Goal: Task Accomplishment & Management: Use online tool/utility

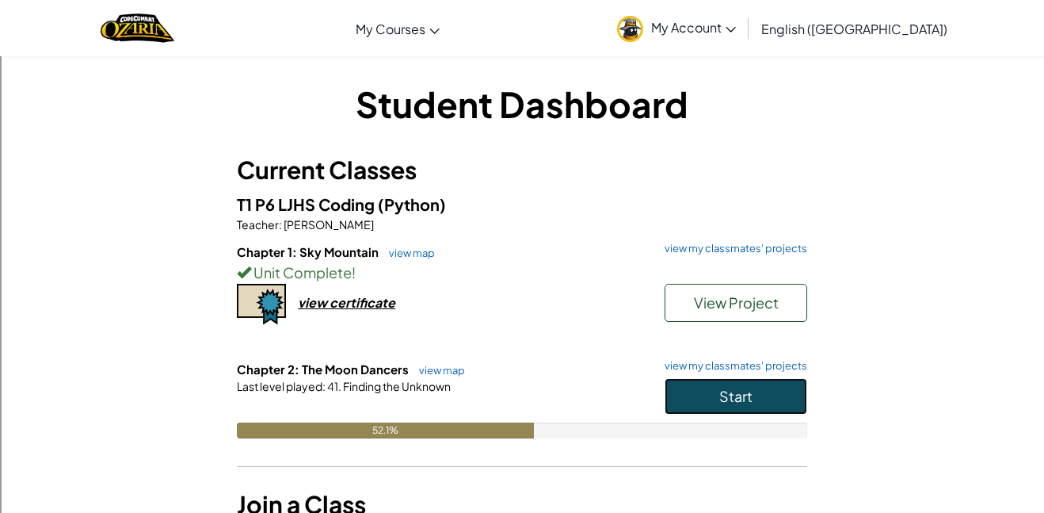
click at [726, 387] on span "Start" at bounding box center [735, 396] width 33 height 18
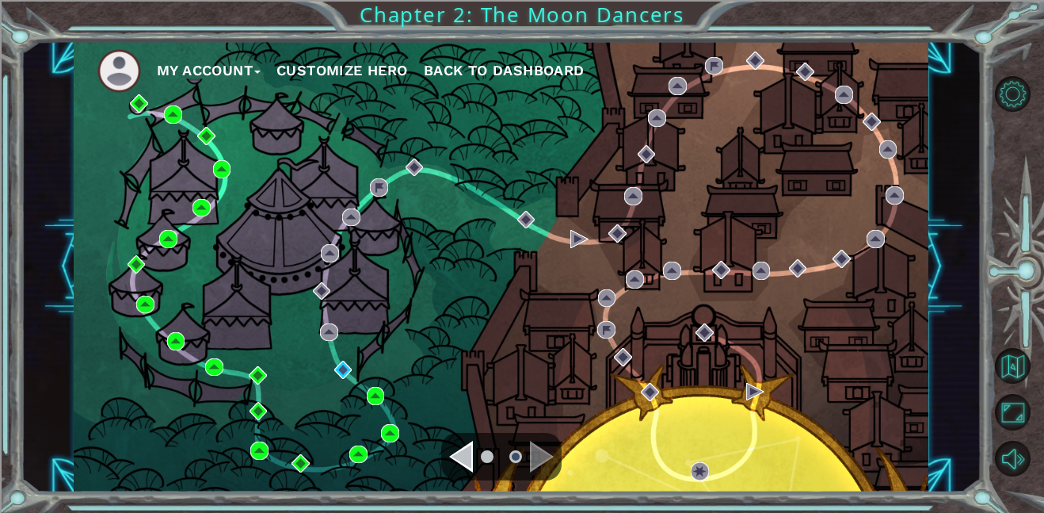
click at [349, 386] on div "My Account Customize Hero Back to Dashboard" at bounding box center [501, 266] width 855 height 451
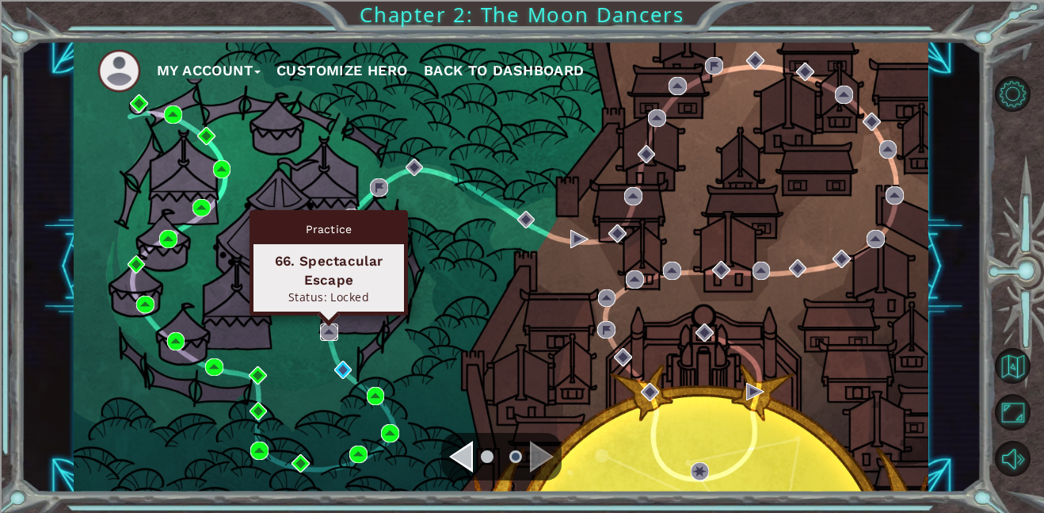
click at [326, 336] on img at bounding box center [329, 332] width 18 height 18
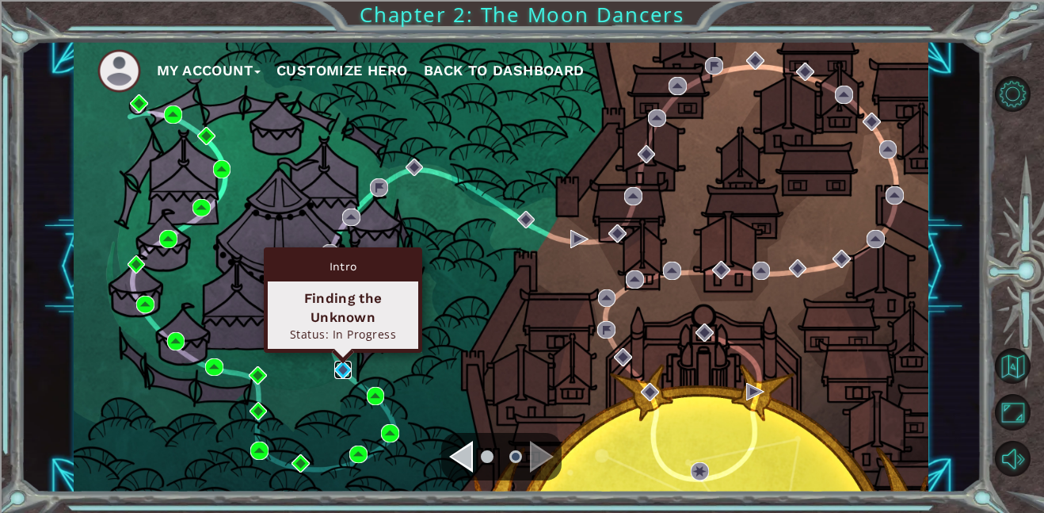
click at [340, 373] on img at bounding box center [343, 369] width 18 height 18
click at [340, 373] on body "My Account Customize Hero Back to Dashboard Chapter 2: The Moon Dancers Intro T…" at bounding box center [522, 256] width 1044 height 513
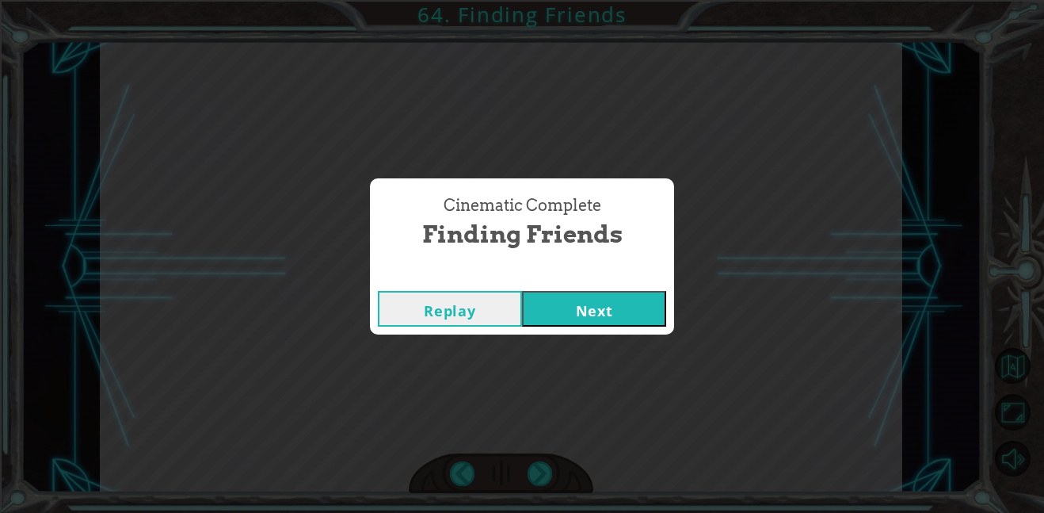
click at [624, 308] on button "Next" at bounding box center [594, 309] width 144 height 36
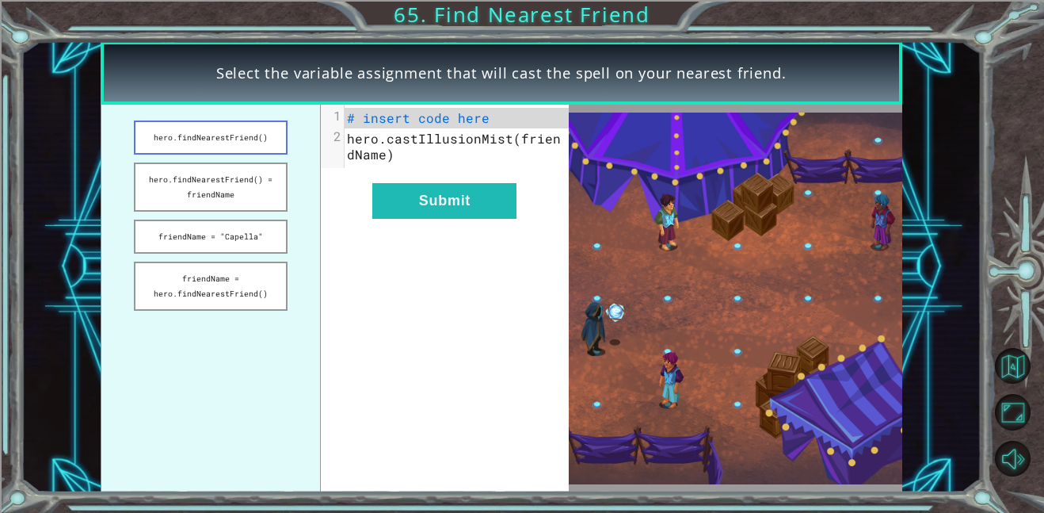
click at [219, 144] on button "hero.findNearestFriend()" at bounding box center [211, 137] width 154 height 34
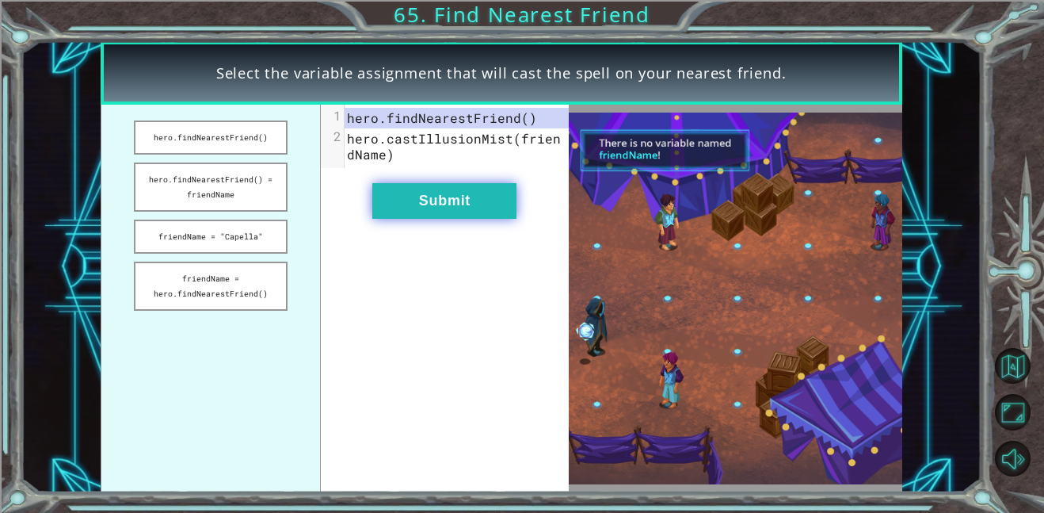
click at [458, 215] on button "Submit" at bounding box center [444, 201] width 144 height 36
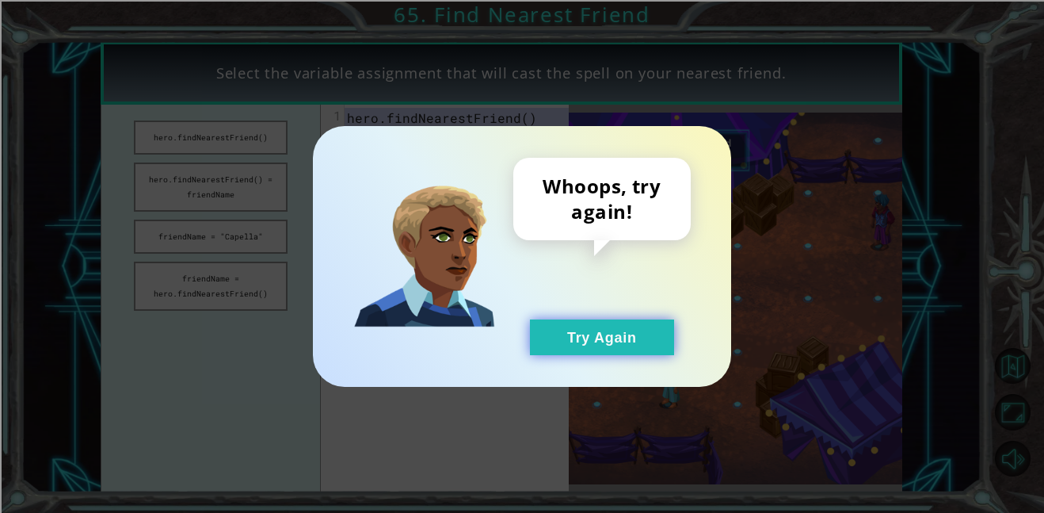
click at [623, 345] on button "Try Again" at bounding box center [602, 337] width 144 height 36
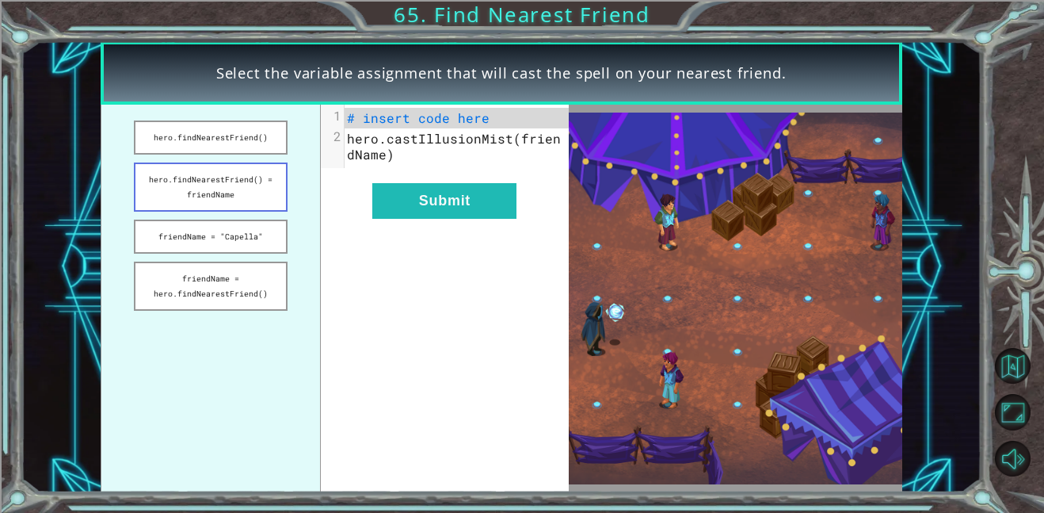
click at [150, 192] on button "hero.findNearestFriend() = friendName" at bounding box center [211, 186] width 154 height 49
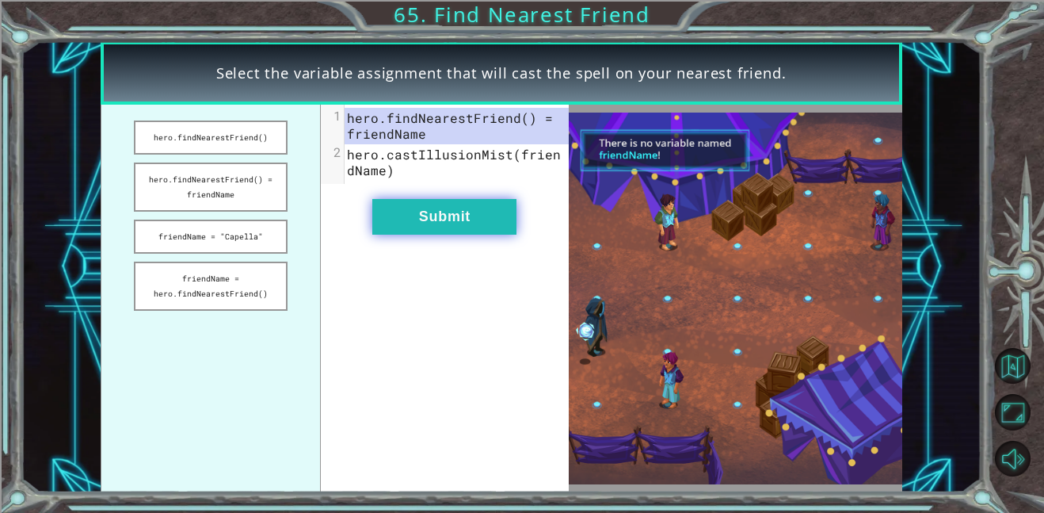
click at [497, 207] on button "Submit" at bounding box center [444, 217] width 144 height 36
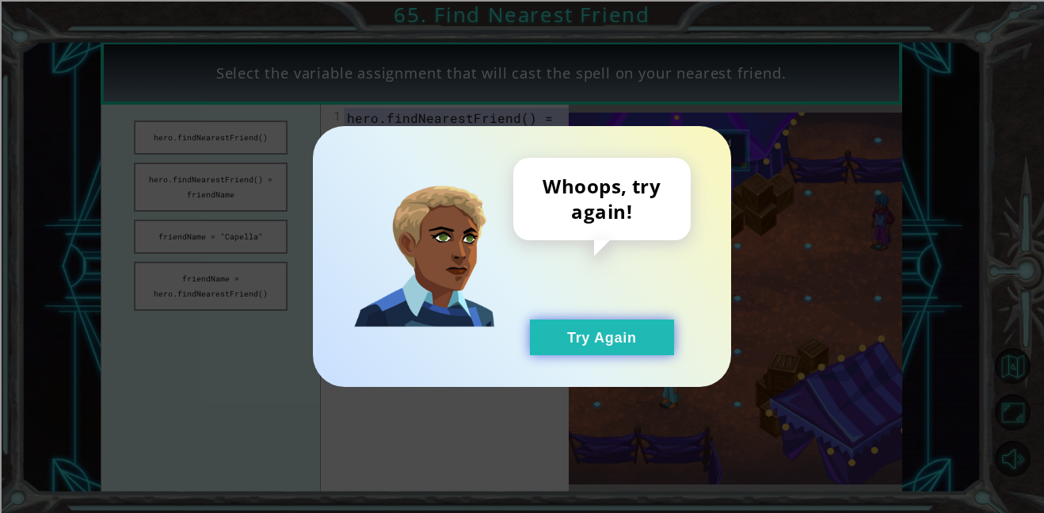
click at [621, 354] on button "Try Again" at bounding box center [602, 337] width 144 height 36
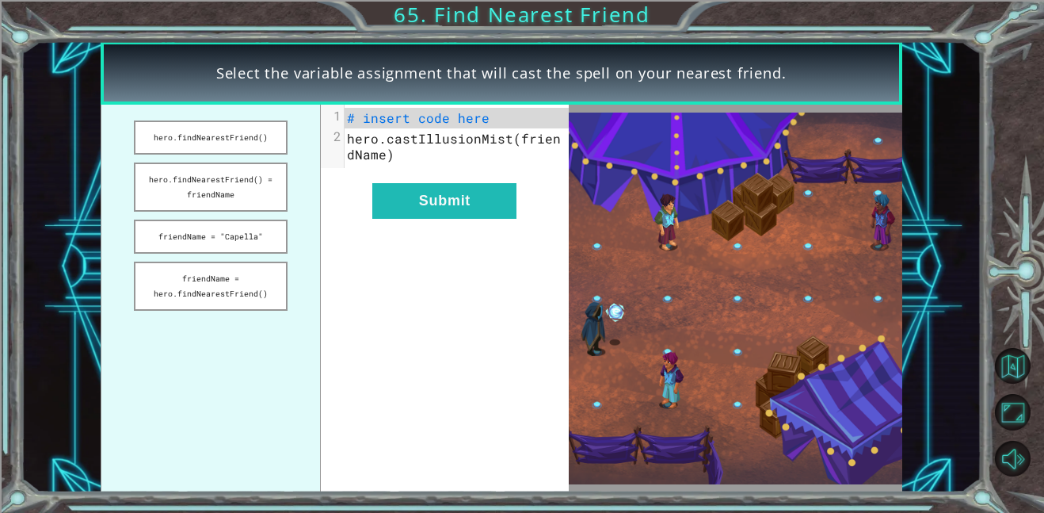
click at [622, 347] on button "Try Again" at bounding box center [602, 337] width 144 height 36
click at [154, 242] on button "friendName = "Capella"" at bounding box center [211, 236] width 154 height 34
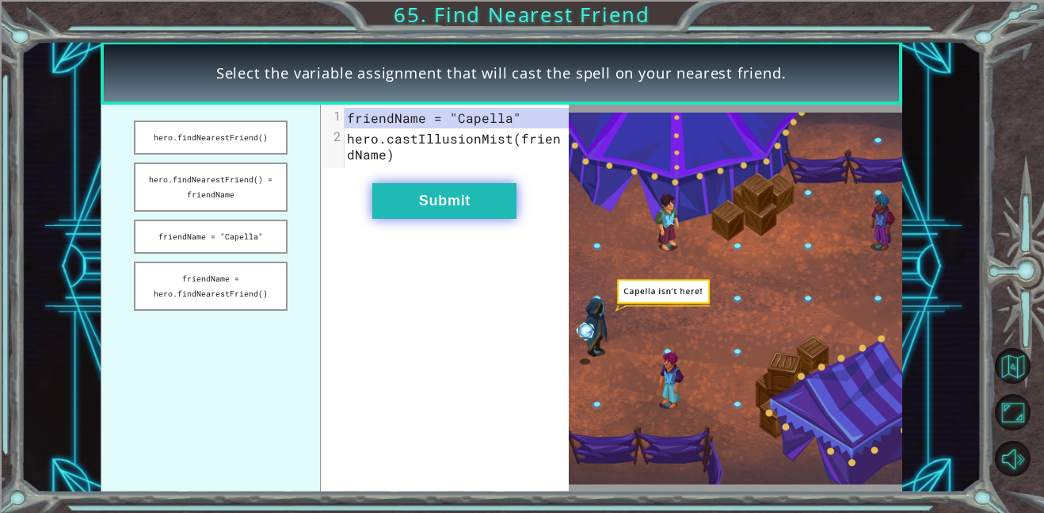
click at [483, 200] on button "Submit" at bounding box center [444, 201] width 144 height 36
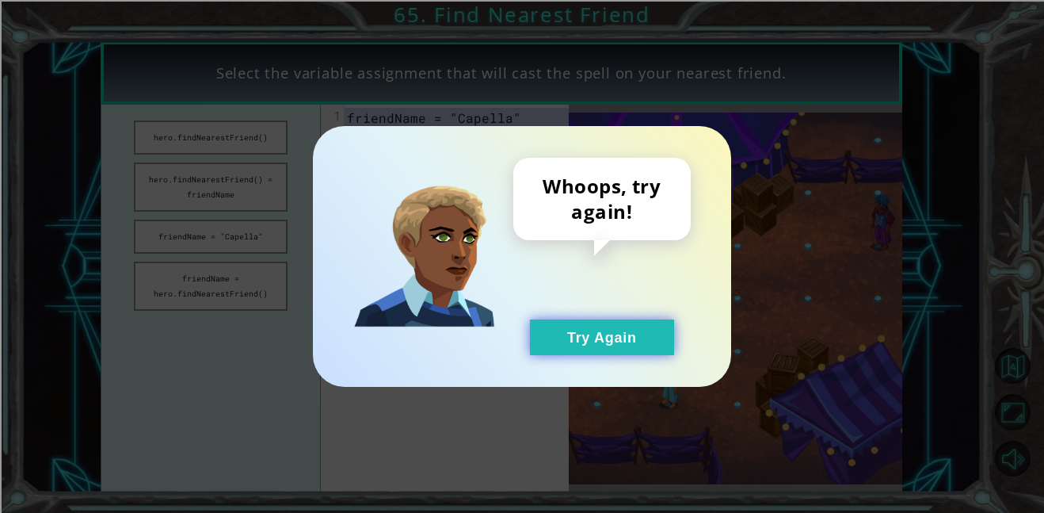
click at [575, 339] on button "Try Again" at bounding box center [602, 337] width 144 height 36
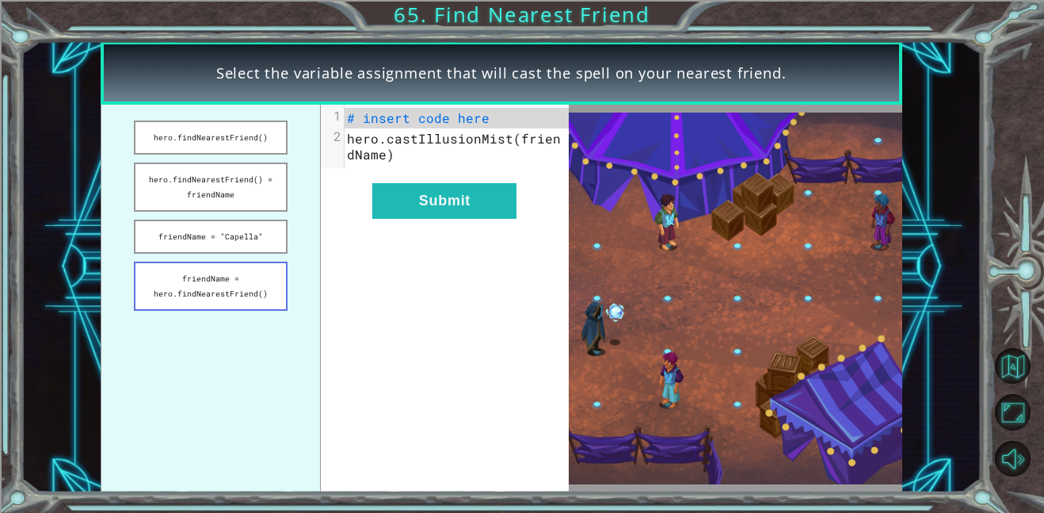
click at [152, 294] on button "friendName = hero.findNearestFriend()" at bounding box center [211, 285] width 154 height 49
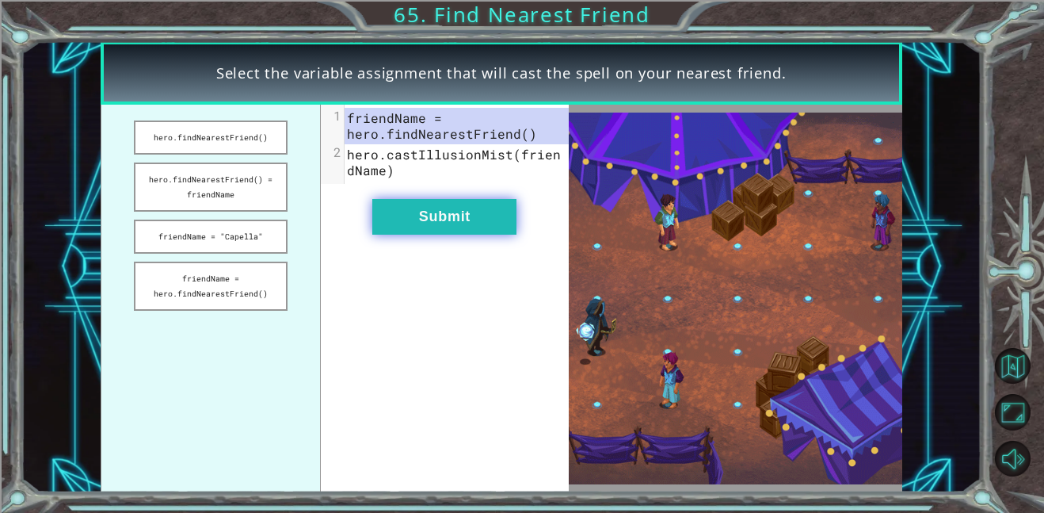
click at [462, 231] on button "Submit" at bounding box center [444, 217] width 144 height 36
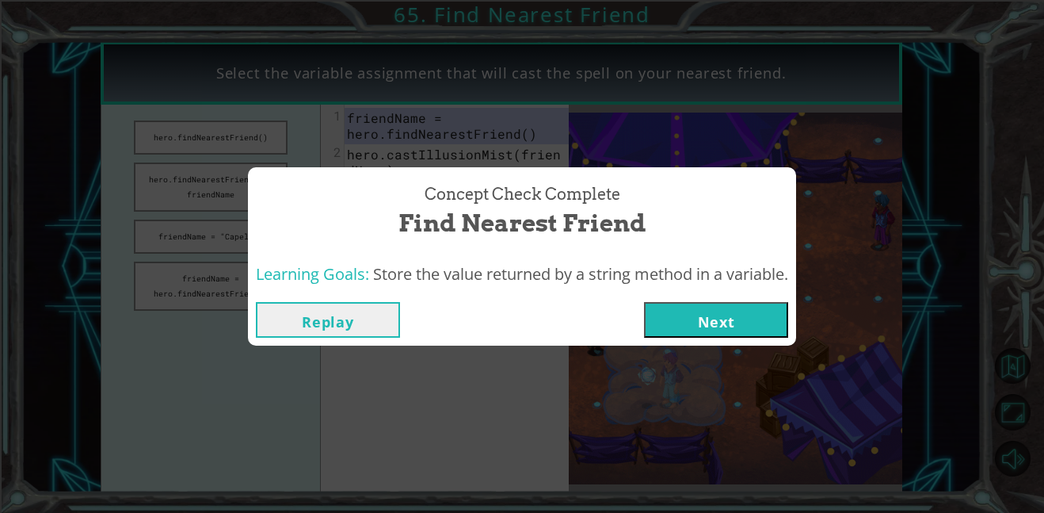
click at [688, 321] on button "Next" at bounding box center [716, 320] width 144 height 36
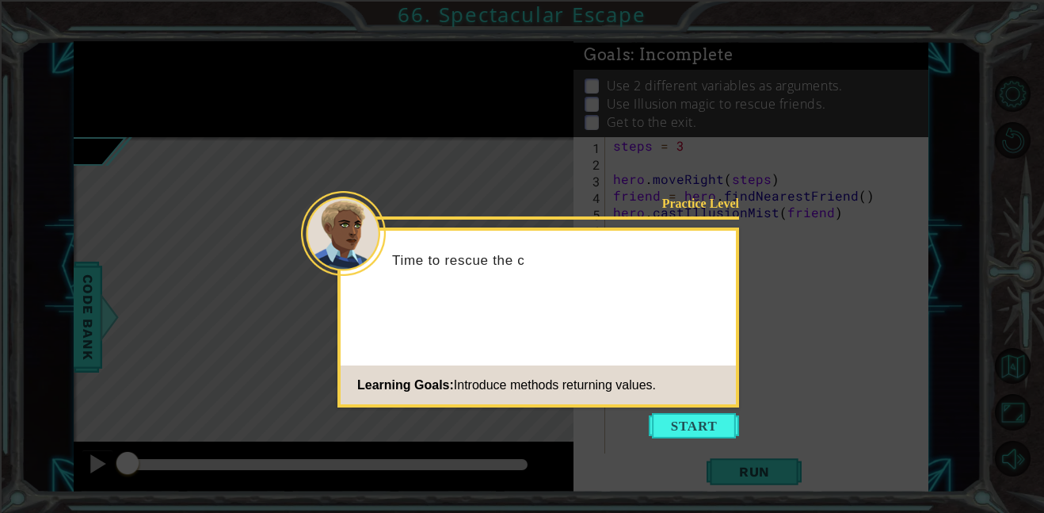
click at [684, 452] on icon at bounding box center [522, 256] width 1044 height 513
click at [685, 419] on button "Start" at bounding box center [694, 425] width 90 height 25
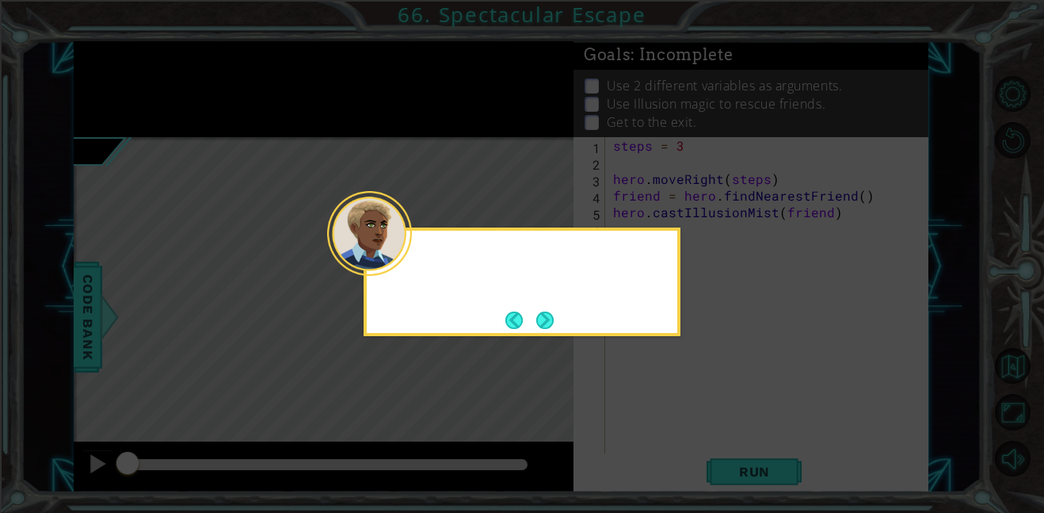
click at [683, 422] on icon at bounding box center [522, 256] width 1044 height 513
click at [741, 452] on icon at bounding box center [522, 256] width 1044 height 513
click at [718, 439] on icon at bounding box center [522, 256] width 1044 height 513
click at [565, 337] on icon at bounding box center [522, 256] width 1044 height 513
click at [543, 323] on button "Next" at bounding box center [545, 320] width 20 height 20
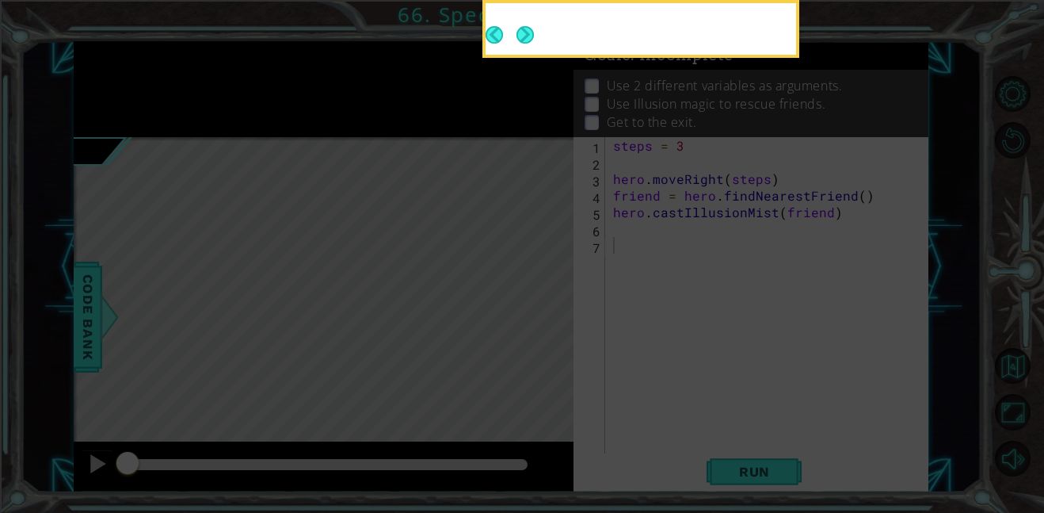
click at [545, 325] on icon at bounding box center [522, 76] width 1044 height 871
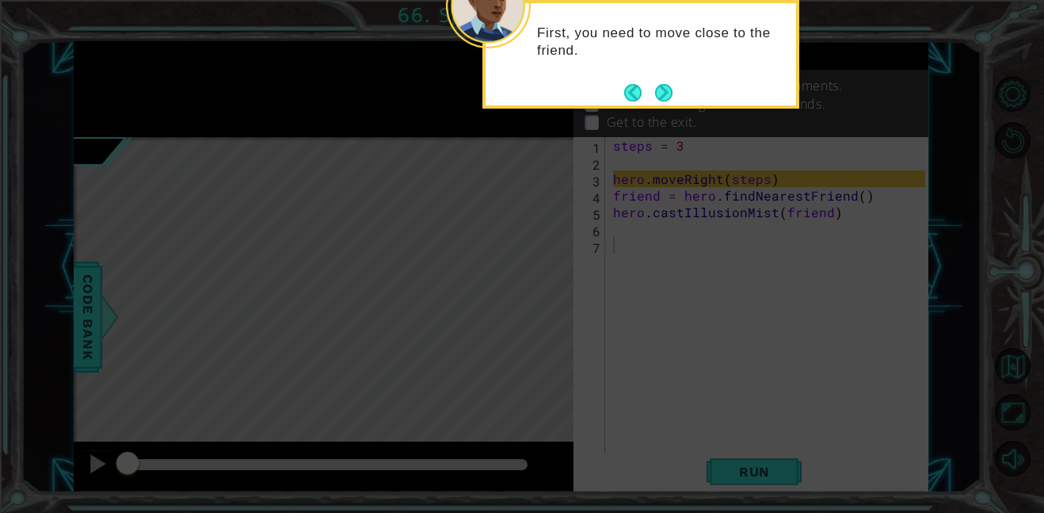
click at [668, 114] on icon at bounding box center [522, 76] width 1044 height 871
click at [665, 78] on div "First, you need to move close to the friend." at bounding box center [641, 50] width 311 height 80
click at [660, 93] on button "Next" at bounding box center [663, 92] width 17 height 17
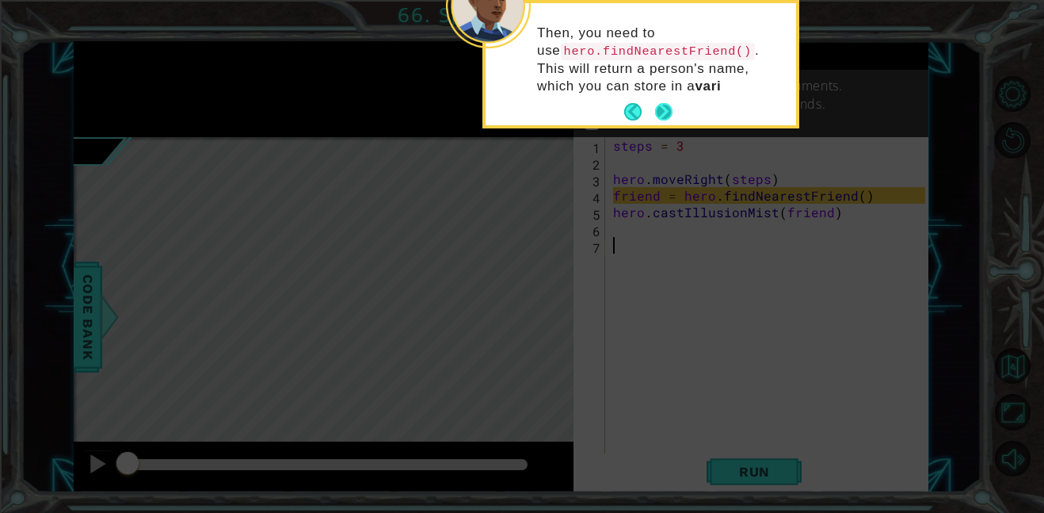
click at [673, 120] on button "Next" at bounding box center [663, 111] width 17 height 17
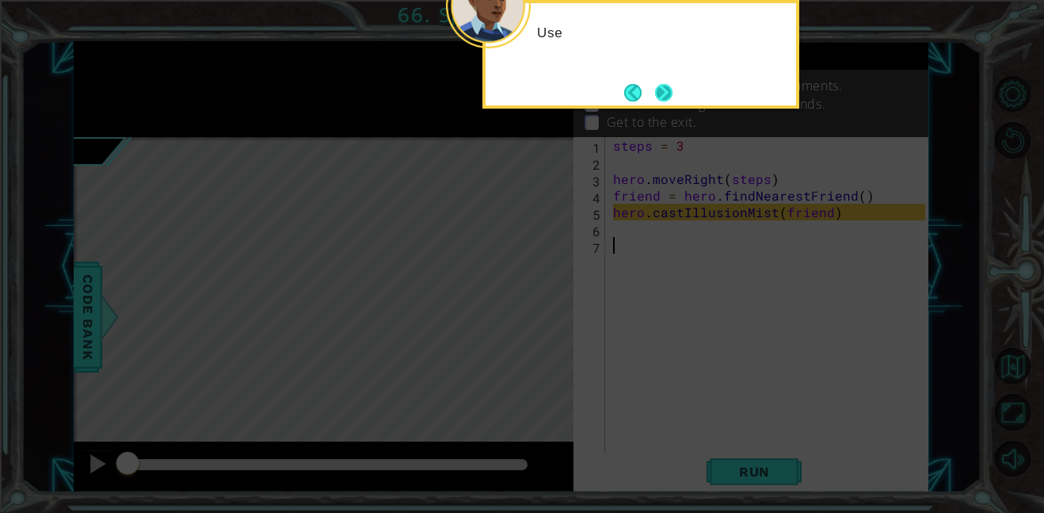
click at [665, 97] on button "Next" at bounding box center [663, 92] width 17 height 17
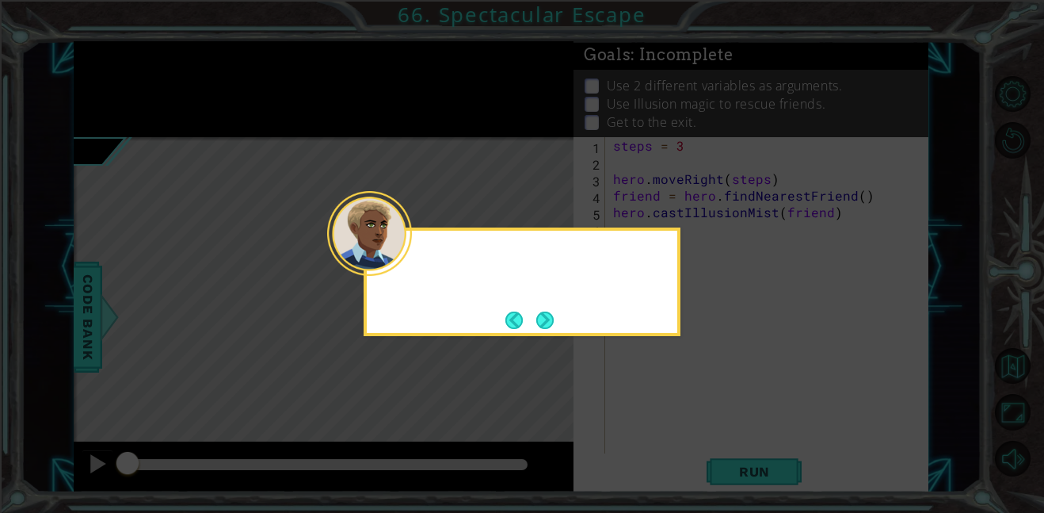
click at [664, 103] on icon at bounding box center [522, 256] width 1044 height 513
click at [661, 102] on icon at bounding box center [522, 256] width 1044 height 513
click at [543, 295] on div "Then head to the exit marker." at bounding box center [522, 268] width 311 height 63
click at [554, 314] on button "Next" at bounding box center [544, 319] width 17 height 17
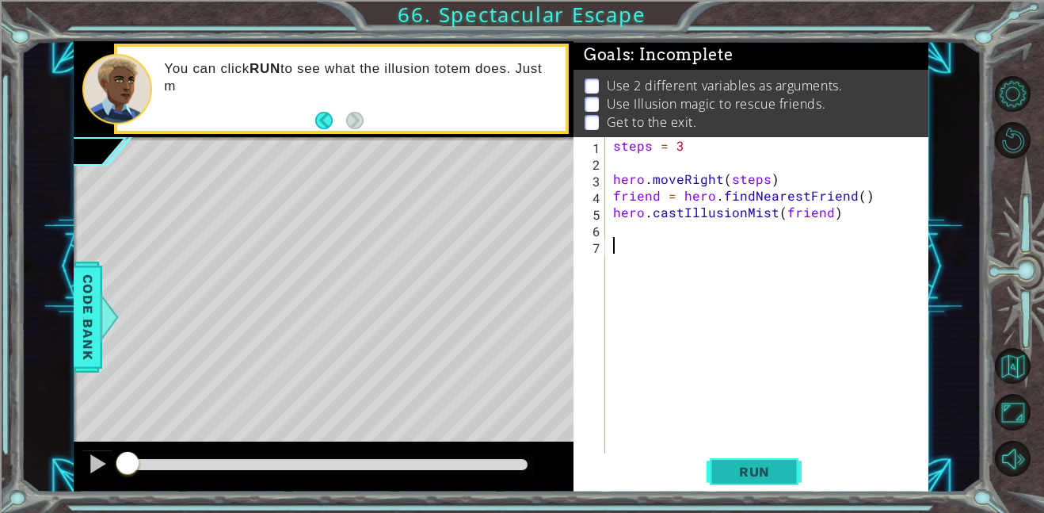
click at [758, 476] on span "Run" at bounding box center [754, 471] width 63 height 16
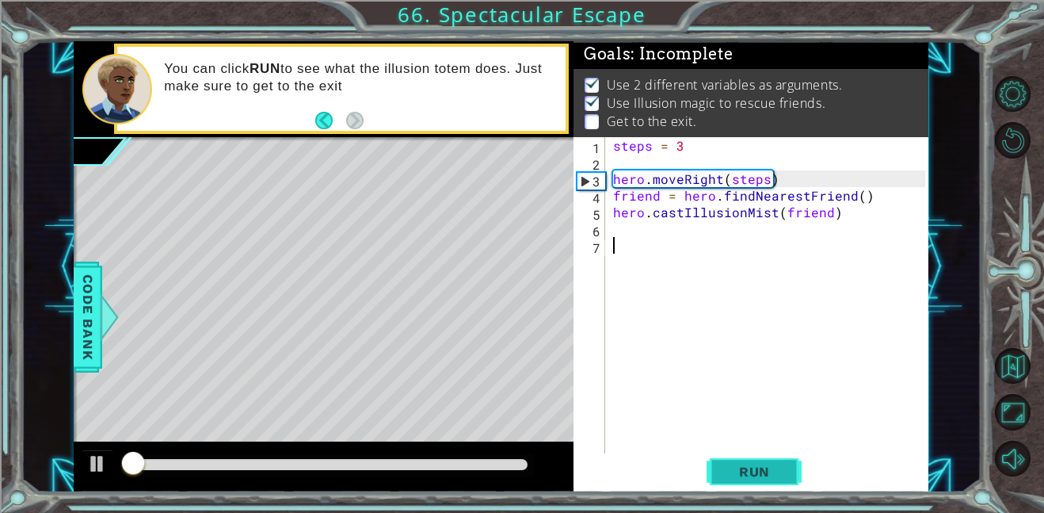
scroll to position [2, 0]
click at [792, 465] on button "Run" at bounding box center [754, 471] width 95 height 36
click at [667, 231] on div "steps = 3 hero . moveRight ( steps ) friend = hero . findNearestFriend ( ) hero…" at bounding box center [771, 311] width 323 height 349
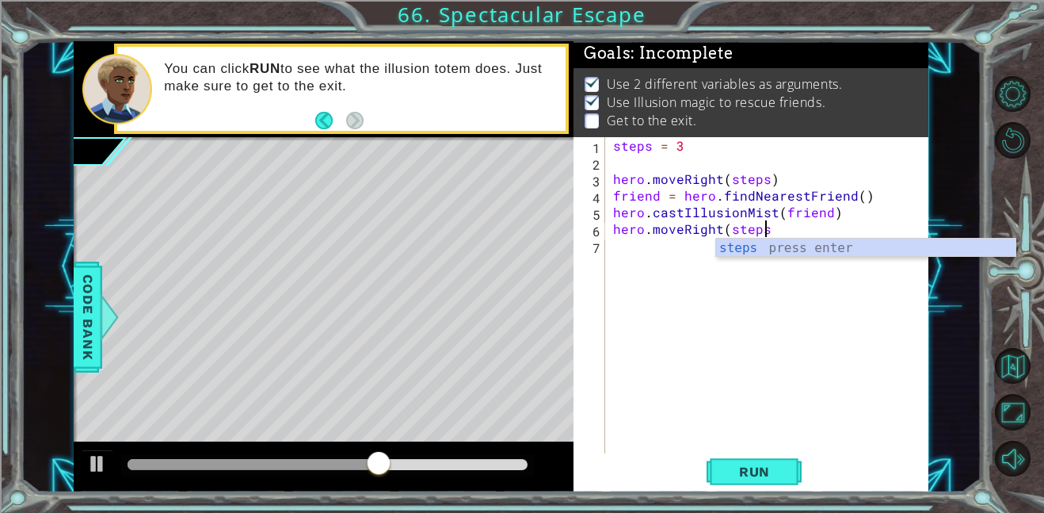
scroll to position [0, 9]
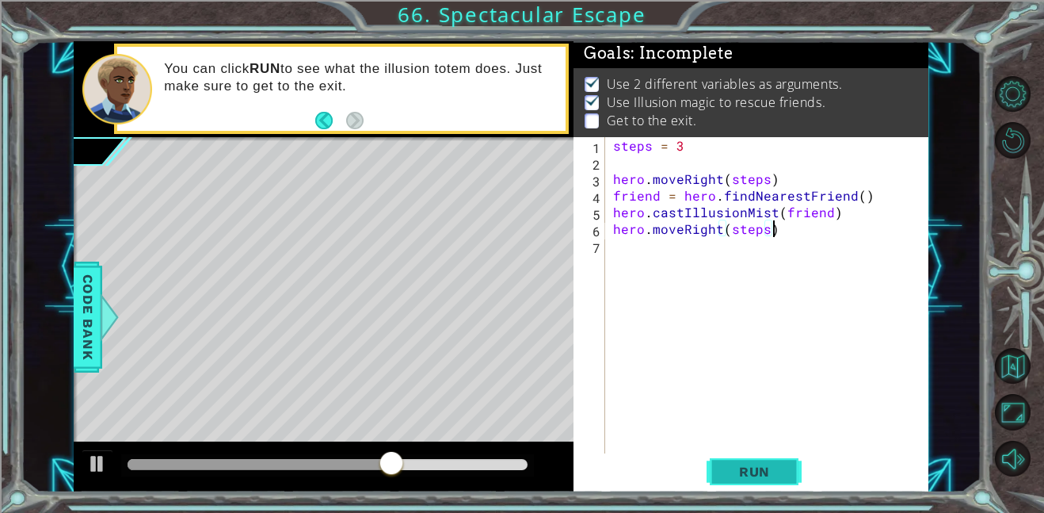
type textarea "hero.moveRight(steps)"
click at [768, 475] on span "Run" at bounding box center [754, 471] width 63 height 16
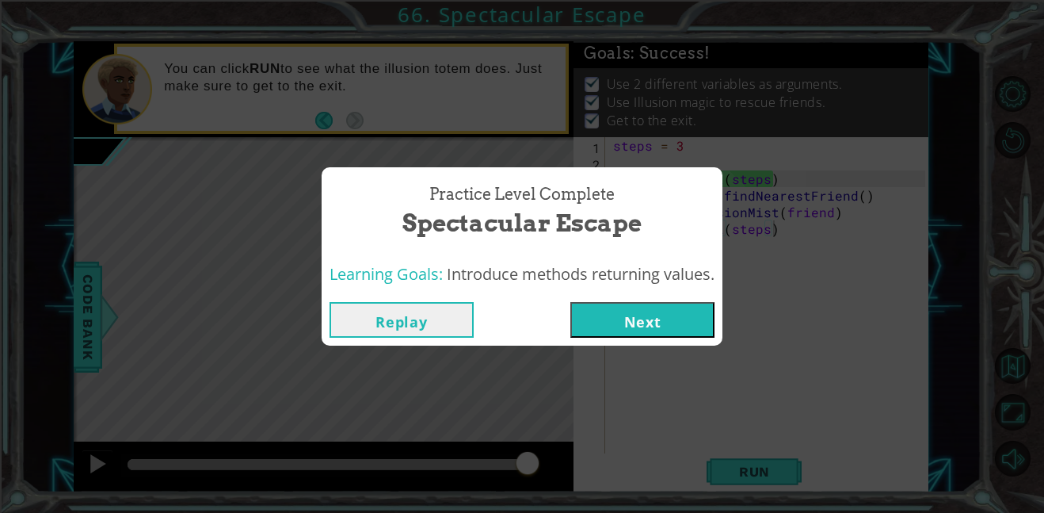
click at [668, 323] on button "Next" at bounding box center [642, 320] width 144 height 36
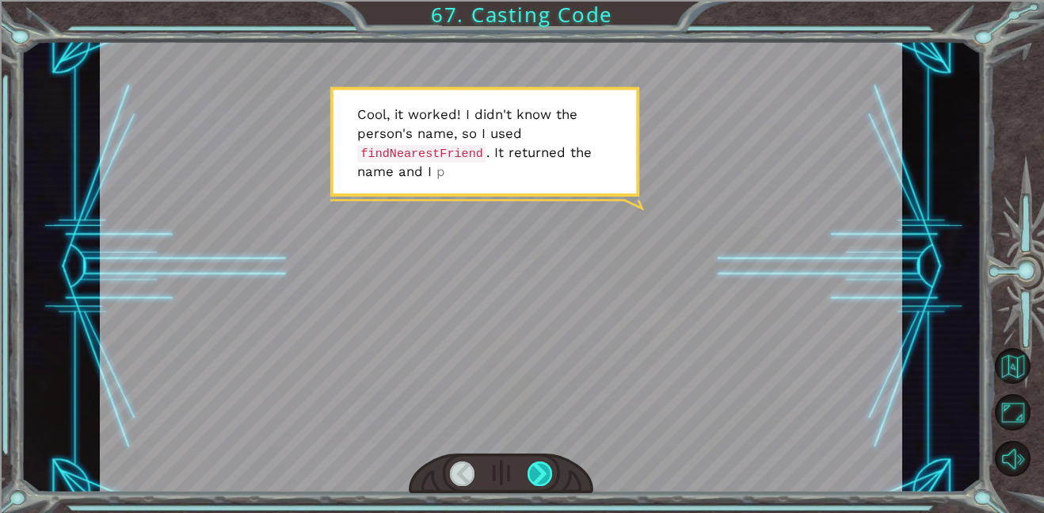
click at [544, 465] on div at bounding box center [540, 473] width 25 height 25
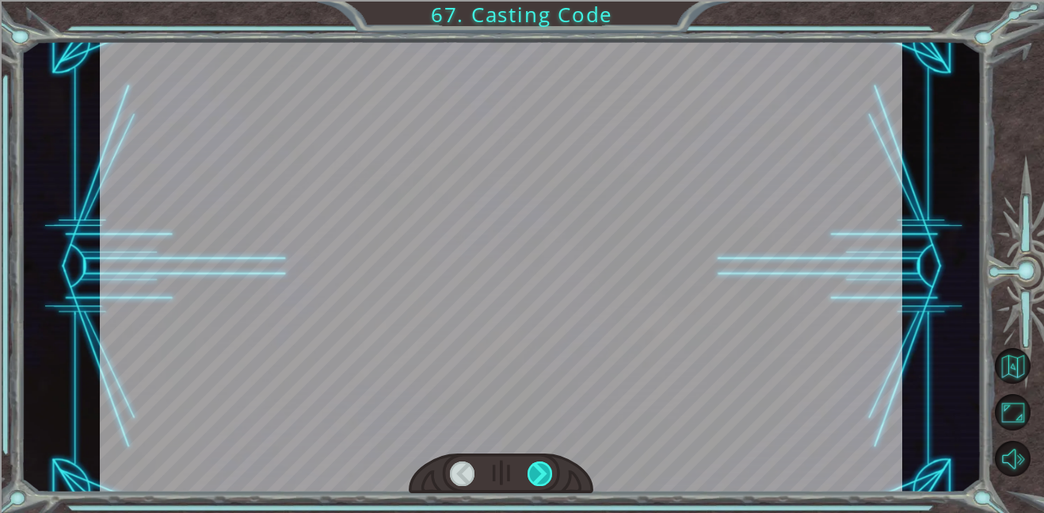
click at [544, 465] on div at bounding box center [540, 473] width 25 height 25
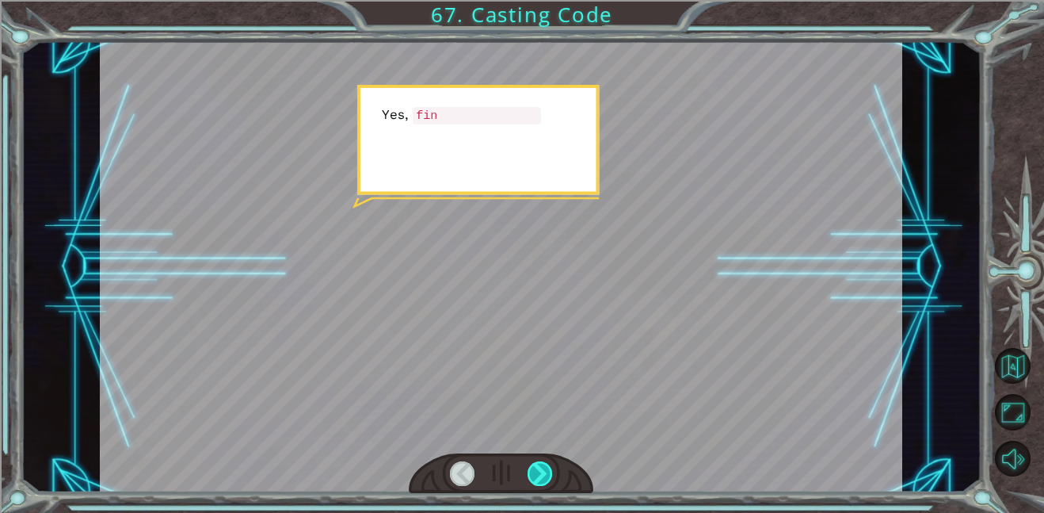
click at [544, 465] on div at bounding box center [540, 473] width 25 height 25
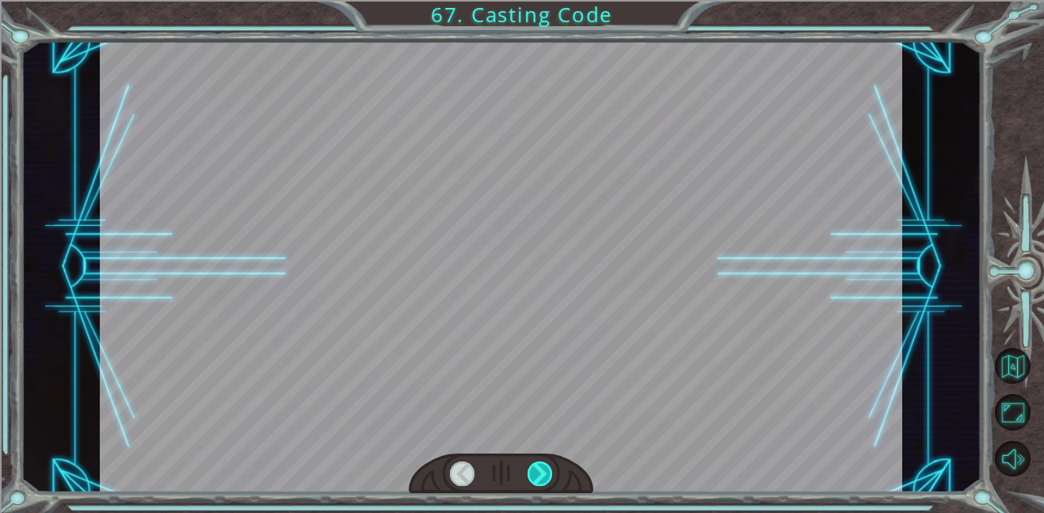
click at [544, 465] on div at bounding box center [540, 473] width 25 height 25
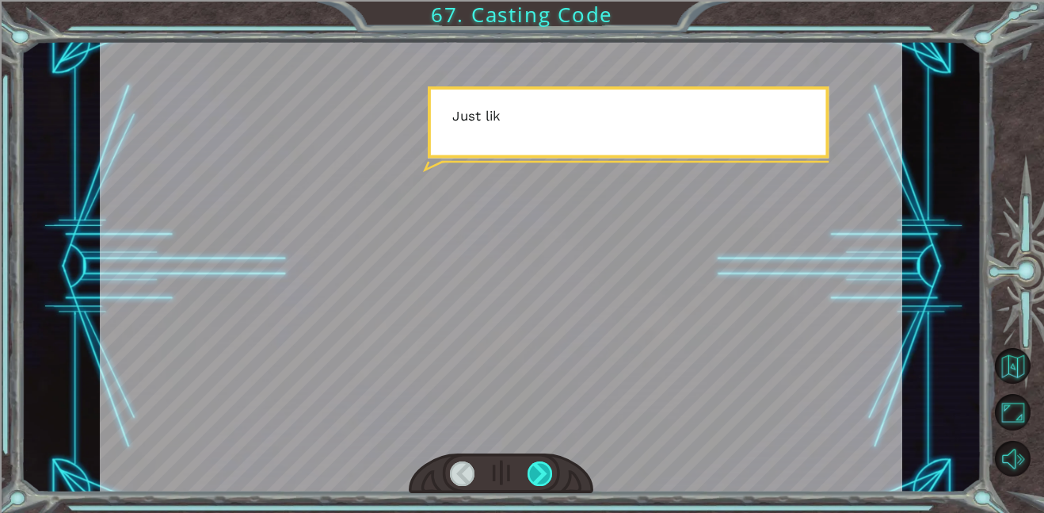
click at [544, 465] on div at bounding box center [540, 473] width 25 height 25
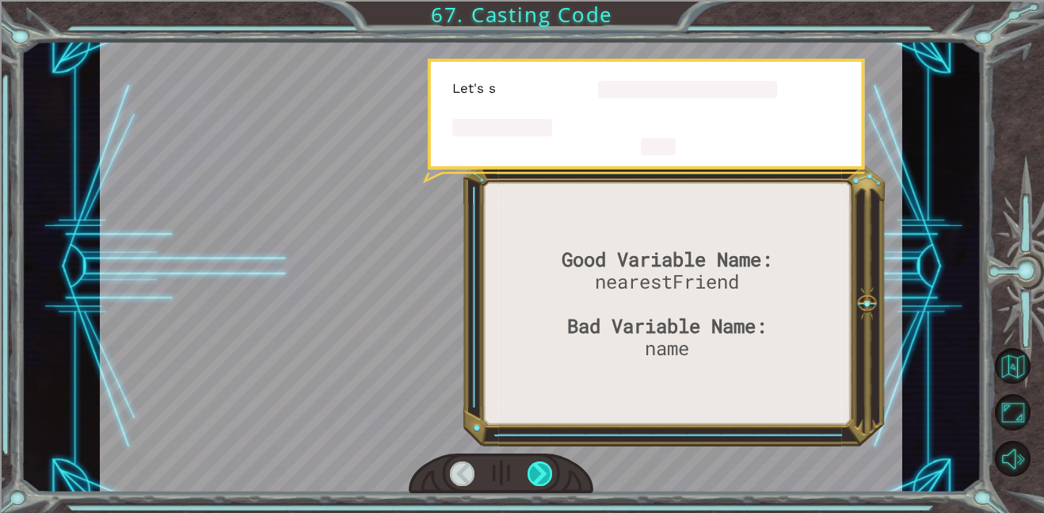
click at [544, 465] on div at bounding box center [540, 473] width 25 height 25
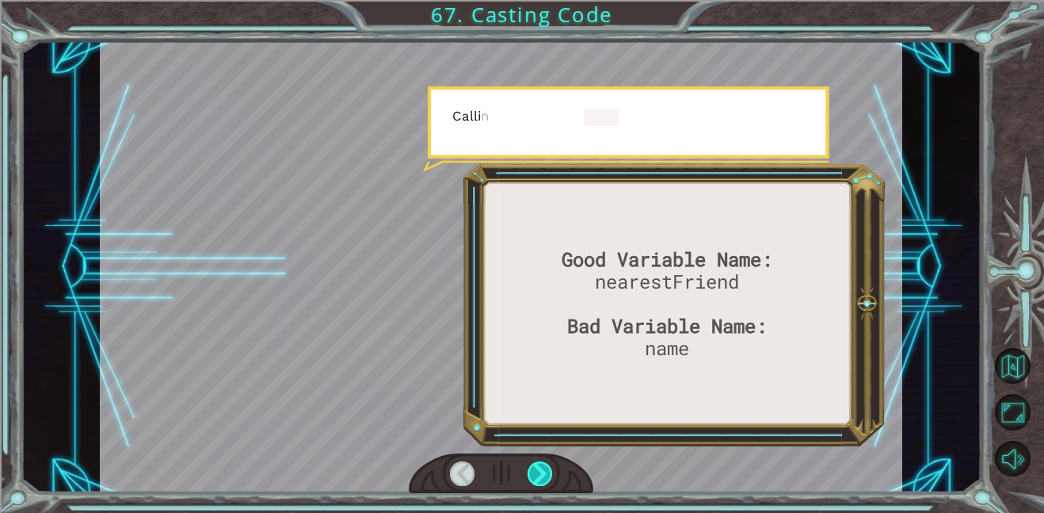
click at [544, 465] on div at bounding box center [540, 473] width 25 height 25
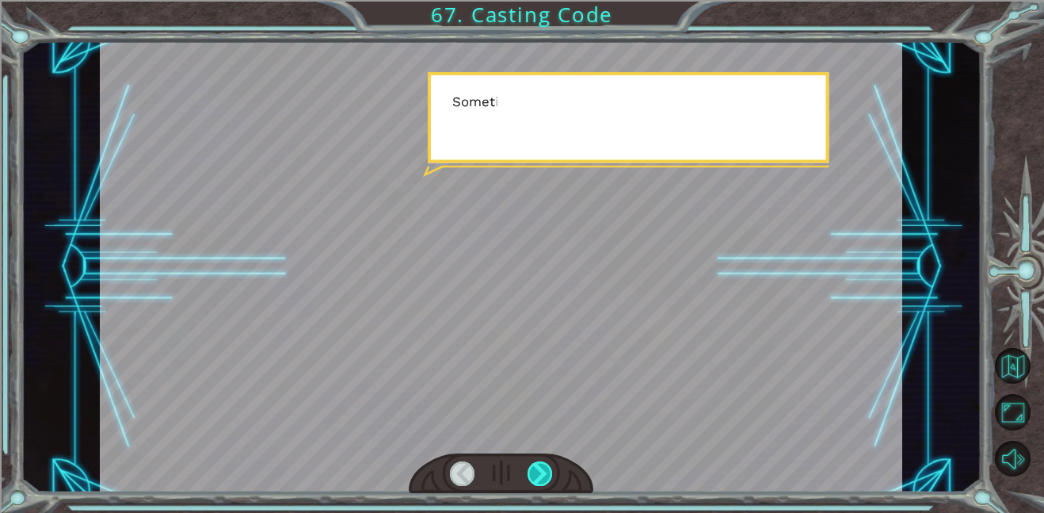
click at [544, 465] on div at bounding box center [540, 473] width 25 height 25
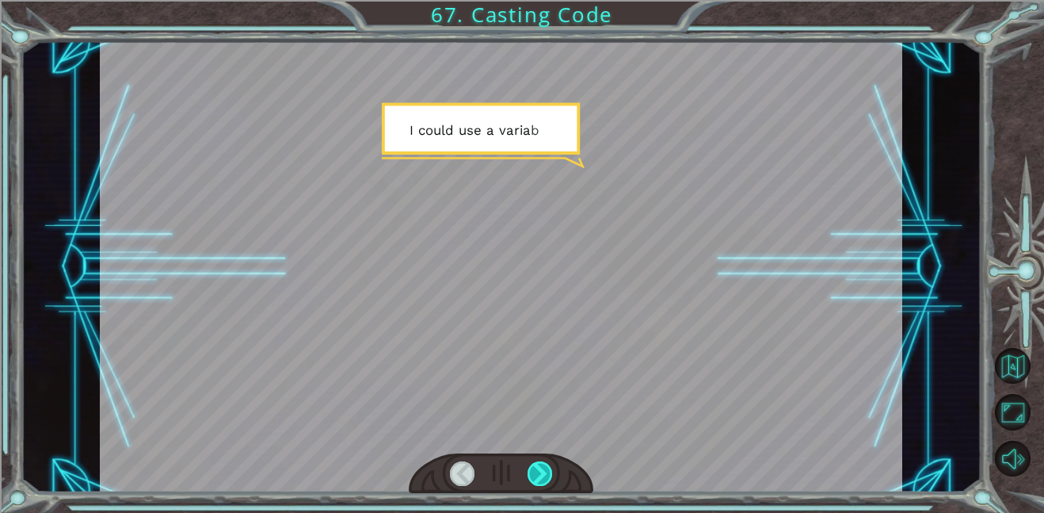
click at [544, 465] on div at bounding box center [540, 473] width 25 height 25
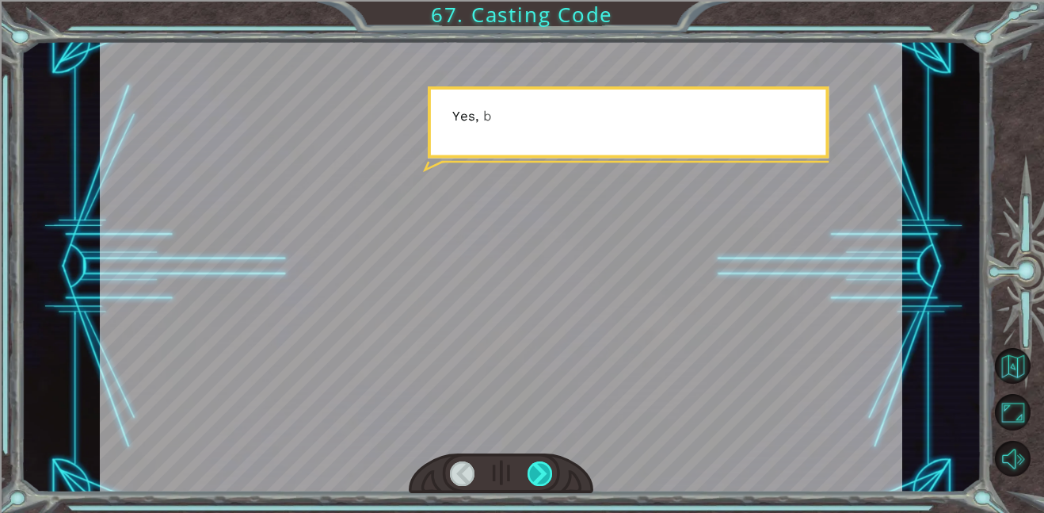
click at [544, 465] on div at bounding box center [540, 473] width 25 height 25
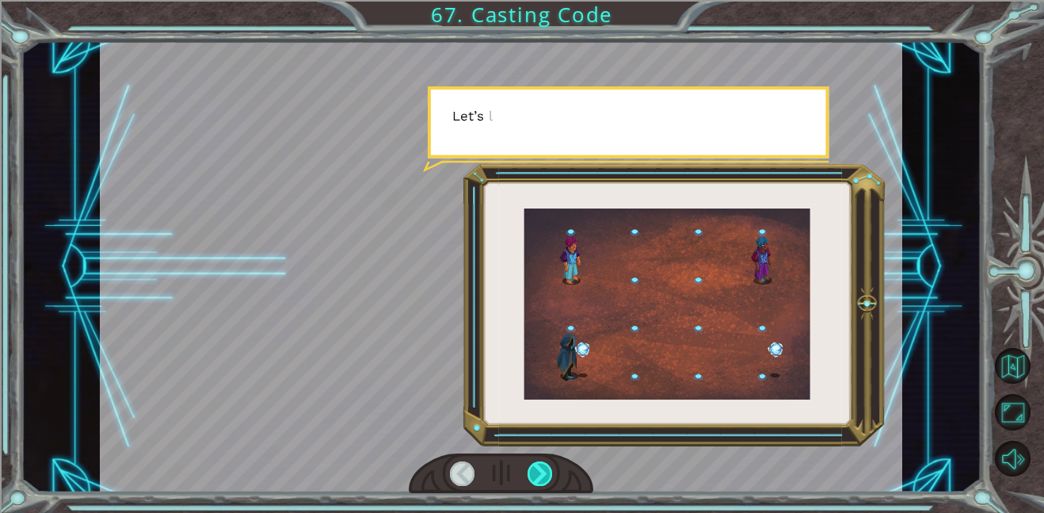
click at [544, 465] on div at bounding box center [540, 473] width 25 height 25
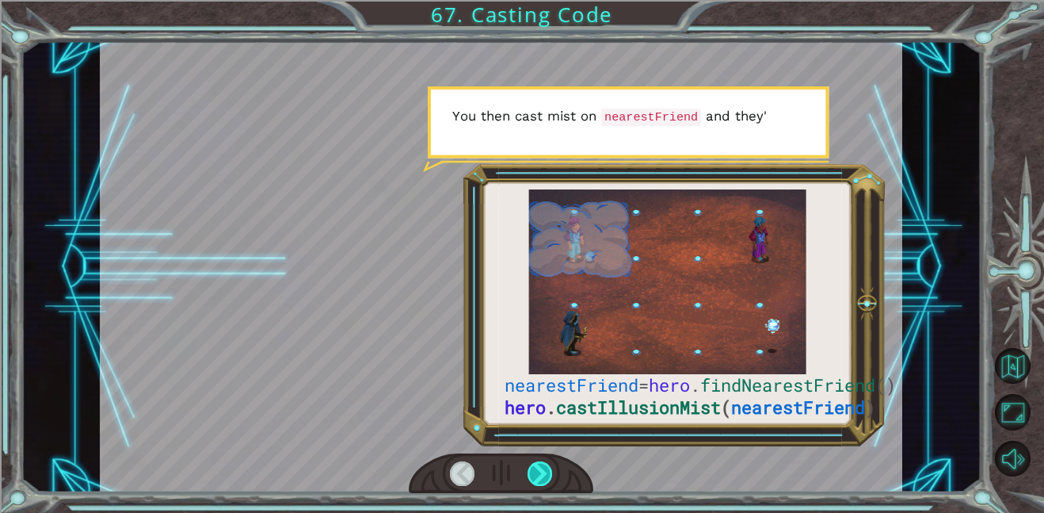
click at [544, 465] on div at bounding box center [540, 473] width 25 height 25
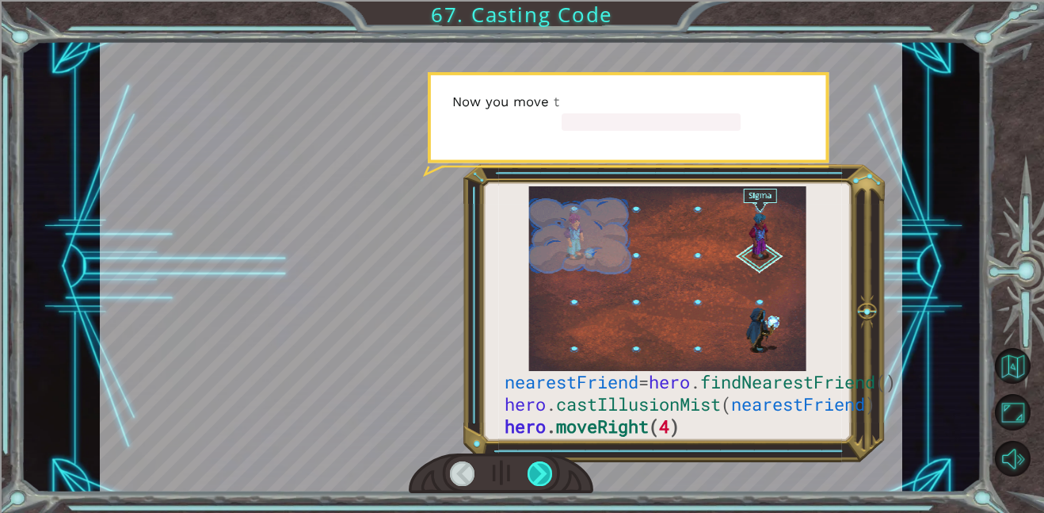
click at [544, 465] on div at bounding box center [540, 473] width 25 height 25
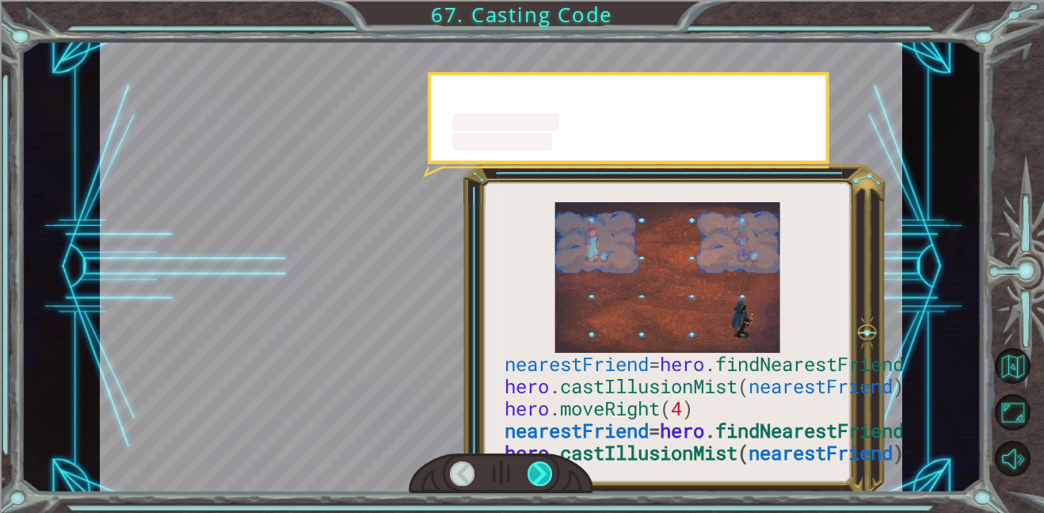
click at [544, 465] on div at bounding box center [540, 473] width 25 height 25
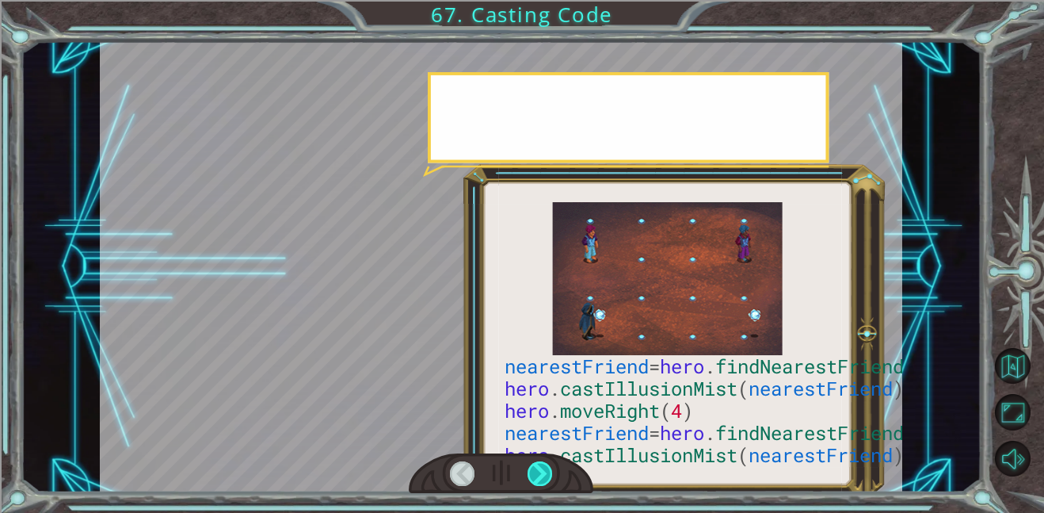
click at [544, 465] on div at bounding box center [540, 473] width 25 height 25
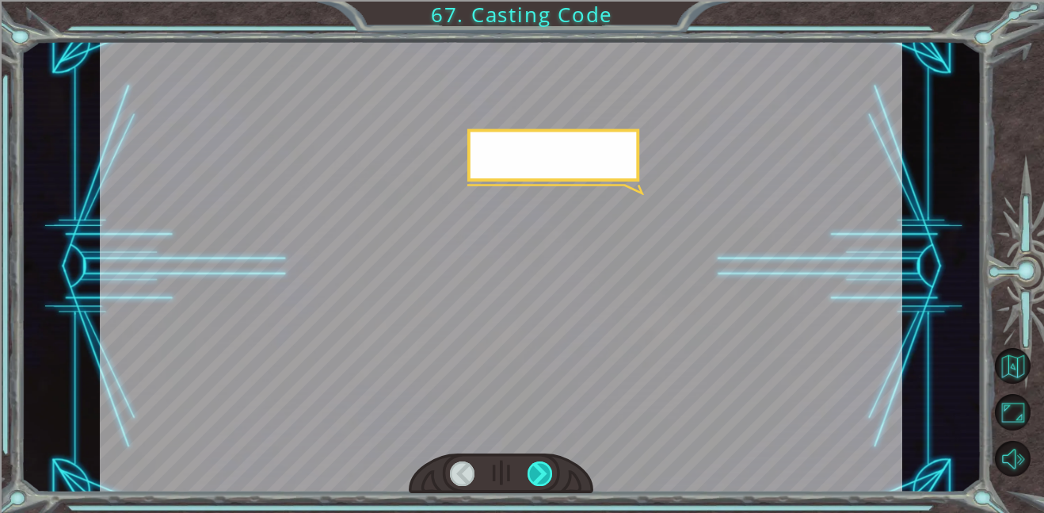
click at [544, 465] on div at bounding box center [540, 473] width 25 height 25
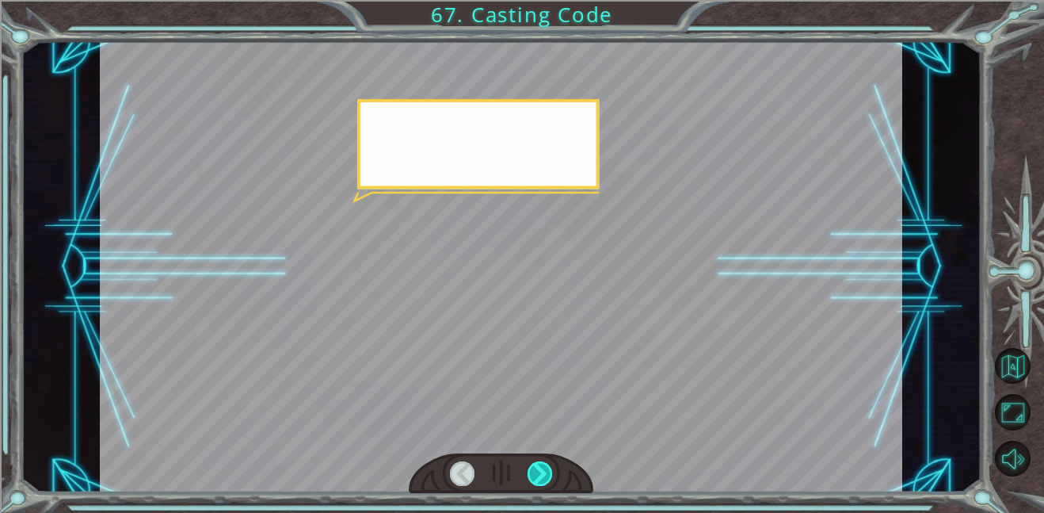
click at [544, 465] on div at bounding box center [540, 473] width 25 height 25
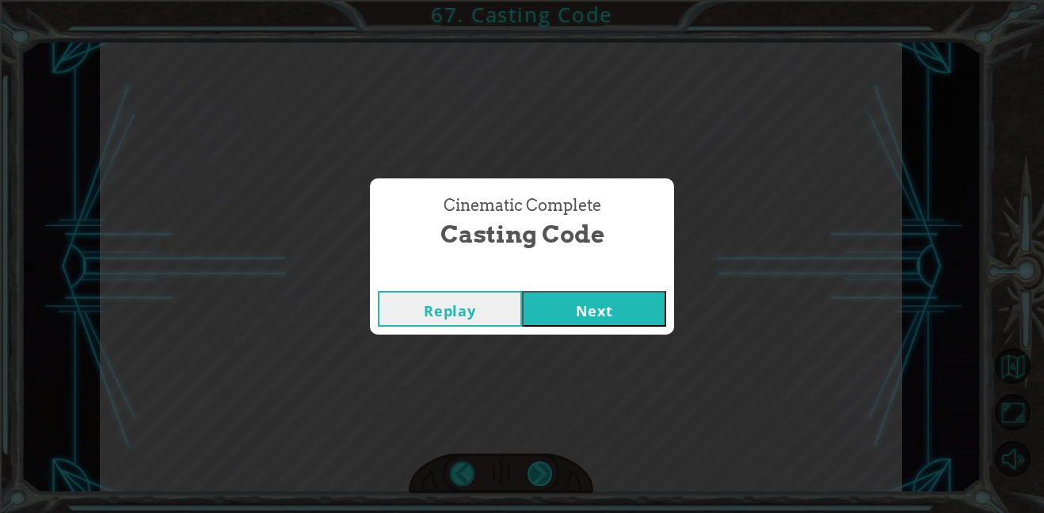
click at [544, 465] on div "Cinematic Complete Casting Code Replay Next" at bounding box center [522, 256] width 1044 height 513
click at [601, 309] on button "Next" at bounding box center [594, 309] width 144 height 36
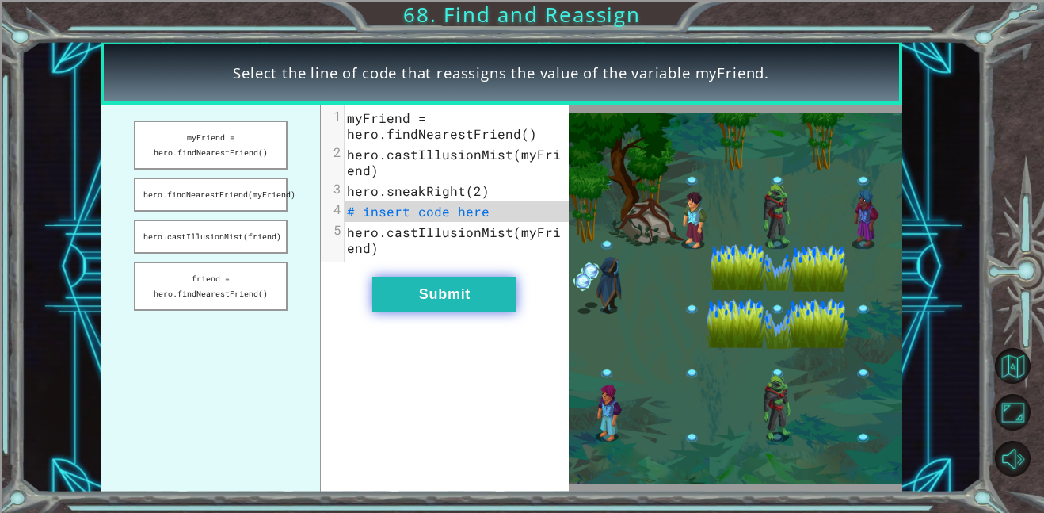
click at [410, 281] on button "Submit" at bounding box center [444, 294] width 144 height 36
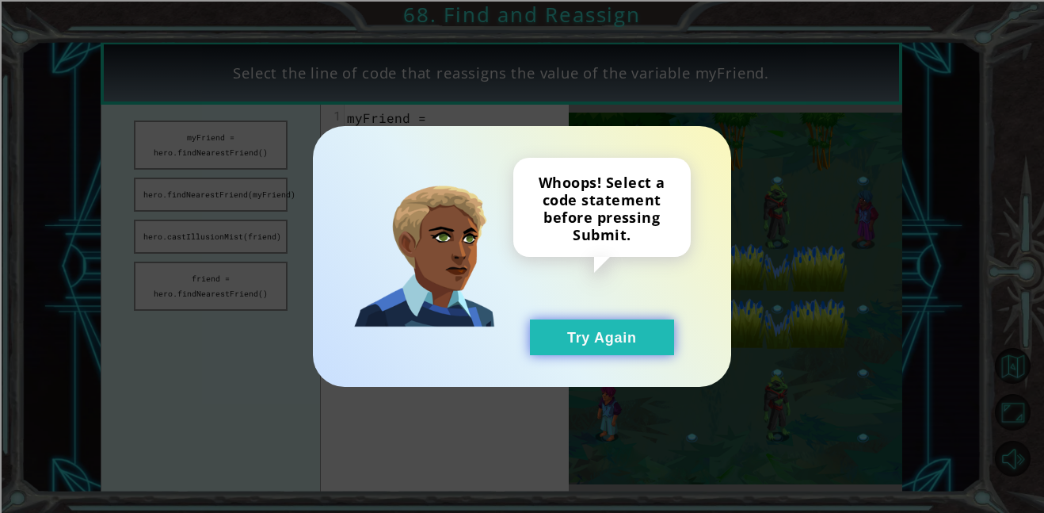
click at [638, 354] on button "Try Again" at bounding box center [602, 337] width 144 height 36
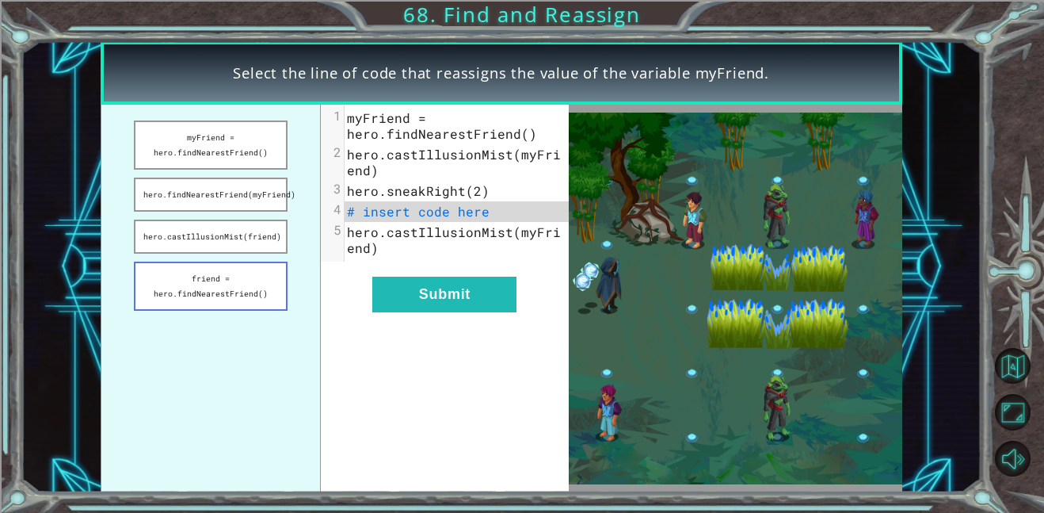
click at [222, 304] on button "friend = hero.findNearestFriend()" at bounding box center [211, 285] width 154 height 49
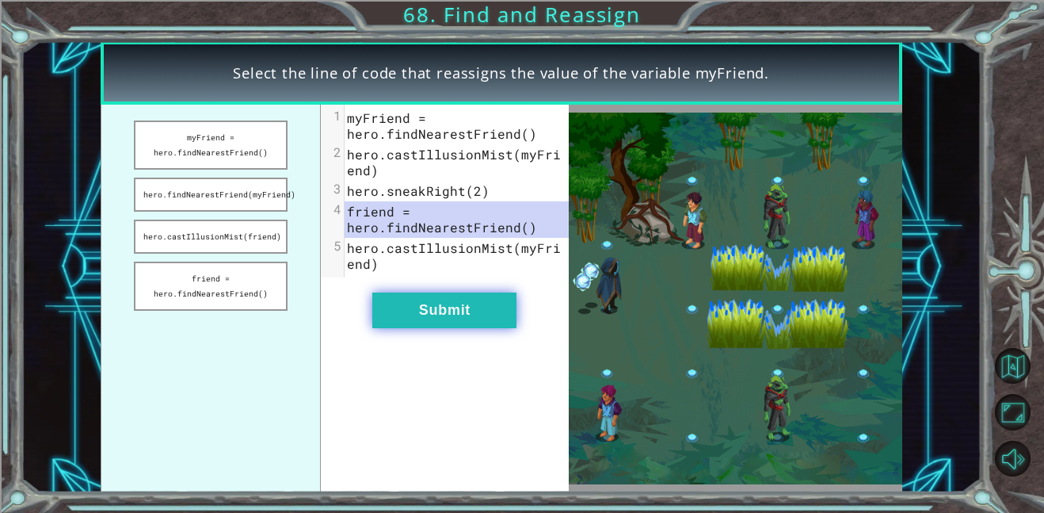
click at [505, 313] on button "Submit" at bounding box center [444, 310] width 144 height 36
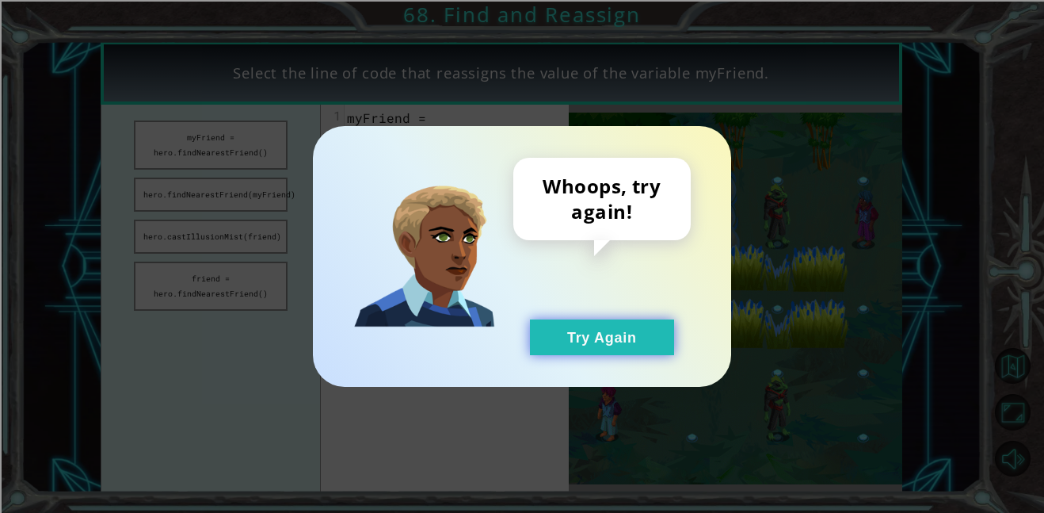
click at [589, 345] on button "Try Again" at bounding box center [602, 337] width 144 height 36
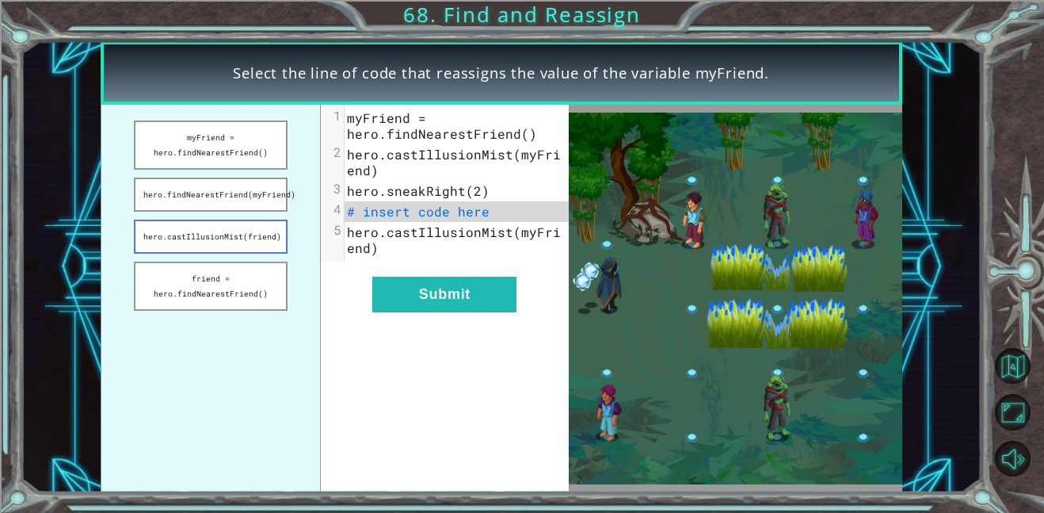
click at [280, 227] on button "hero.castIllusionMist(friend)" at bounding box center [211, 236] width 154 height 34
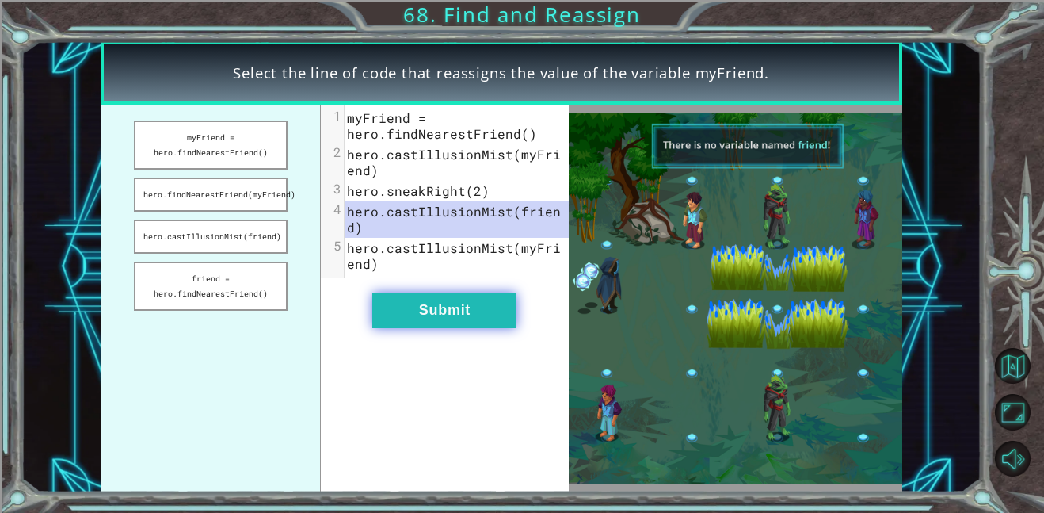
click at [490, 317] on button "Submit" at bounding box center [444, 310] width 144 height 36
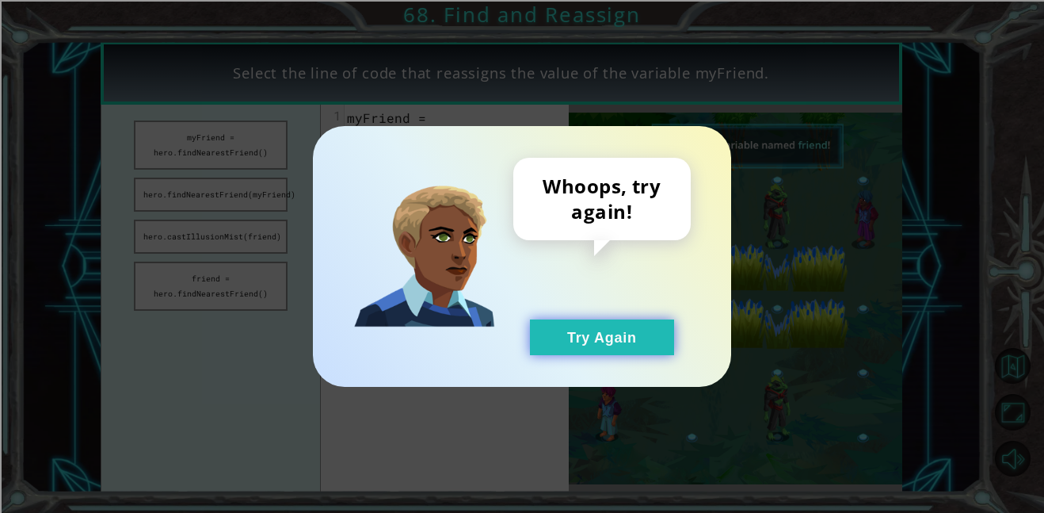
click at [581, 333] on button "Try Again" at bounding box center [602, 337] width 144 height 36
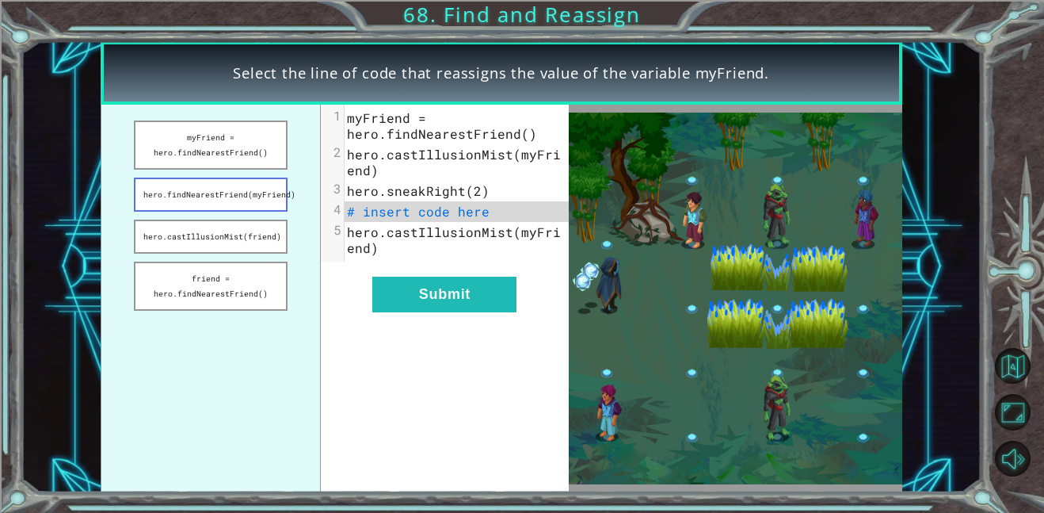
click at [264, 207] on button "hero.findNearestFriend(myFriend)" at bounding box center [211, 194] width 154 height 34
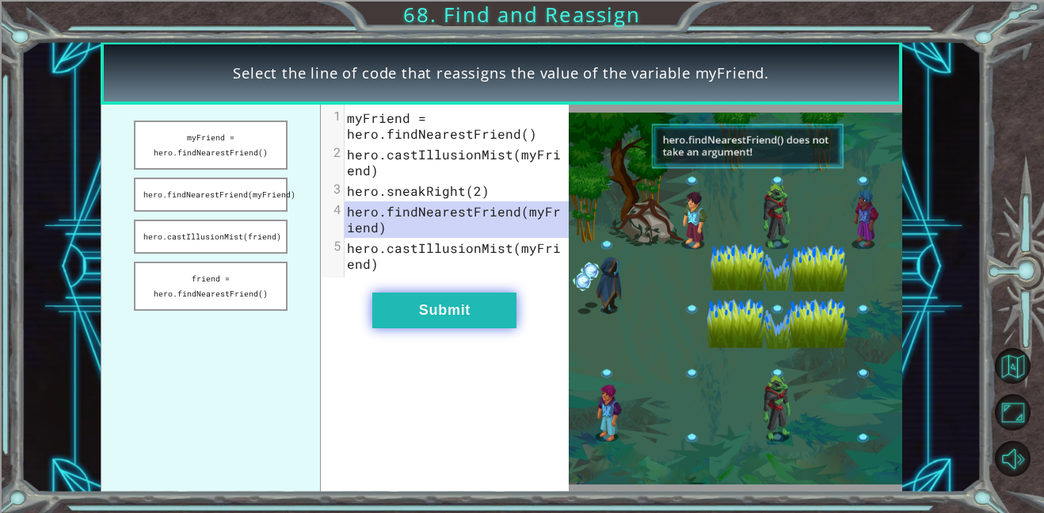
click at [508, 302] on button "Submit" at bounding box center [444, 310] width 144 height 36
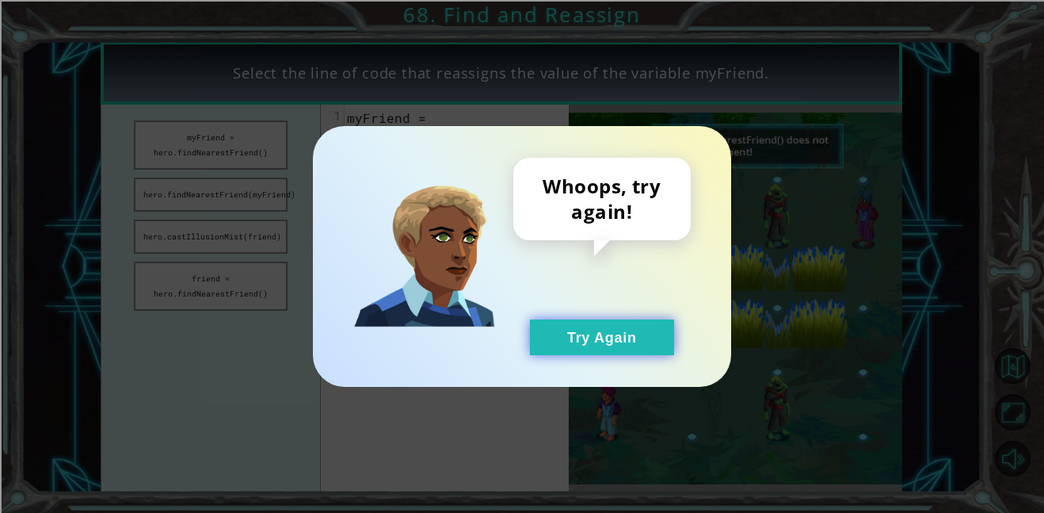
click at [623, 335] on button "Try Again" at bounding box center [602, 337] width 144 height 36
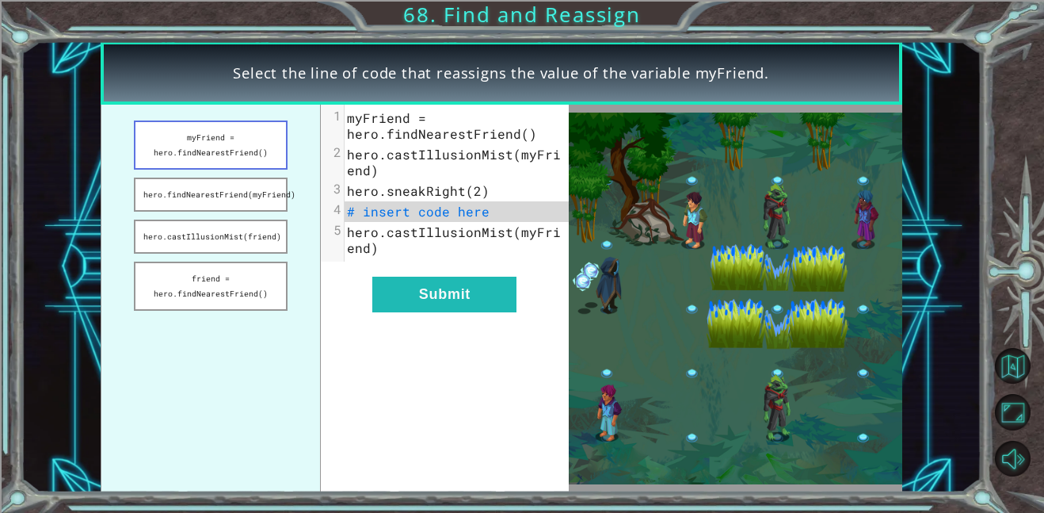
click at [244, 153] on button "myFriend = hero.findNearestFriend()" at bounding box center [211, 144] width 154 height 49
click at [262, 158] on button "myFriend = hero.findNearestFriend()" at bounding box center [211, 144] width 154 height 49
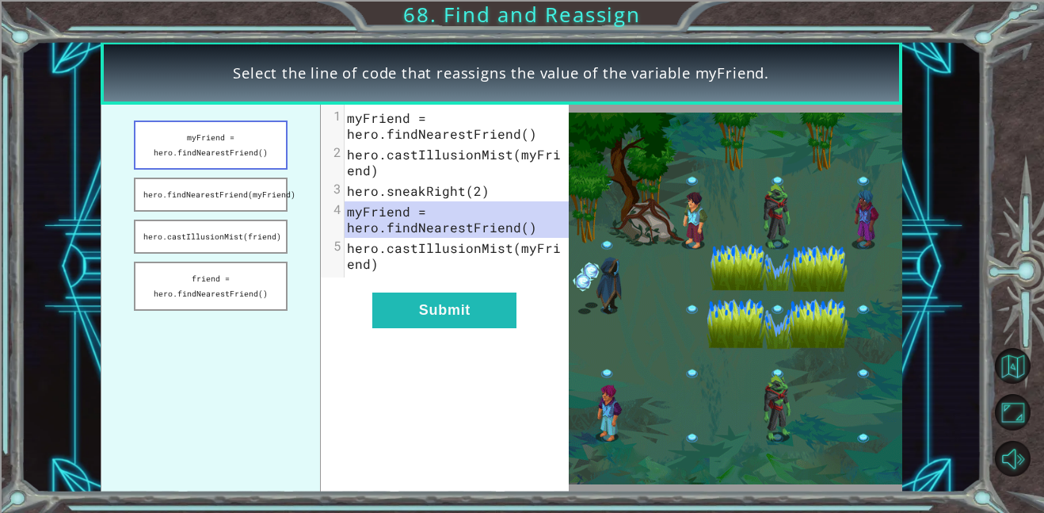
click at [276, 153] on button "myFriend = hero.findNearestFriend()" at bounding box center [211, 144] width 154 height 49
click at [234, 168] on button "myFriend = hero.findNearestFriend()" at bounding box center [211, 144] width 154 height 49
click at [362, 361] on div "xxxxxxxxxx 5 1 myFriend = hero.findNearestFriend() 2 hero.castIllusionMist(myFr…" at bounding box center [444, 298] width 247 height 387
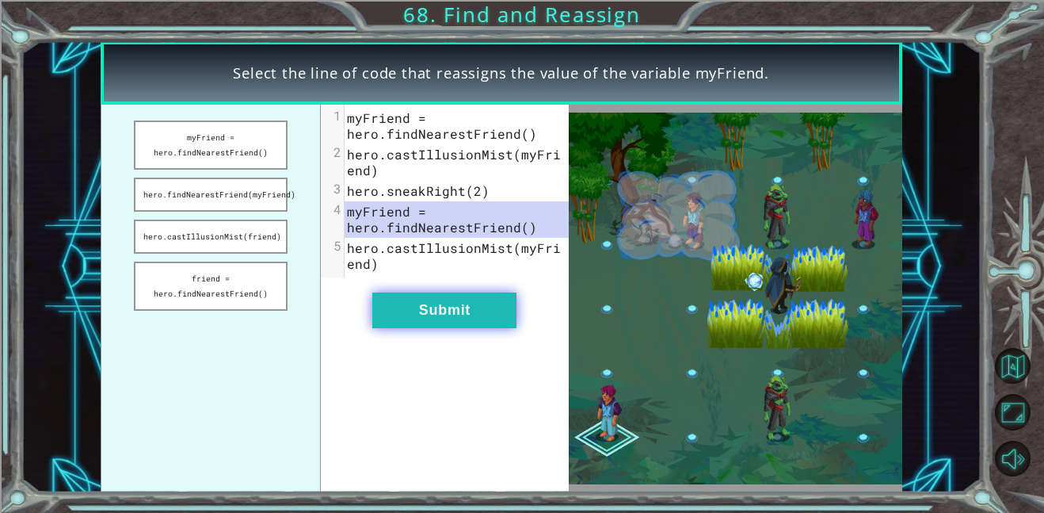
click at [429, 311] on button "Submit" at bounding box center [444, 310] width 144 height 36
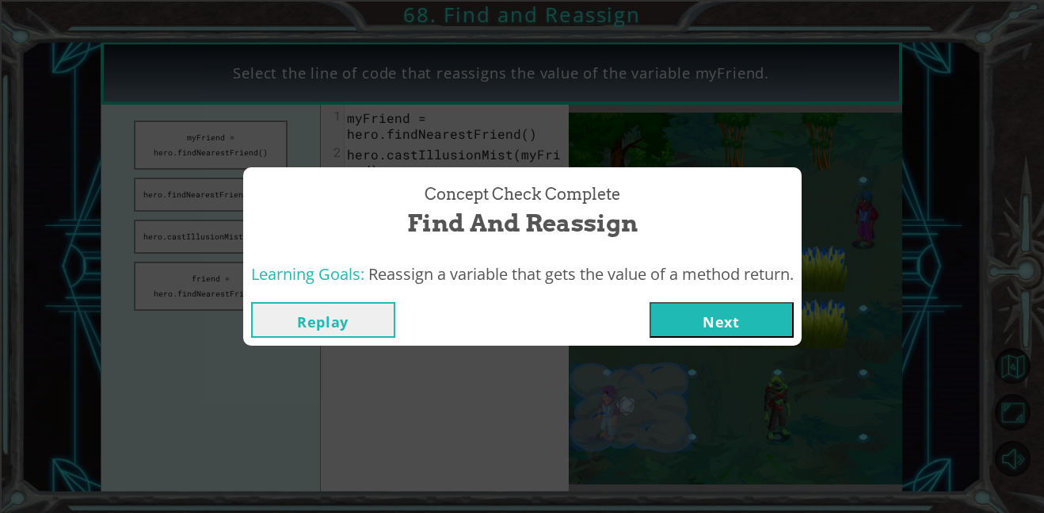
click at [745, 326] on button "Next" at bounding box center [722, 320] width 144 height 36
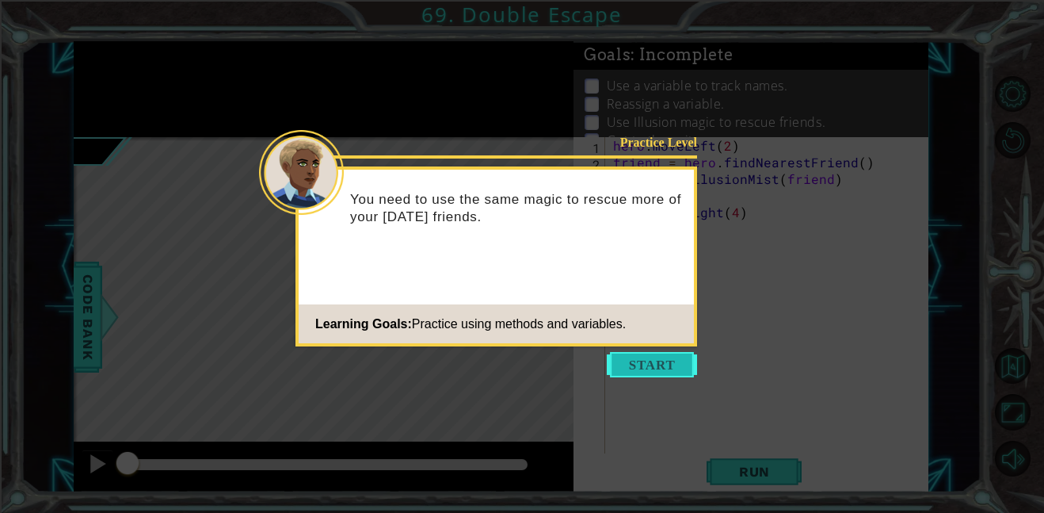
click at [684, 370] on button "Start" at bounding box center [652, 364] width 90 height 25
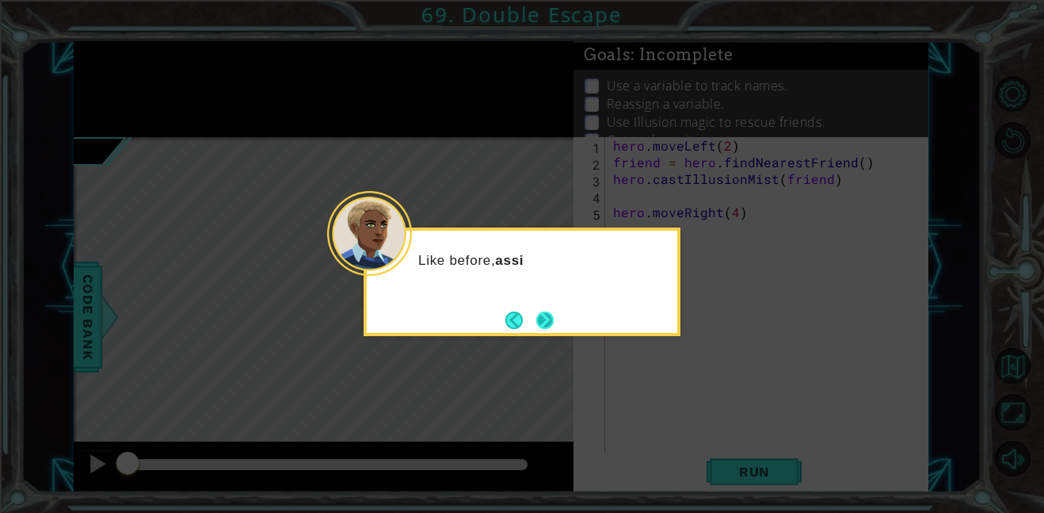
click at [535, 329] on button "Next" at bounding box center [545, 320] width 20 height 20
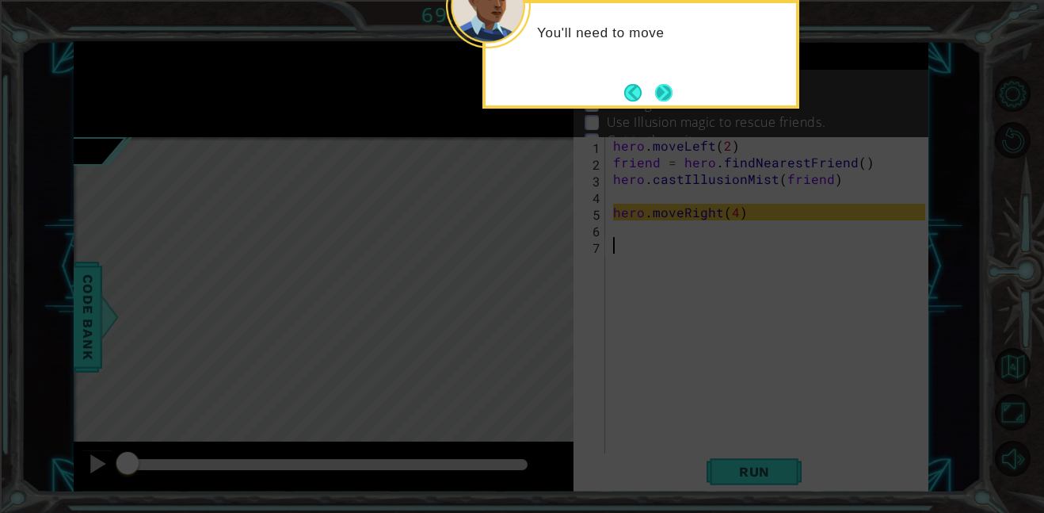
click at [665, 91] on button "Next" at bounding box center [663, 92] width 17 height 17
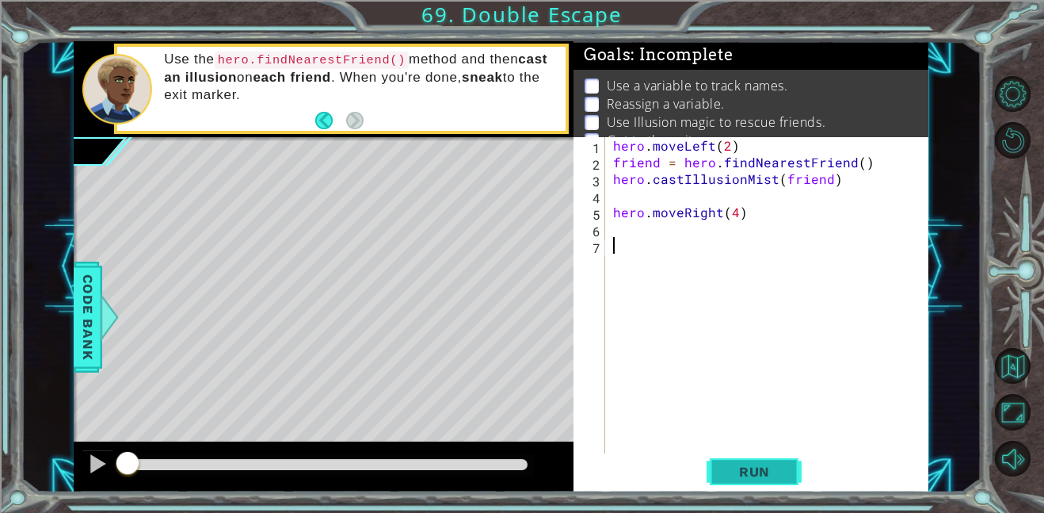
click at [760, 478] on span "Run" at bounding box center [754, 471] width 63 height 16
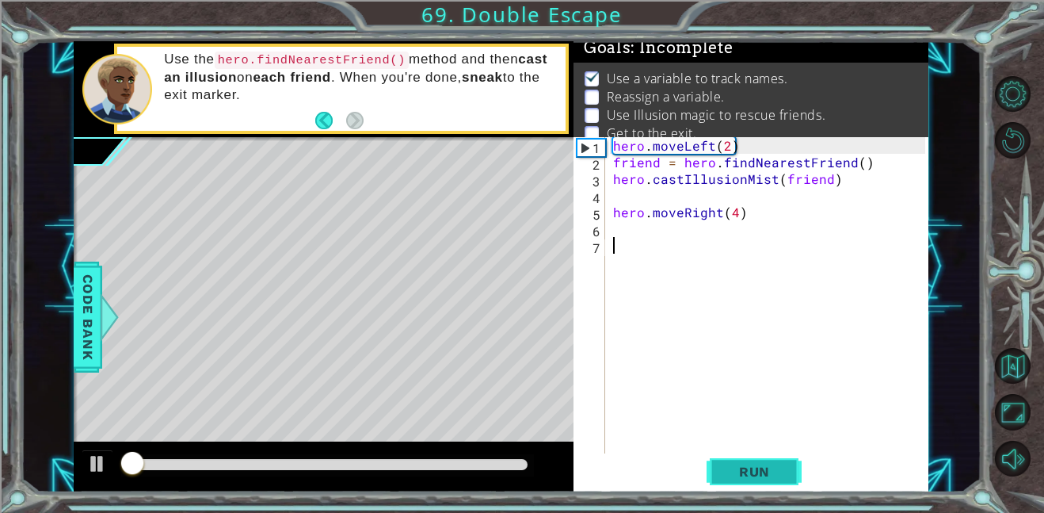
scroll to position [10, 0]
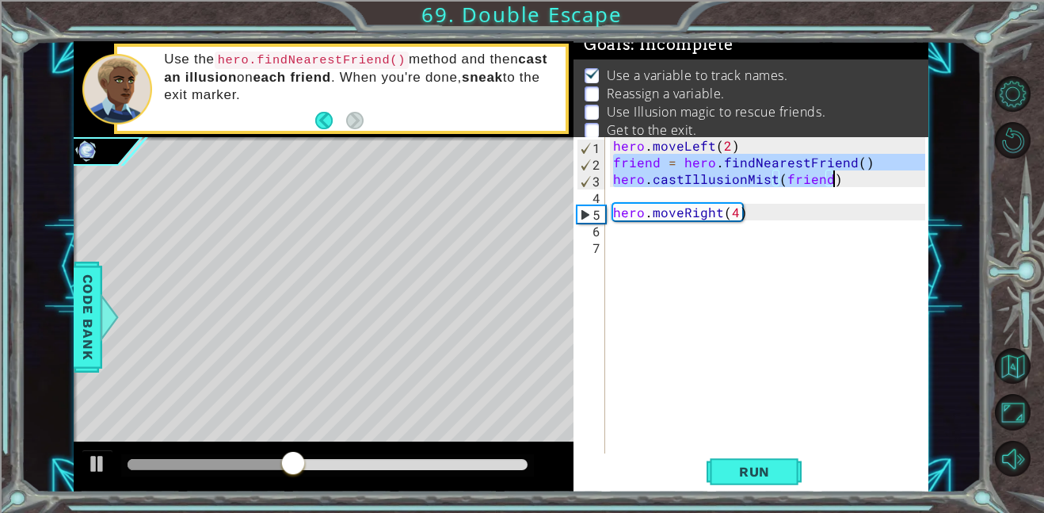
drag, startPoint x: 612, startPoint y: 159, endPoint x: 876, endPoint y: 181, distance: 264.7
click at [876, 181] on div "hero . moveLeft ( 2 ) friend = hero . findNearestFriend ( ) hero . castIllusion…" at bounding box center [771, 311] width 323 height 349
type textarea "friend = hero.findNearestFriend() hero.castIllusionMist(friend)"
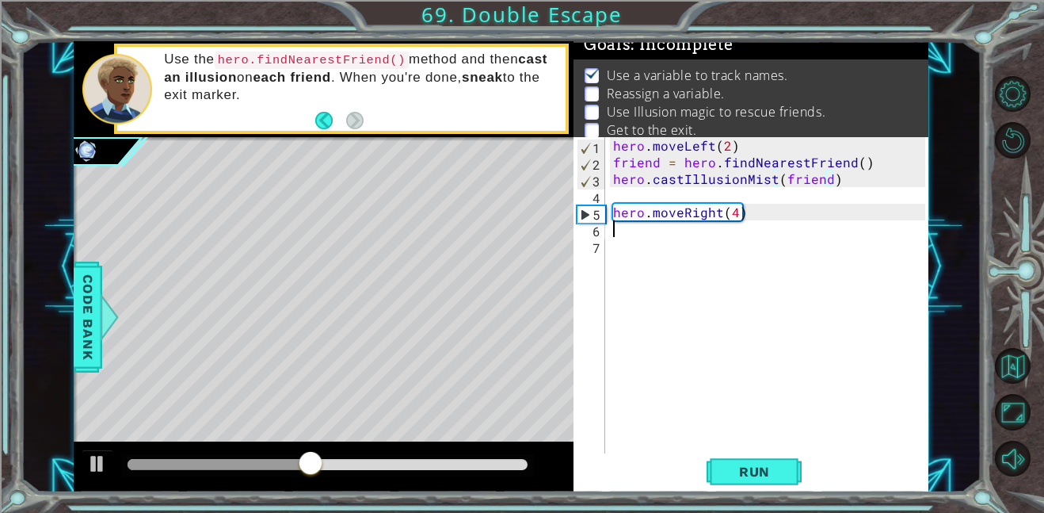
click at [737, 234] on div "hero . moveLeft ( 2 ) friend = hero . findNearestFriend ( ) hero . castIllusion…" at bounding box center [771, 311] width 323 height 349
paste textarea "hero.castIllusionMist(friend)"
type textarea "hero.castIllusionMist(friend)"
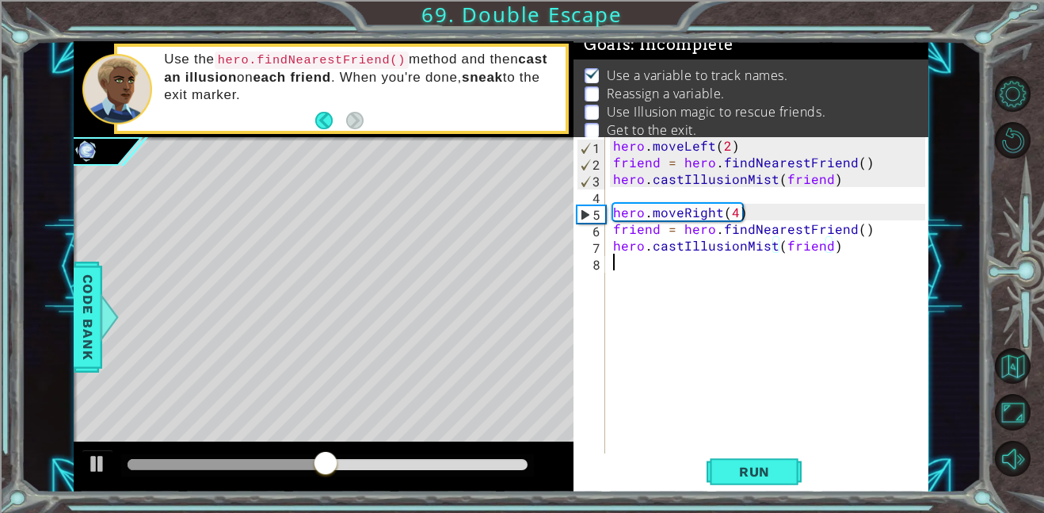
click at [700, 269] on div "hero . moveLeft ( 2 ) friend = hero . findNearestFriend ( ) hero . castIllusion…" at bounding box center [771, 311] width 323 height 349
click at [693, 265] on div "hero . moveLeft ( 2 ) friend = hero . findNearestFriend ( ) hero . castIllusion…" at bounding box center [771, 311] width 323 height 349
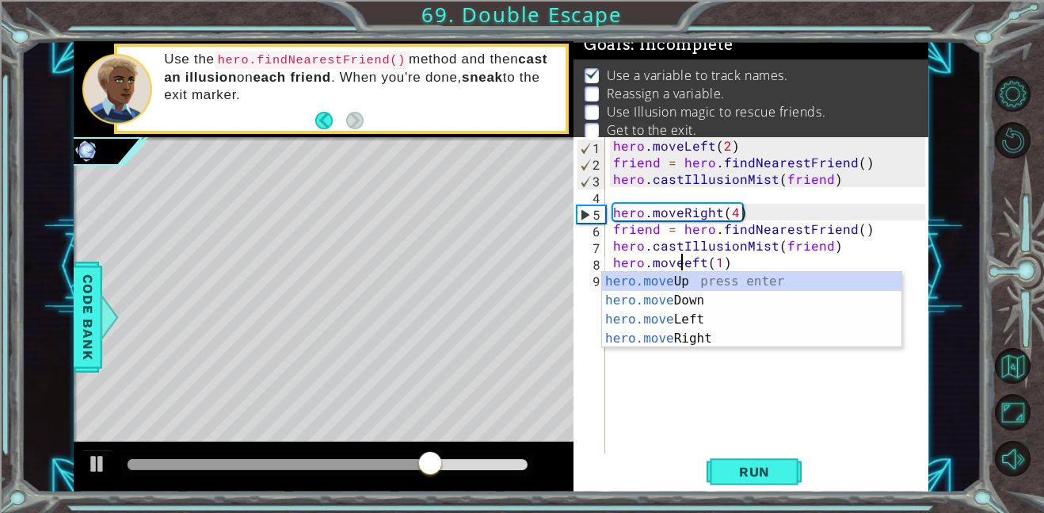
scroll to position [0, 5]
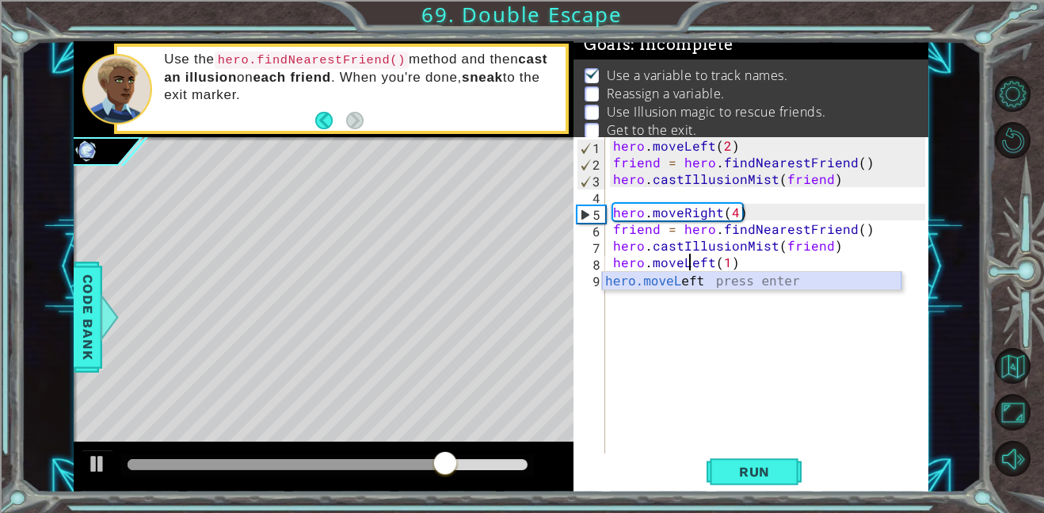
click at [672, 277] on div "hero.moveL eft press enter" at bounding box center [751, 300] width 299 height 57
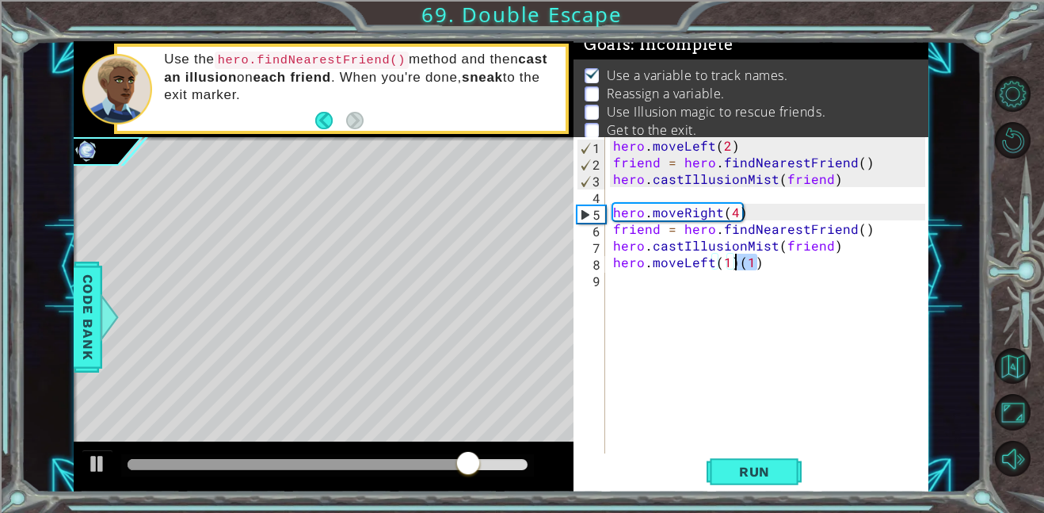
drag, startPoint x: 763, startPoint y: 267, endPoint x: 735, endPoint y: 267, distance: 27.7
click at [735, 267] on div "hero . moveLeft ( 2 ) friend = hero . findNearestFriend ( ) hero . castIllusion…" at bounding box center [771, 311] width 323 height 349
type textarea "hero.moveLeft(1)"
click at [703, 284] on div "hero . moveLeft ( 2 ) friend = hero . findNearestFriend ( ) hero . castIllusion…" at bounding box center [771, 311] width 323 height 349
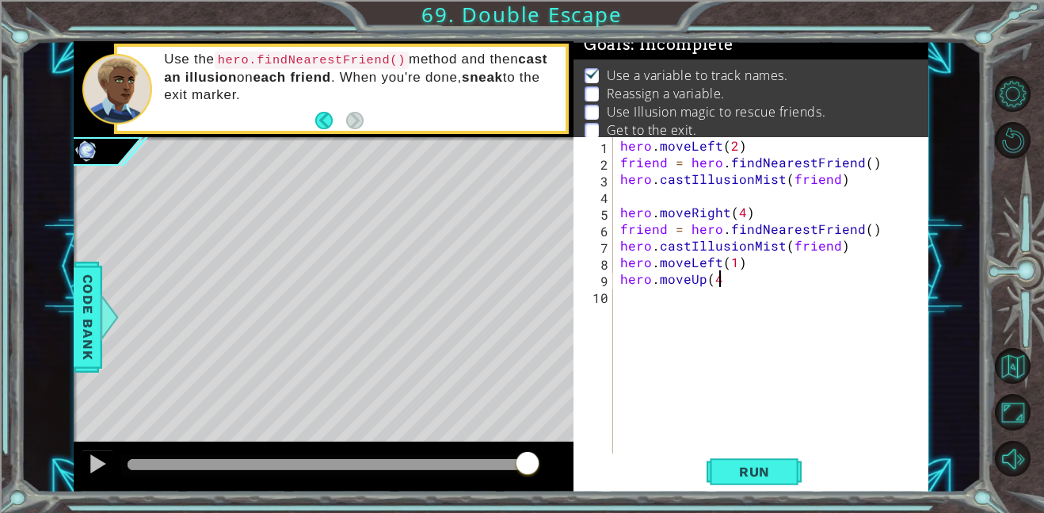
scroll to position [0, 6]
click at [760, 471] on span "Run" at bounding box center [754, 471] width 63 height 16
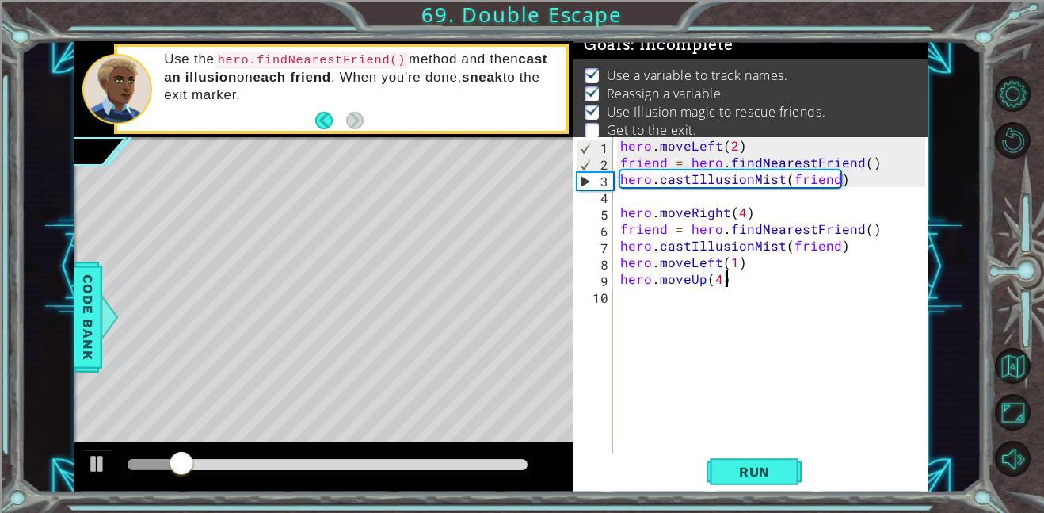
click at [737, 265] on div "hero . moveLeft ( 2 ) friend = hero . findNearestFriend ( ) hero . castIllusion…" at bounding box center [775, 311] width 316 height 349
type textarea "hero.moveLeft(2)"
click at [755, 453] on button "Run" at bounding box center [754, 471] width 95 height 36
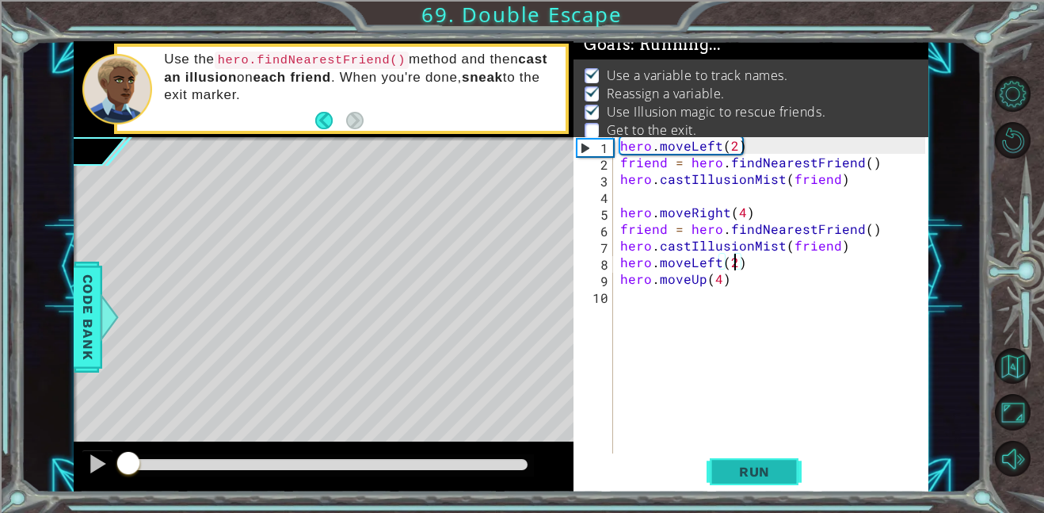
click at [754, 471] on span "Run" at bounding box center [754, 471] width 63 height 16
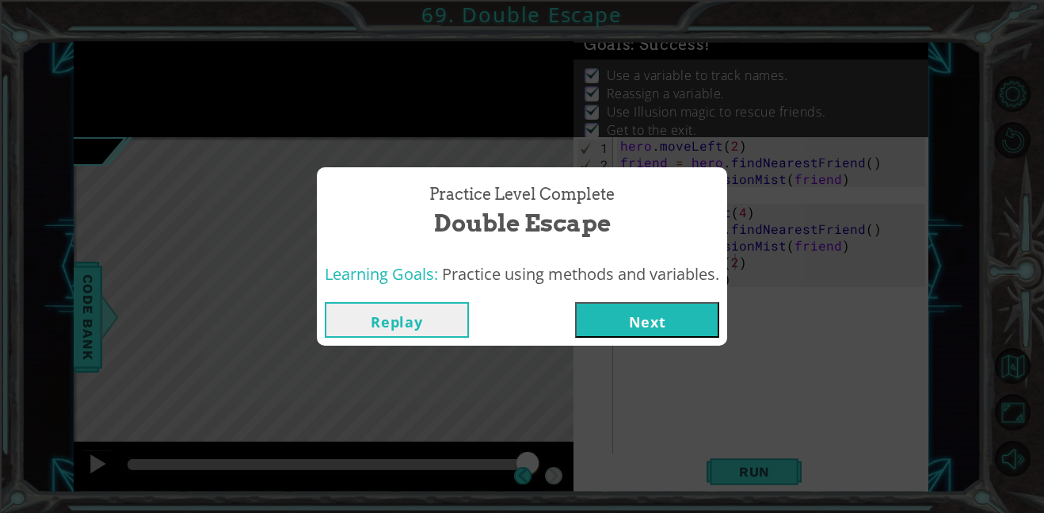
click at [607, 324] on button "Next" at bounding box center [647, 320] width 144 height 36
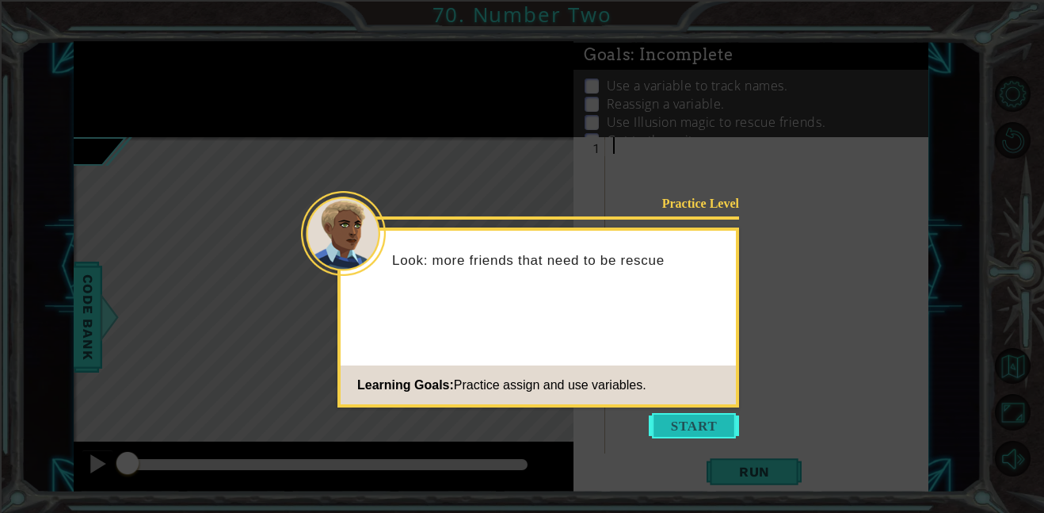
click at [697, 417] on button "Start" at bounding box center [694, 425] width 90 height 25
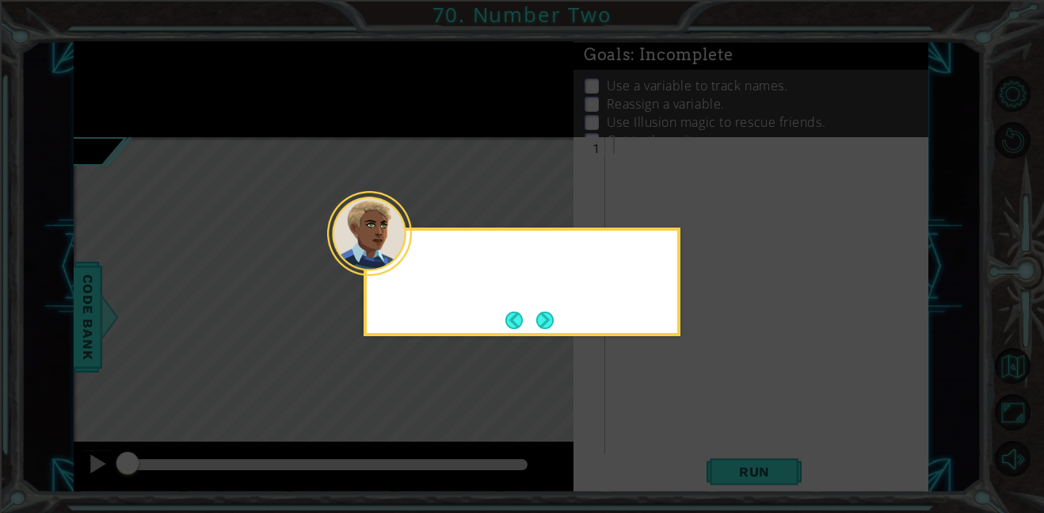
click at [701, 420] on icon at bounding box center [522, 256] width 1044 height 513
click at [551, 324] on button "Next" at bounding box center [544, 319] width 17 height 17
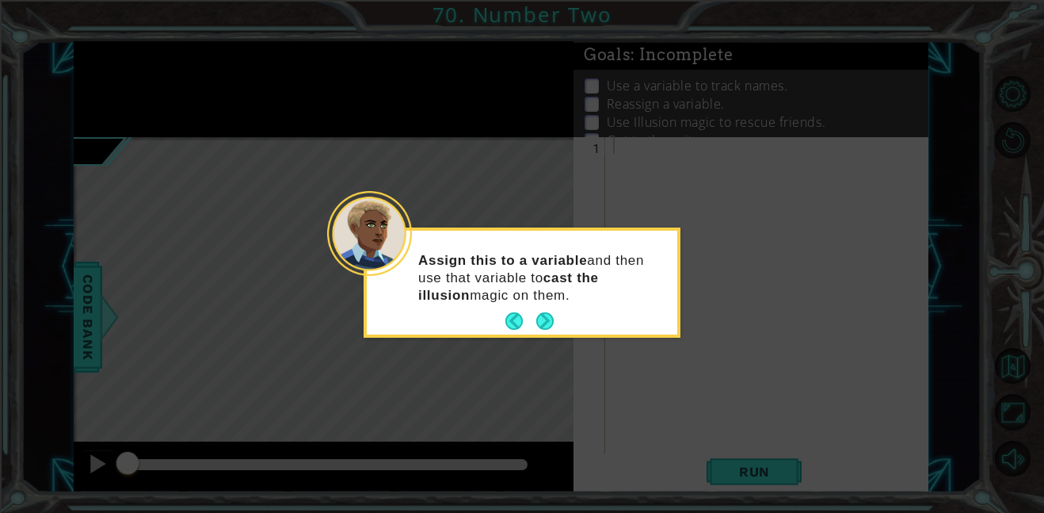
click at [550, 336] on div "Assign this to a variable and then use that variable to cast the illusion magic…" at bounding box center [522, 282] width 317 height 110
click at [553, 329] on button "Next" at bounding box center [544, 320] width 17 height 17
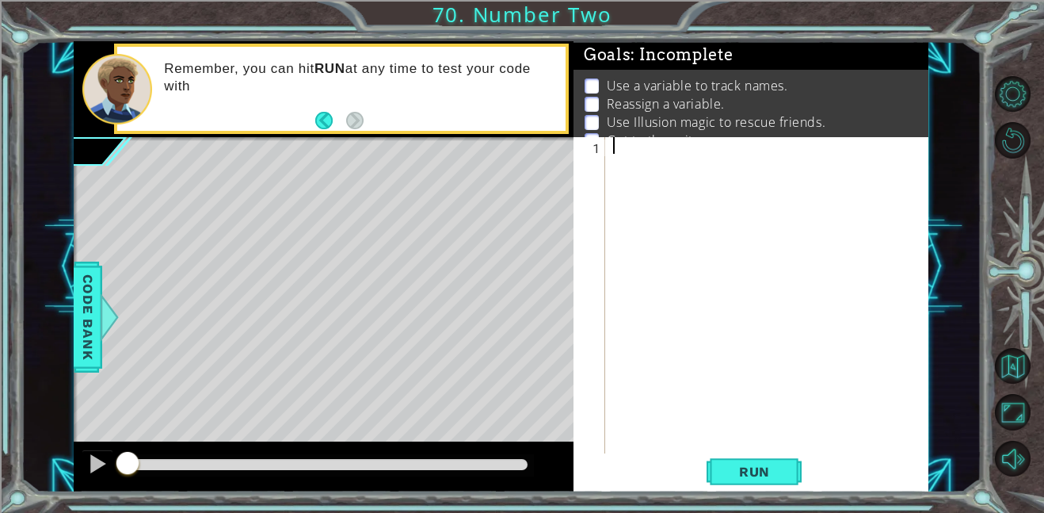
click at [375, 118] on div "Remember, you can hit RUN at any time to test your code with" at bounding box center [359, 89] width 412 height 74
click at [338, 127] on button "Back" at bounding box center [330, 120] width 31 height 17
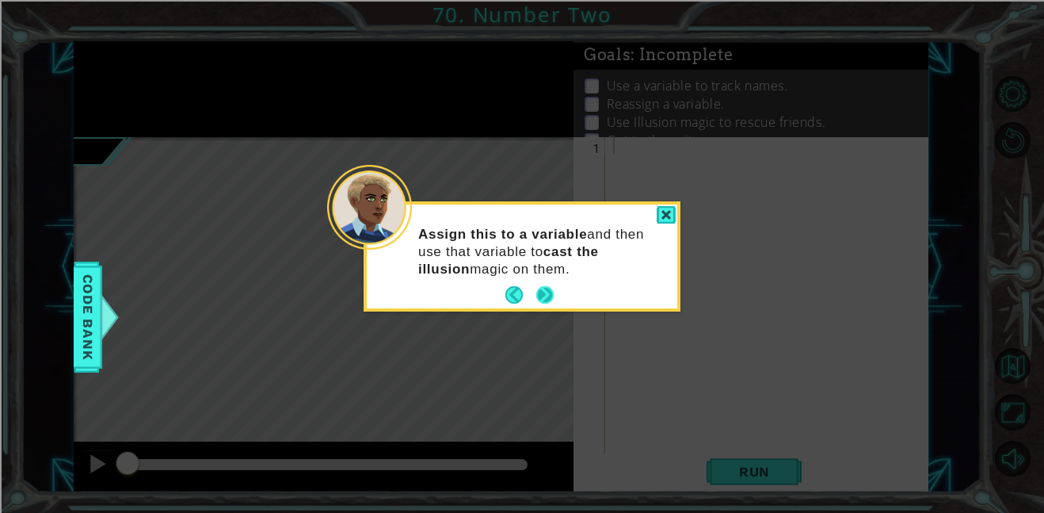
click at [542, 303] on button "Next" at bounding box center [544, 294] width 17 height 17
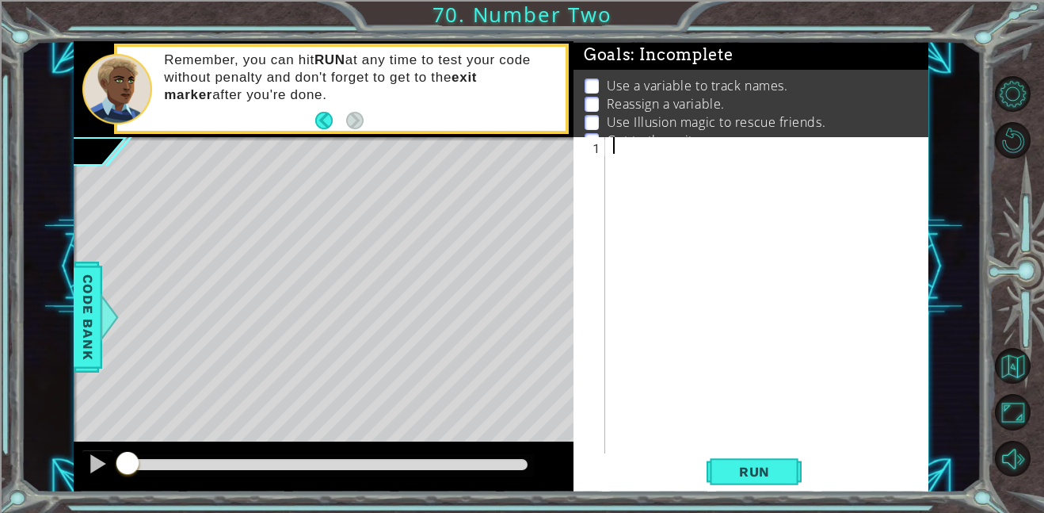
click at [618, 154] on div at bounding box center [771, 311] width 323 height 349
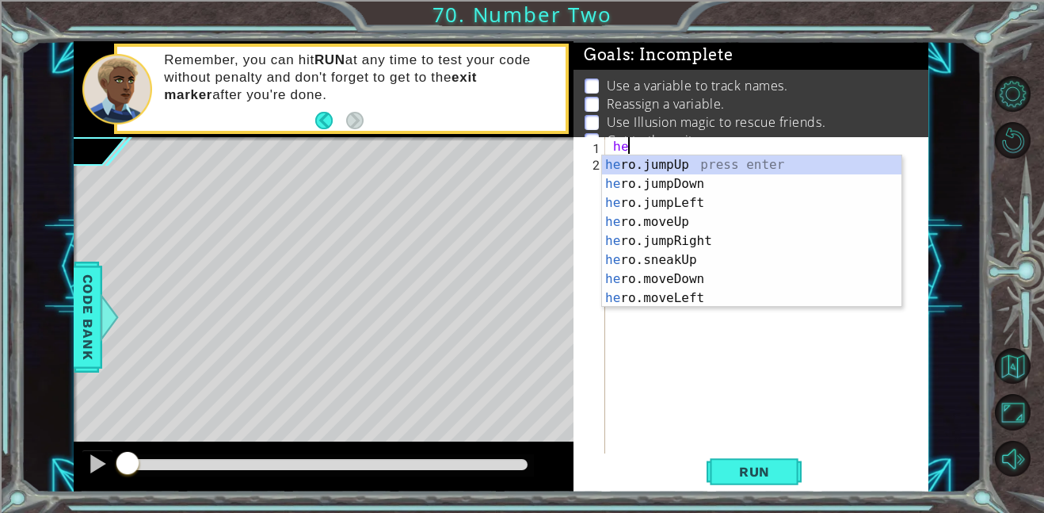
type textarea "h"
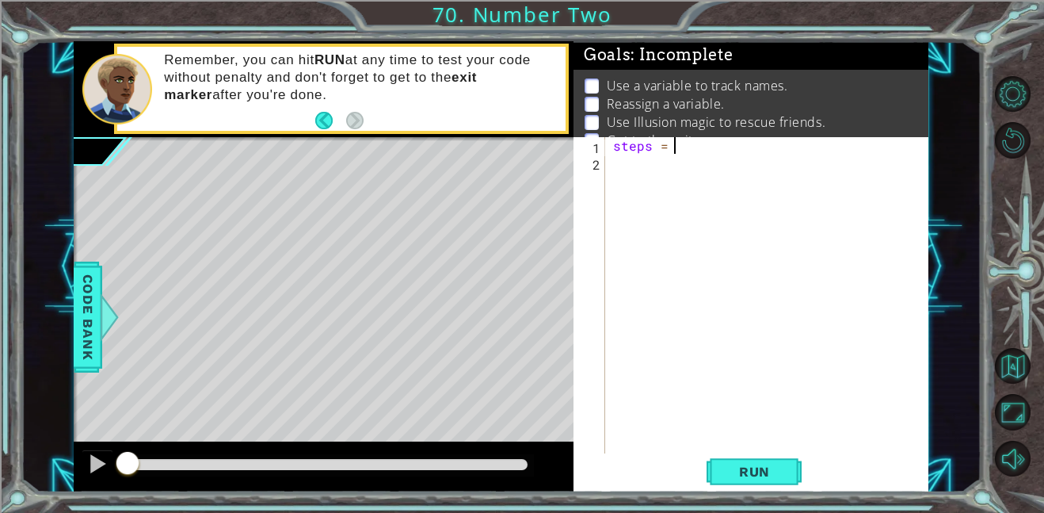
scroll to position [0, 3]
type textarea "steps = 2"
click at [781, 467] on span "Run" at bounding box center [754, 471] width 63 height 16
click at [786, 482] on button "Run" at bounding box center [754, 471] width 95 height 36
click at [788, 482] on button "Run" at bounding box center [754, 471] width 95 height 36
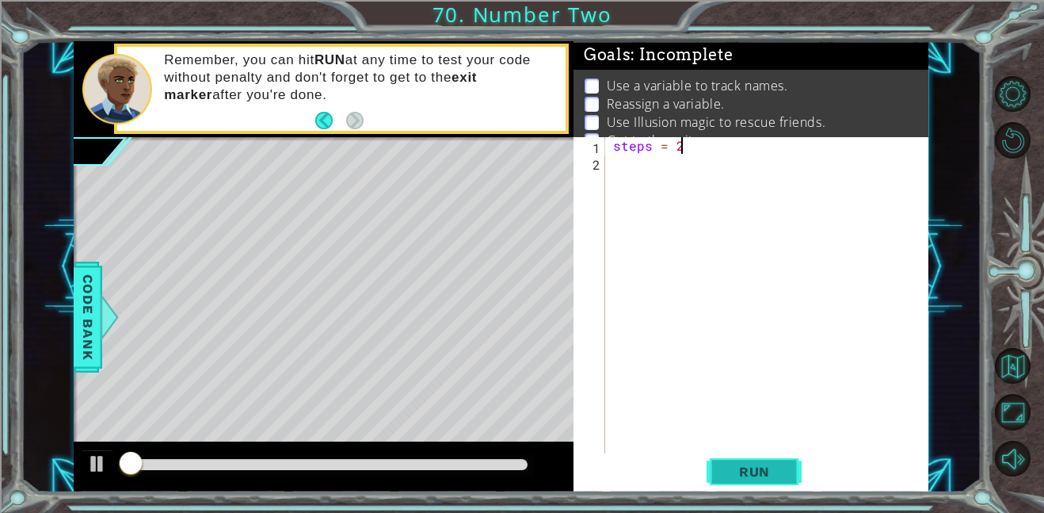
click at [760, 477] on span "Run" at bounding box center [754, 471] width 63 height 16
click at [621, 168] on div "steps = 2" at bounding box center [771, 311] width 323 height 349
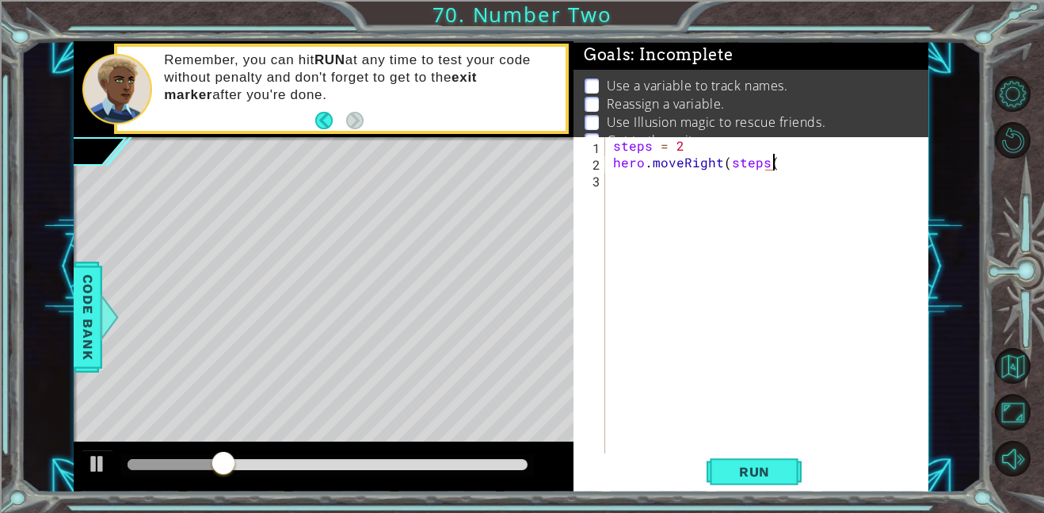
scroll to position [0, 9]
type textarea "hero.moveRight(steps)"
click at [743, 488] on button "Run" at bounding box center [754, 471] width 95 height 36
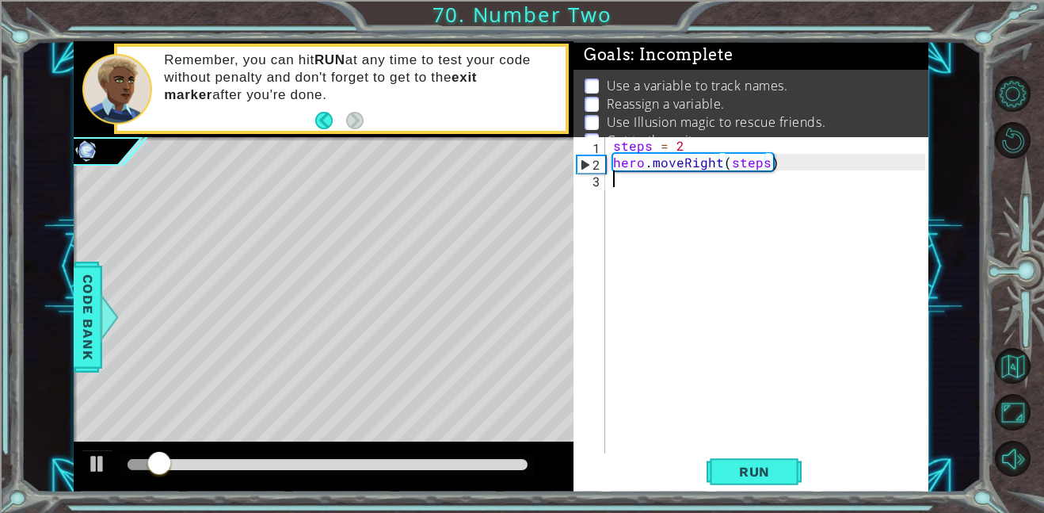
click at [657, 183] on div "steps = 2 hero . moveRight ( steps )" at bounding box center [771, 311] width 323 height 349
paste textarea "hero.castIllusionMist(friend)"
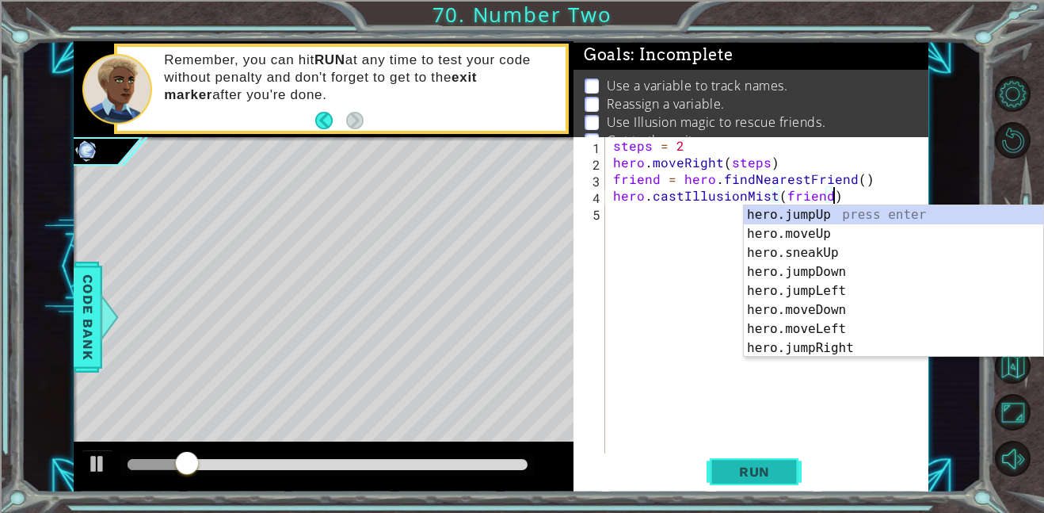
click at [744, 459] on button "Run" at bounding box center [754, 471] width 95 height 36
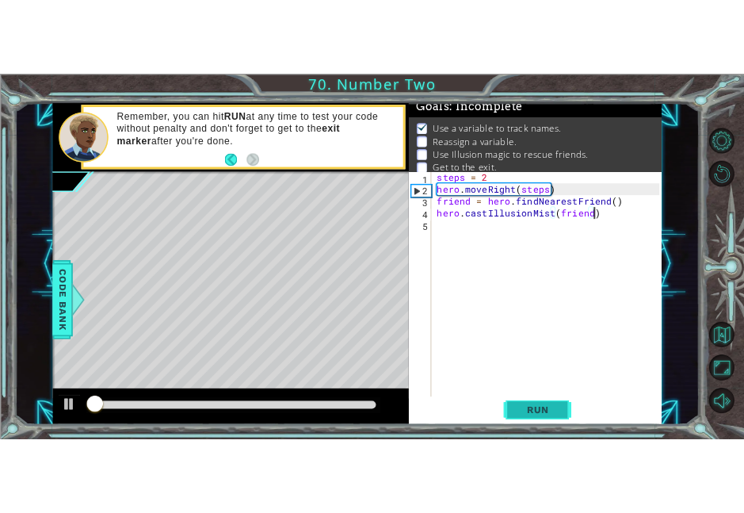
scroll to position [10, 0]
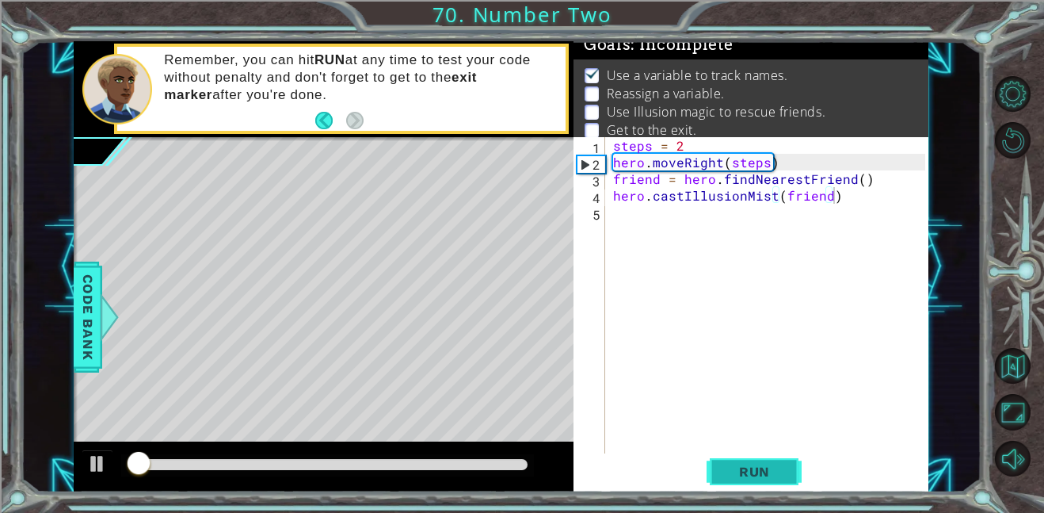
click at [744, 459] on button "Run" at bounding box center [754, 471] width 95 height 36
drag, startPoint x: 836, startPoint y: 184, endPoint x: 829, endPoint y: 178, distance: 9.0
click at [829, 178] on div "steps = 2 hero . moveRight ( steps ) friend = hero . findNearestFriend ( ) hero…" at bounding box center [771, 311] width 323 height 349
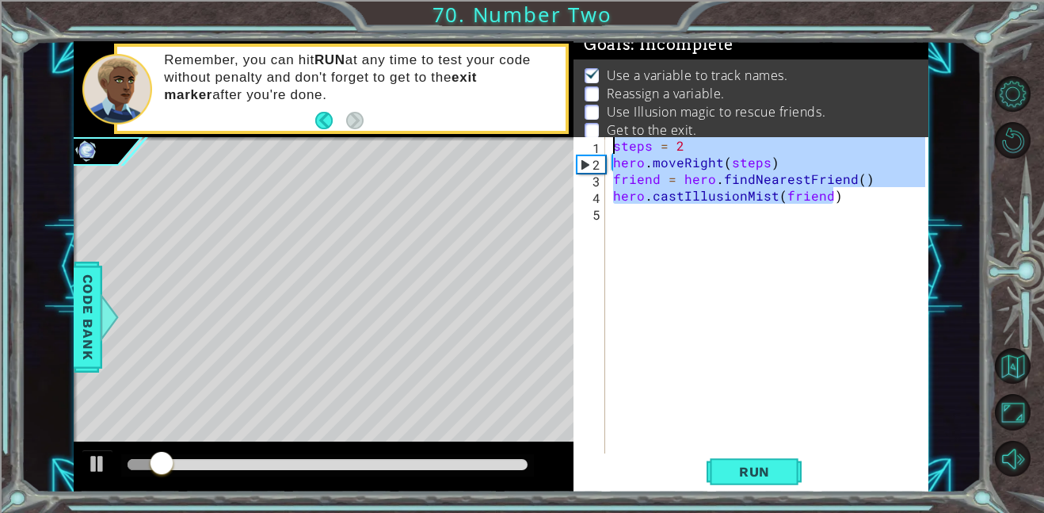
drag, startPoint x: 834, startPoint y: 193, endPoint x: 585, endPoint y: 130, distance: 257.5
click at [585, 130] on div "Goals : Incomplete Use а variable to track names. Reassign a variable. Use Illu…" at bounding box center [751, 266] width 355 height 451
type textarea "steps = 2 hero.moveRight(steps)"
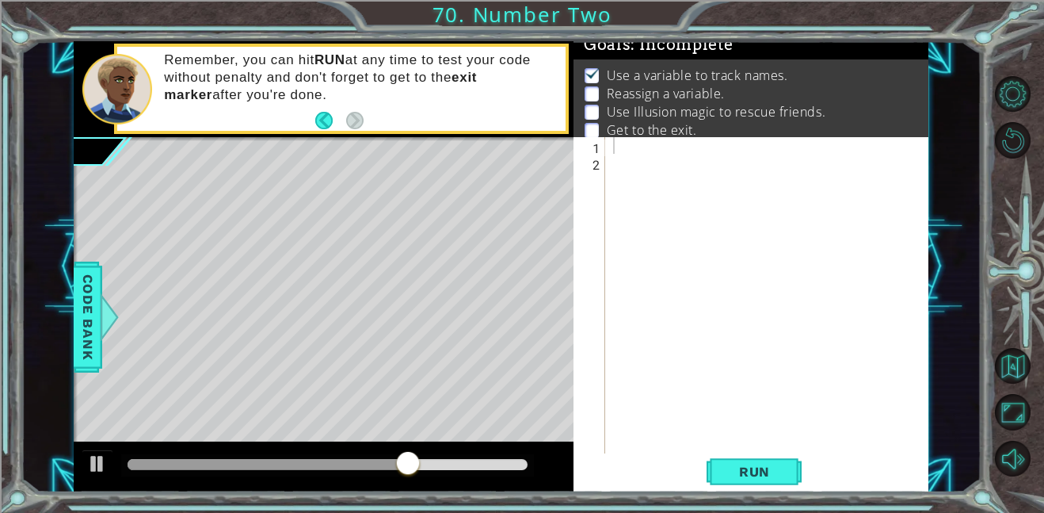
click at [639, 148] on div at bounding box center [771, 311] width 323 height 349
click at [645, 147] on div at bounding box center [771, 311] width 323 height 349
type textarea "hero.moveRight(2)"
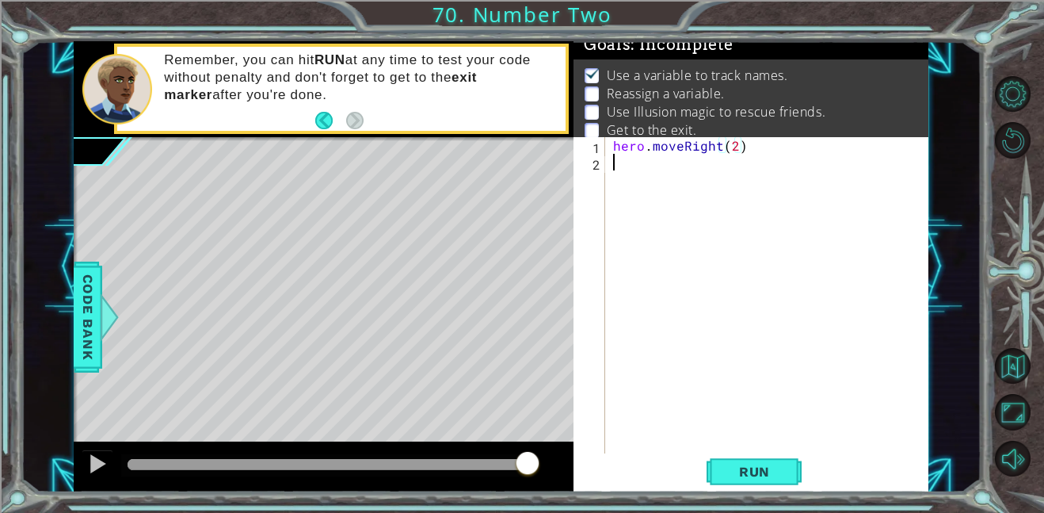
click at [631, 163] on div "hero . moveRight ( 2 )" at bounding box center [771, 311] width 323 height 349
click at [97, 327] on span "Code Bank" at bounding box center [87, 317] width 25 height 97
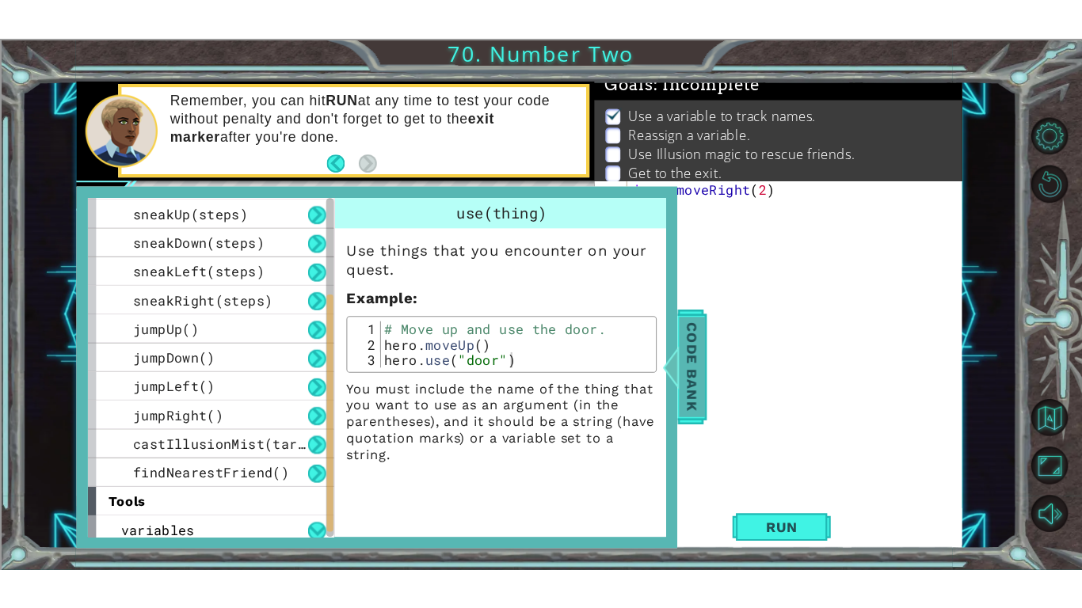
scroll to position [199, 0]
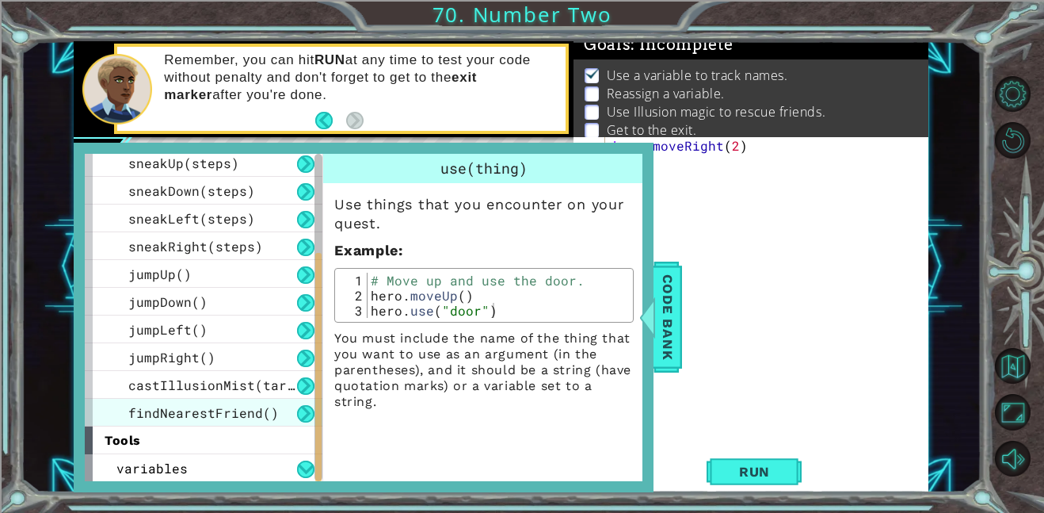
click at [138, 417] on span "findNearestFriend()" at bounding box center [203, 412] width 151 height 17
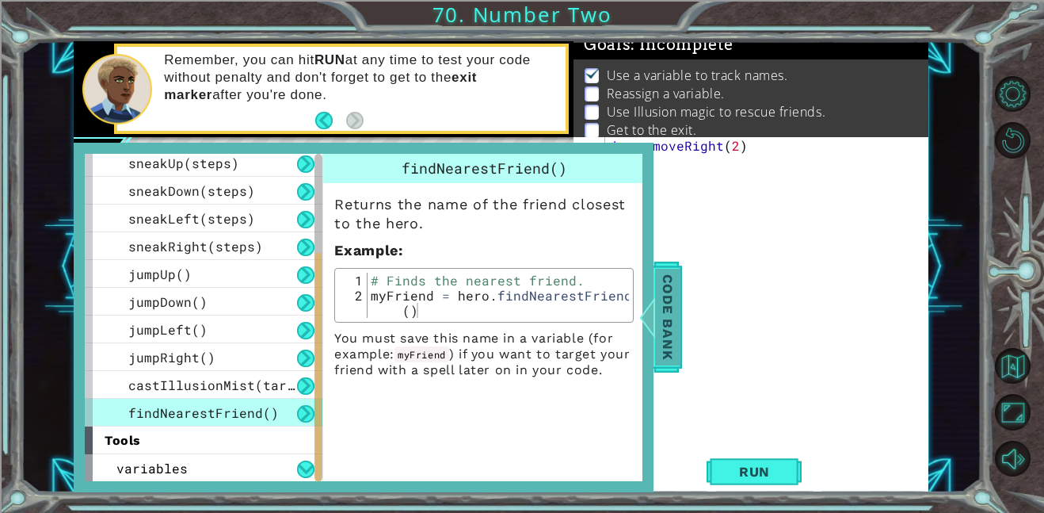
click at [664, 330] on span "Code Bank" at bounding box center [667, 317] width 25 height 97
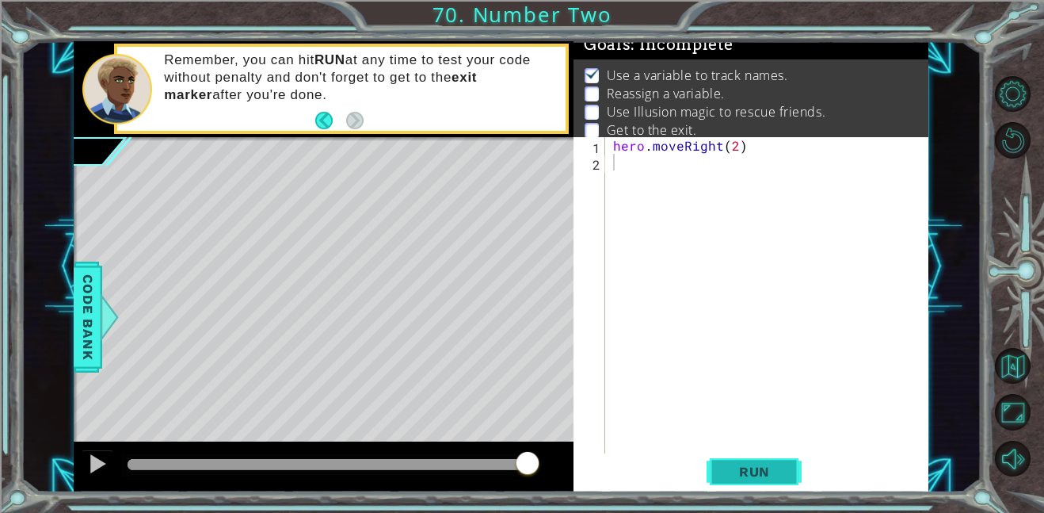
click at [783, 476] on span "Run" at bounding box center [754, 471] width 63 height 16
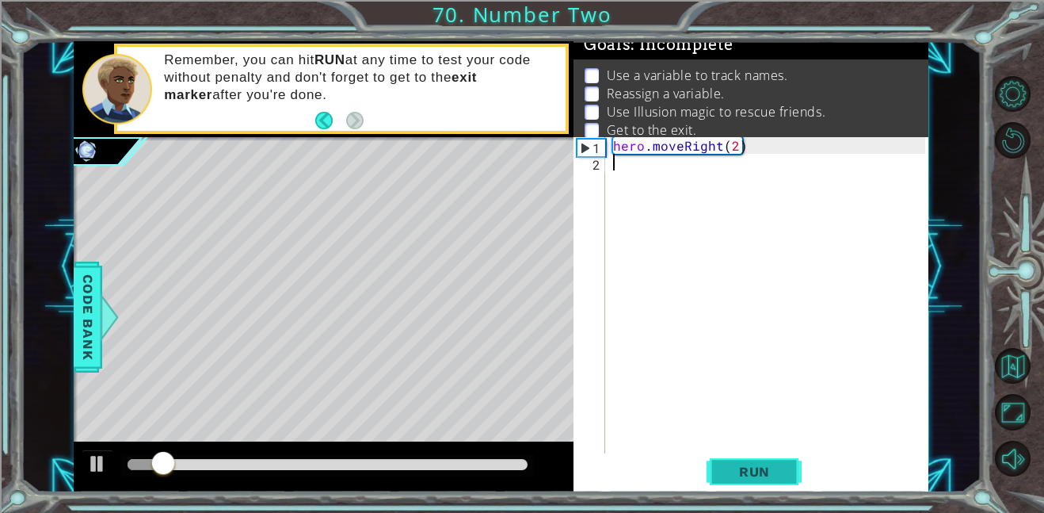
paste textarea "hero.cast("illusion")"
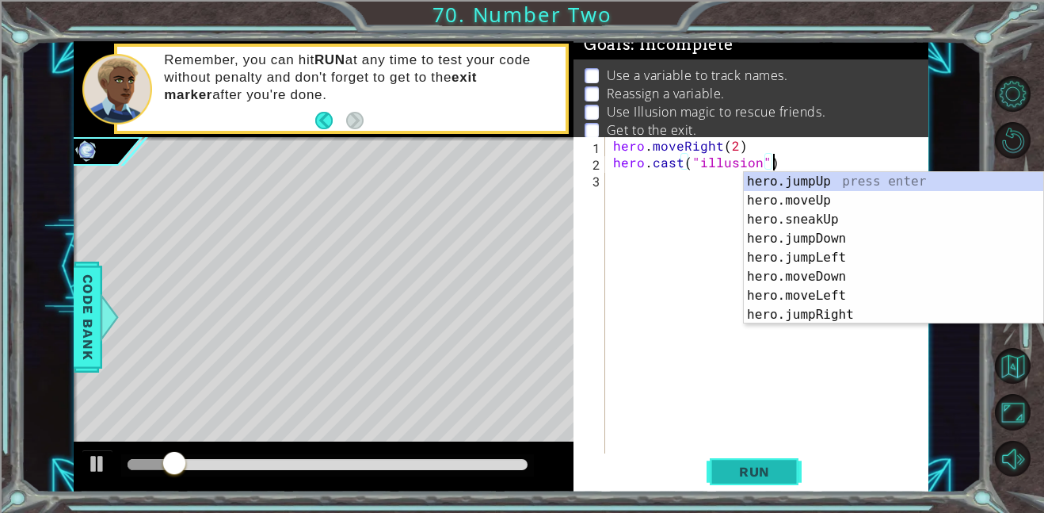
click at [757, 479] on button "Run" at bounding box center [754, 471] width 95 height 36
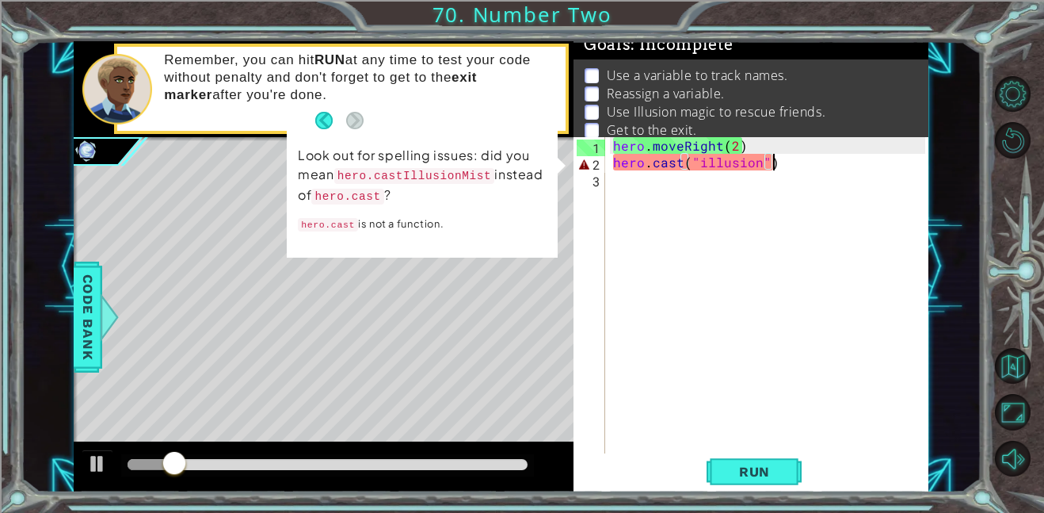
click at [453, 169] on code "hero.castIllusionMist" at bounding box center [414, 175] width 161 height 18
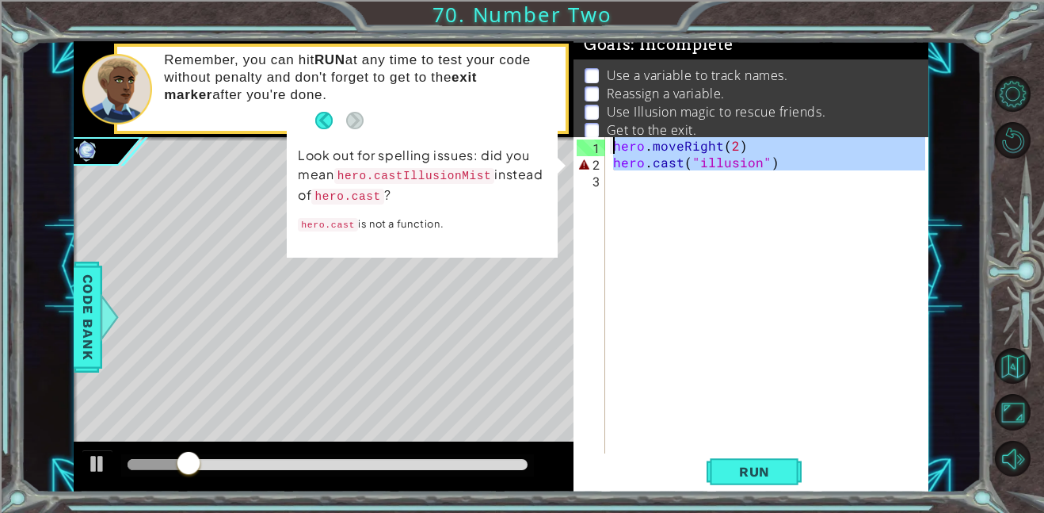
drag, startPoint x: 814, startPoint y: 171, endPoint x: 469, endPoint y: 133, distance: 347.5
click at [469, 133] on div "1 ההההההההההההההההההההההההההההההההההההההההההההההההההההההההההההההההההההההההההההה…" at bounding box center [501, 266] width 855 height 451
type textarea "hero.moveRight(2) hero.cast("illusion")"
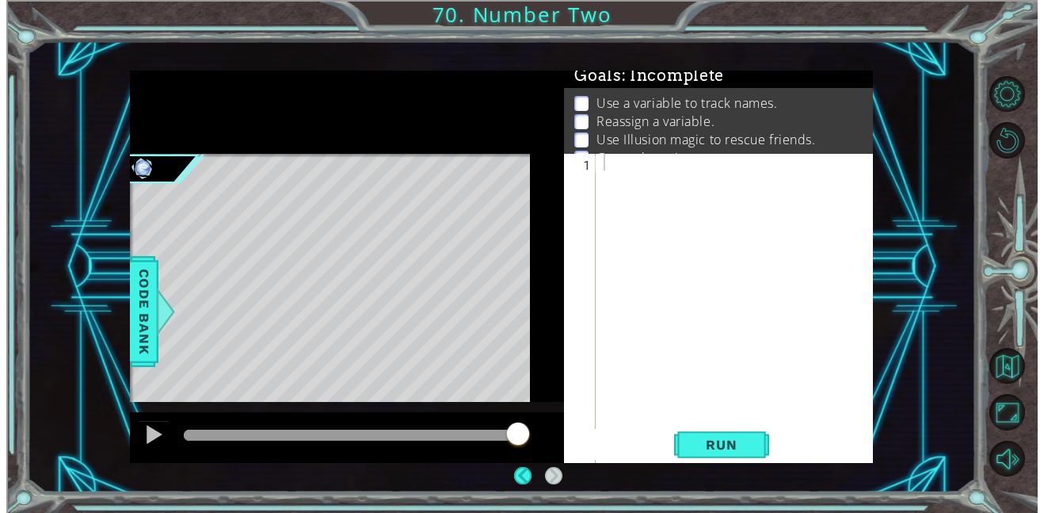
scroll to position [10, 0]
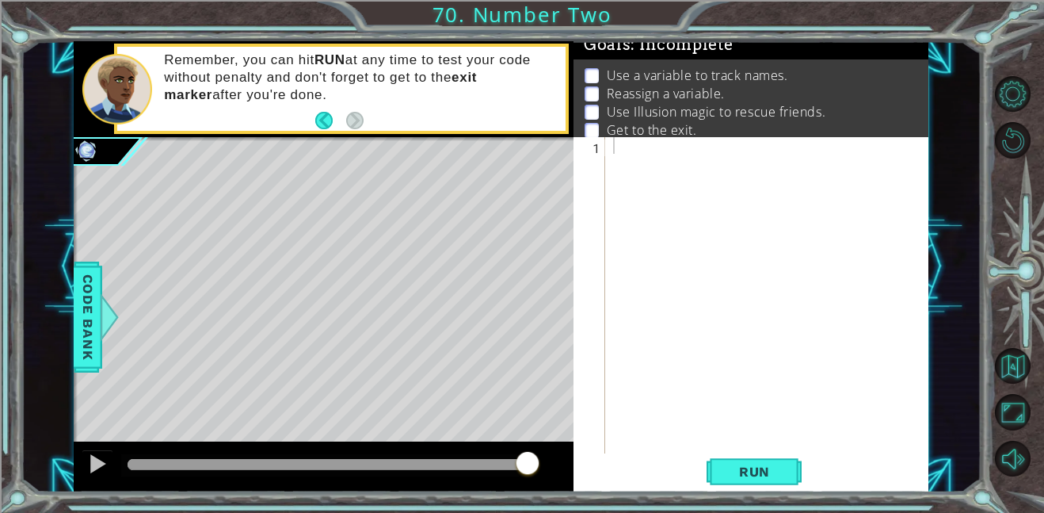
click at [725, 151] on div at bounding box center [771, 311] width 323 height 349
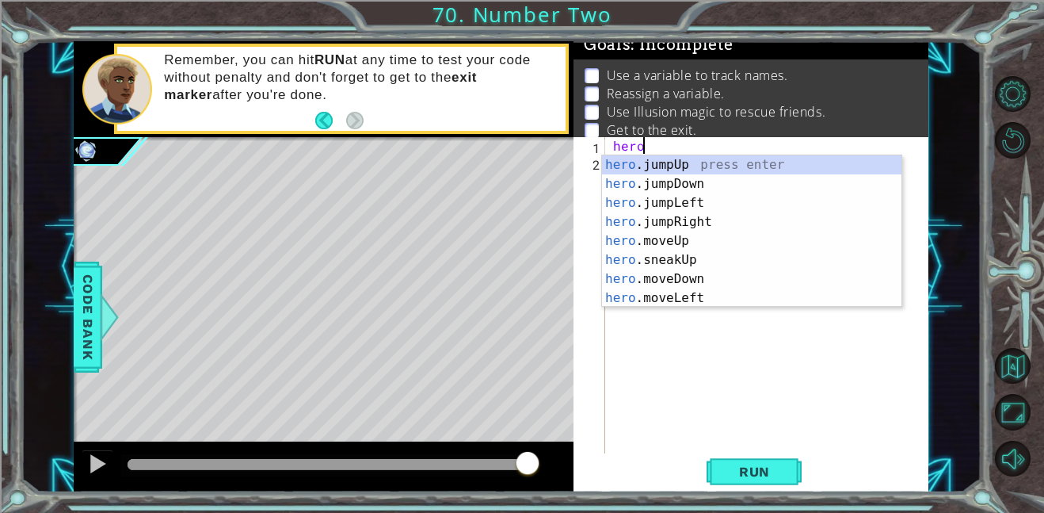
scroll to position [0, 2]
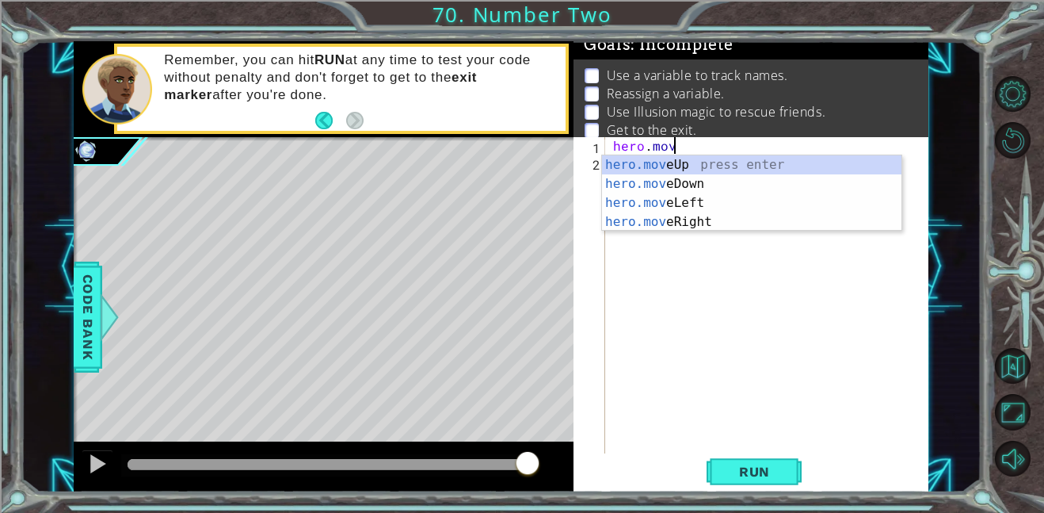
type textarea "hero.move"
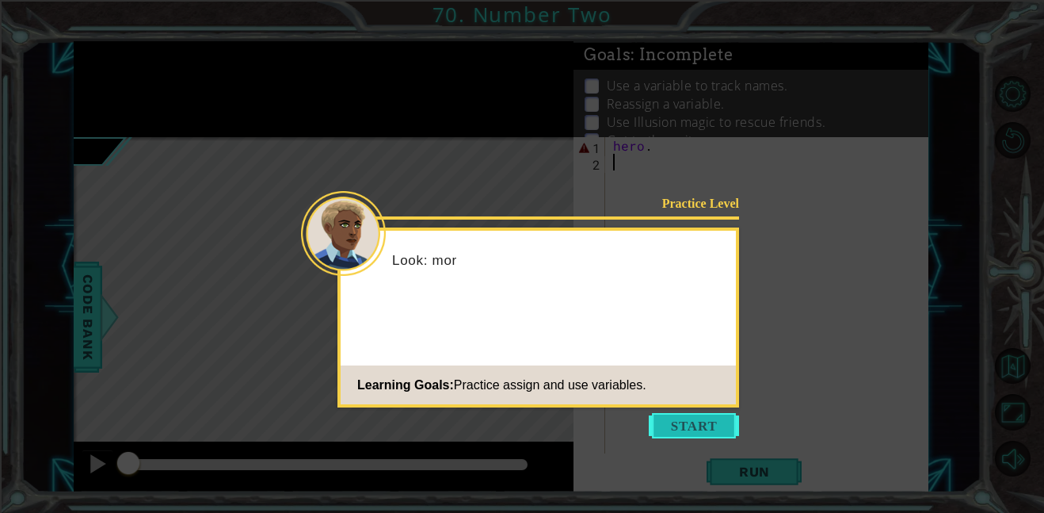
click at [676, 425] on button "Start" at bounding box center [694, 425] width 90 height 25
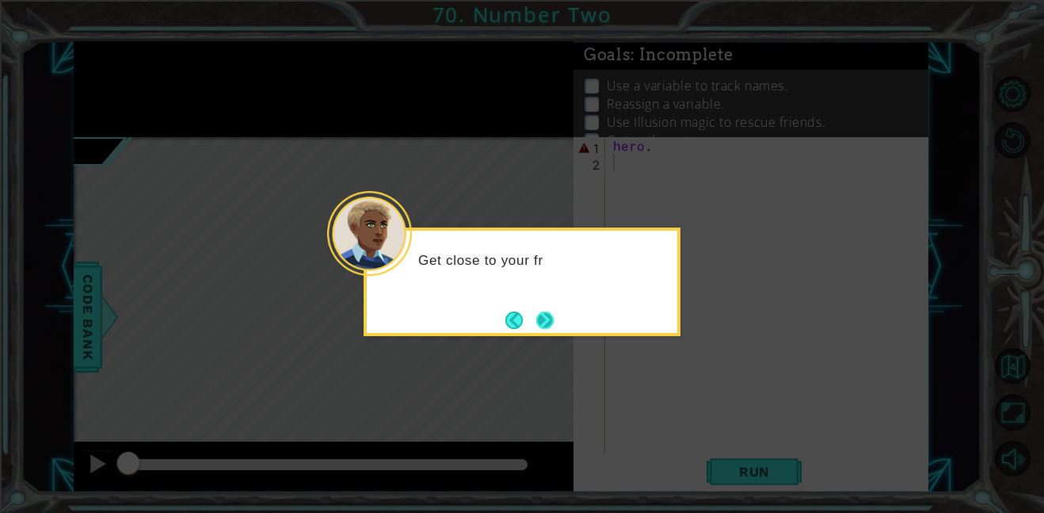
click at [543, 329] on button "Next" at bounding box center [545, 320] width 18 height 18
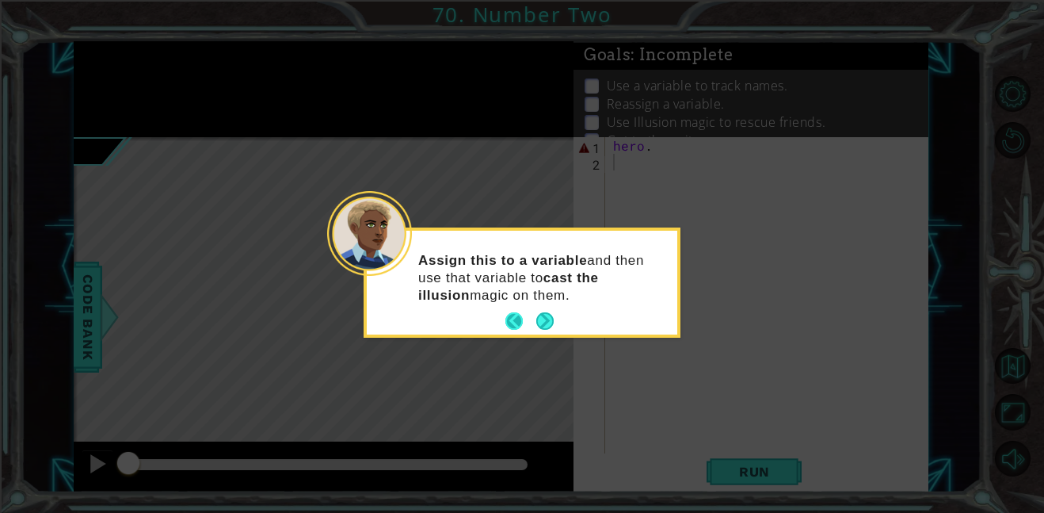
click at [531, 322] on button "Back" at bounding box center [520, 320] width 31 height 17
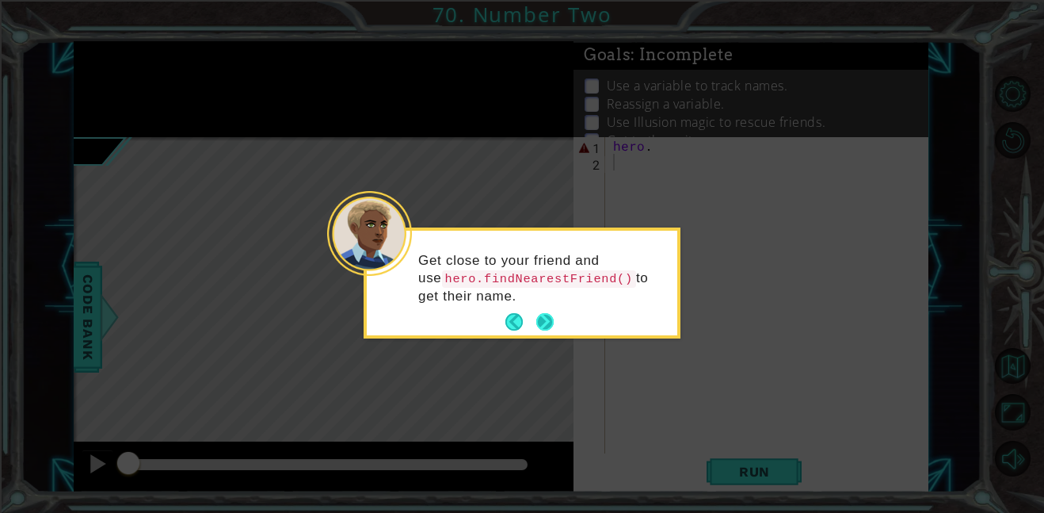
click at [537, 326] on button "Next" at bounding box center [545, 322] width 21 height 21
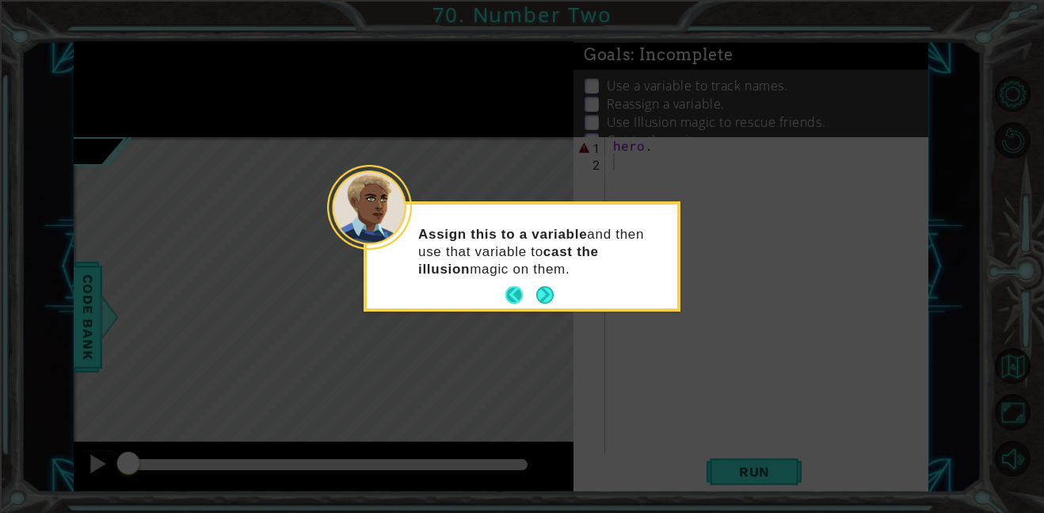
click at [531, 301] on button "Back" at bounding box center [520, 294] width 31 height 17
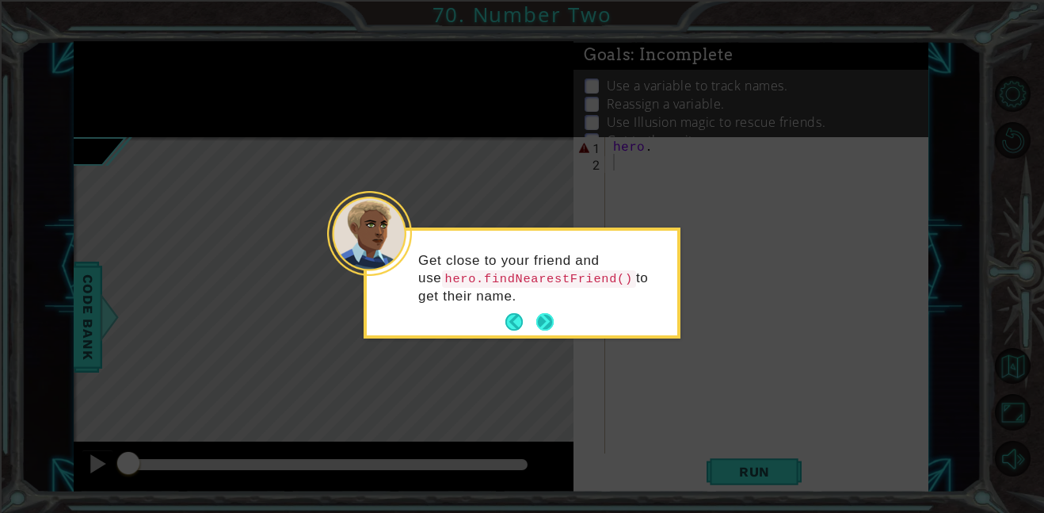
click at [539, 326] on button "Next" at bounding box center [545, 323] width 24 height 24
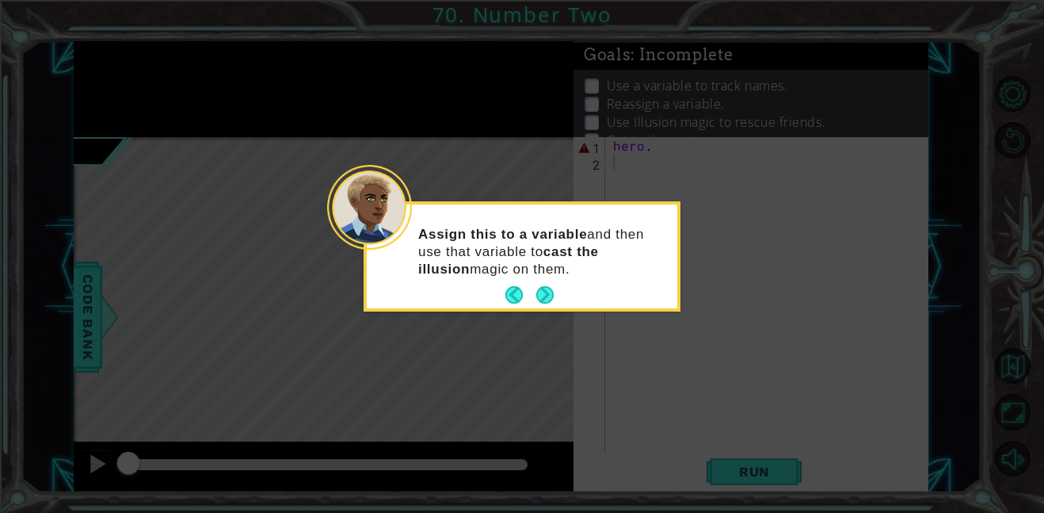
click at [663, 161] on icon at bounding box center [522, 256] width 1044 height 513
click at [566, 305] on div "Assign this to a variable and then use that variable to cast the illusion magic…" at bounding box center [522, 259] width 311 height 97
click at [542, 290] on button "Next" at bounding box center [544, 294] width 19 height 19
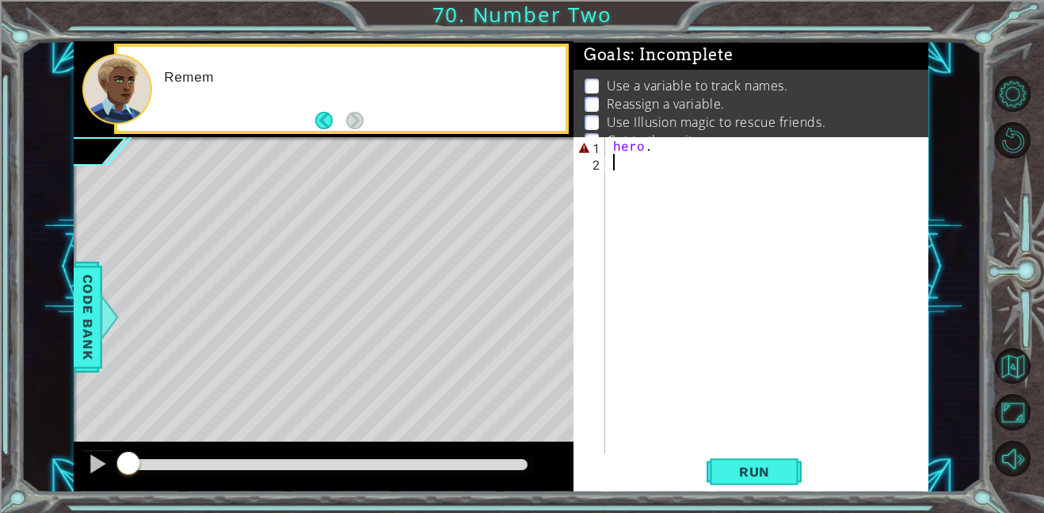
click at [665, 158] on div "hero ." at bounding box center [771, 311] width 323 height 349
click at [688, 148] on div "hero ." at bounding box center [771, 311] width 323 height 349
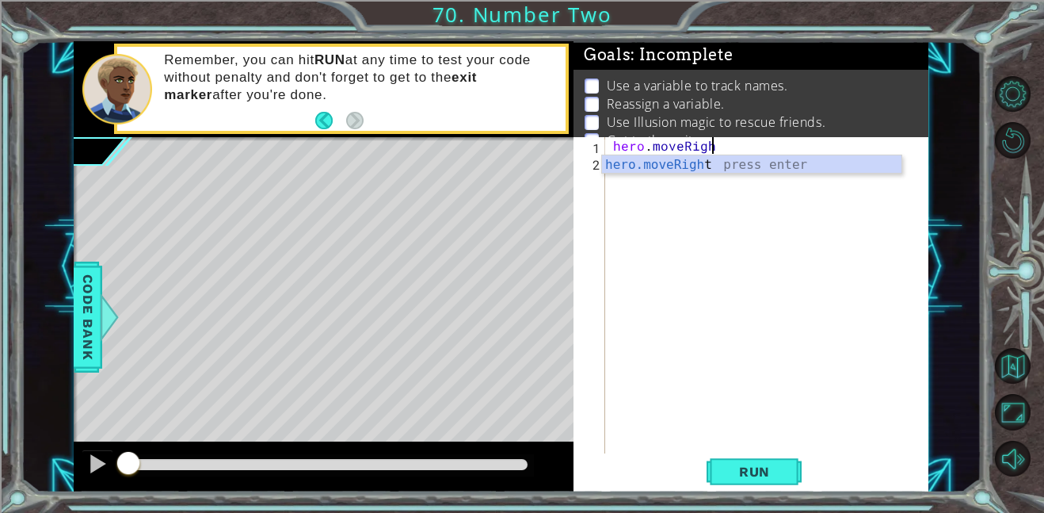
scroll to position [0, 6]
click at [845, 162] on div "hero.moveRight press enter" at bounding box center [751, 183] width 299 height 57
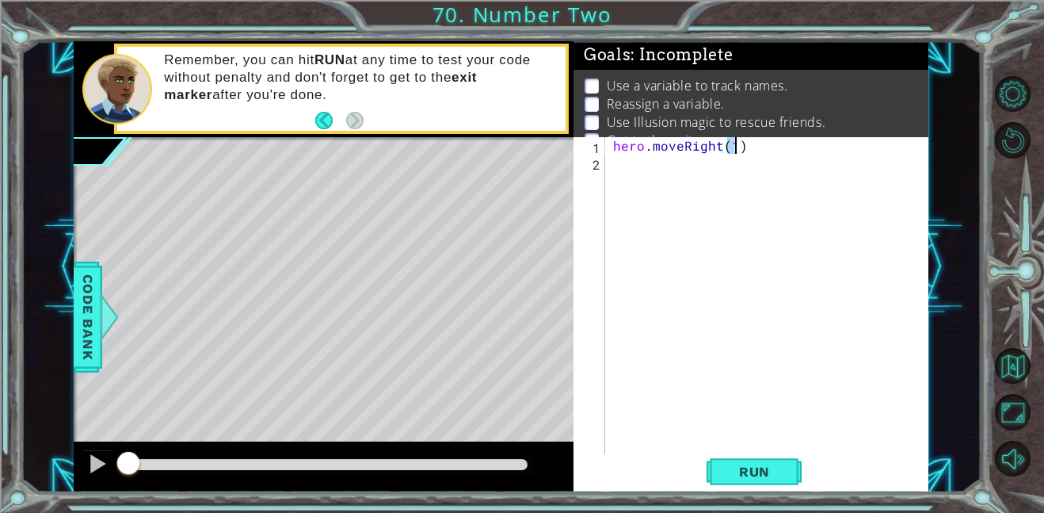
type textarea "hero.moveRight(2)"
click at [712, 189] on div "hero . moveRight ( 2 )" at bounding box center [771, 311] width 323 height 349
type textarea "d"
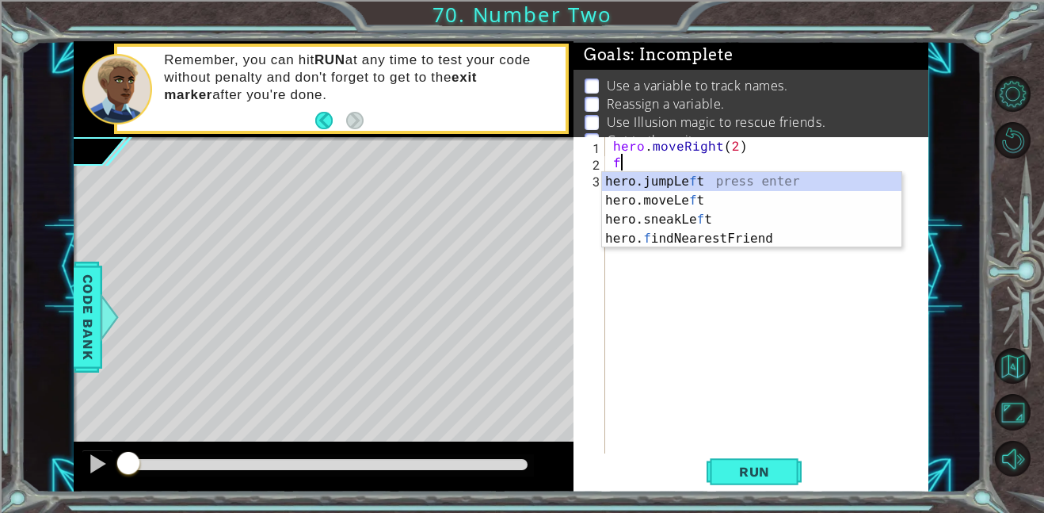
type textarea "fe"
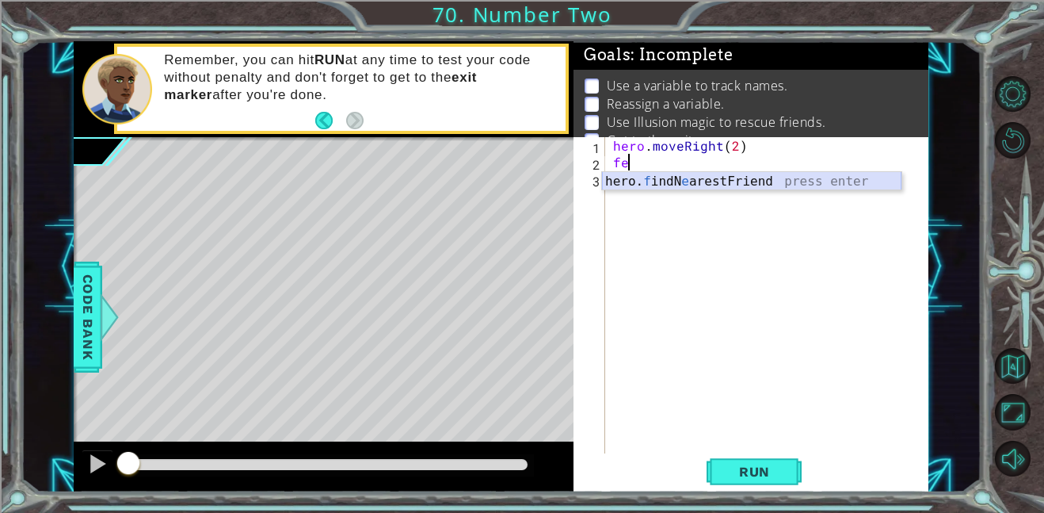
click at [715, 184] on div "hero. f indN e arestFriend press enter" at bounding box center [751, 200] width 299 height 57
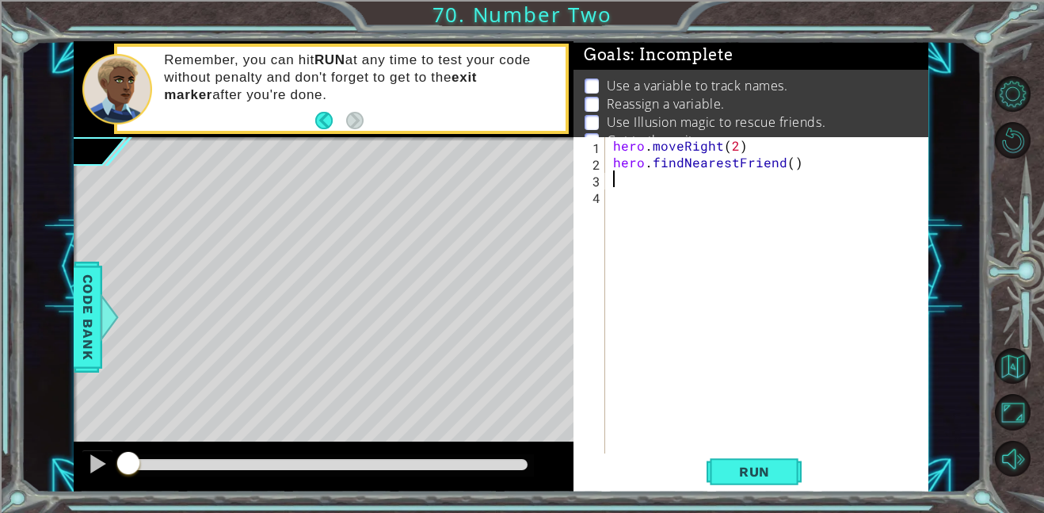
click at [713, 430] on div "hero . moveRight ( 2 ) hero . findNearestFriend ( )" at bounding box center [771, 311] width 323 height 349
click at [726, 478] on button "Run" at bounding box center [754, 471] width 95 height 36
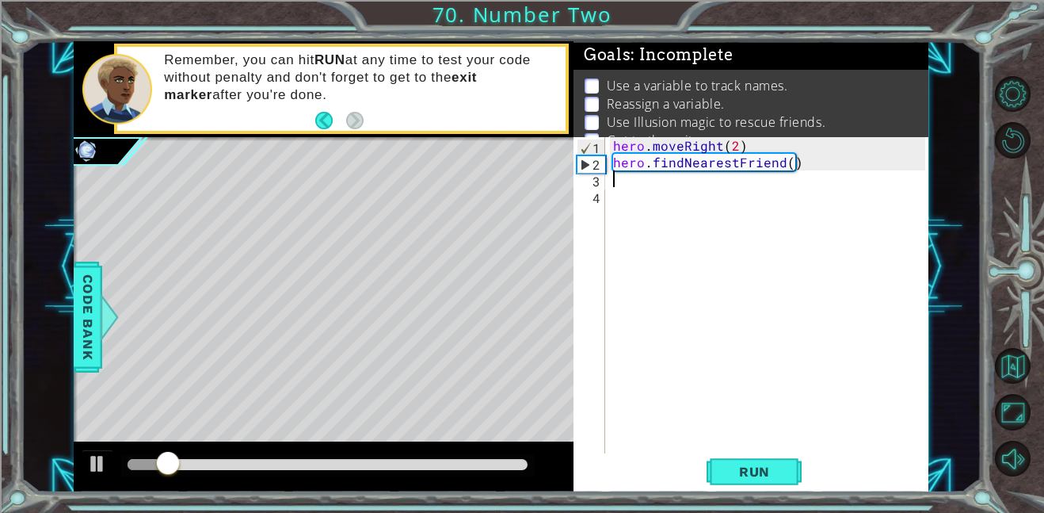
click at [615, 177] on div "hero . moveRight ( 2 ) hero . findNearestFriend ( )" at bounding box center [771, 311] width 323 height 349
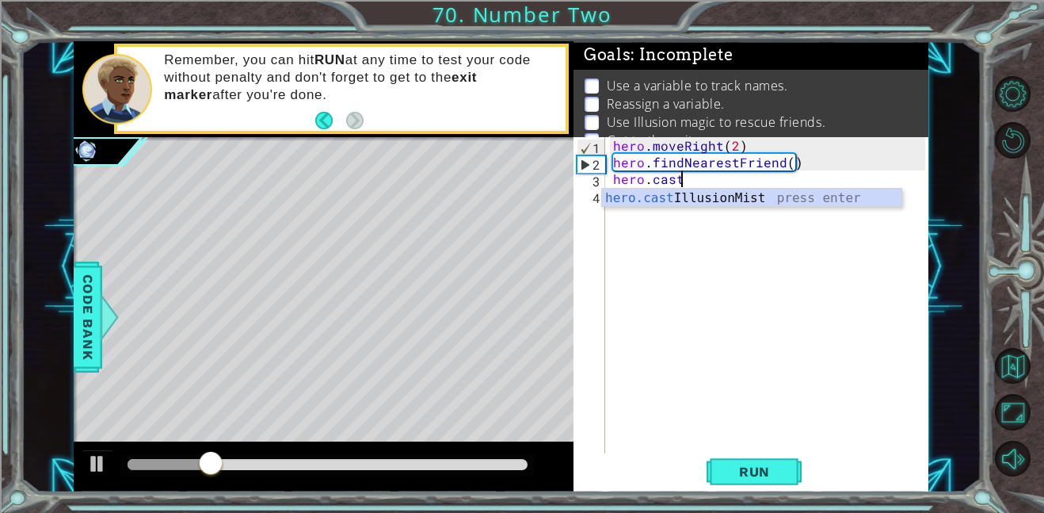
scroll to position [0, 3]
click at [673, 194] on div "hero.cast IllusionMist press enter" at bounding box center [751, 217] width 299 height 57
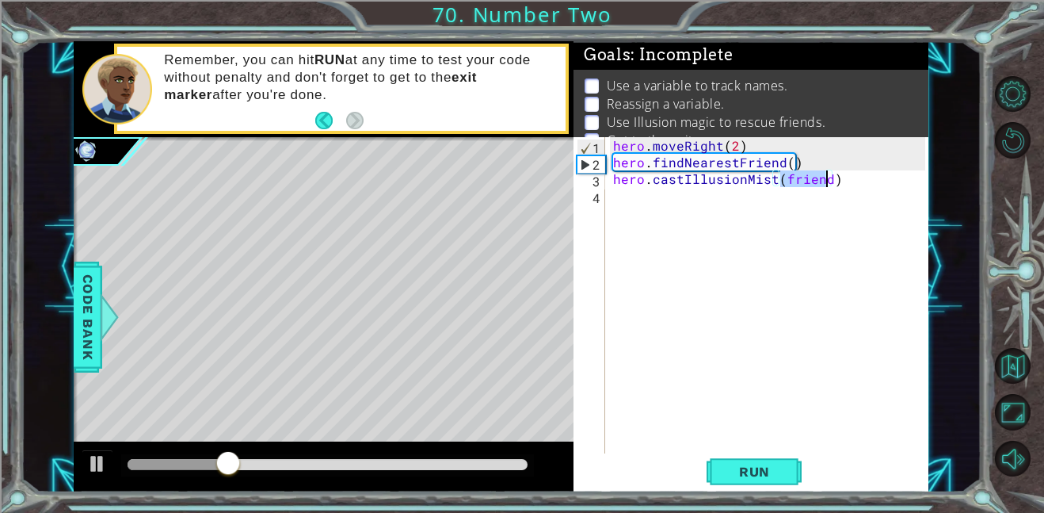
click at [698, 198] on div "hero . moveRight ( 2 ) hero . findNearestFriend ( ) hero . castIllusionMist ( f…" at bounding box center [771, 311] width 323 height 349
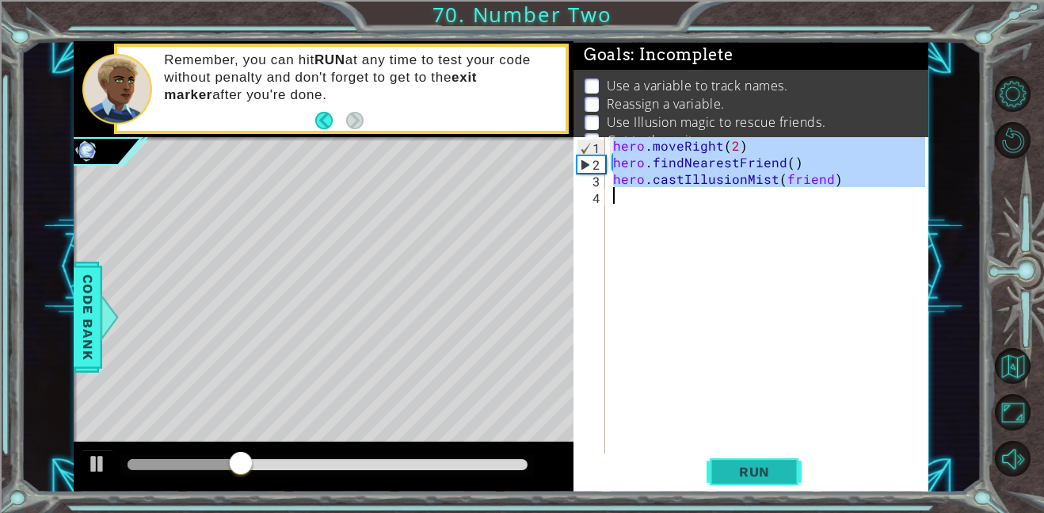
type textarea "hero.castIllusionMist(friend)"
click at [776, 479] on button "Run" at bounding box center [754, 471] width 95 height 36
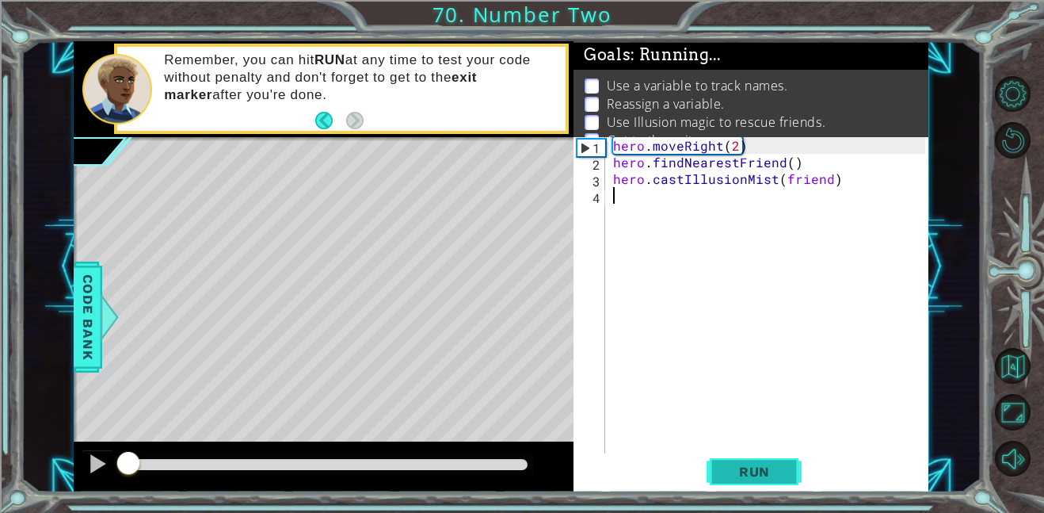
scroll to position [0, 0]
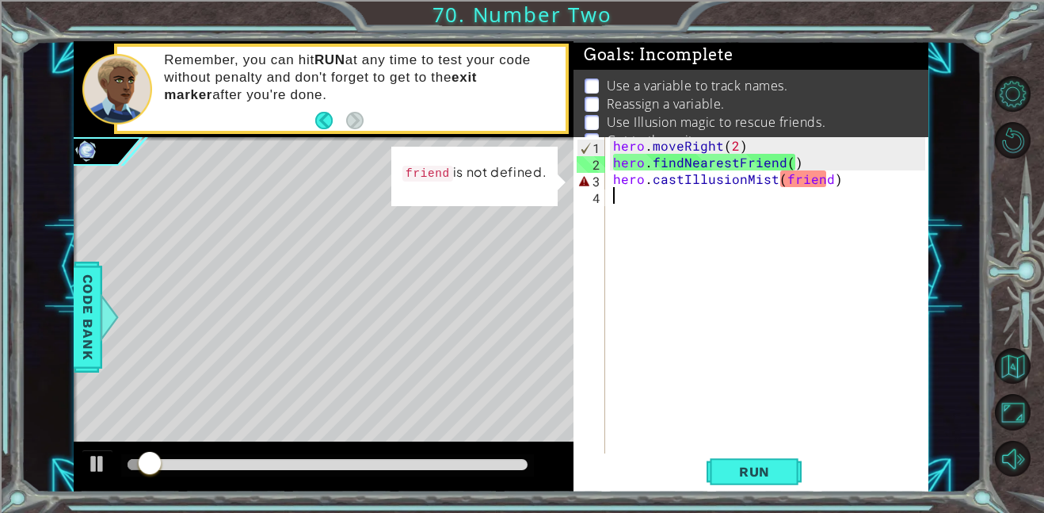
click at [825, 181] on div "hero . moveRight ( 2 ) hero . findNearestFriend ( ) hero . castIllusionMist ( f…" at bounding box center [771, 311] width 323 height 349
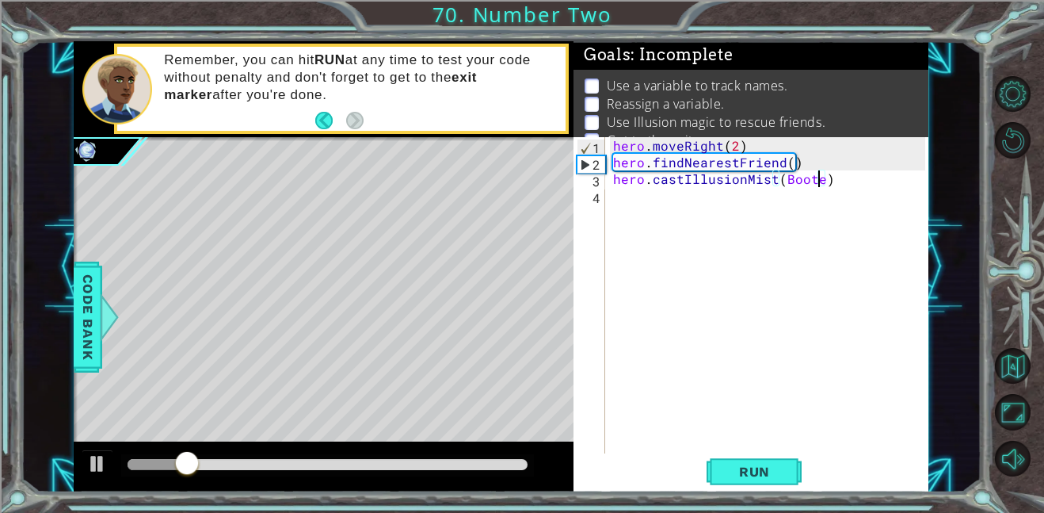
scroll to position [0, 13]
click at [779, 471] on span "Run" at bounding box center [754, 471] width 63 height 16
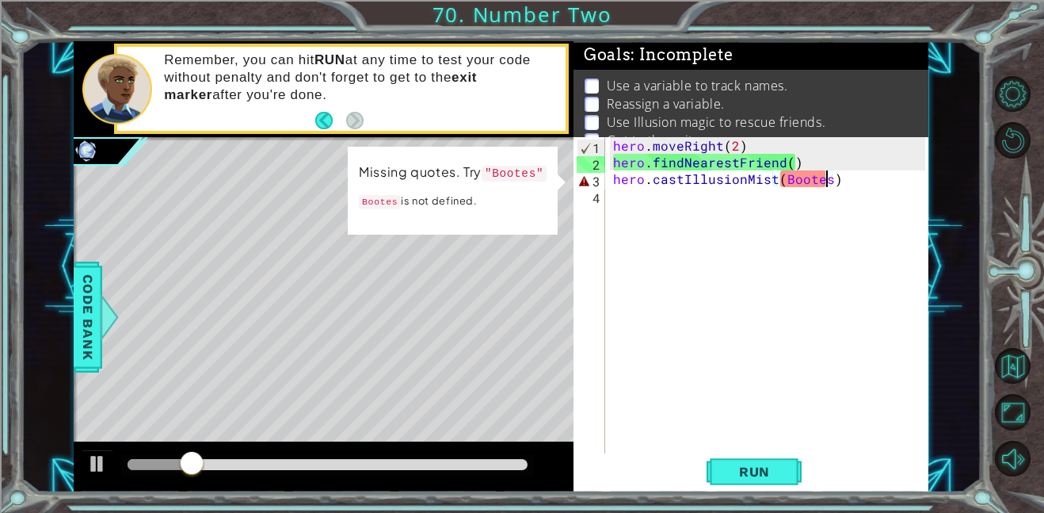
click at [825, 183] on div "hero . moveRight ( 2 ) hero . findNearestFriend ( ) hero . castIllusionMist ( B…" at bounding box center [771, 311] width 323 height 349
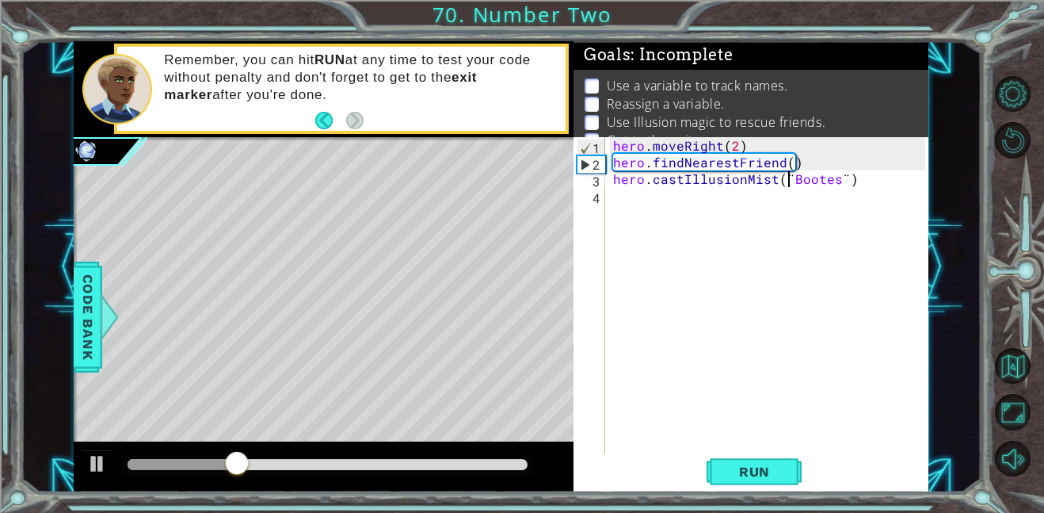
scroll to position [0, 10]
click at [857, 167] on div "hero . moveRight ( 2 ) hero . findNearestFriend ( ) hero . castIllusionMist ( ¨…" at bounding box center [771, 311] width 323 height 349
type textarea "hero.findNearestFriend()"
click at [859, 193] on div "hero . moveRight ( 2 ) hero . findNearestFriend ( ) hero . castIllusionMist ( ¨…" at bounding box center [771, 311] width 323 height 349
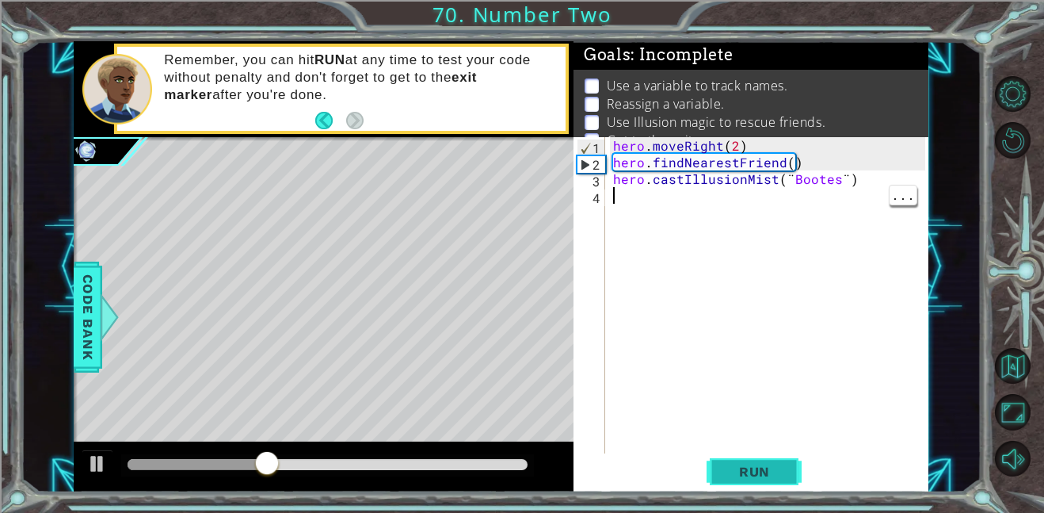
click at [779, 470] on span "Run" at bounding box center [754, 471] width 63 height 16
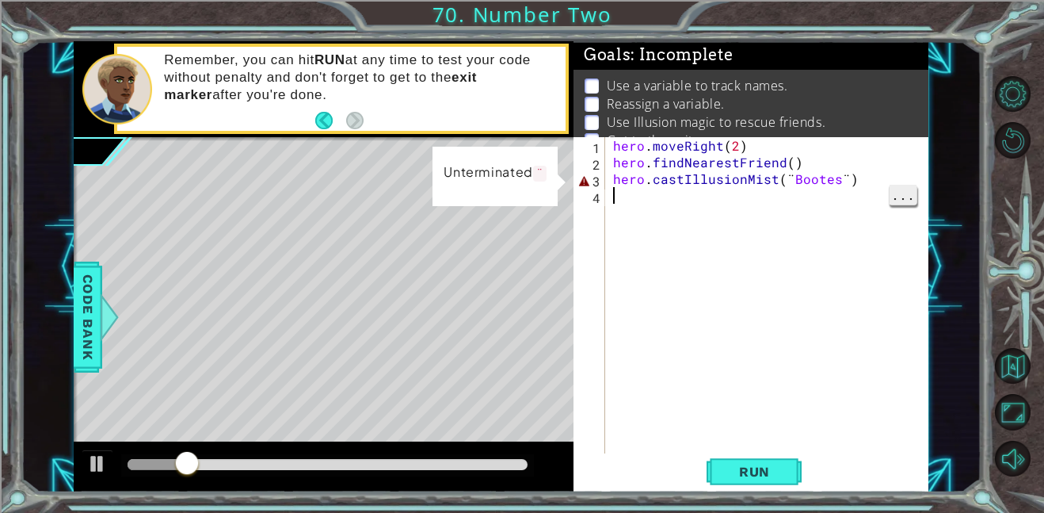
click at [897, 192] on span "..." at bounding box center [903, 195] width 27 height 20
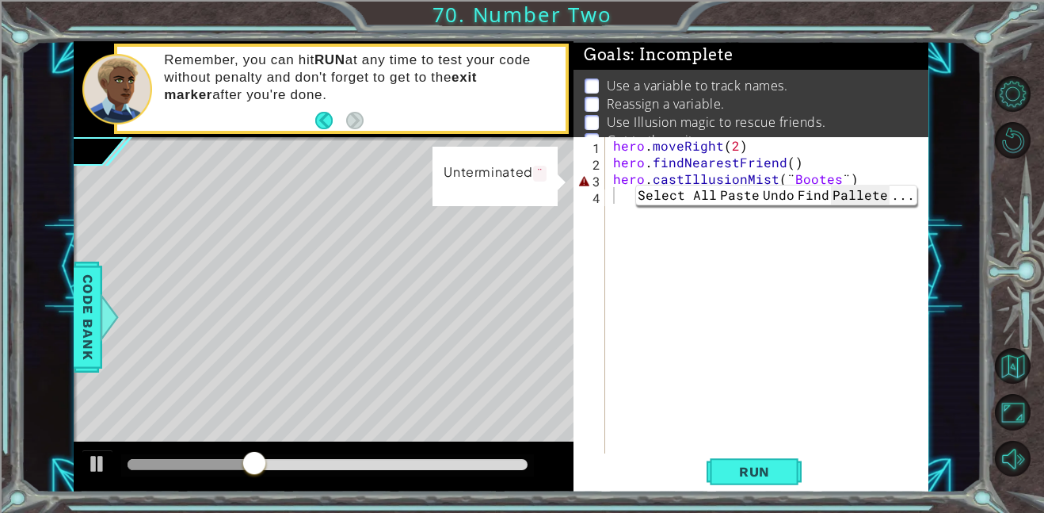
click at [840, 196] on span "Pallete" at bounding box center [860, 195] width 59 height 20
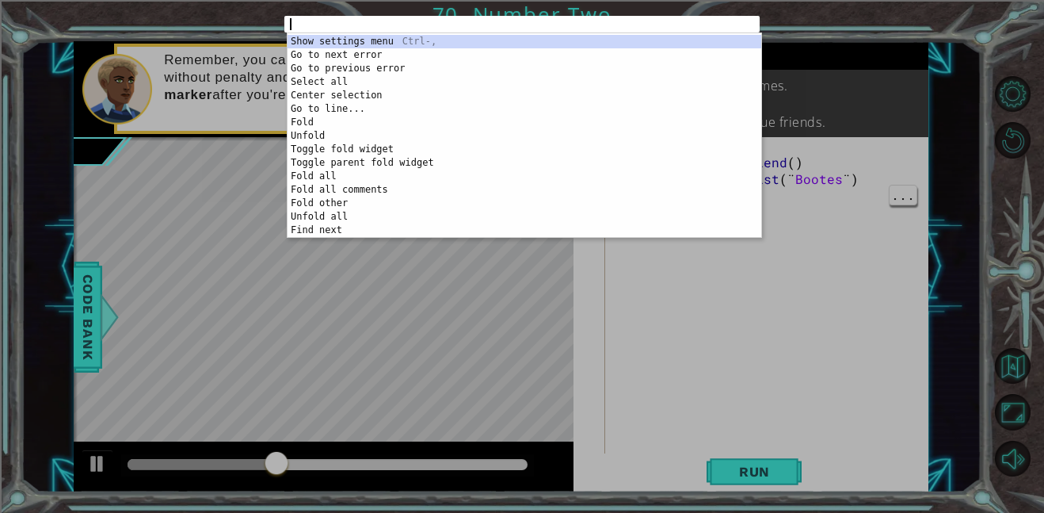
click at [797, 333] on div "1 ההההההההההההההההההההההההההההההההההההההההההההההההההההההההההההההההההההההההההההה…" at bounding box center [522, 256] width 1044 height 513
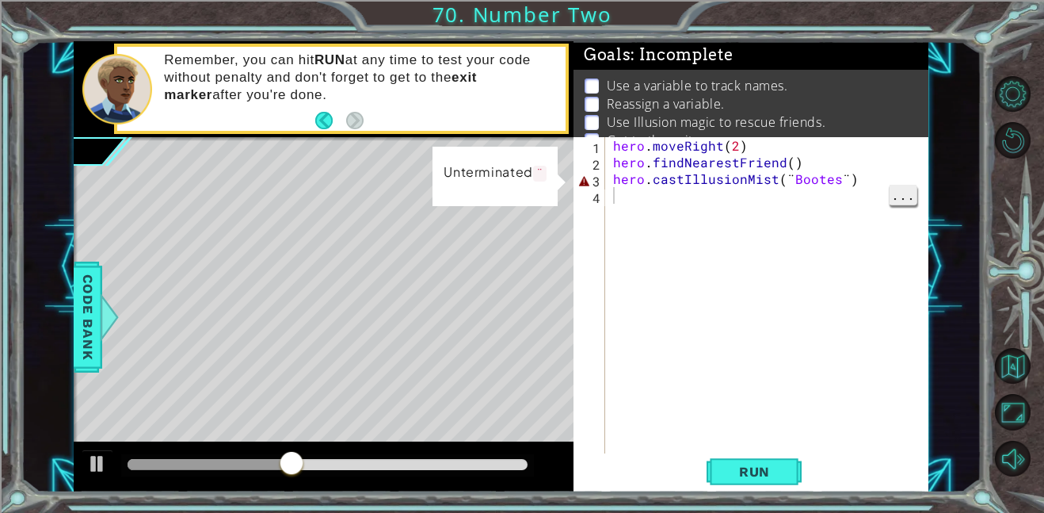
click at [909, 190] on span "..." at bounding box center [903, 195] width 27 height 20
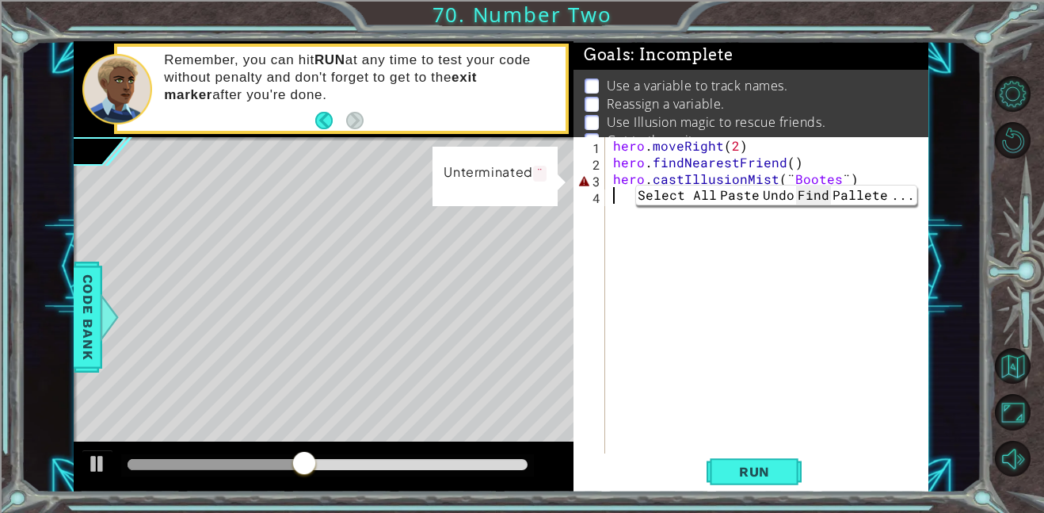
click at [822, 200] on span "Find" at bounding box center [813, 195] width 35 height 20
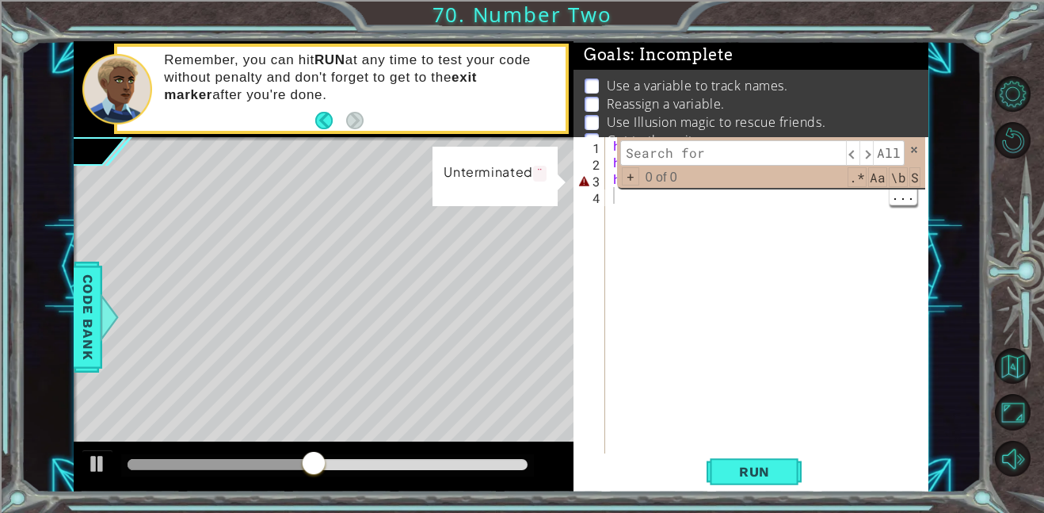
click at [805, 248] on div "hero . moveRight ( 2 ) hero . findNearestFriend ( ) hero . castIllusionMist ( ¨…" at bounding box center [771, 311] width 323 height 349
click at [914, 149] on span at bounding box center [914, 149] width 11 height 11
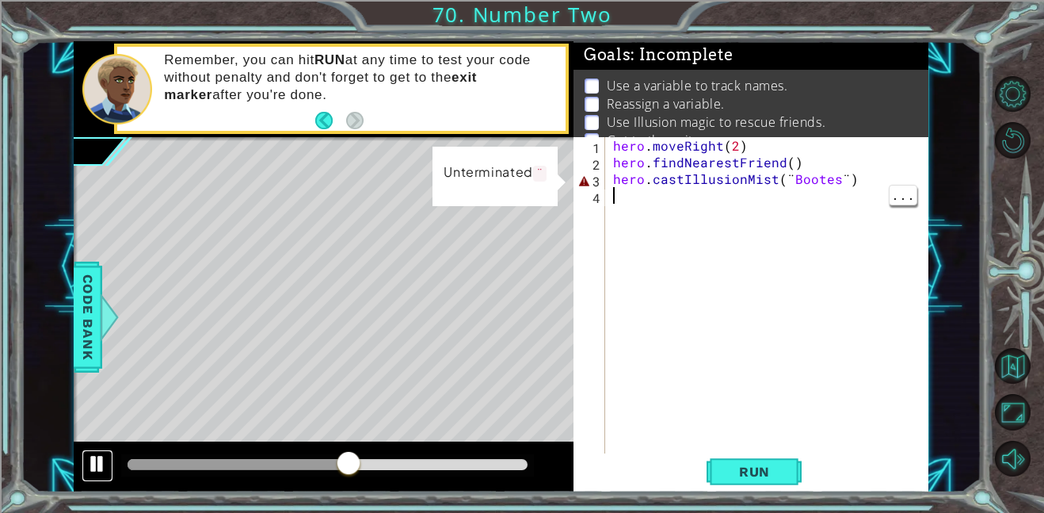
click at [103, 460] on div at bounding box center [97, 463] width 21 height 21
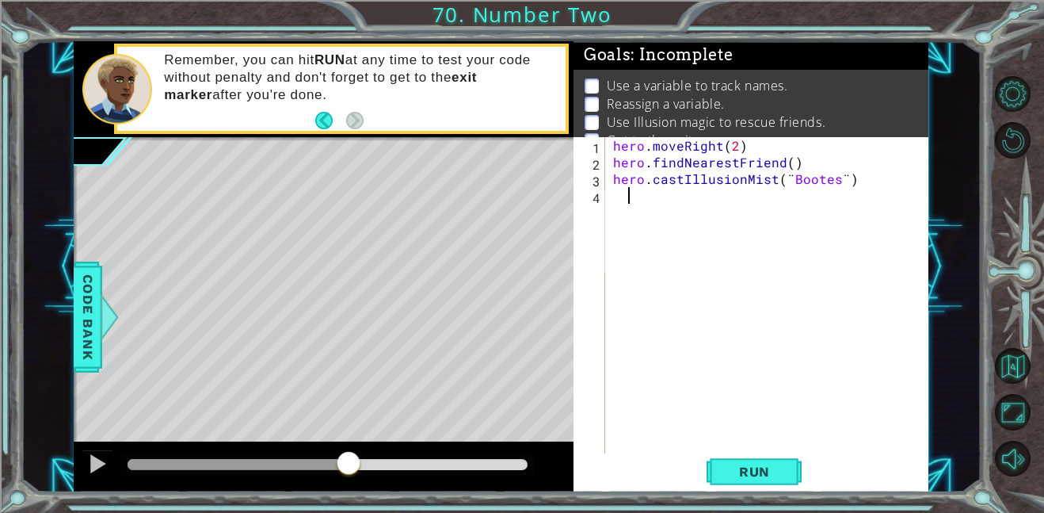
click at [628, 200] on div "hero . moveRight ( 2 ) hero . findNearestFriend ( ) hero . castIllusionMist ( ¨…" at bounding box center [771, 345] width 323 height 416
click at [790, 477] on button "Run" at bounding box center [754, 471] width 95 height 36
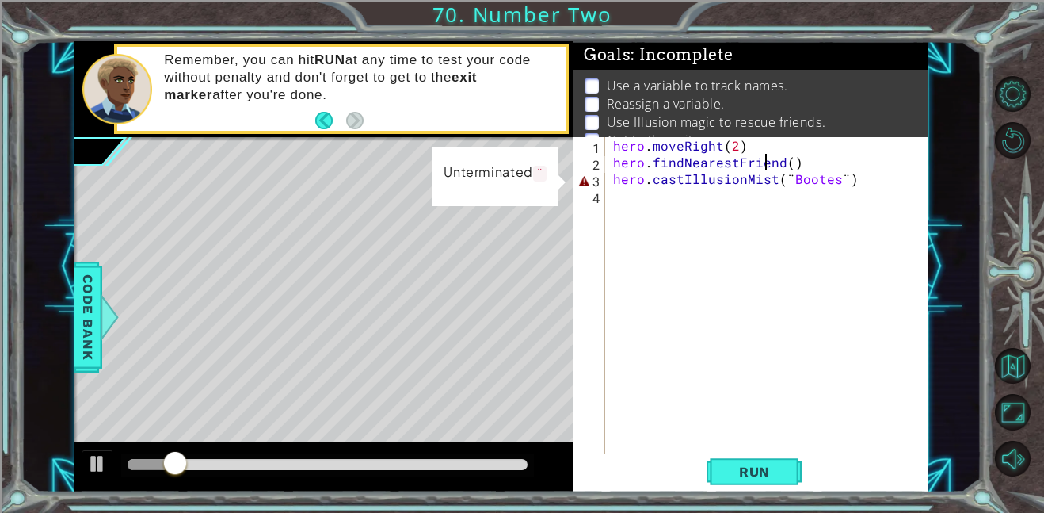
click at [765, 158] on div "hero . moveRight ( 2 ) hero . findNearestFriend ( ) hero . castIllusionMist ( ¨…" at bounding box center [771, 345] width 323 height 416
click at [755, 469] on span "Run" at bounding box center [754, 471] width 63 height 16
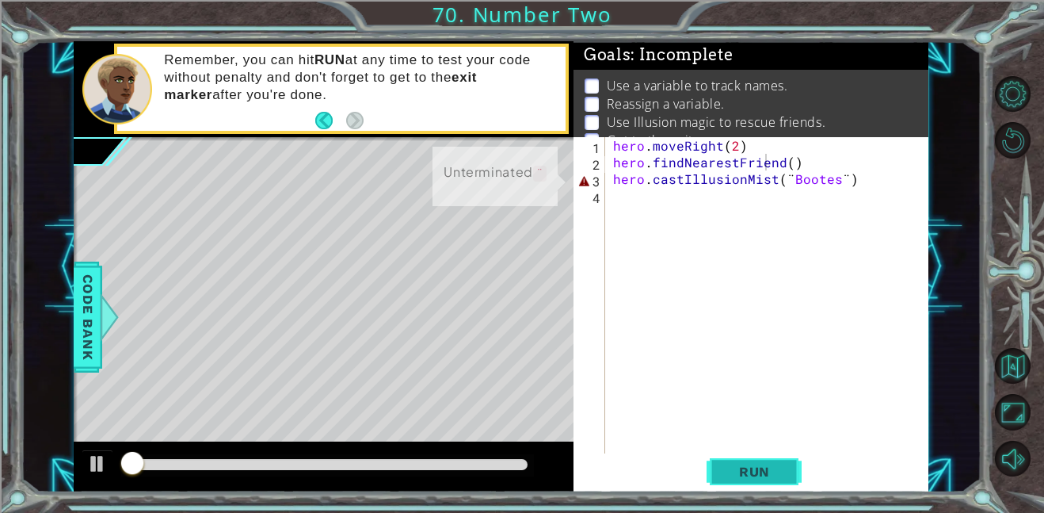
click at [755, 469] on span "Run" at bounding box center [754, 471] width 63 height 16
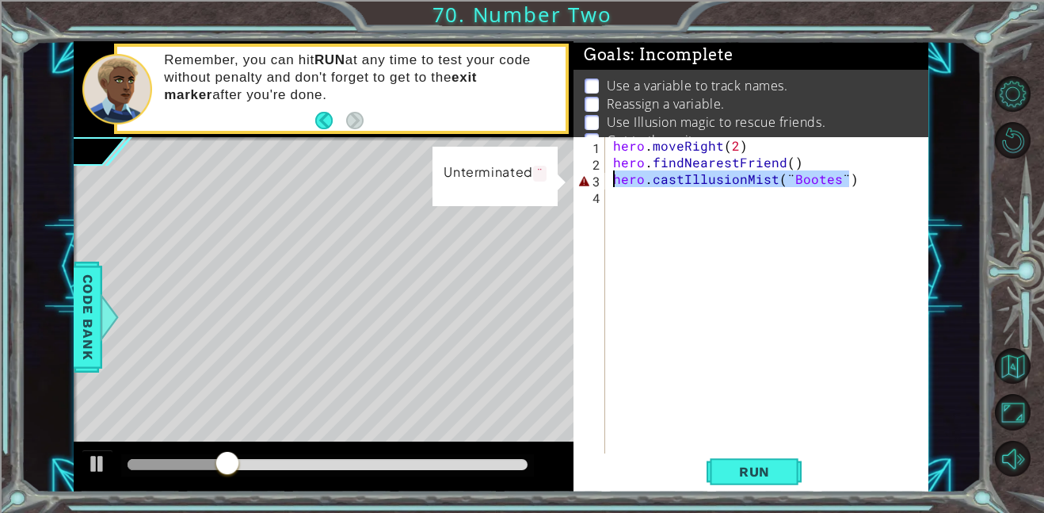
drag, startPoint x: 852, startPoint y: 183, endPoint x: 593, endPoint y: 185, distance: 258.2
click at [593, 185] on div "hero.findNearestFriend() 1 2 3 4 hero . moveRight ( 2 ) hero . findNearestFrien…" at bounding box center [750, 295] width 352 height 316
type textarea "hero.castIllusionMist(¨Bootes¨)"
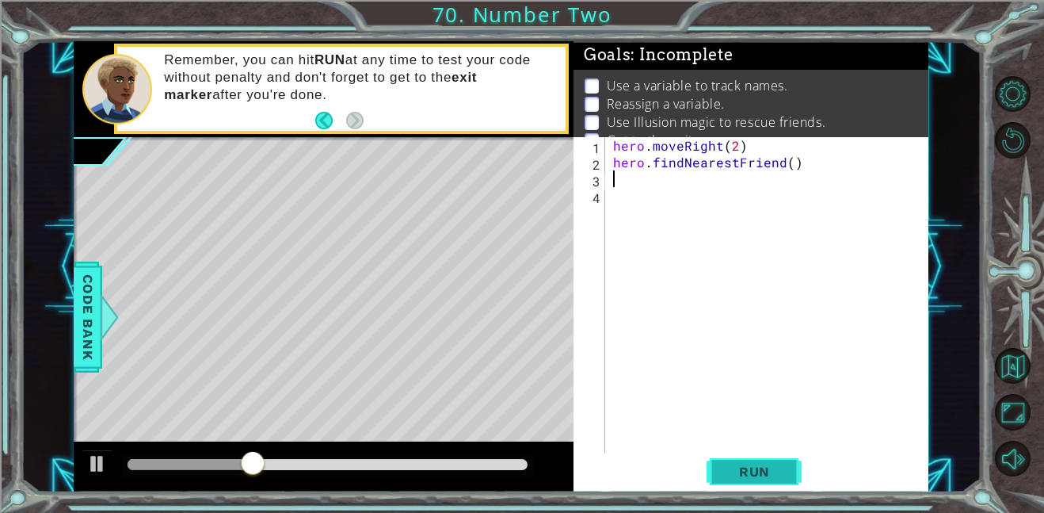
click at [779, 469] on span "Run" at bounding box center [754, 471] width 63 height 16
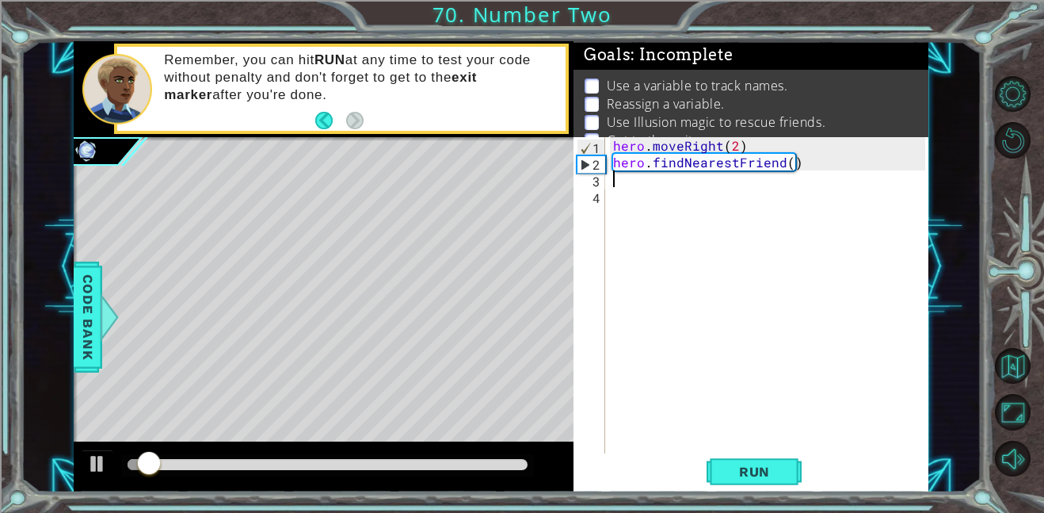
click at [692, 185] on div "hero . moveRight ( 2 ) hero . findNearestFriend ( )" at bounding box center [771, 345] width 323 height 416
paste textarea "hero.castIllusionMist(¨Bootes¨)"
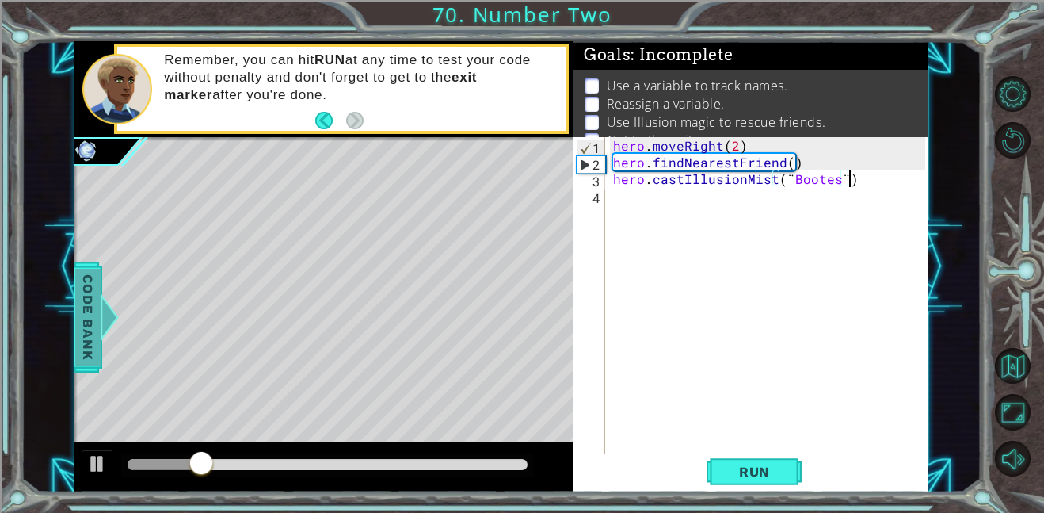
click at [82, 311] on span "Code Bank" at bounding box center [87, 317] width 25 height 97
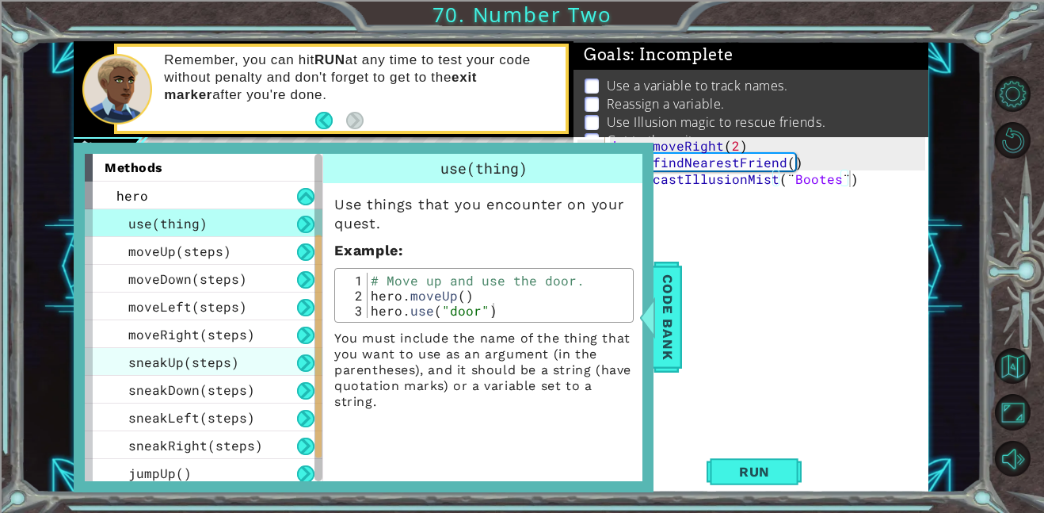
scroll to position [199, 0]
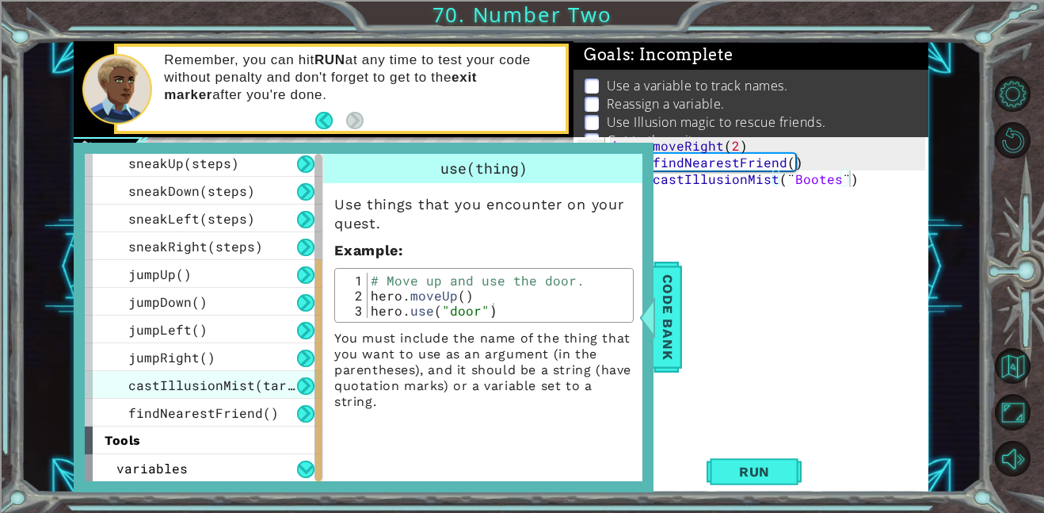
click at [200, 389] on span "castIllusionMist(target)" at bounding box center [223, 384] width 190 height 17
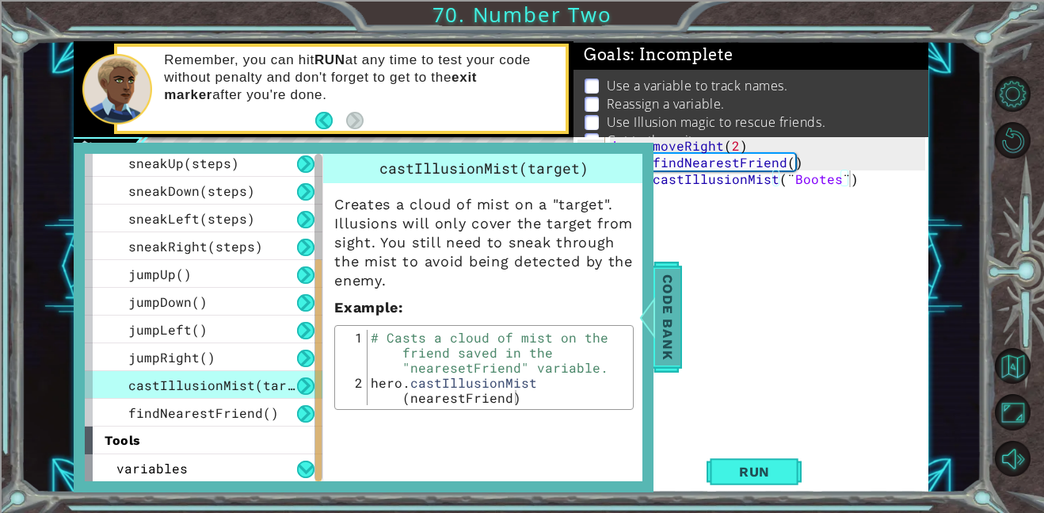
click at [667, 364] on span "Code Bank" at bounding box center [667, 317] width 25 height 97
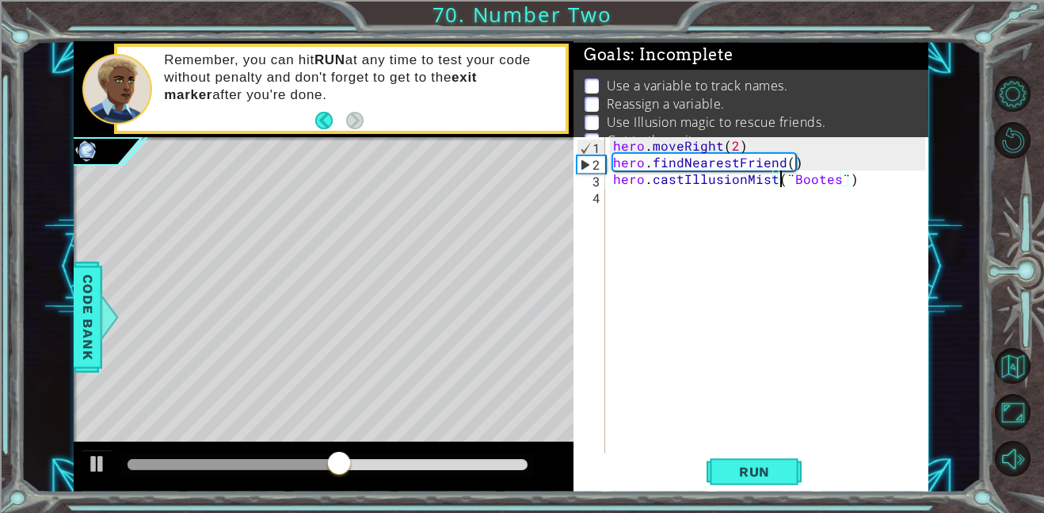
click at [783, 182] on div "hero . moveRight ( 2 ) hero . findNearestFriend ( ) hero . castIllusionMist ( ¨…" at bounding box center [771, 345] width 323 height 416
click at [777, 469] on span "Run" at bounding box center [754, 471] width 63 height 16
drag, startPoint x: 829, startPoint y: 183, endPoint x: 766, endPoint y: 186, distance: 62.7
click at [766, 186] on div "hero . moveRight ( 2 ) hero . findNearestFriend ( ) hero . castIllusionMist ( B…" at bounding box center [771, 345] width 323 height 416
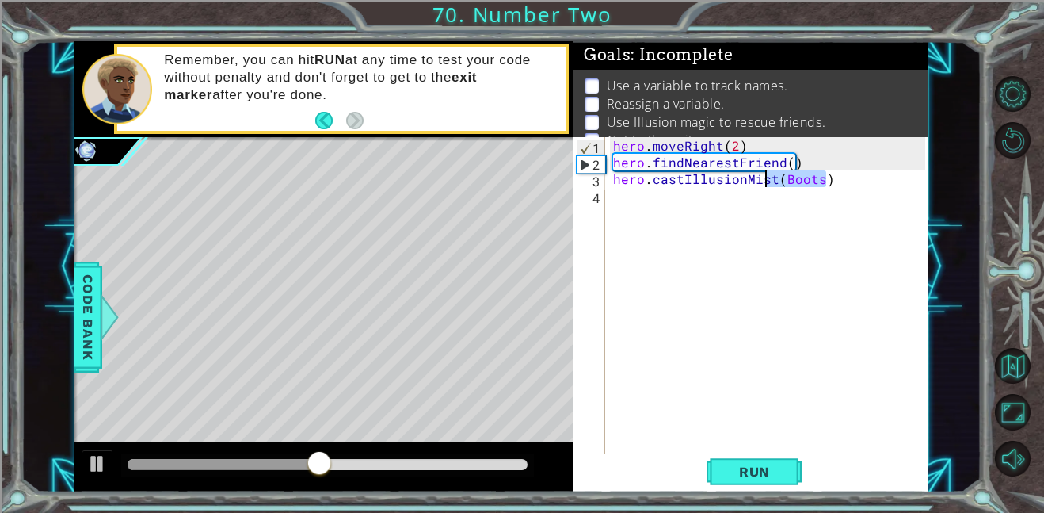
scroll to position [0, 9]
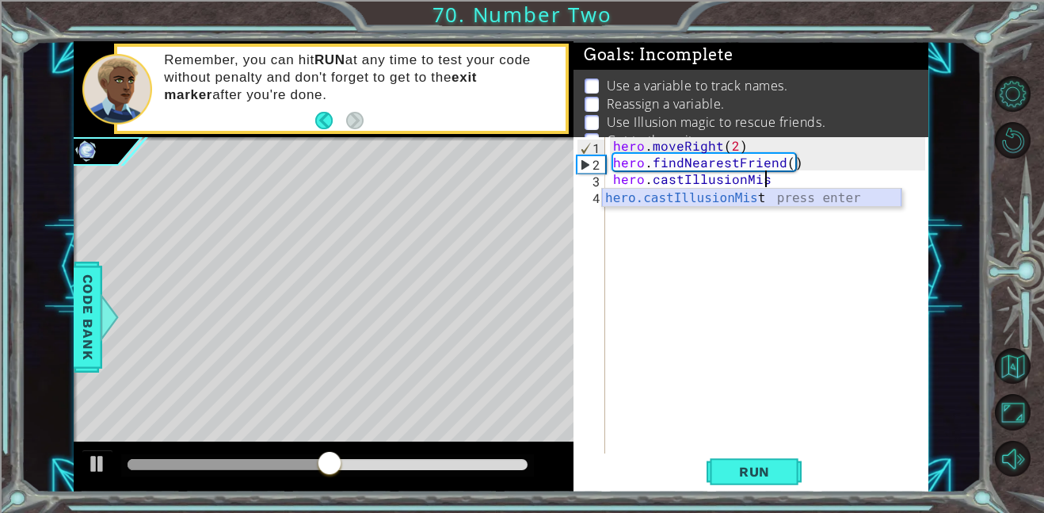
click at [781, 192] on div "hero.castIllusionMis t press enter" at bounding box center [751, 217] width 299 height 57
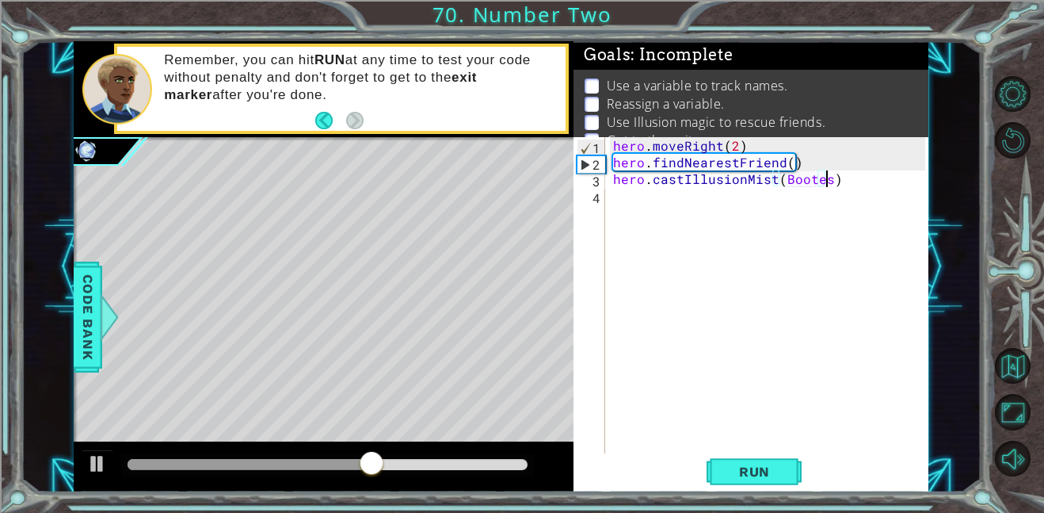
scroll to position [0, 13]
click at [785, 471] on span "Run" at bounding box center [754, 471] width 63 height 16
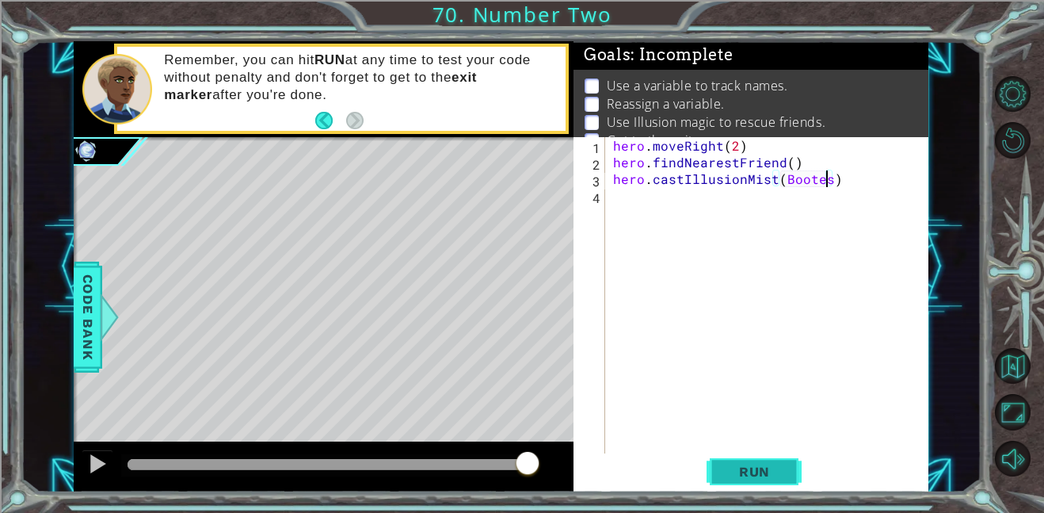
click at [769, 480] on button "Run" at bounding box center [754, 471] width 95 height 36
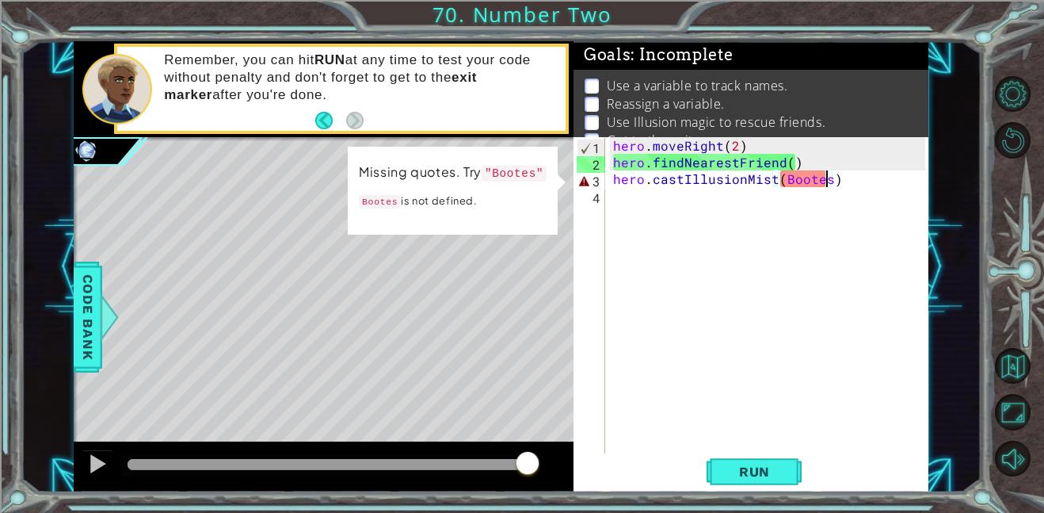
click at [616, 148] on div "hero . moveRight ( 2 ) hero . findNearestFriend ( ) hero . castIllusionMist ( B…" at bounding box center [771, 345] width 323 height 416
type textarea "hero.moveRight(2)"
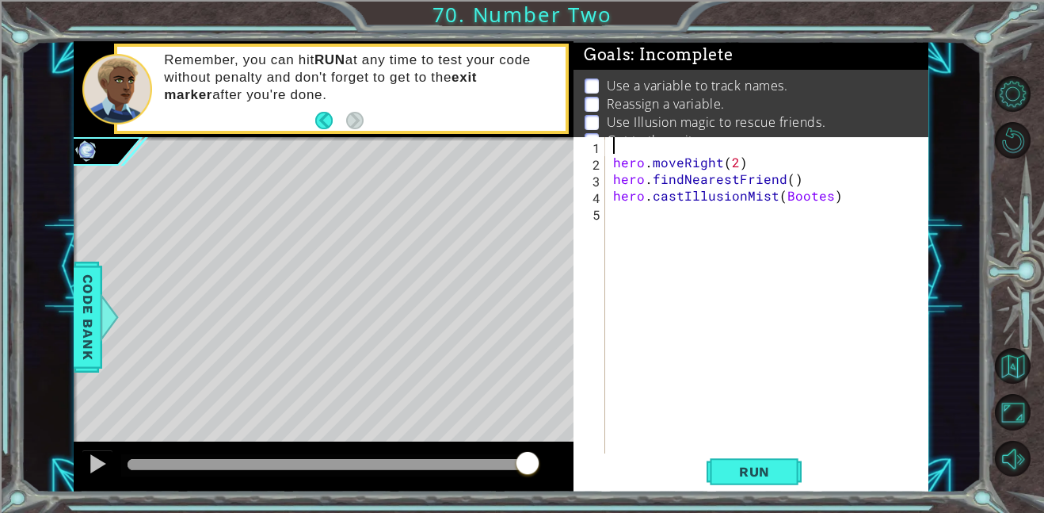
scroll to position [0, 0]
drag, startPoint x: 612, startPoint y: 194, endPoint x: 692, endPoint y: 197, distance: 80.1
click at [692, 197] on div "hero . moveRight ( 2 ) hero . findNearestFriend ( ) hero . castIllusionMist ( B…" at bounding box center [771, 345] width 323 height 416
type textarea "hero.castIllusionMist(Bootes)"
click at [692, 197] on div "hero . moveRight ( 2 ) hero . findNearestFriend ( ) hero . castIllusionMist ( B…" at bounding box center [767, 295] width 315 height 316
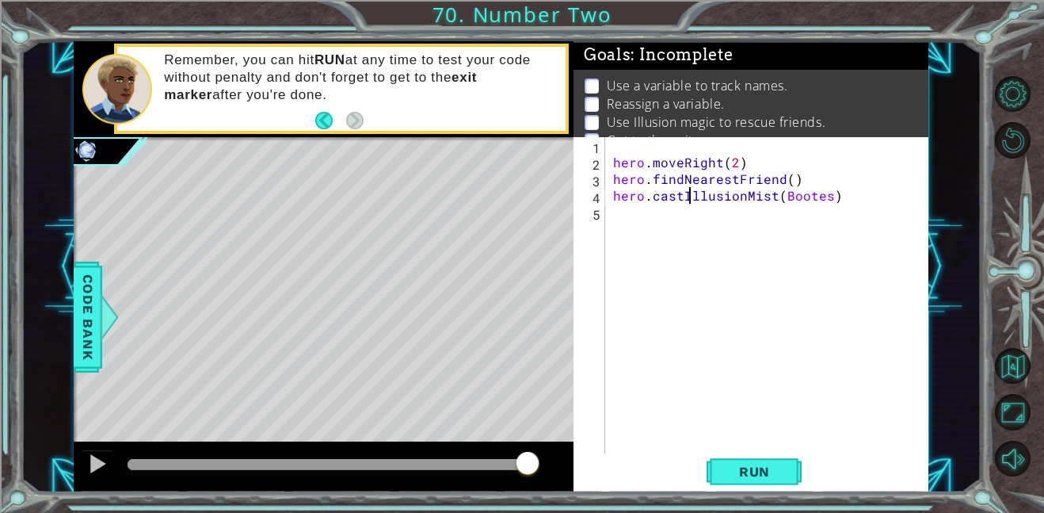
click at [784, 195] on div "hero . moveRight ( 2 ) hero . findNearestFriend ( ) hero . castIllusionMist ( B…" at bounding box center [771, 345] width 323 height 416
click at [705, 151] on div "hero . moveRight ( 2 ) hero . findNearestFriend ( ) hero . castIllusionMist ( B…" at bounding box center [771, 345] width 323 height 416
type textarea "friend = 2"
click at [772, 473] on span "Run" at bounding box center [754, 471] width 63 height 16
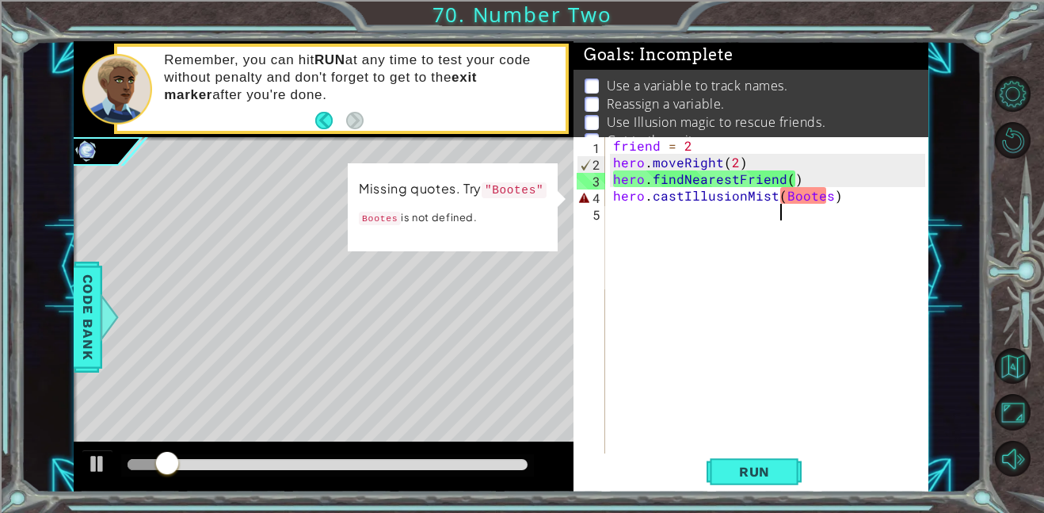
click at [782, 205] on div "friend = 2 hero . moveRight ( 2 ) hero . findNearestFriend ( ) hero . castIllus…" at bounding box center [771, 345] width 323 height 416
click at [782, 193] on div "friend = 2 hero . moveRight ( 2 ) hero . findNearestFriend ( ) hero . castIllus…" at bounding box center [771, 345] width 323 height 416
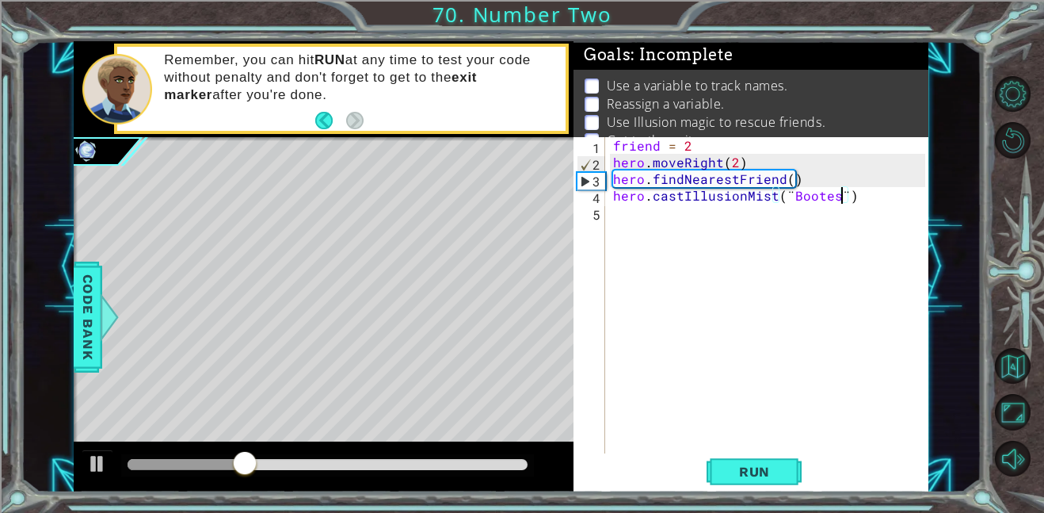
scroll to position [0, 13]
click at [781, 485] on button "Run" at bounding box center [754, 471] width 95 height 36
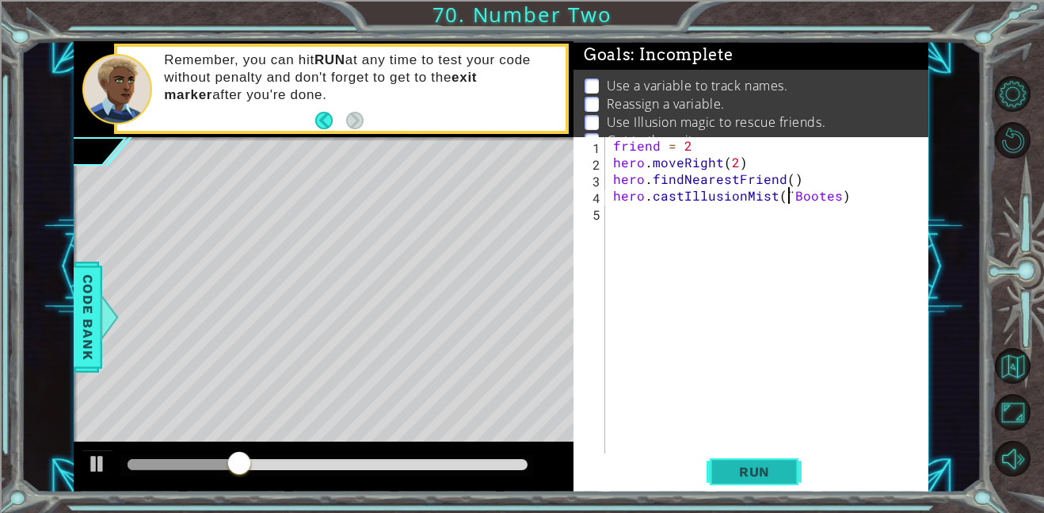
scroll to position [0, 13]
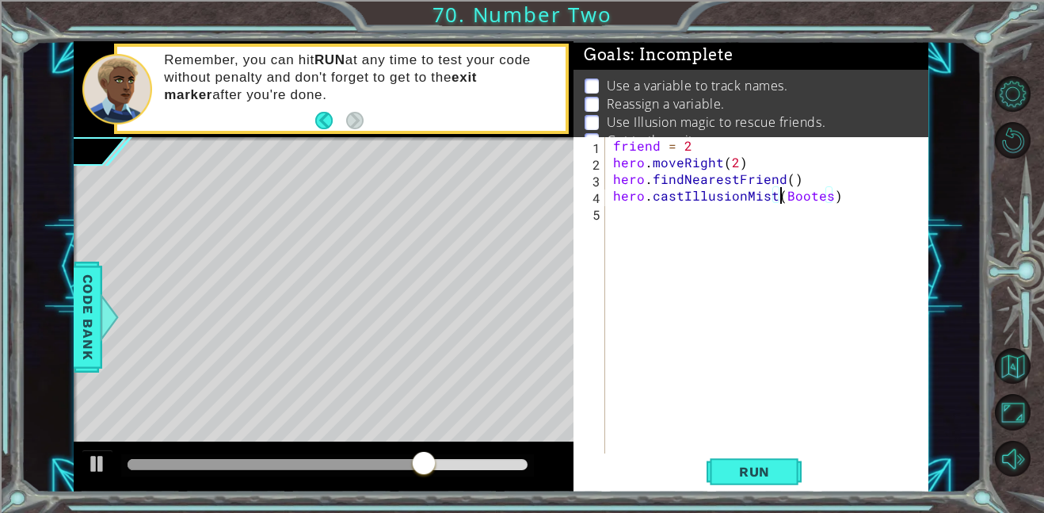
click at [712, 143] on div "friend = 2 hero . moveRight ( 2 ) hero . findNearestFriend ( ) hero . castIllus…" at bounding box center [771, 345] width 323 height 416
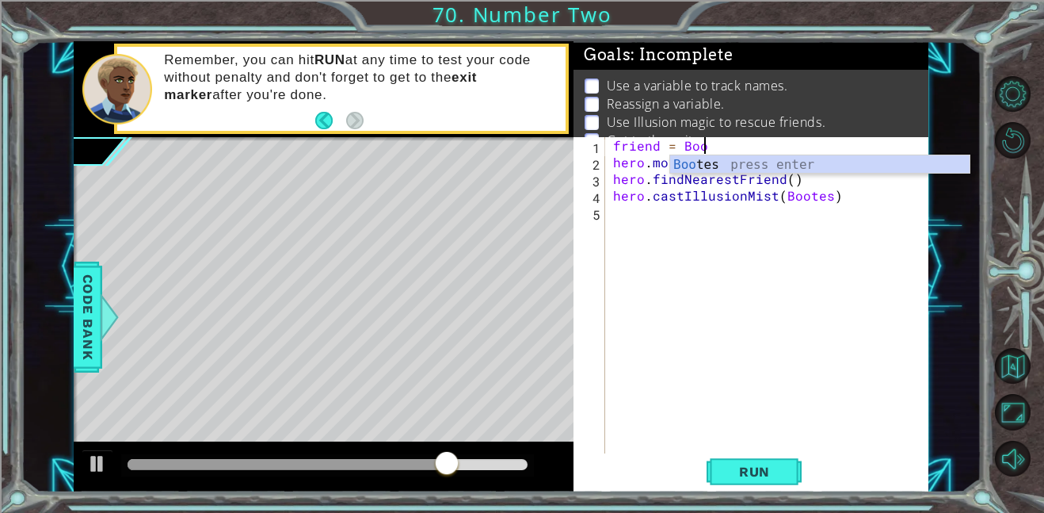
scroll to position [0, 5]
click at [736, 166] on div "Boo tes press enter" at bounding box center [819, 183] width 299 height 57
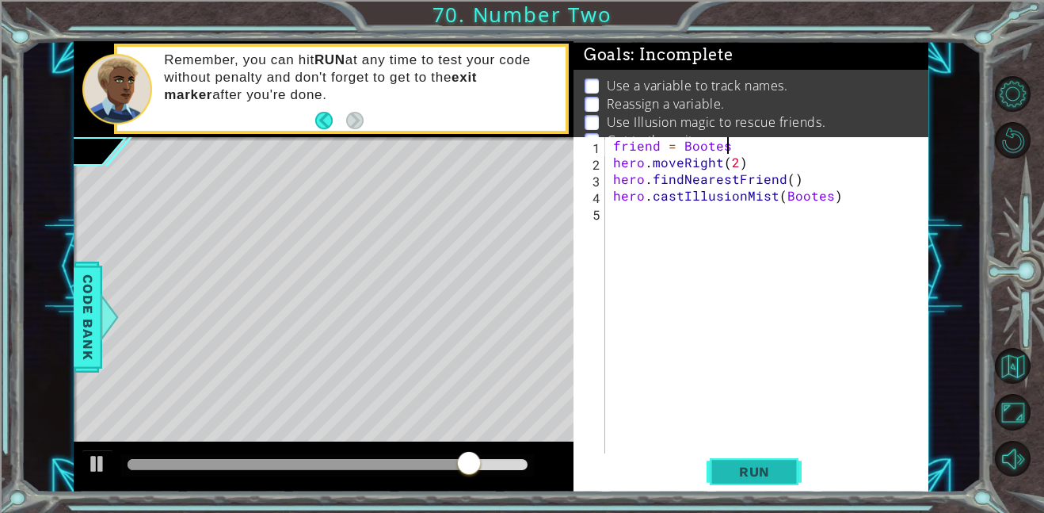
click at [775, 474] on span "Run" at bounding box center [754, 471] width 63 height 16
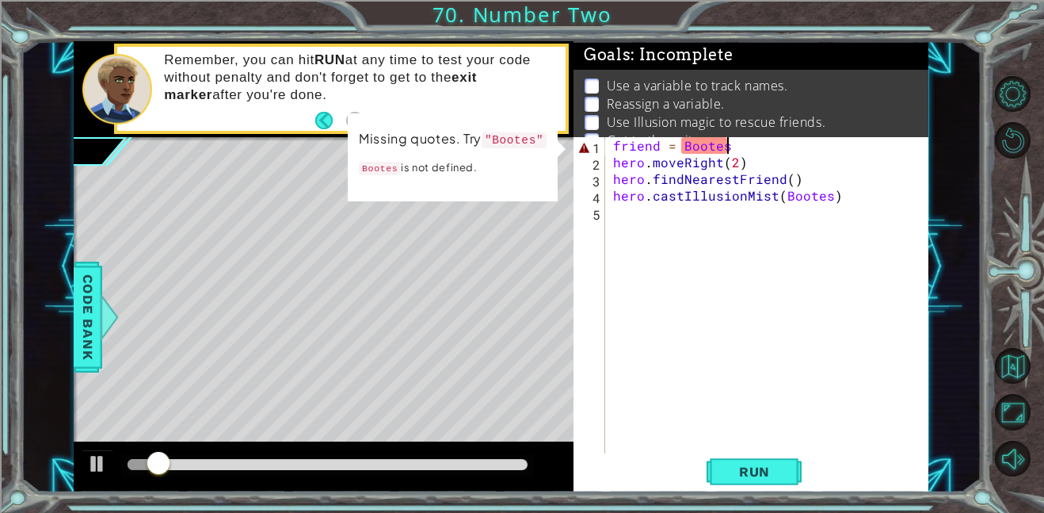
click at [738, 147] on div "friend = Bootes hero . moveRight ( 2 ) hero . findNearestFriend ( ) hero . cast…" at bounding box center [771, 345] width 323 height 416
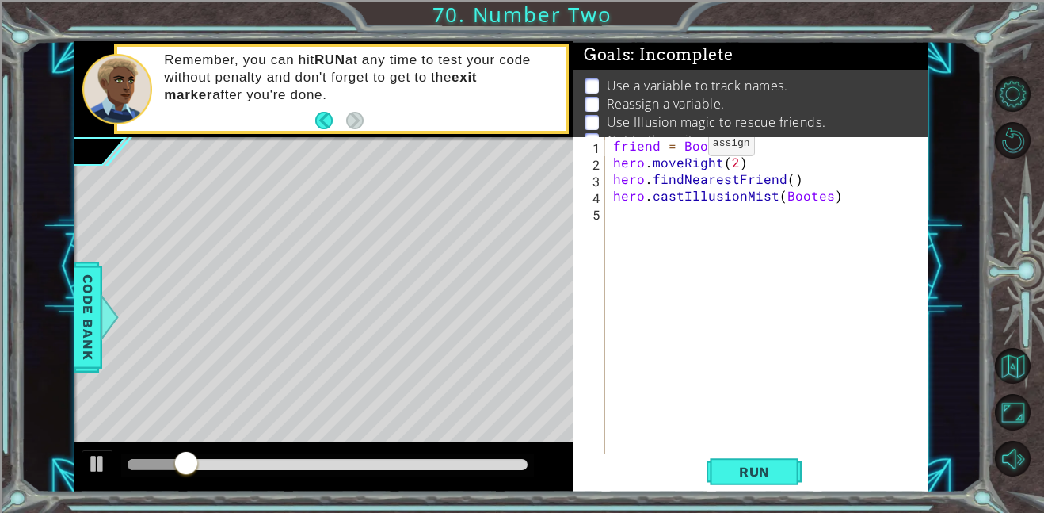
click at [681, 147] on div "friend = Bootes ¨ hero . moveRight ( 2 ) hero . findNearestFriend ( ) hero . ca…" at bounding box center [771, 345] width 323 height 416
click at [780, 478] on span "Run" at bounding box center [754, 471] width 63 height 16
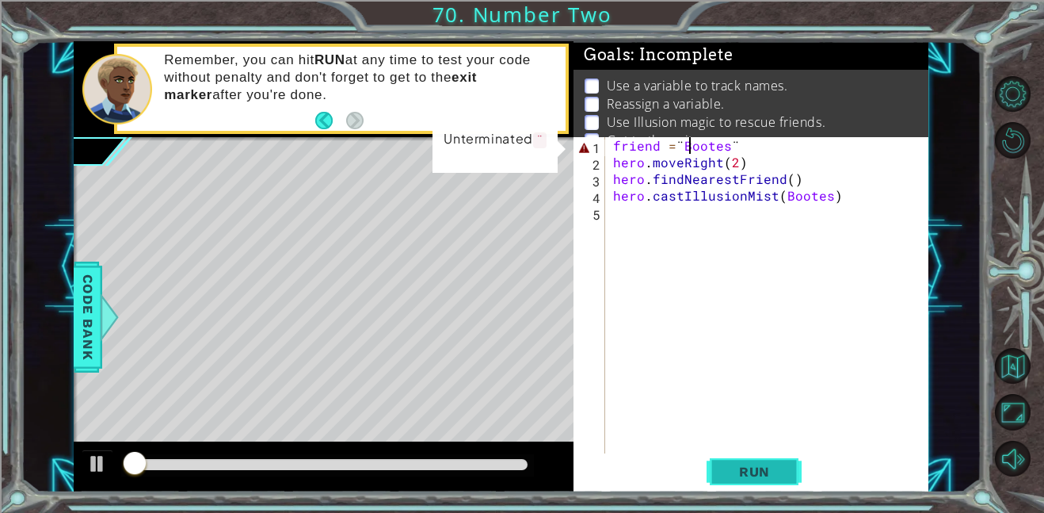
click at [780, 475] on span "Run" at bounding box center [754, 471] width 63 height 16
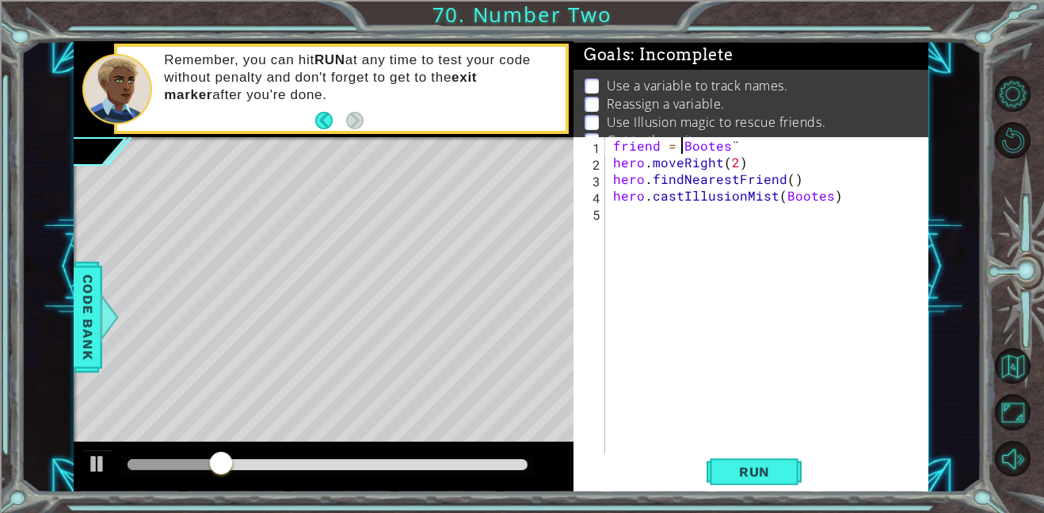
click at [784, 145] on div "friend = Bootes ¨ hero . moveRight ( 2 ) hero . findNearestFriend ( ) hero . ca…" at bounding box center [771, 345] width 323 height 416
type textarea "friend = Bootes"
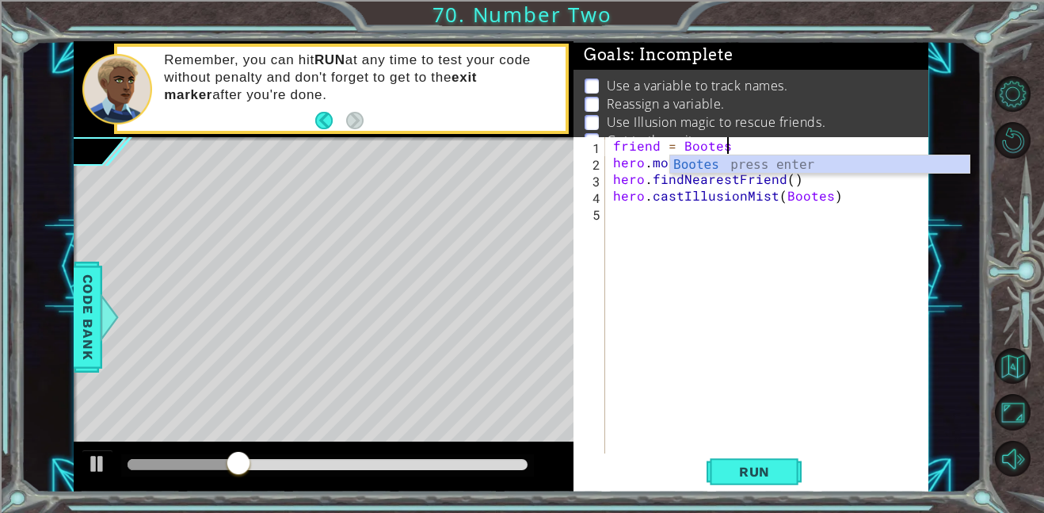
click at [759, 170] on div "Bootes press enter" at bounding box center [819, 183] width 299 height 57
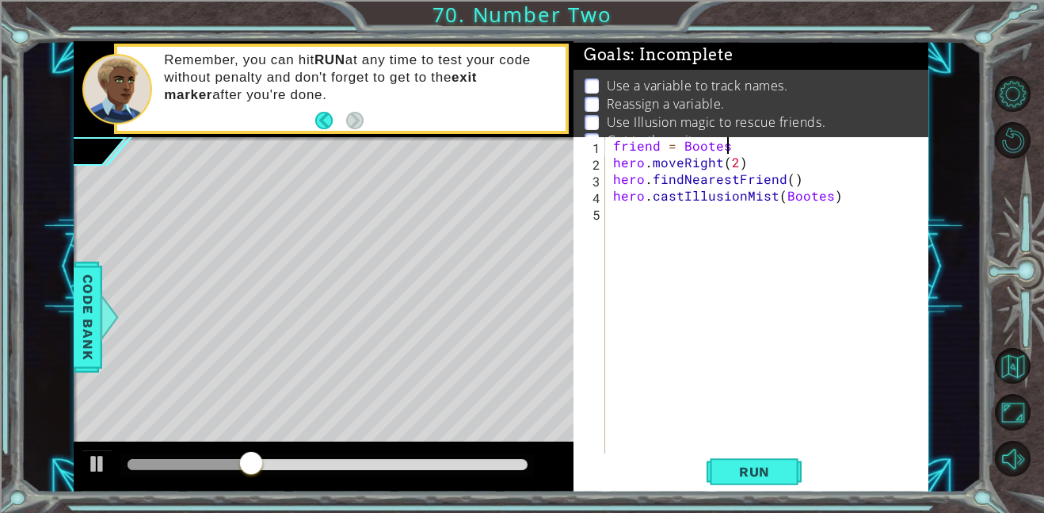
click at [747, 149] on div "friend = Bootes hero . moveRight ( 2 ) hero . findNearestFriend ( ) hero . cast…" at bounding box center [771, 345] width 323 height 416
click at [711, 216] on div "friend = Bootes hero . moveRight ( 2 ) hero . findNearestFriend ( ) hero . cast…" at bounding box center [771, 345] width 323 height 416
click at [728, 216] on div "friend = Bootes hero . moveRight ( 2 ) hero . findNearestFriend ( ) hero . cast…" at bounding box center [771, 345] width 323 height 416
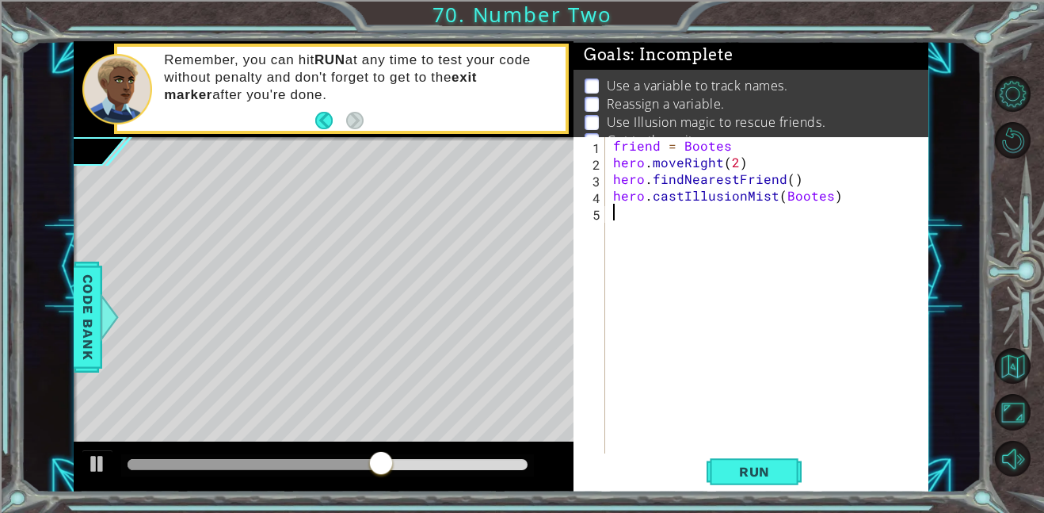
scroll to position [0, 0]
click at [748, 151] on div "friend = Bootes hero . moveRight ( 2 ) hero . findNearestFriend ( ) hero . cast…" at bounding box center [771, 311] width 323 height 349
type textarea "friend = Bootes"
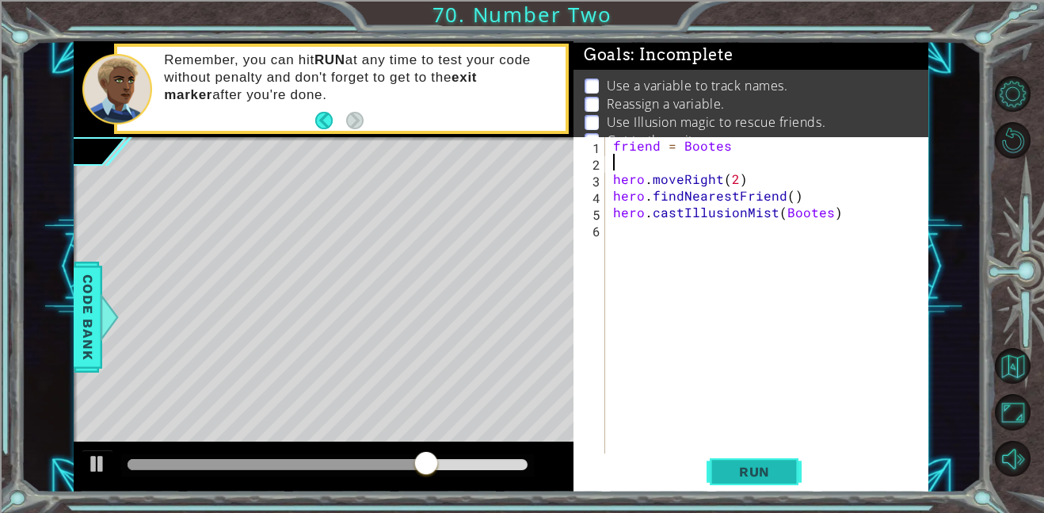
click at [776, 465] on span "Run" at bounding box center [754, 471] width 63 height 16
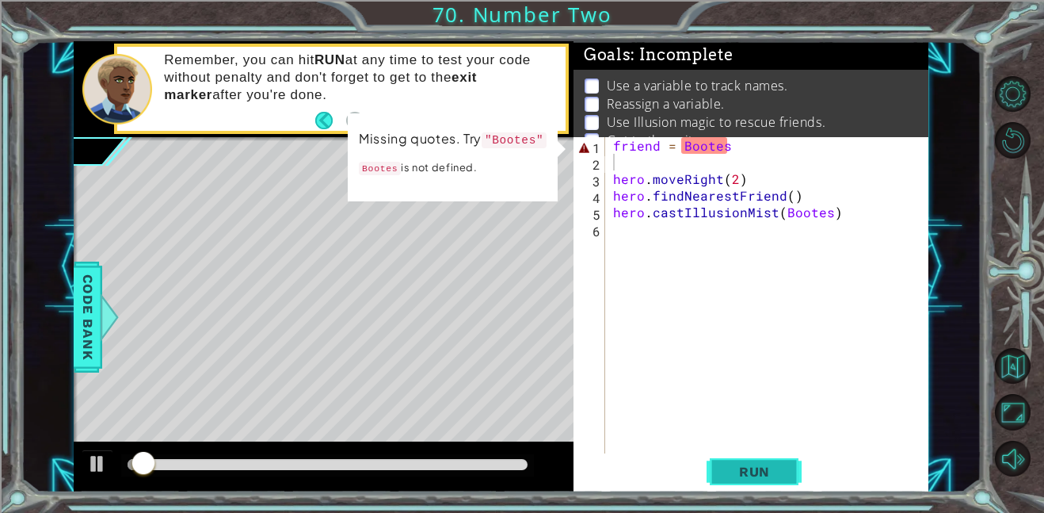
click at [776, 465] on span "Run" at bounding box center [754, 471] width 63 height 16
click at [746, 159] on div "friend = Bootes hero . moveRight ( 2 ) hero . findNearestFriend ( ) hero . cast…" at bounding box center [771, 311] width 323 height 349
click at [743, 152] on div "friend = Bootes hero . moveRight ( 2 ) hero . findNearestFriend ( ) hero . cast…" at bounding box center [771, 311] width 323 height 349
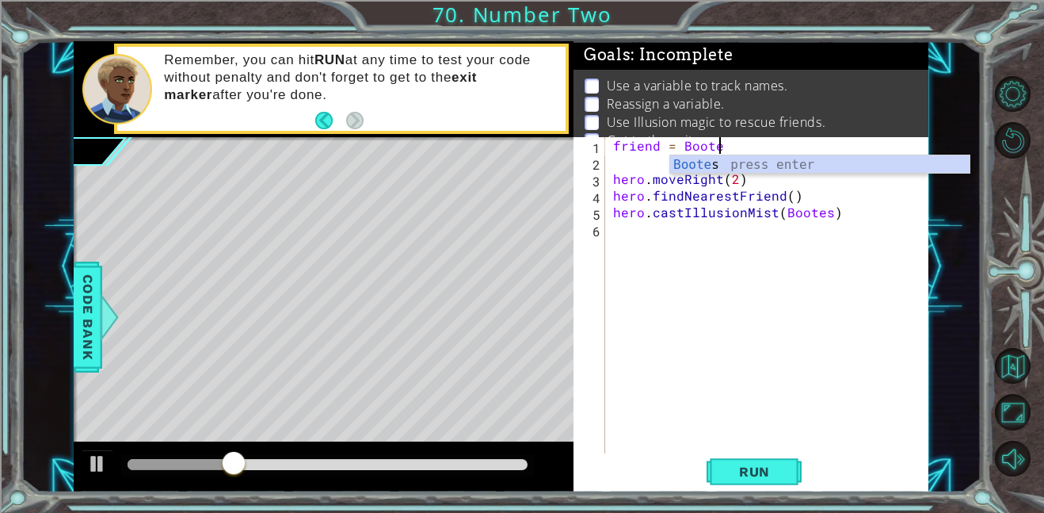
scroll to position [0, 6]
type textarea "friend = Bootes"
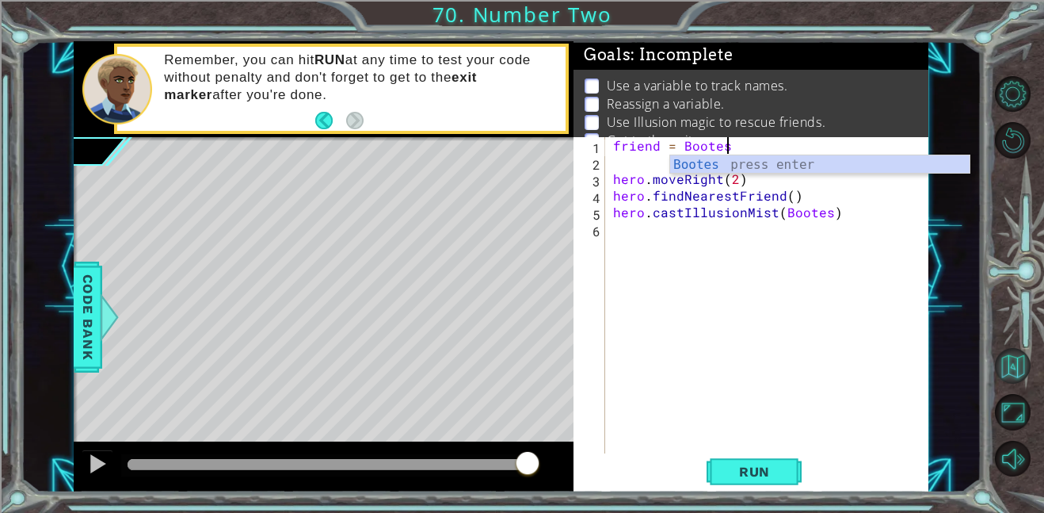
click at [1003, 368] on button "Back to Map" at bounding box center [1013, 366] width 36 height 36
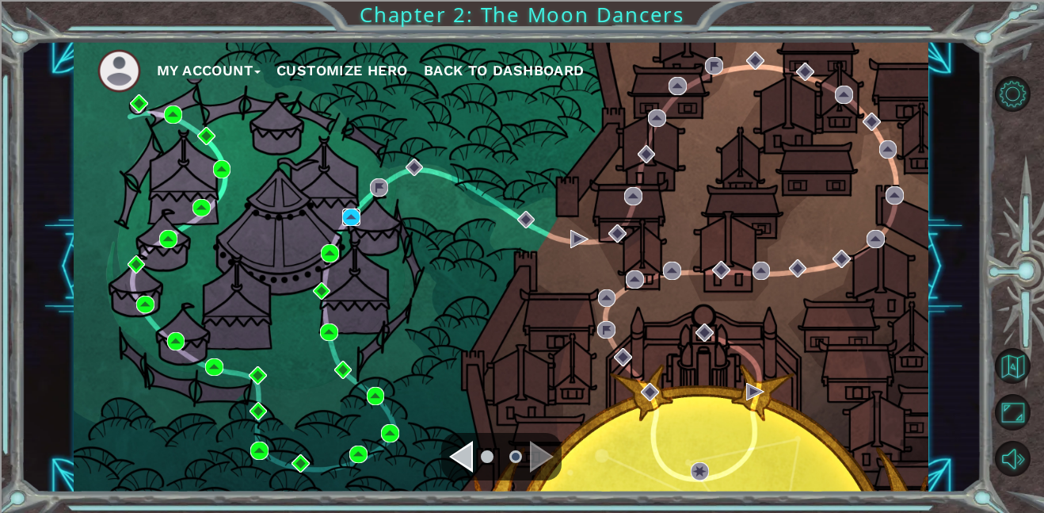
click at [352, 225] on img at bounding box center [351, 217] width 18 height 18
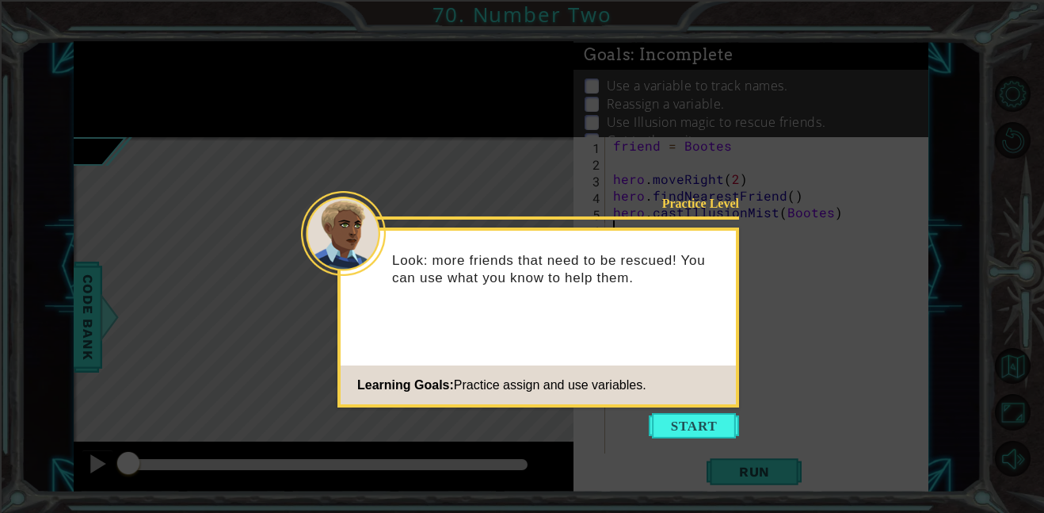
click at [719, 437] on icon at bounding box center [522, 256] width 1044 height 513
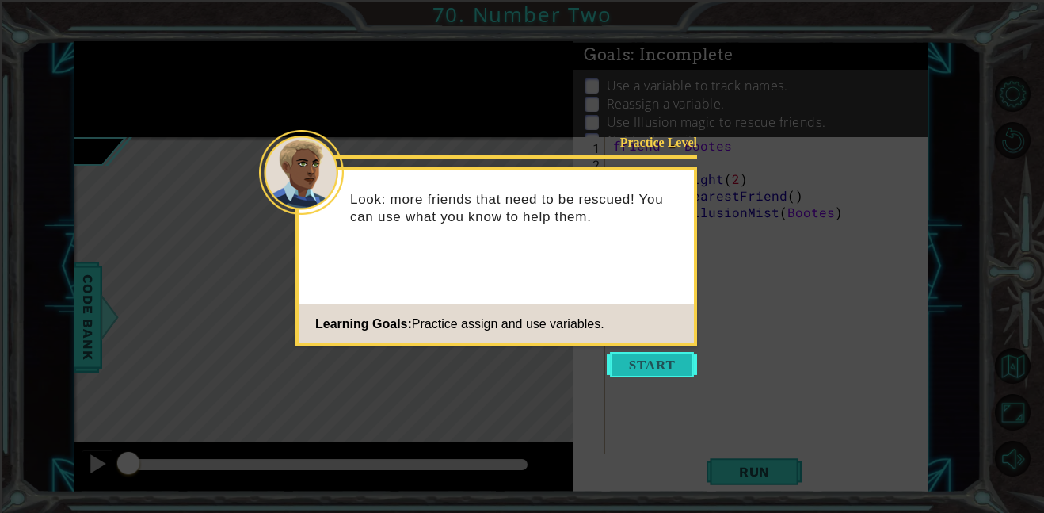
click at [685, 370] on button "Start" at bounding box center [652, 364] width 90 height 25
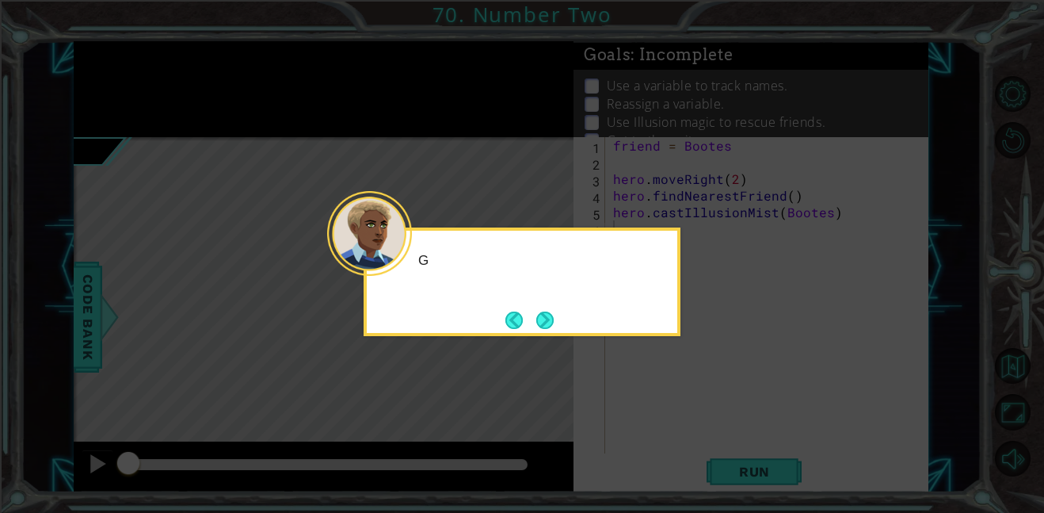
click at [686, 356] on icon at bounding box center [522, 256] width 1044 height 513
click at [574, 329] on div "Get clos" at bounding box center [522, 281] width 317 height 109
click at [540, 314] on button "Next" at bounding box center [545, 319] width 23 height 23
click at [510, 311] on button "Back" at bounding box center [520, 319] width 31 height 17
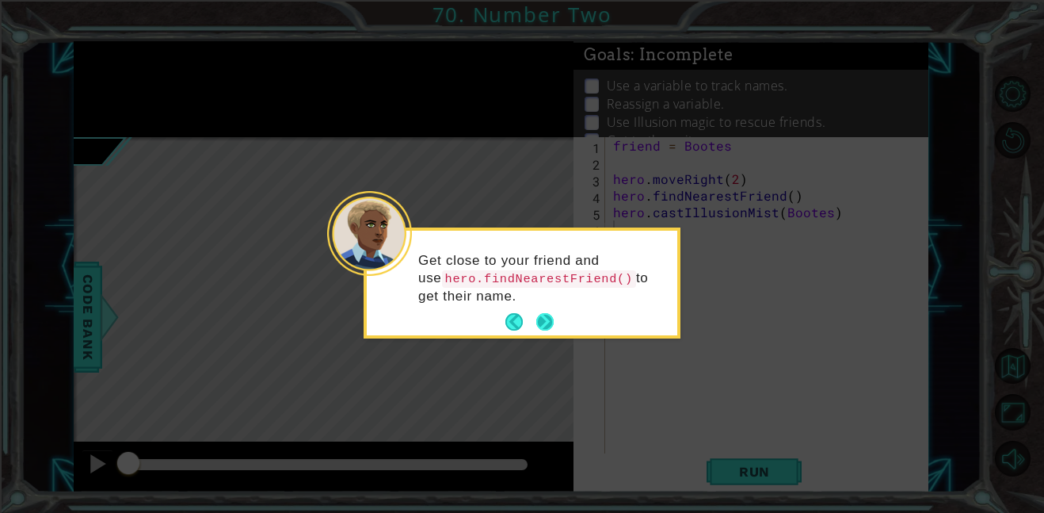
click at [557, 318] on button "Next" at bounding box center [545, 323] width 24 height 24
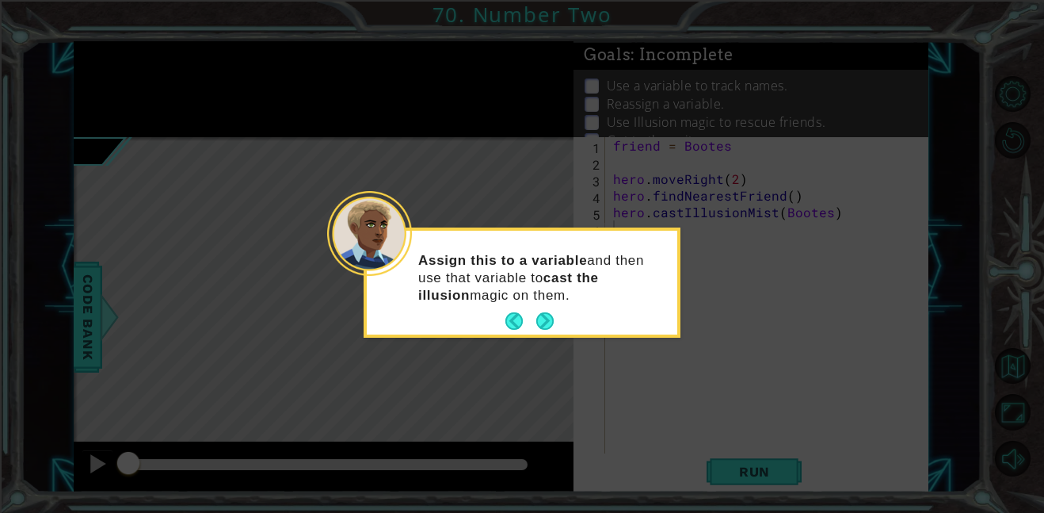
click at [548, 333] on div "Assign this to a variable and then use that variable to cast the illusion magic…" at bounding box center [522, 285] width 311 height 97
click at [543, 333] on div "Assign this to a variable and then use that variable to cast the illusion magic…" at bounding box center [522, 285] width 311 height 97
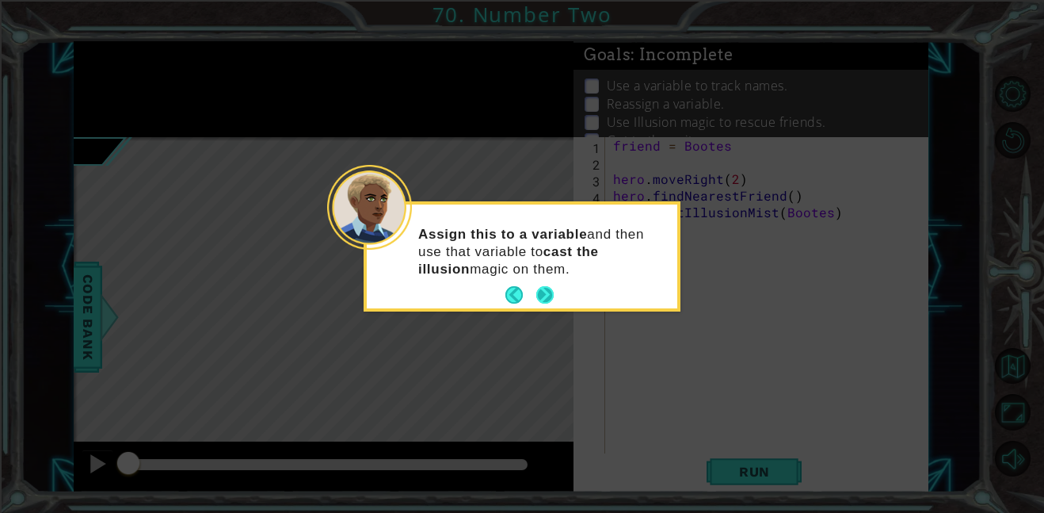
click at [551, 304] on button "Next" at bounding box center [544, 294] width 19 height 19
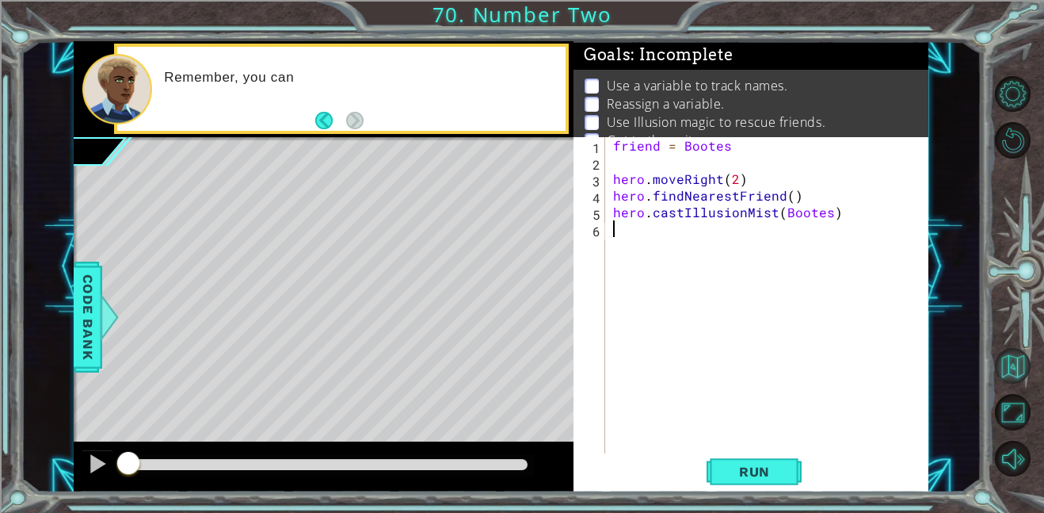
click at [1014, 360] on button "Back to Map" at bounding box center [1013, 366] width 36 height 36
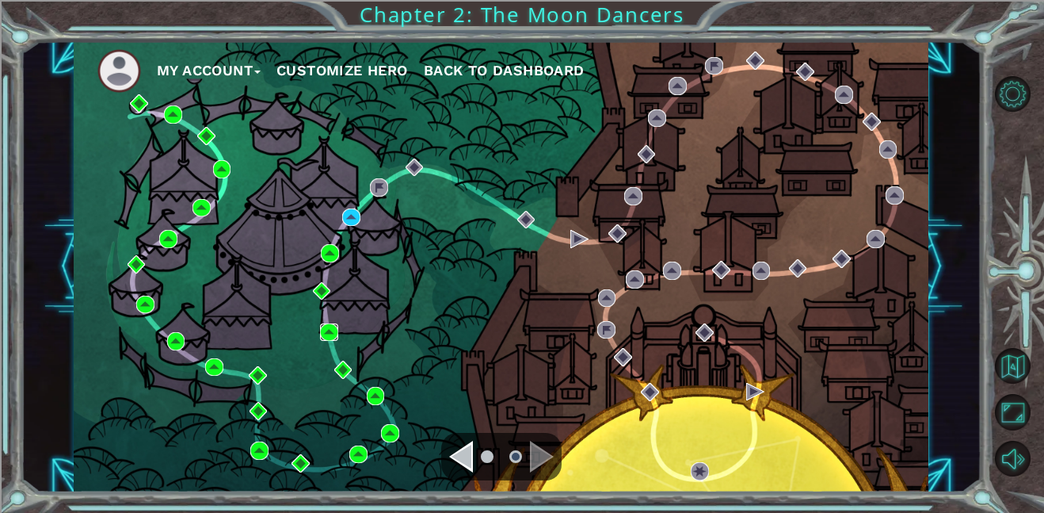
click at [335, 337] on img at bounding box center [329, 332] width 18 height 18
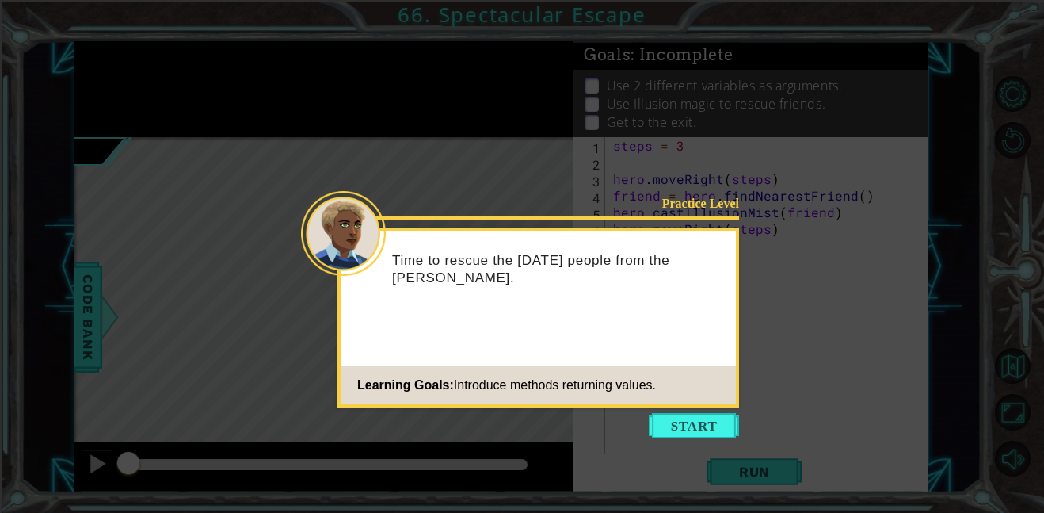
click at [707, 441] on icon at bounding box center [522, 256] width 1044 height 513
click at [707, 433] on button "Start" at bounding box center [694, 425] width 90 height 25
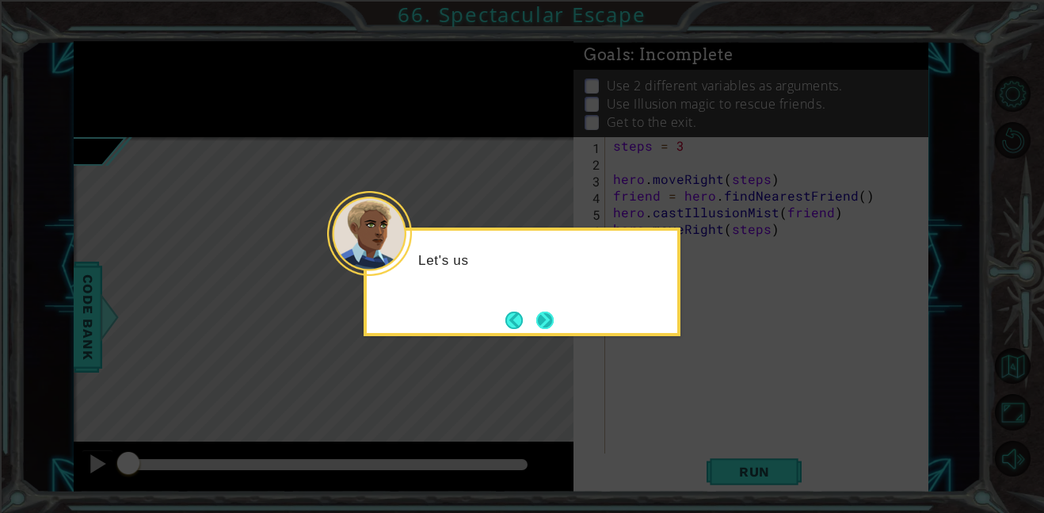
click at [543, 326] on button "Next" at bounding box center [545, 320] width 29 height 29
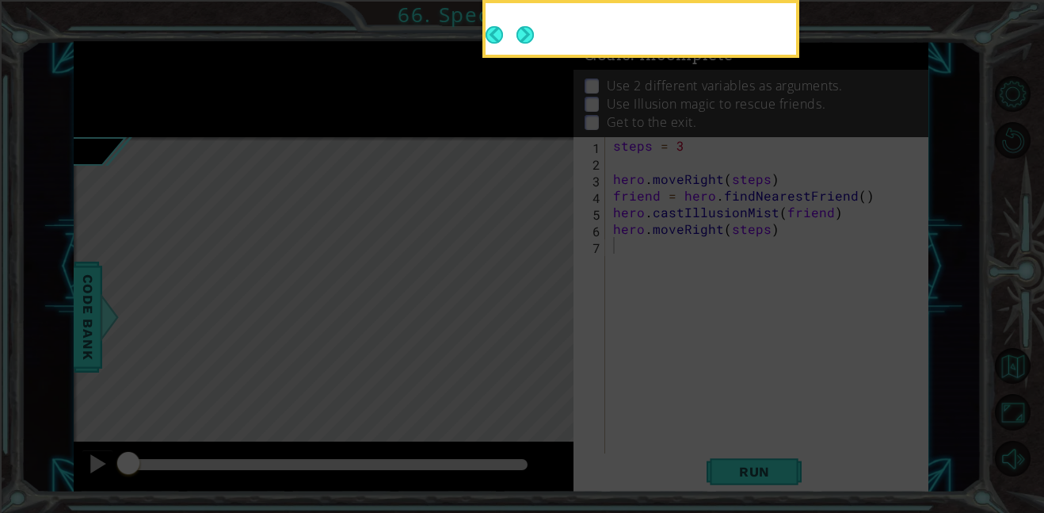
click at [541, 316] on icon at bounding box center [522, 76] width 1044 height 871
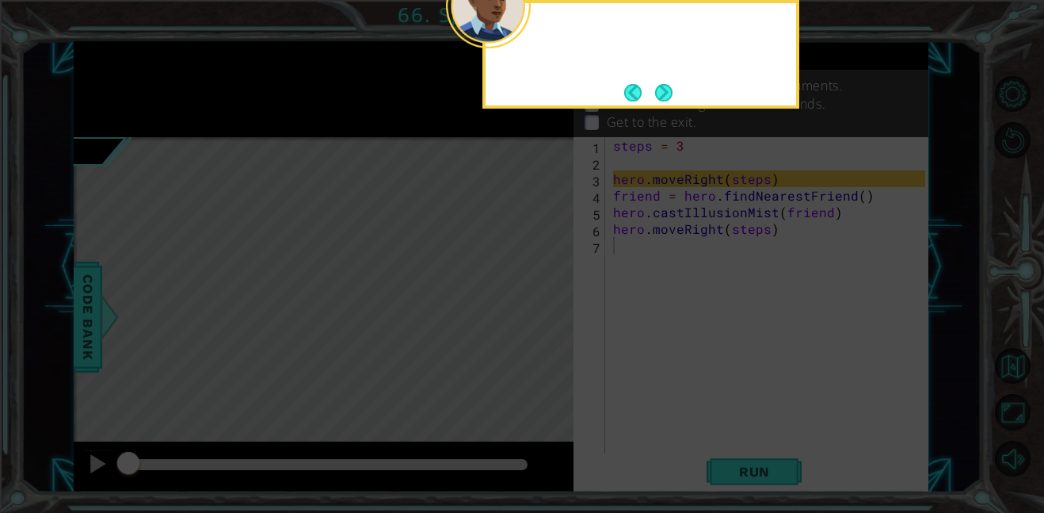
click at [538, 320] on icon at bounding box center [522, 76] width 1044 height 871
click at [668, 90] on button "Next" at bounding box center [664, 92] width 21 height 21
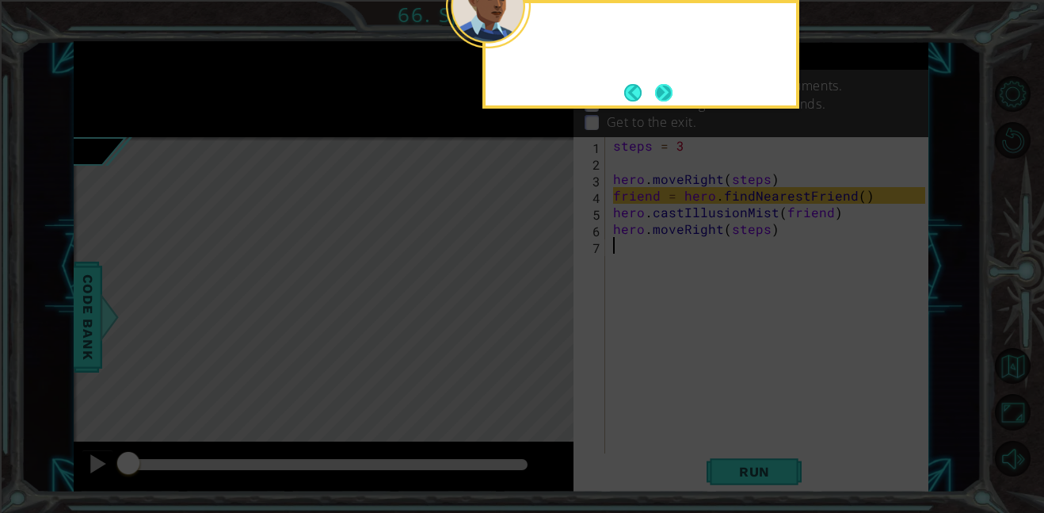
click at [656, 100] on button "Next" at bounding box center [664, 92] width 26 height 26
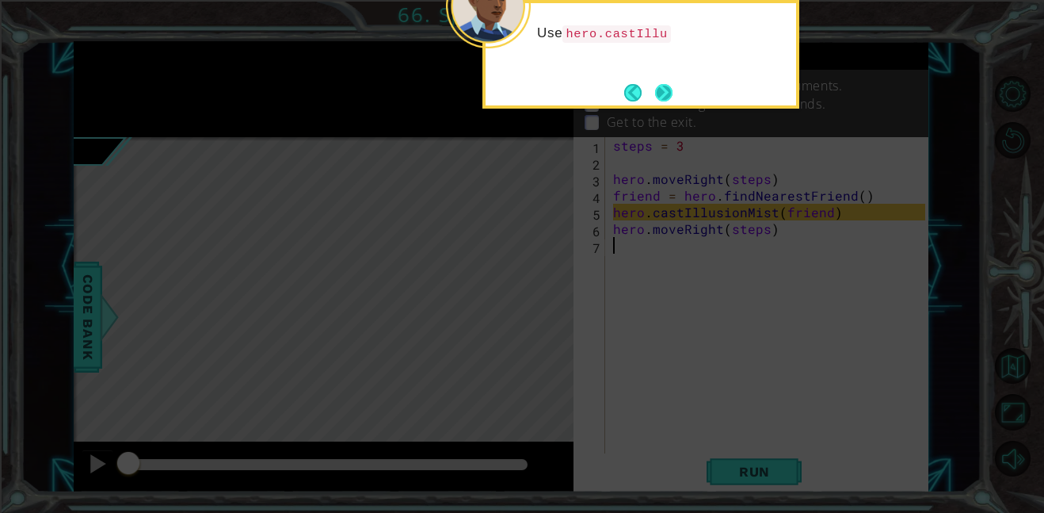
click at [656, 105] on button "Next" at bounding box center [664, 92] width 25 height 25
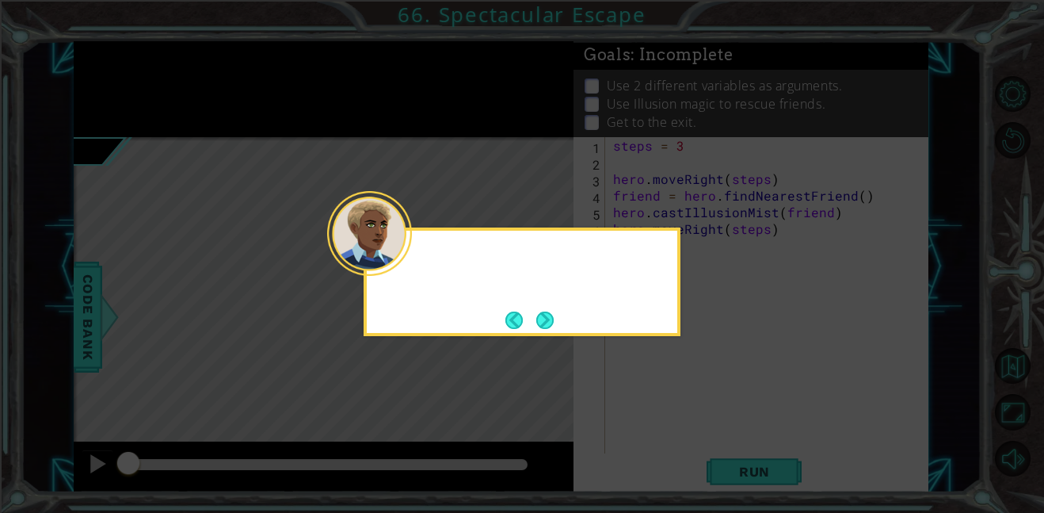
click at [656, 97] on icon at bounding box center [522, 256] width 1044 height 513
click at [546, 336] on icon at bounding box center [522, 256] width 1044 height 513
click at [539, 323] on button "Next" at bounding box center [544, 320] width 19 height 19
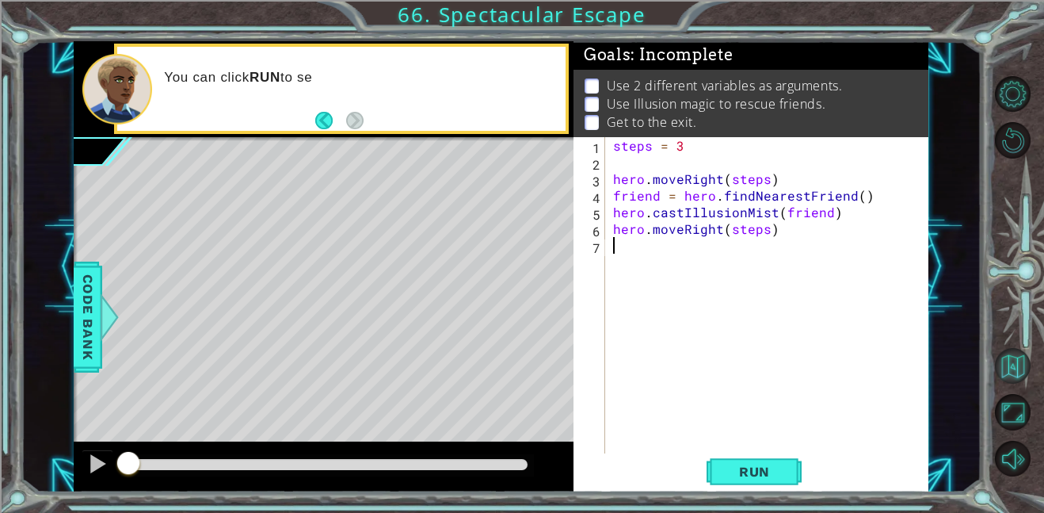
click at [1007, 369] on button "Back to Map" at bounding box center [1013, 366] width 36 height 36
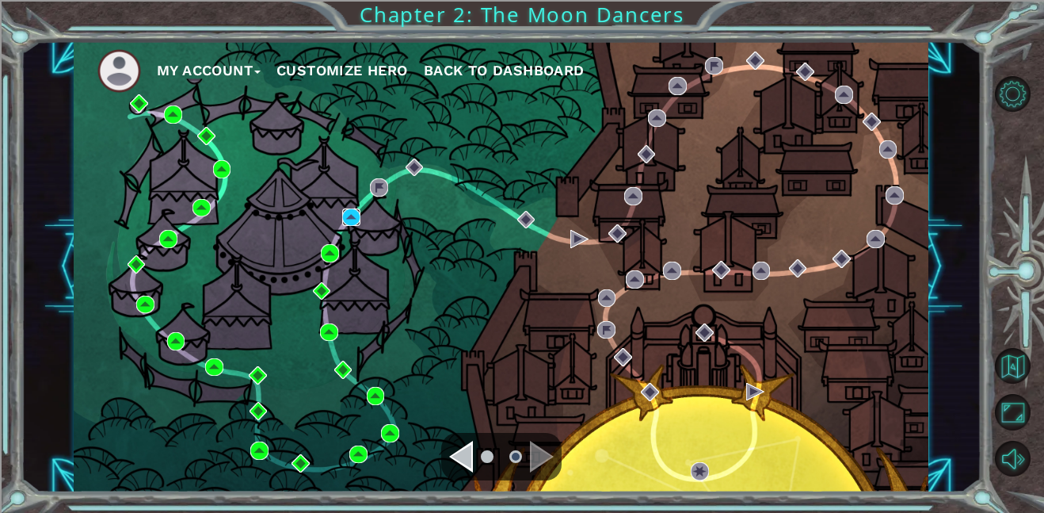
click at [350, 222] on img at bounding box center [351, 217] width 18 height 18
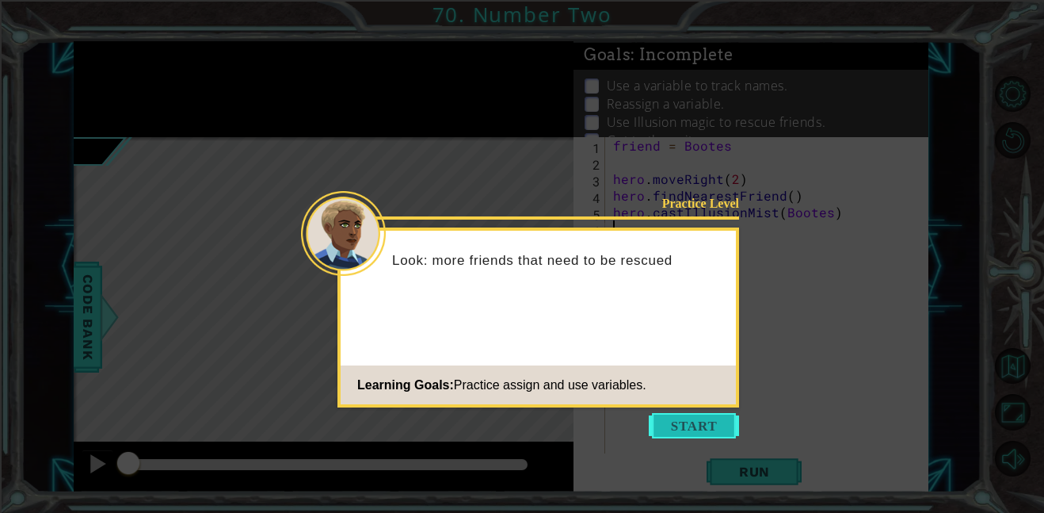
click at [692, 421] on button "Start" at bounding box center [694, 425] width 90 height 25
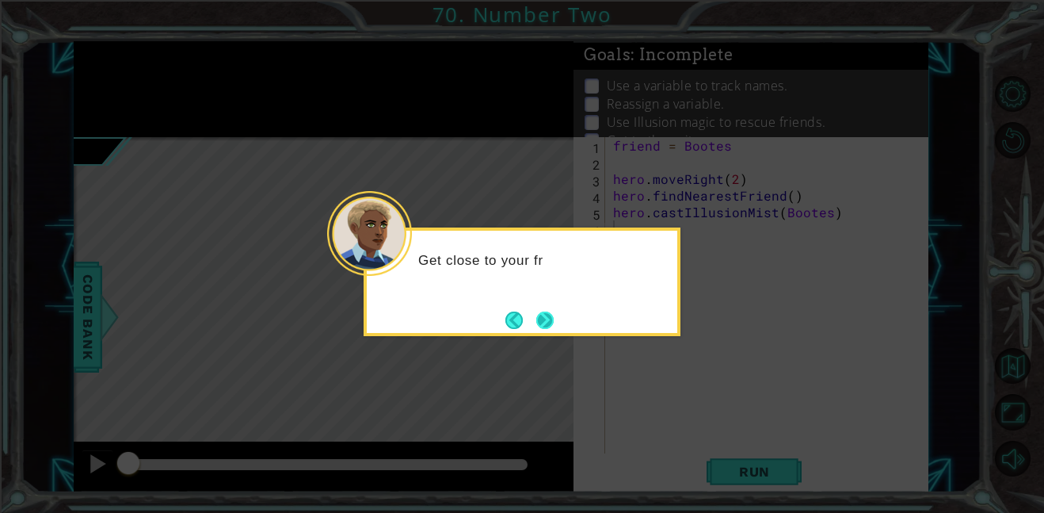
click at [548, 321] on button "Next" at bounding box center [545, 320] width 20 height 20
click at [536, 322] on button "Next" at bounding box center [545, 320] width 18 height 18
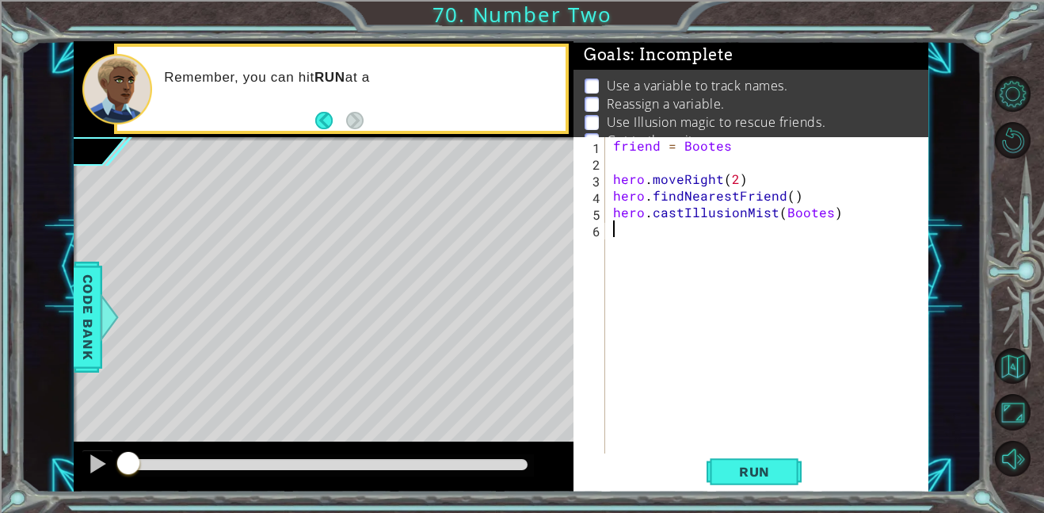
click at [734, 151] on div "friend = Bootes hero . moveRight ( 2 ) hero . findNearestFriend ( ) hero . cast…" at bounding box center [771, 311] width 323 height 349
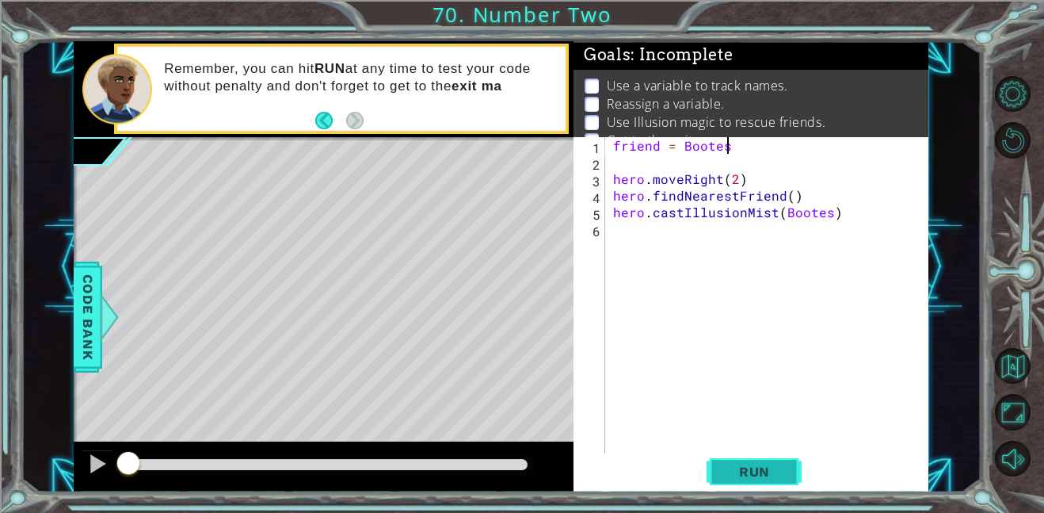
click at [745, 463] on span "Run" at bounding box center [754, 471] width 63 height 16
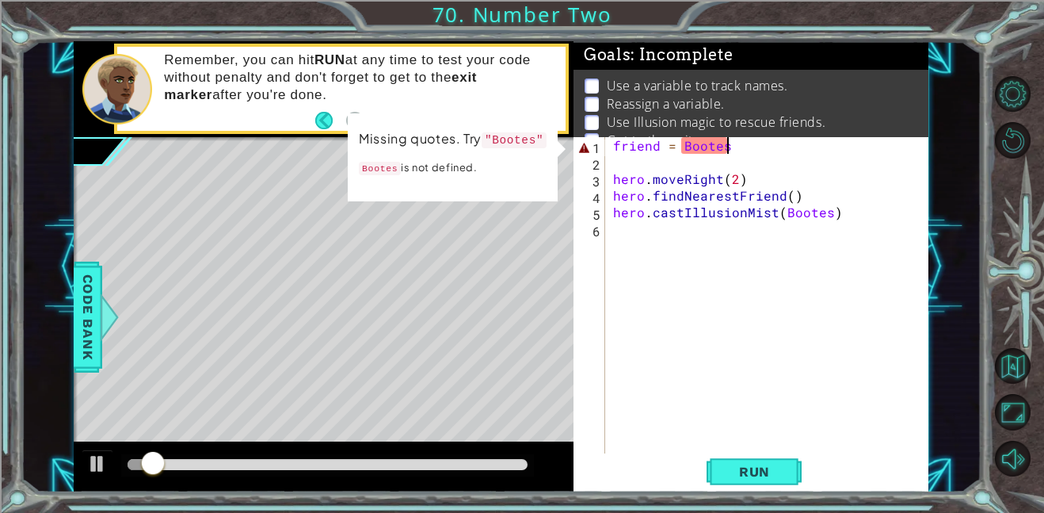
click at [750, 150] on div "friend = Bootes hero . moveRight ( 2 ) hero . findNearestFriend ( ) hero . cast…" at bounding box center [771, 311] width 323 height 349
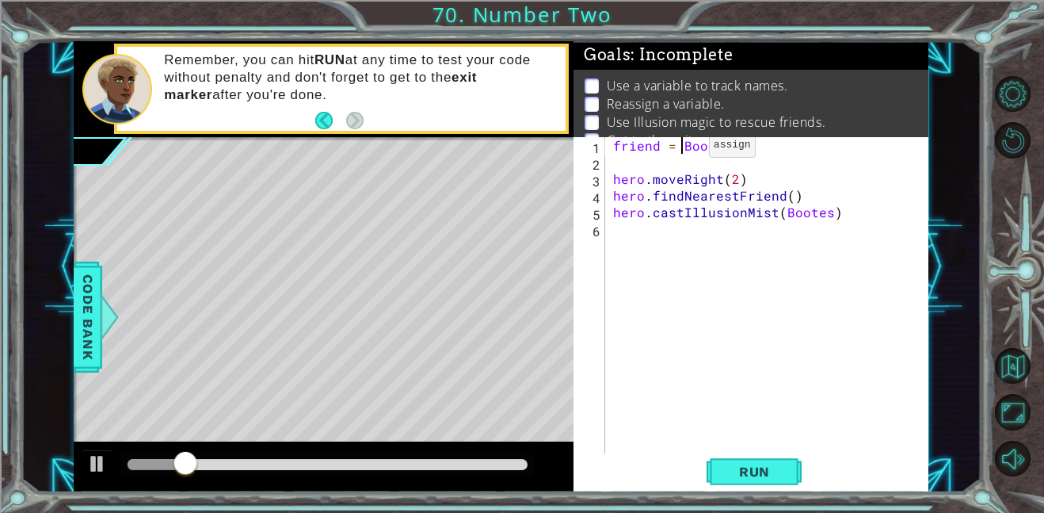
click at [681, 148] on div "friend = Bootes ¨ hero . moveRight ( 2 ) hero . findNearestFriend ( ) hero . ca…" at bounding box center [771, 311] width 323 height 349
type textarea "friend = ¨Bootes¨"
click at [746, 474] on span "Run" at bounding box center [754, 471] width 63 height 16
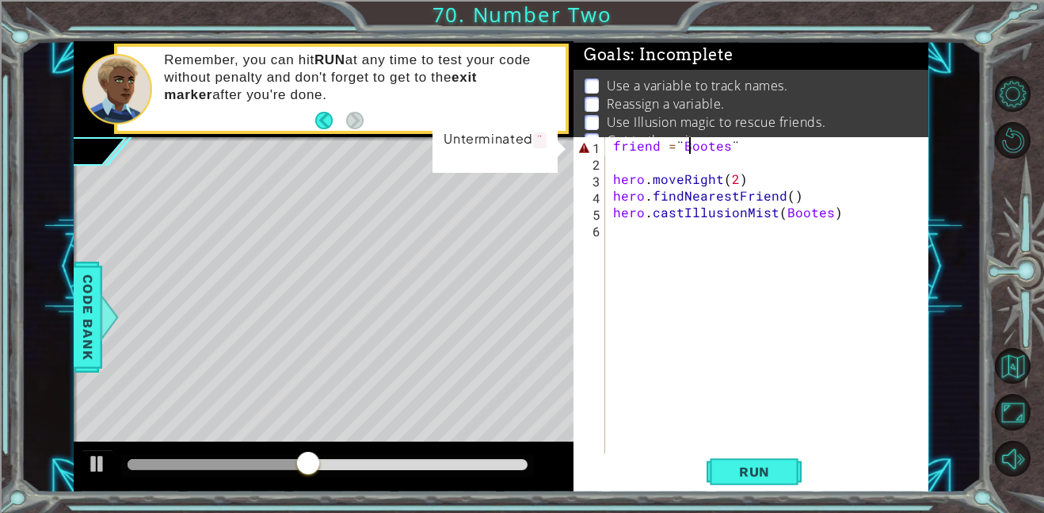
click at [614, 144] on div "friend = ¨ Bootes ¨ hero . moveRight ( 2 ) hero . findNearestFriend ( ) hero . …" at bounding box center [771, 311] width 323 height 349
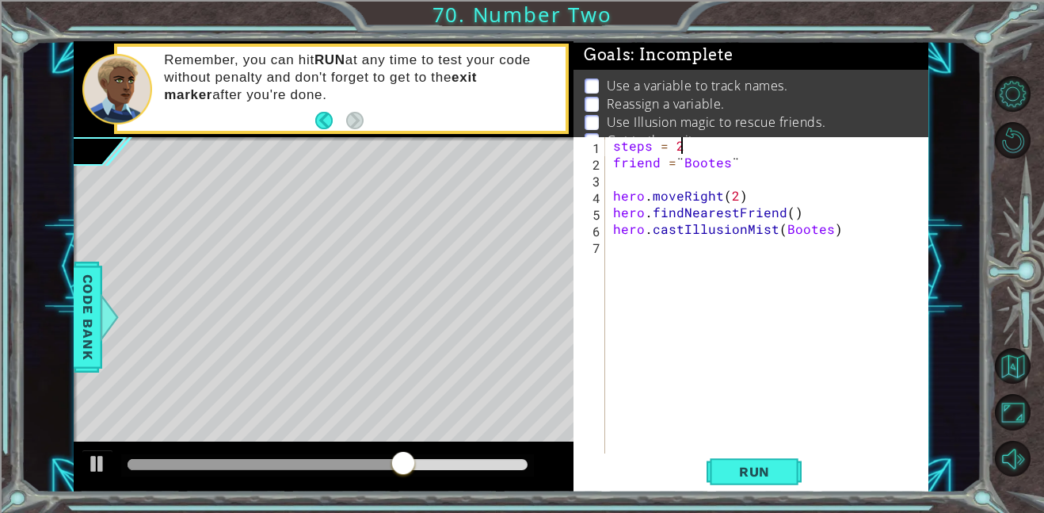
scroll to position [0, 3]
drag, startPoint x: 756, startPoint y: 162, endPoint x: 684, endPoint y: 170, distance: 72.5
click at [684, 170] on div "steps = 2 friend = ¨ Bootes ¨ hero . moveRight ( 2 ) hero . findNearestFriend (…" at bounding box center [771, 311] width 323 height 349
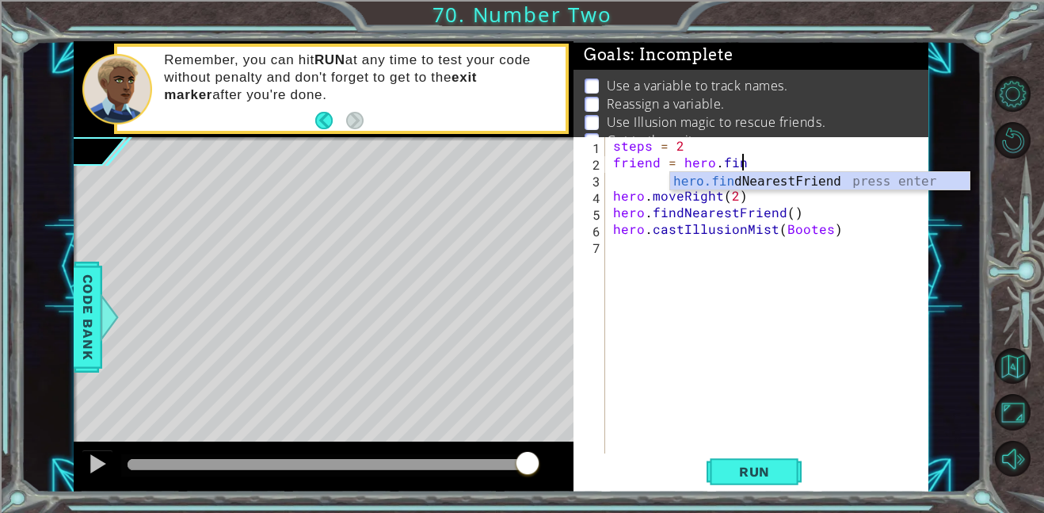
scroll to position [0, 7]
type textarea "friend = hero.find"
click at [752, 184] on div "hero.find NearestFriend press enter" at bounding box center [819, 200] width 299 height 57
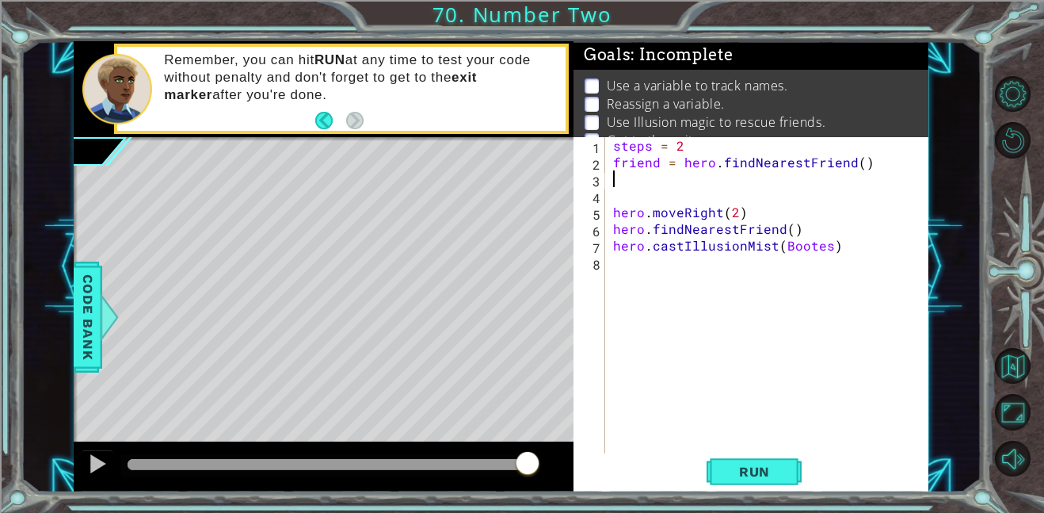
scroll to position [0, 0]
click at [731, 463] on span "Run" at bounding box center [754, 471] width 63 height 16
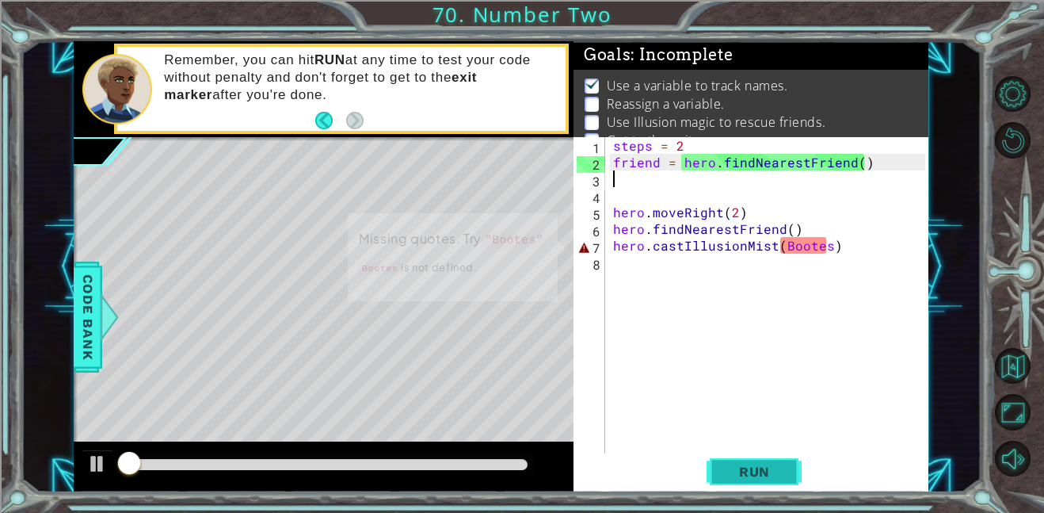
scroll to position [10, 0]
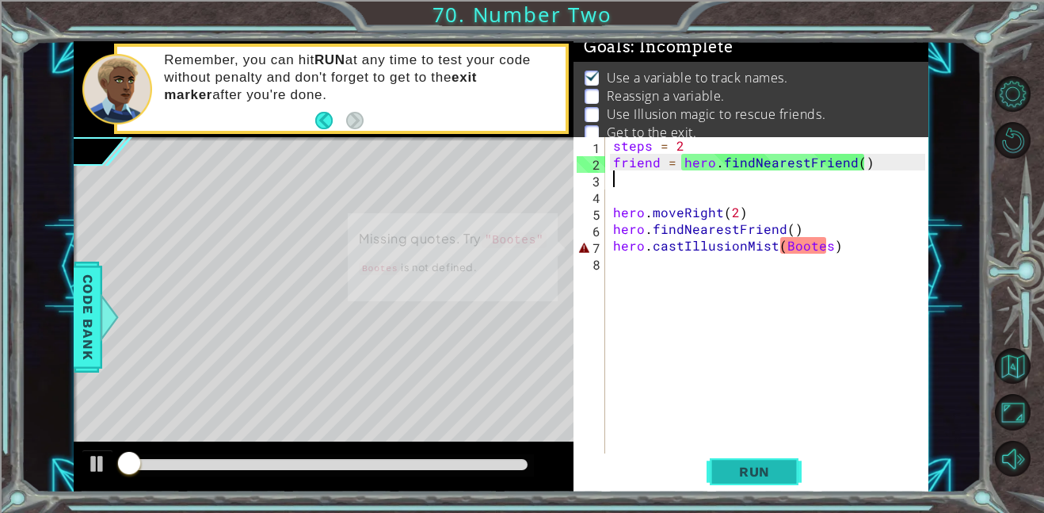
click at [731, 463] on span "Run" at bounding box center [754, 471] width 63 height 16
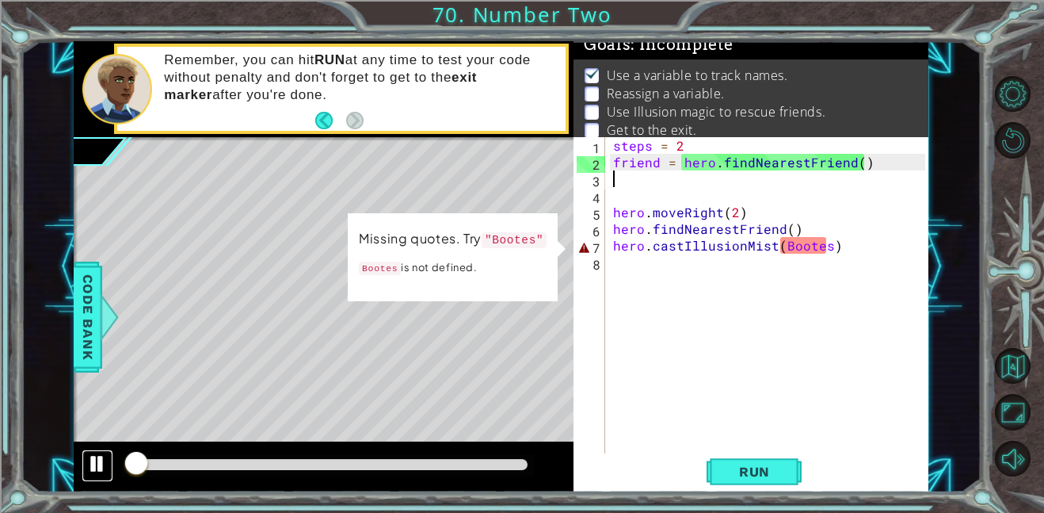
click at [86, 464] on button at bounding box center [98, 465] width 32 height 32
click at [749, 231] on div "steps = 2 friend = hero . findNearestFriend ( ) hero . moveRight ( 2 ) hero . f…" at bounding box center [771, 311] width 323 height 349
click at [751, 241] on div "steps = 2 friend = hero . findNearestFriend ( ) hero . moveRight ( 2 ) hero . f…" at bounding box center [771, 311] width 323 height 349
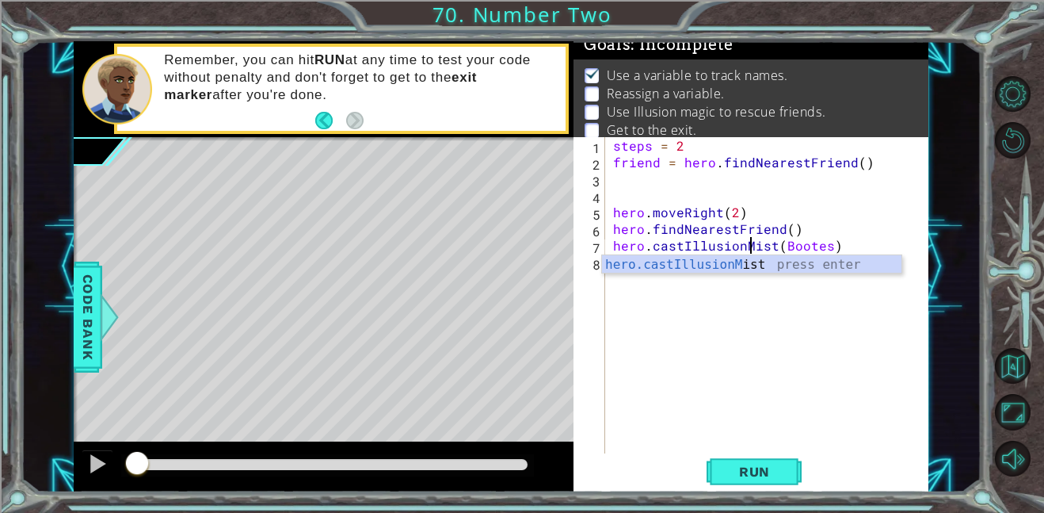
scroll to position [0, 8]
click at [766, 268] on div "hero.castIllusionM ist press enter" at bounding box center [751, 283] width 299 height 57
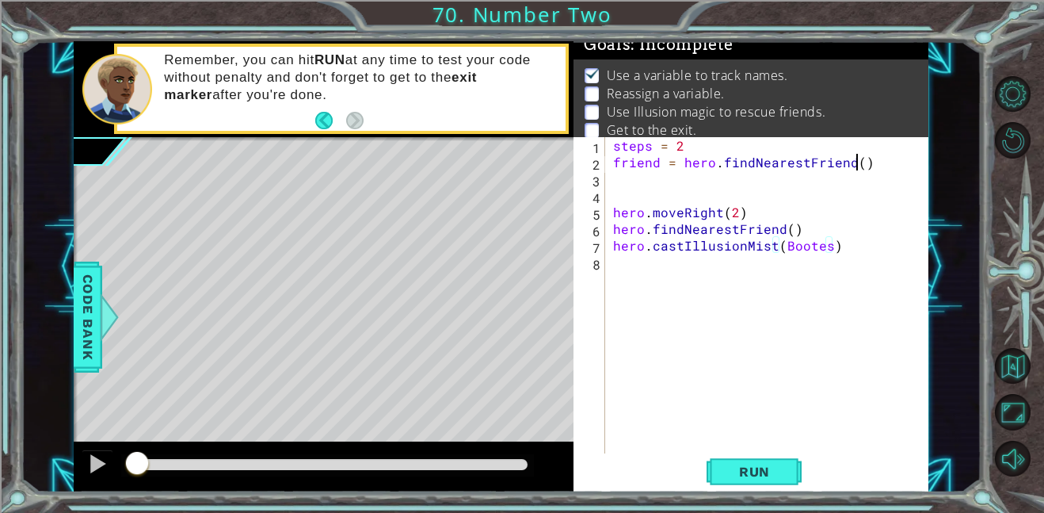
click at [854, 163] on div "steps = 2 friend = hero . findNearestFriend ( ) hero . moveRight ( 2 ) hero . f…" at bounding box center [771, 311] width 323 height 349
click at [737, 212] on div "steps = 2 friend = hero . findNearestFriend ( ) hero . moveRight ( 2 ) hero . f…" at bounding box center [771, 311] width 323 height 349
click at [615, 241] on div "steps = 2 friend = hero . findNearestFriend ( ) hero . moveRight ( steps ) hero…" at bounding box center [771, 311] width 323 height 349
click at [619, 233] on div "steps = 2 friend = hero . findNearestFriend ( ) hero . moveRight ( steps ) hero…" at bounding box center [771, 311] width 323 height 349
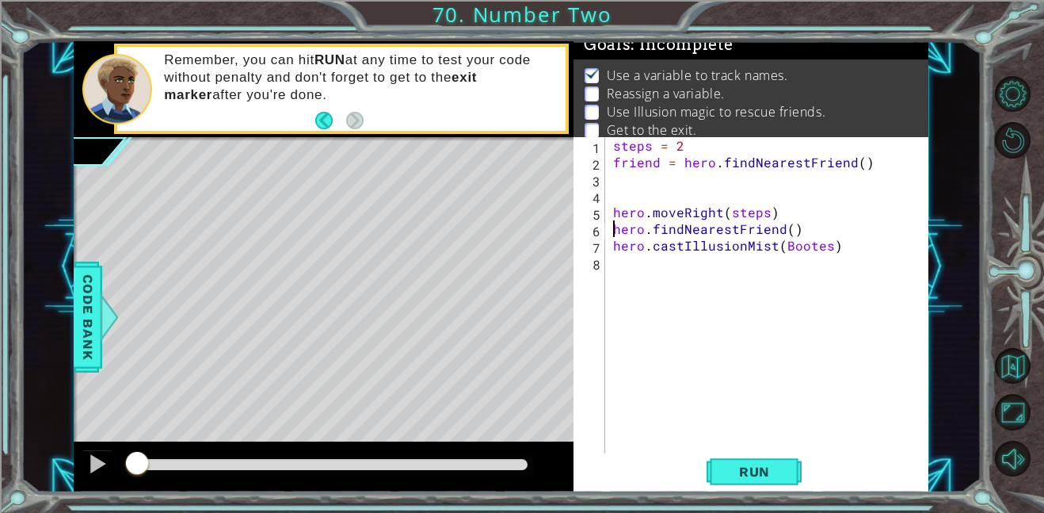
click at [616, 230] on div "steps = 2 friend = hero . findNearestFriend ( ) hero . moveRight ( steps ) hero…" at bounding box center [771, 311] width 323 height 349
click at [820, 250] on div "steps = 2 friend = hero . findNearestFriend ( ) hero . moveRight ( steps ) frie…" at bounding box center [771, 311] width 323 height 349
click at [825, 250] on div "steps = 2 friend = hero . findNearestFriend ( ) hero . moveRight ( steps ) frie…" at bounding box center [771, 311] width 323 height 349
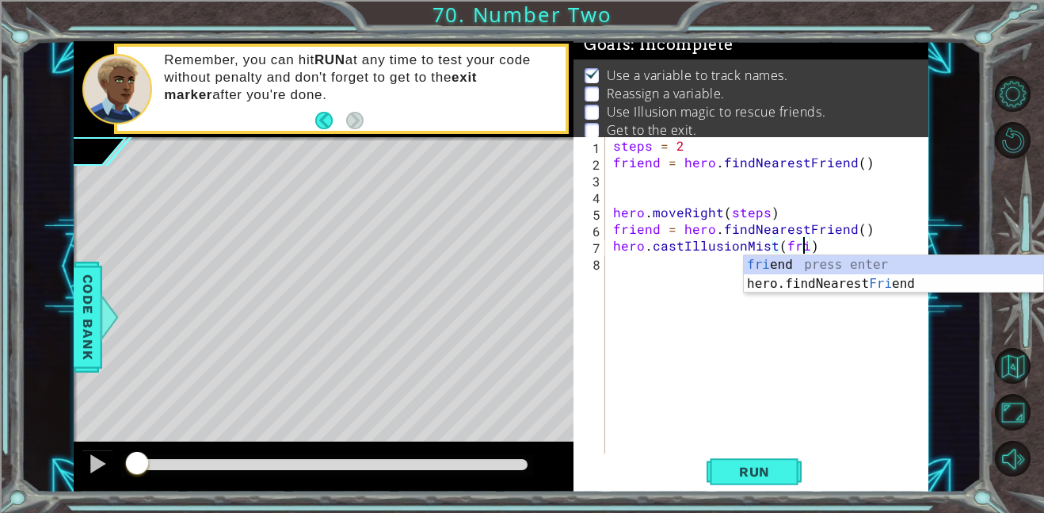
scroll to position [0, 12]
click at [815, 261] on div "frie nd press enter hero.findNearest Frie nd press enter" at bounding box center [893, 293] width 299 height 76
type textarea "hero.castIllusionMist(friend)"
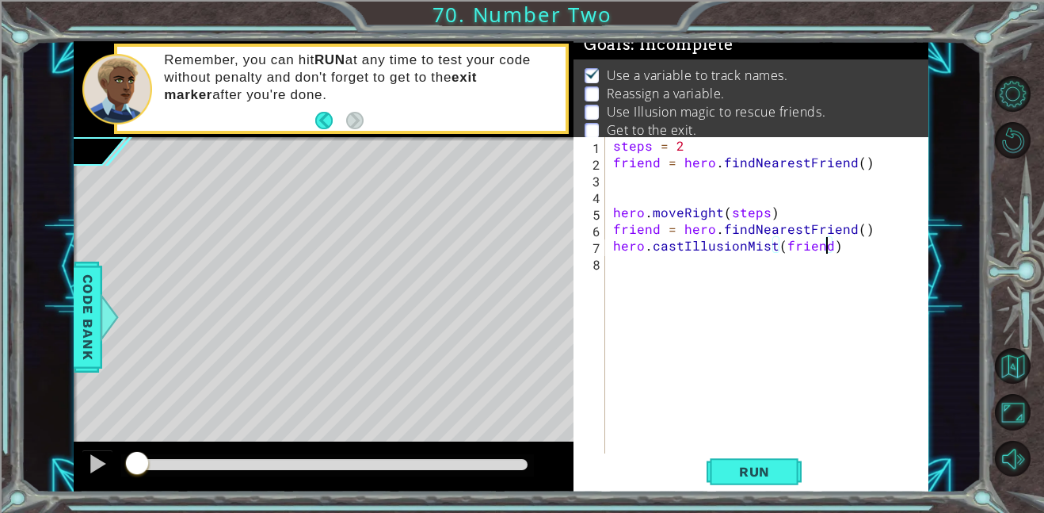
click at [880, 247] on div "steps = 2 friend = hero . findNearestFriend ( ) hero . moveRight ( steps ) frie…" at bounding box center [771, 311] width 323 height 349
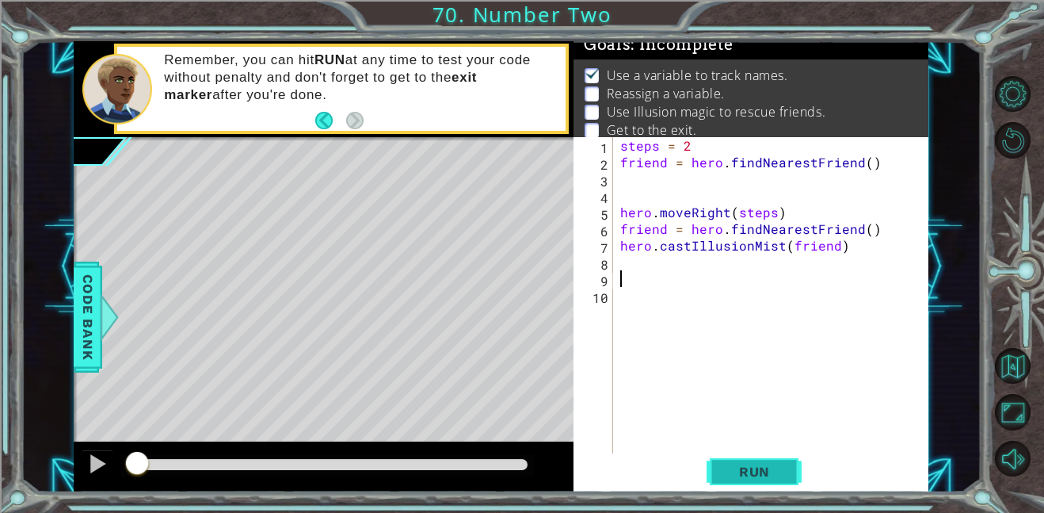
click at [757, 471] on span "Run" at bounding box center [754, 471] width 63 height 16
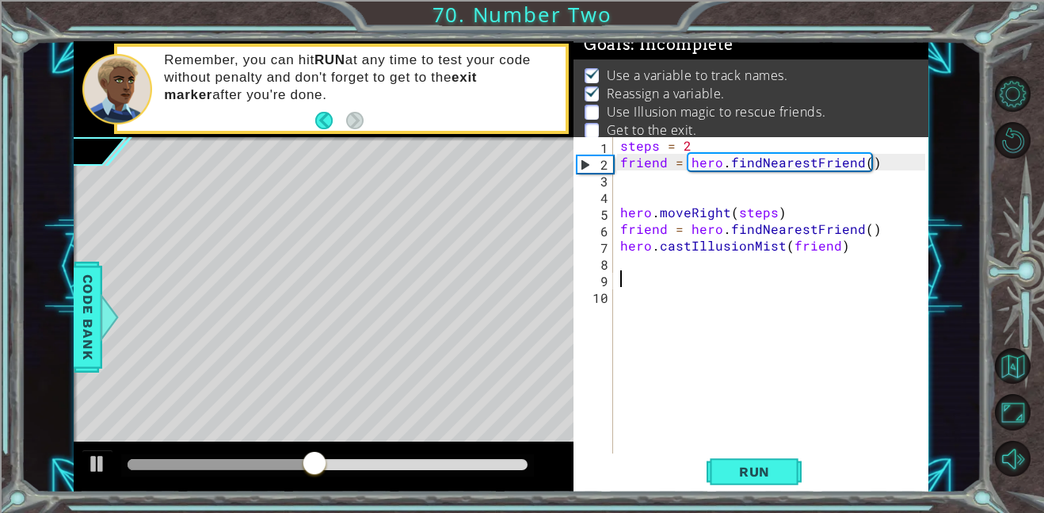
click at [642, 282] on div "steps = 2 friend = hero . findNearestFriend ( ) hero . moveRight ( steps ) frie…" at bounding box center [775, 311] width 316 height 349
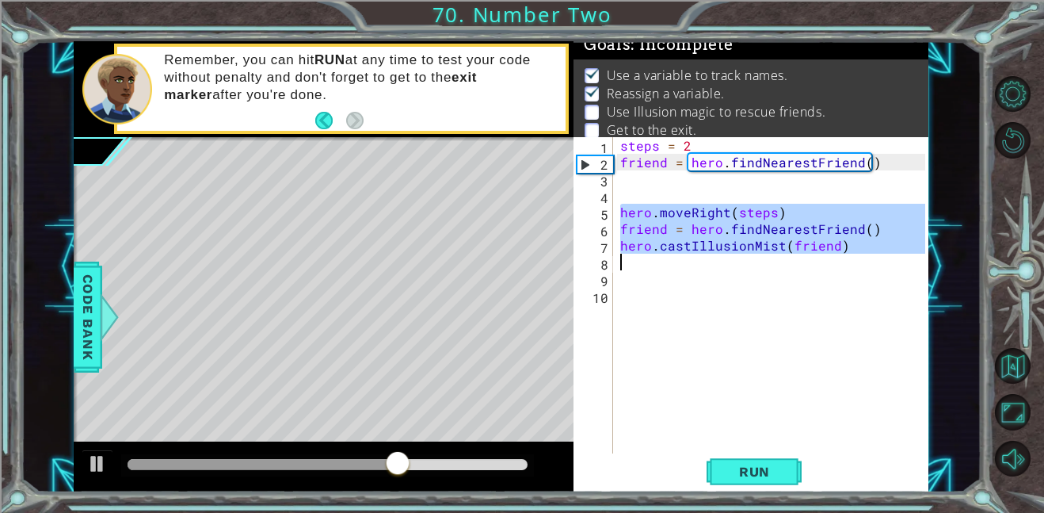
drag, startPoint x: 619, startPoint y: 211, endPoint x: 877, endPoint y: 257, distance: 262.3
click at [877, 257] on div "steps = 2 friend = hero . findNearestFriend ( ) hero . moveRight ( steps ) frie…" at bounding box center [775, 311] width 316 height 349
type textarea "hero.castIllusionMist(friend)"
click at [747, 273] on div "steps = 2 friend = hero . findNearestFriend ( ) hero . moveRight ( steps ) frie…" at bounding box center [775, 311] width 316 height 349
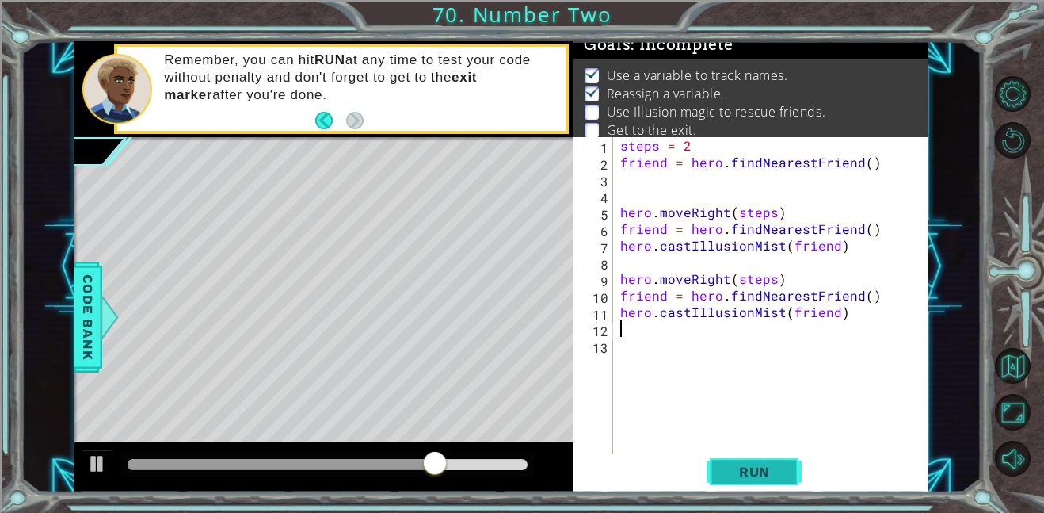
click at [790, 471] on button "Run" at bounding box center [754, 471] width 95 height 36
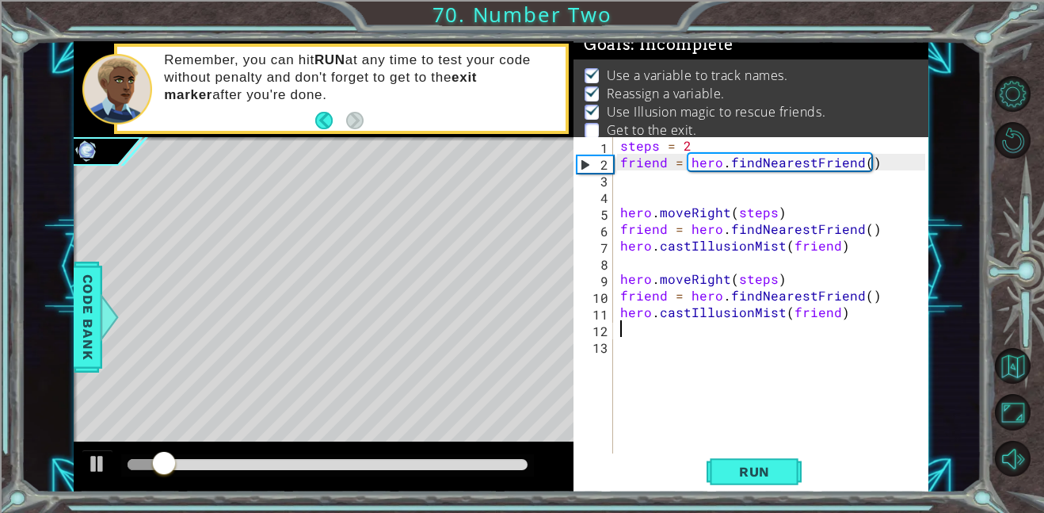
click at [633, 337] on div "steps = 2 friend = hero . findNearestFriend ( ) hero . moveRight ( steps ) frie…" at bounding box center [775, 311] width 316 height 349
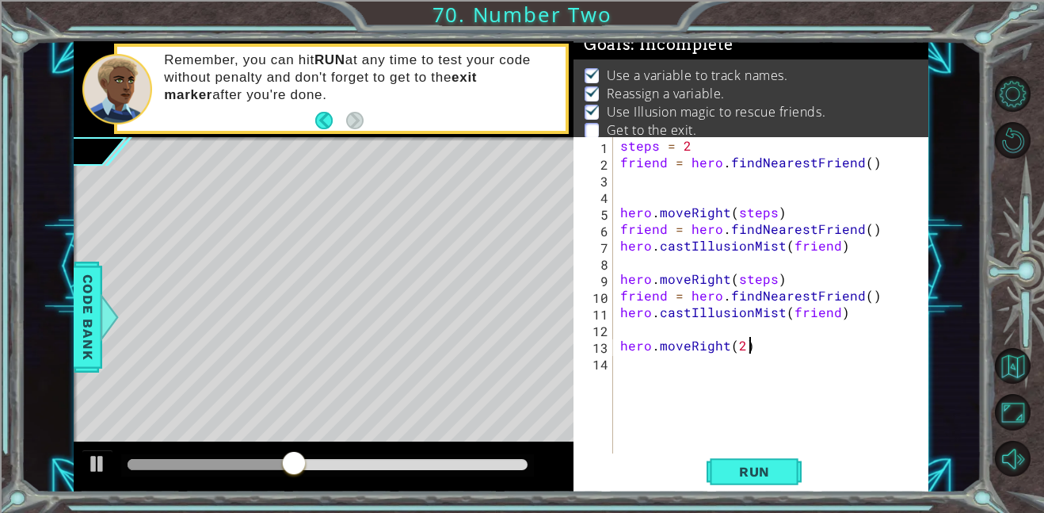
scroll to position [0, 7]
click at [761, 474] on span "Run" at bounding box center [754, 471] width 63 height 16
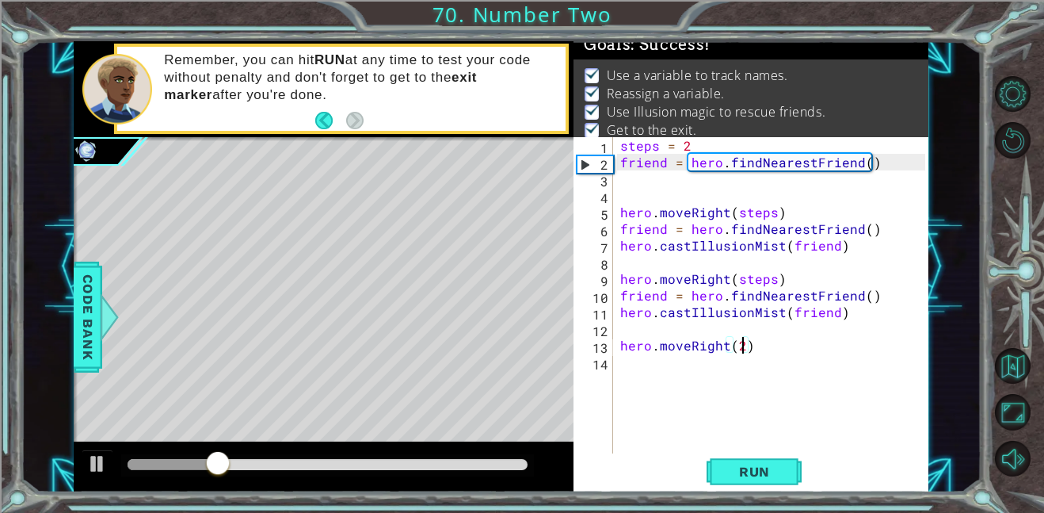
click at [740, 346] on div "steps = 2 friend = hero . findNearestFriend ( ) hero . moveRight ( steps ) frie…" at bounding box center [775, 311] width 316 height 349
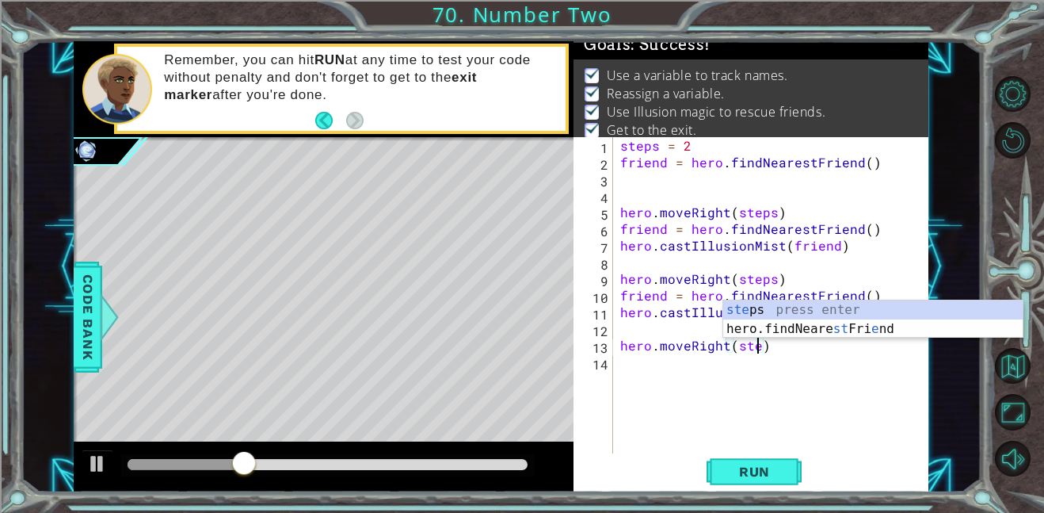
scroll to position [0, 9]
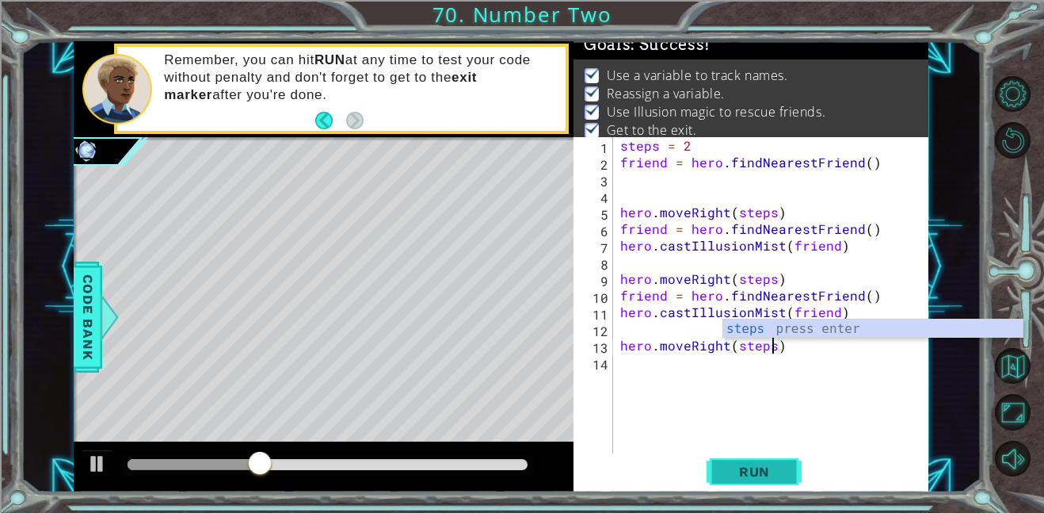
click at [754, 473] on span "Run" at bounding box center [754, 471] width 63 height 16
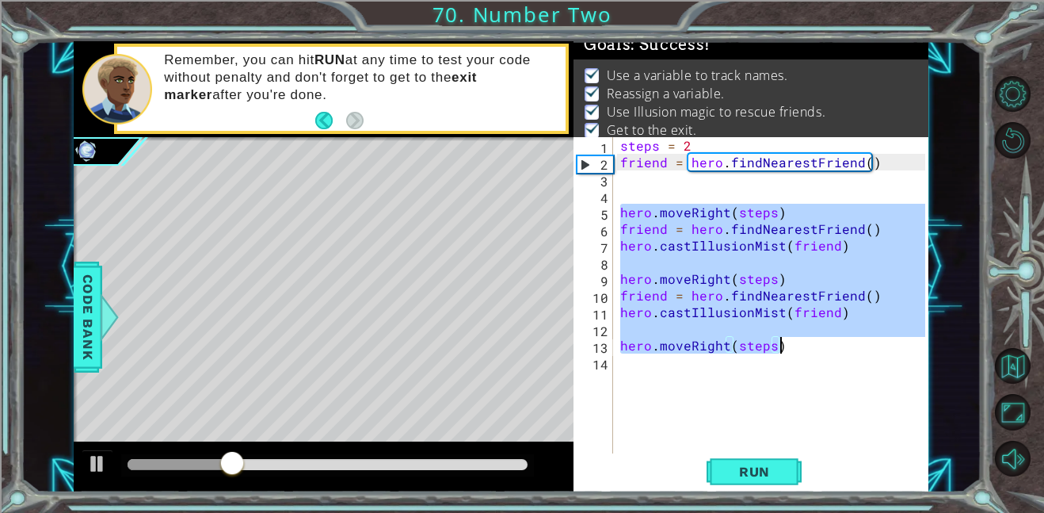
drag, startPoint x: 619, startPoint y: 208, endPoint x: 887, endPoint y: 354, distance: 305.9
click at [887, 354] on div "steps = 2 friend = hero . findNearestFriend ( ) hero . moveRight ( steps ) frie…" at bounding box center [775, 311] width 316 height 349
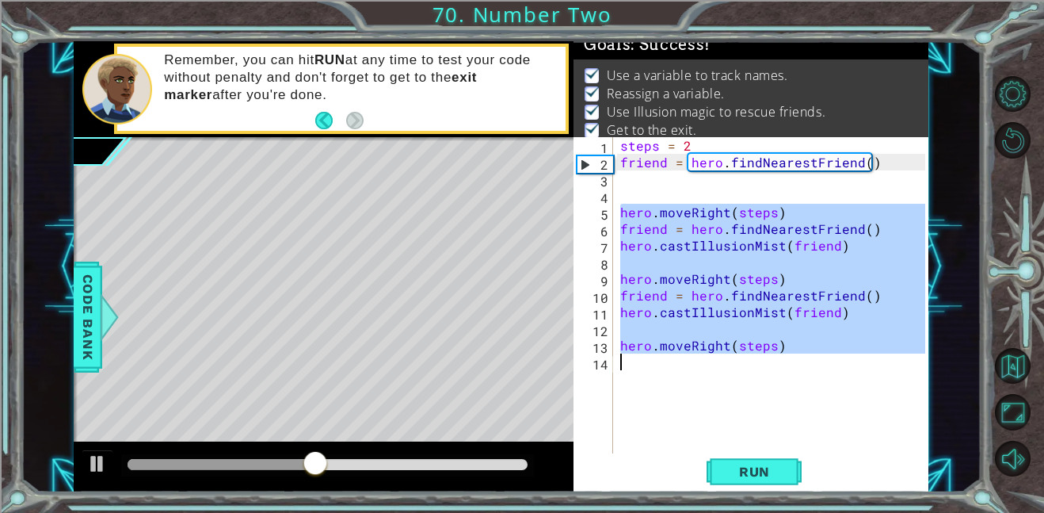
type textarea "\"
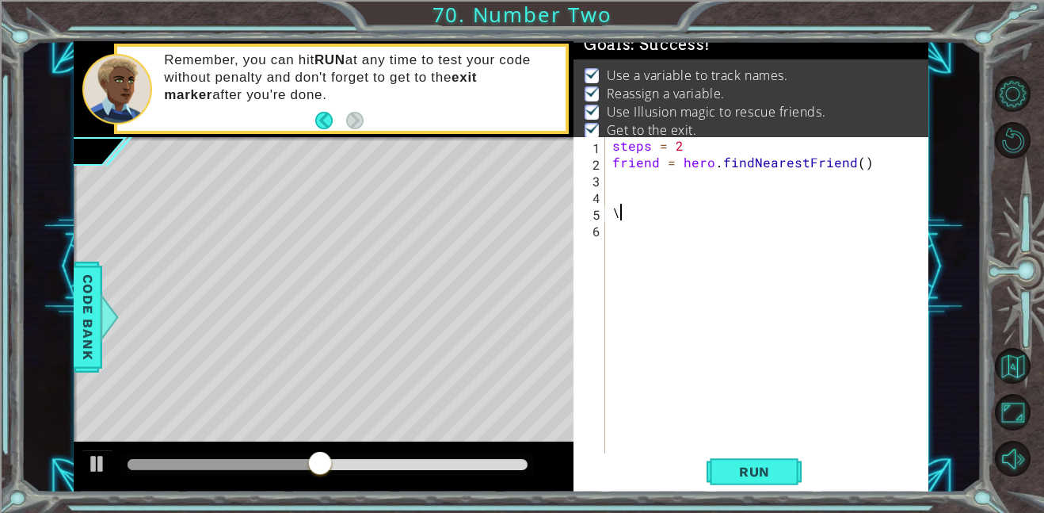
scroll to position [0, 0]
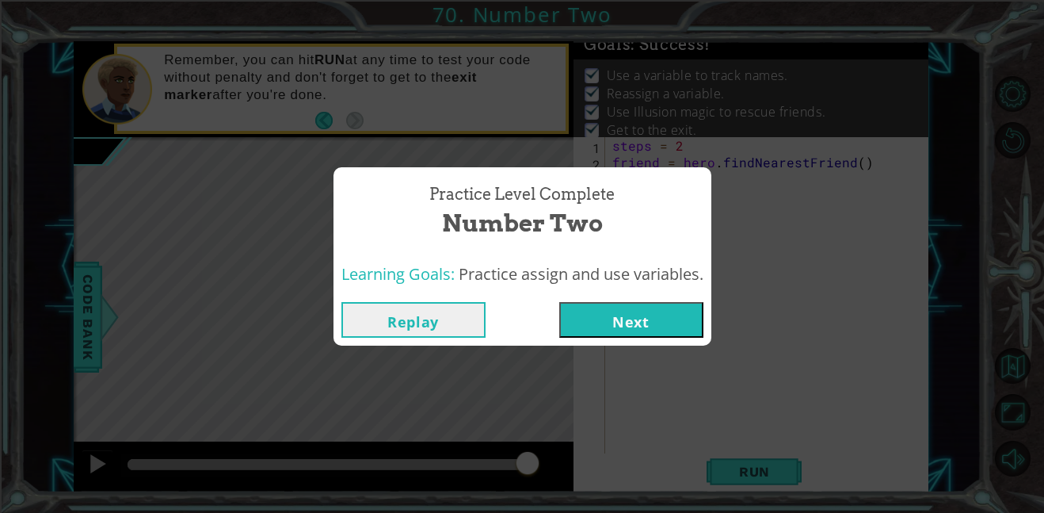
click at [606, 328] on button "Next" at bounding box center [631, 320] width 144 height 36
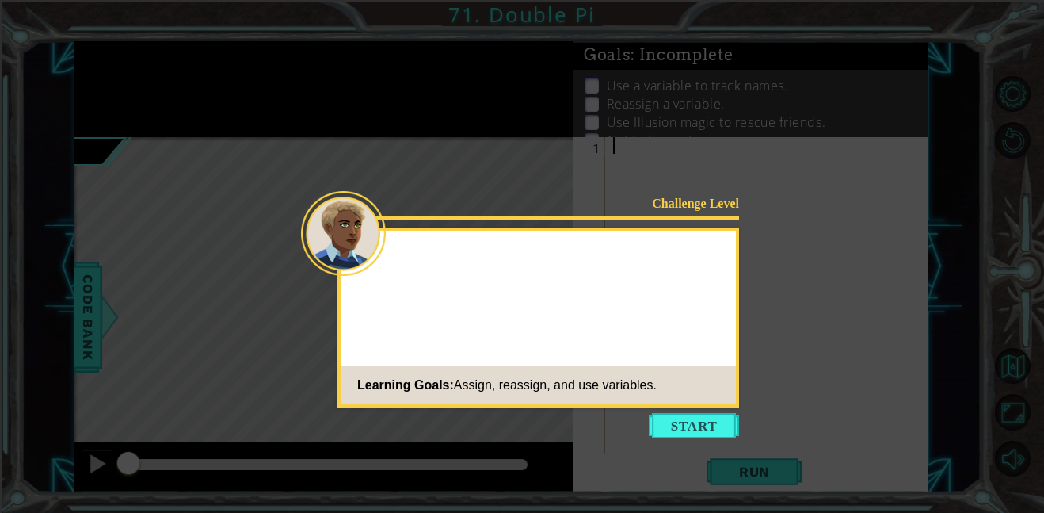
click at [661, 444] on icon at bounding box center [522, 256] width 1044 height 513
click at [687, 425] on button "Start" at bounding box center [694, 425] width 90 height 25
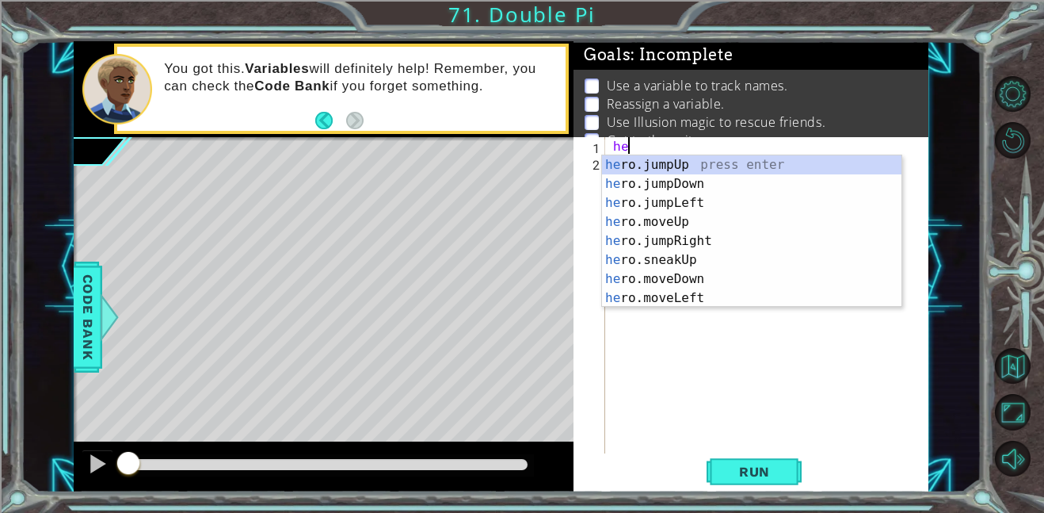
type textarea "h"
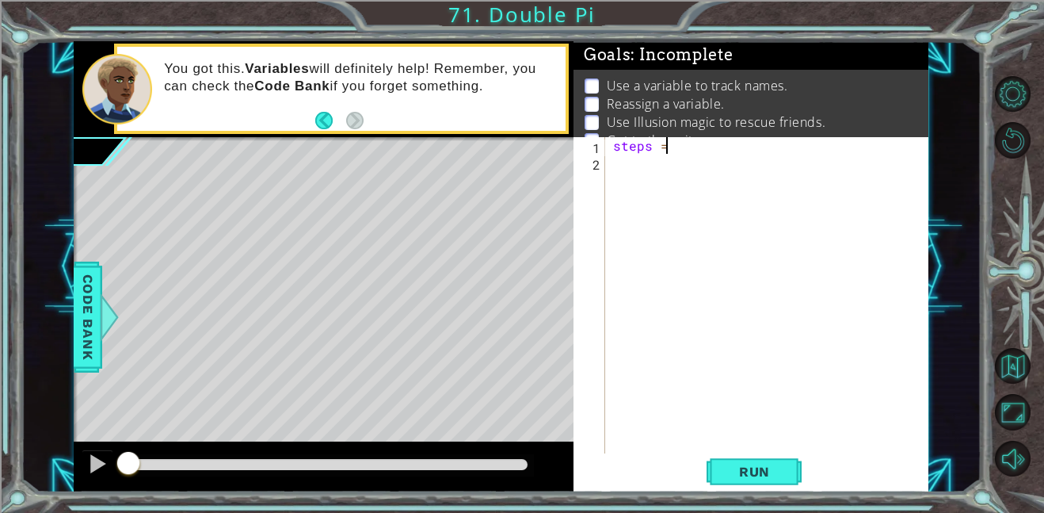
scroll to position [0, 2]
type textarea "steps = 2"
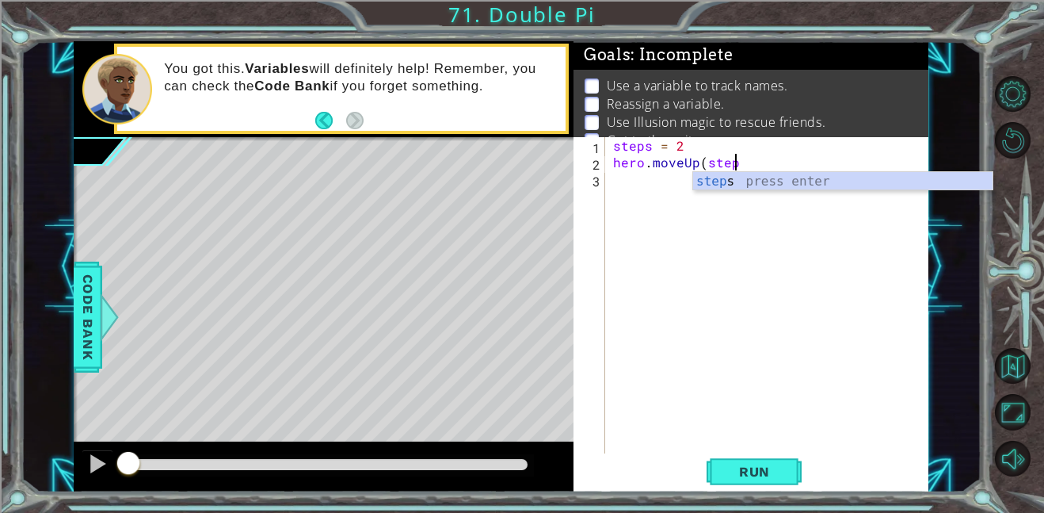
scroll to position [0, 7]
type textarea "hero.moveUp(steps)"
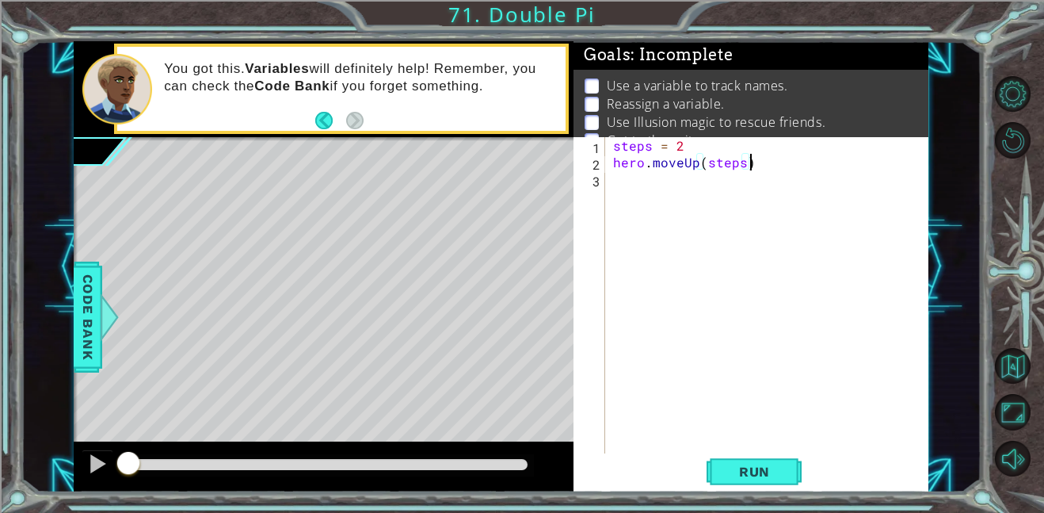
click at [639, 192] on div "steps = 2 hero . moveUp ( steps )" at bounding box center [771, 311] width 323 height 349
click at [644, 189] on div "steps = 2 hero . moveUp ( steps )" at bounding box center [771, 311] width 323 height 349
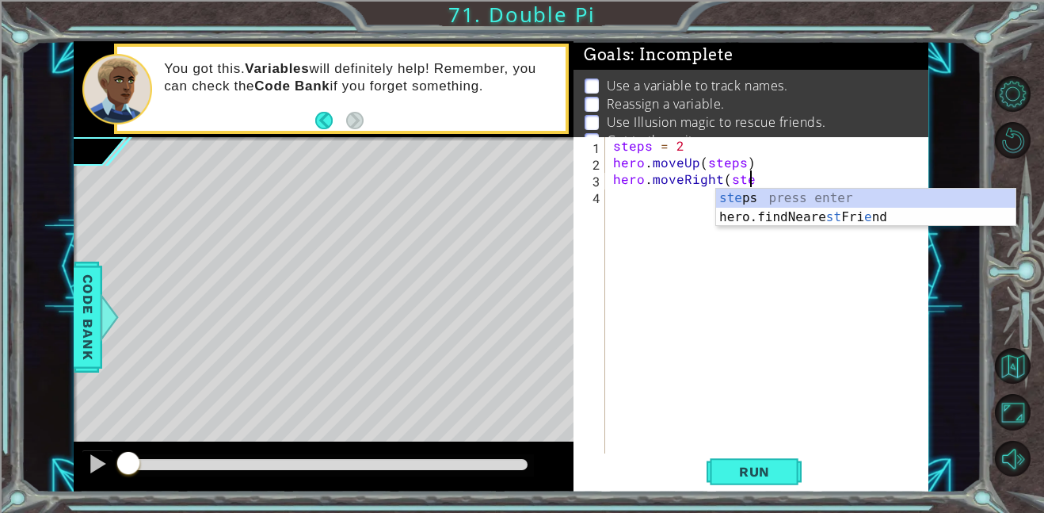
scroll to position [0, 8]
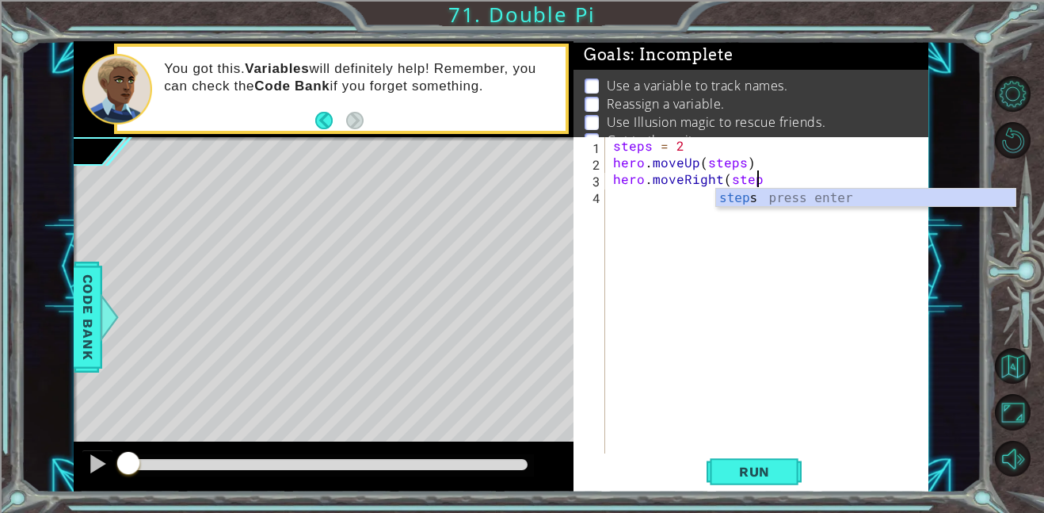
type textarea "hero.moveRight(steps"
click at [737, 201] on div "steps press enter" at bounding box center [865, 217] width 299 height 57
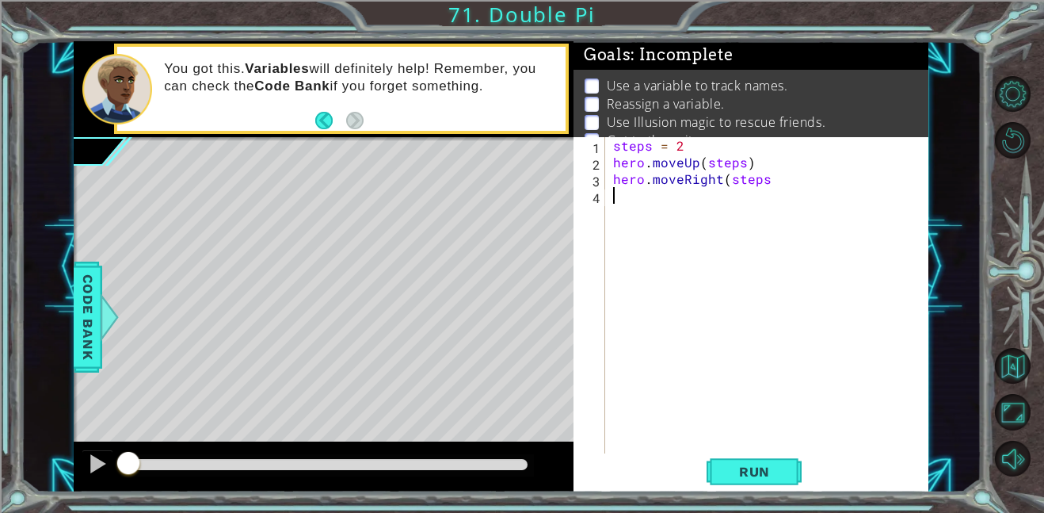
click at [729, 201] on div "steps = 2 hero . moveUp ( steps ) hero . moveRight ( steps" at bounding box center [771, 311] width 323 height 349
click at [769, 180] on div "steps = 2 hero . moveUp ( steps ) hero . moveRight ( steps hero . moveDown ( st…" at bounding box center [771, 311] width 323 height 349
type textarea "hero.moveRight(steps)"
click at [722, 222] on div "steps = 2 hero . moveUp ( steps ) hero . moveRight ( steps ) hero . moveDown ( …" at bounding box center [771, 311] width 323 height 349
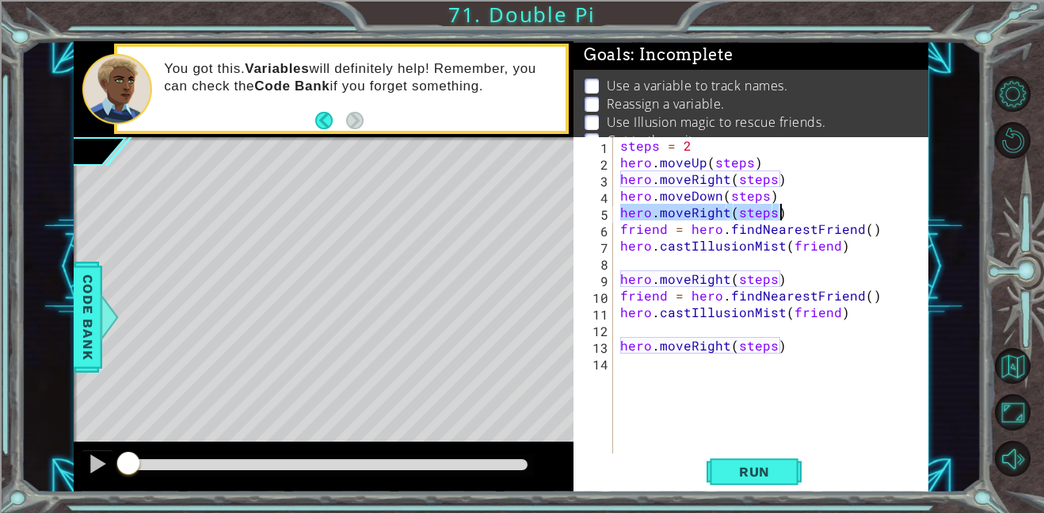
drag, startPoint x: 617, startPoint y: 213, endPoint x: 791, endPoint y: 210, distance: 174.3
click at [791, 210] on div "steps = 2 hero . moveUp ( steps ) hero . moveRight ( steps ) hero . moveDown ( …" at bounding box center [775, 311] width 316 height 349
type textarea "hero.moveRight(steps)"
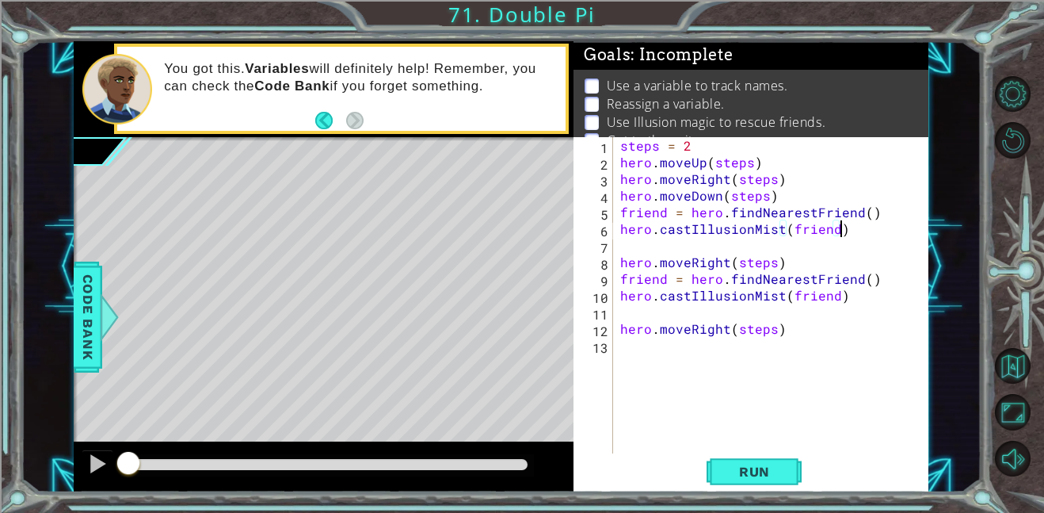
click at [845, 233] on div "steps = 2 hero . moveUp ( steps ) hero . moveRight ( steps ) hero . moveDown ( …" at bounding box center [775, 311] width 316 height 349
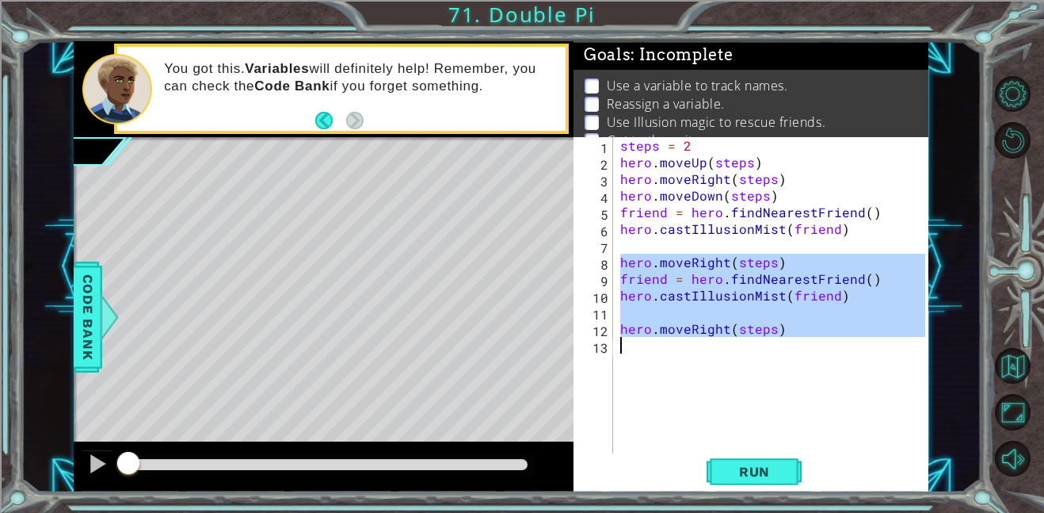
drag, startPoint x: 619, startPoint y: 260, endPoint x: 842, endPoint y: 350, distance: 241.0
click at [842, 350] on div "steps = 2 hero . moveUp ( steps ) hero . moveRight ( steps ) hero . moveDown ( …" at bounding box center [775, 311] width 316 height 349
type textarea "hero.moveRight(steps)"
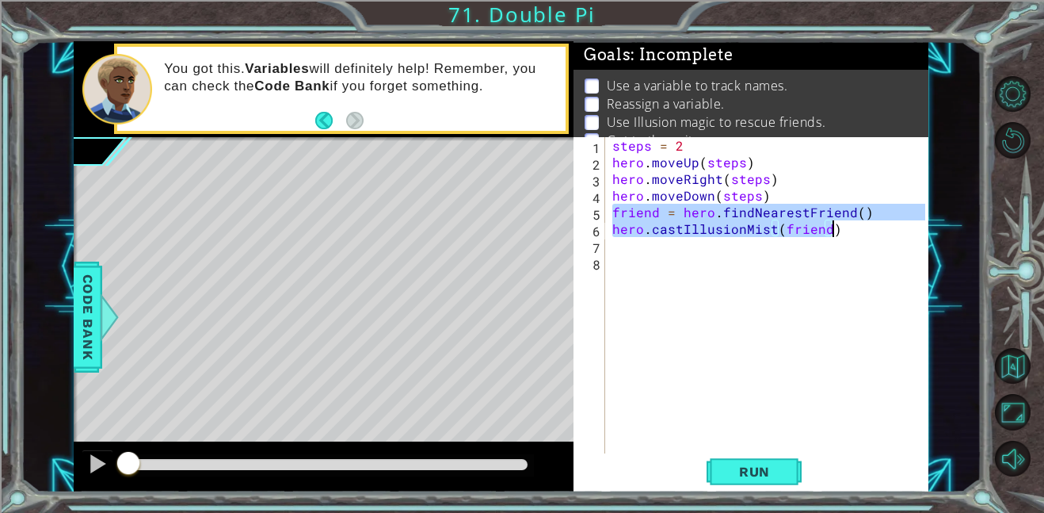
drag, startPoint x: 614, startPoint y: 210, endPoint x: 836, endPoint y: 233, distance: 223.0
click at [836, 233] on div "steps = 2 hero . moveUp ( steps ) hero . moveRight ( steps ) hero . moveDown ( …" at bounding box center [770, 311] width 323 height 349
type textarea "friend = hero.findNearestFriend() hero.castIllusionMist(friend)"
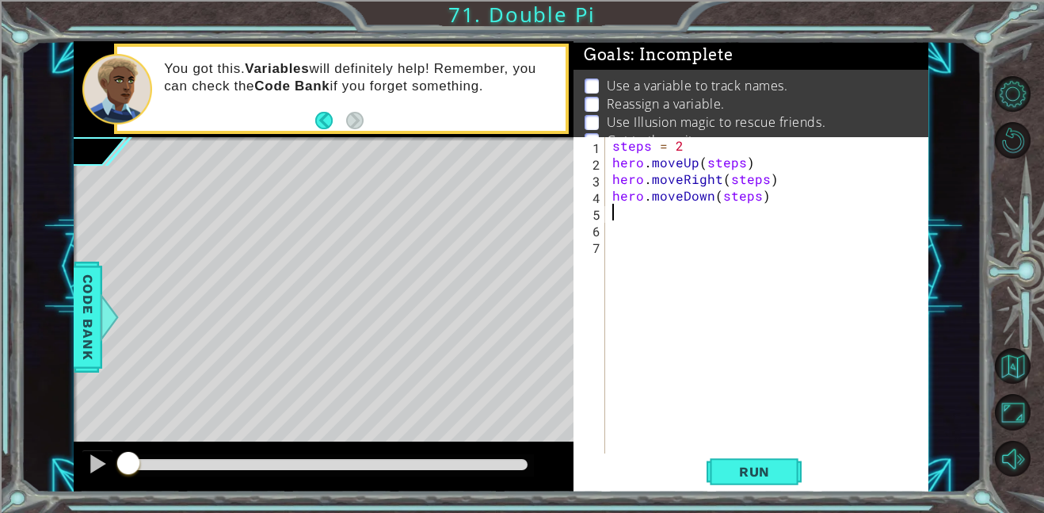
paste textarea "hero.castIllusionMist(friend)"
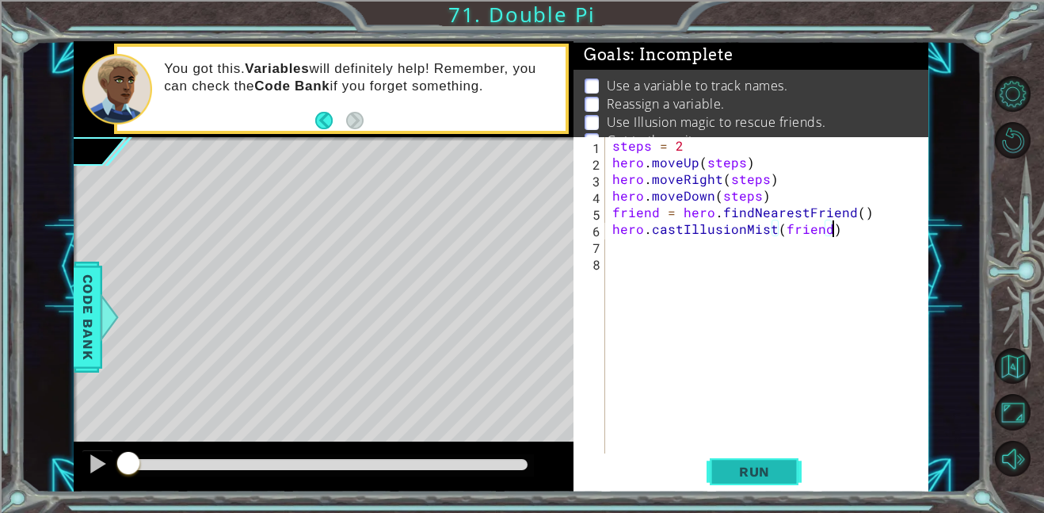
type textarea "hero.castIllusionMist(friend)"
click at [779, 477] on span "Run" at bounding box center [754, 471] width 63 height 16
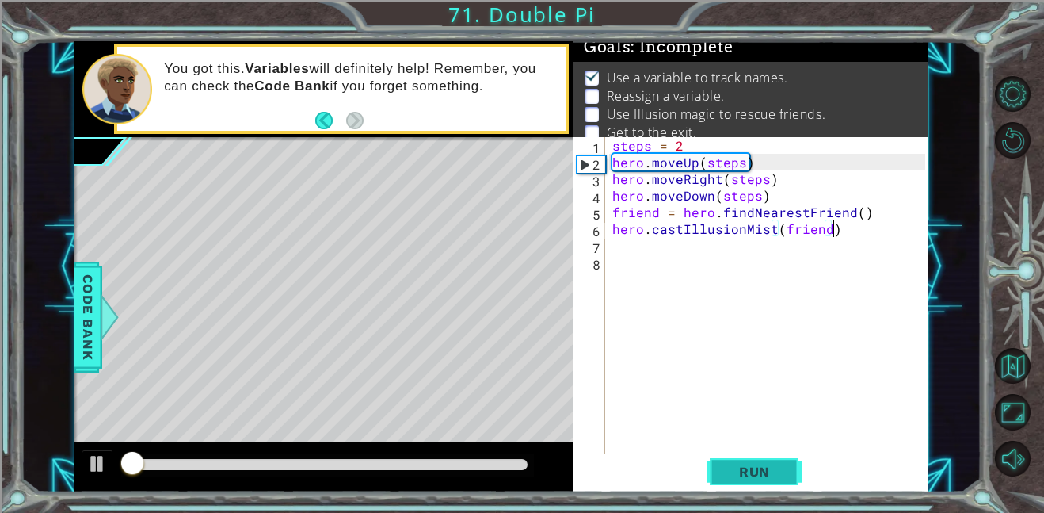
scroll to position [10, 0]
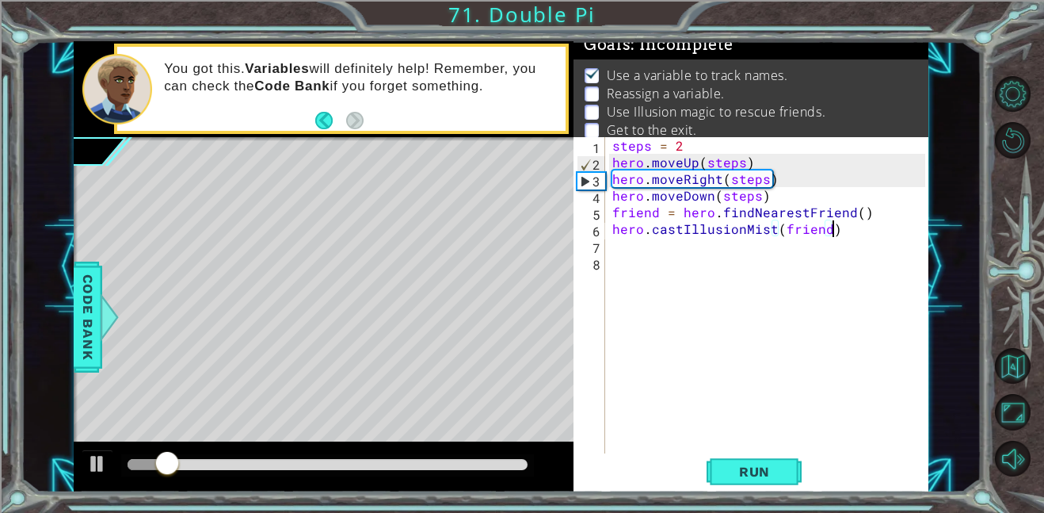
click at [706, 253] on div "steps = 2 hero . moveUp ( steps ) hero . moveRight ( steps ) hero . moveDown ( …" at bounding box center [770, 311] width 323 height 349
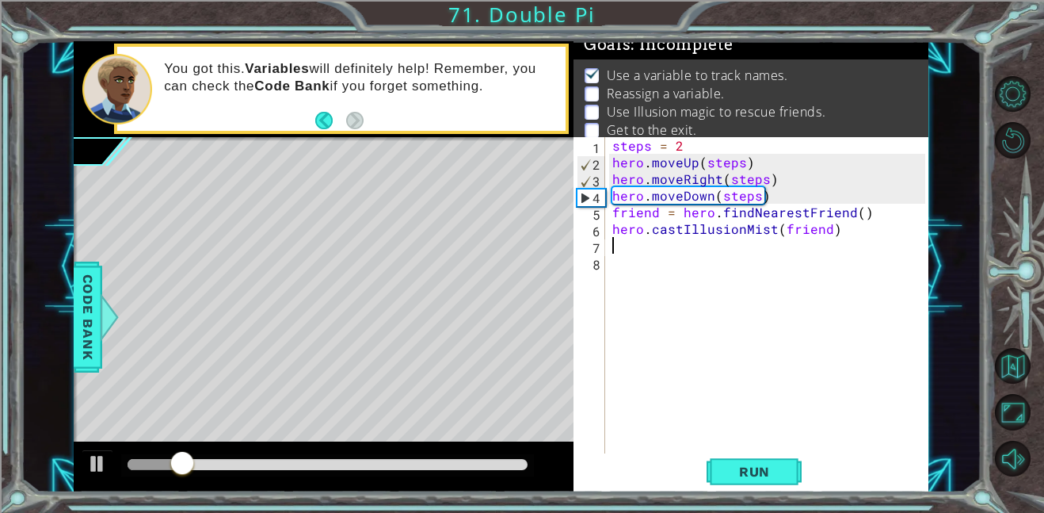
type textarea "h"
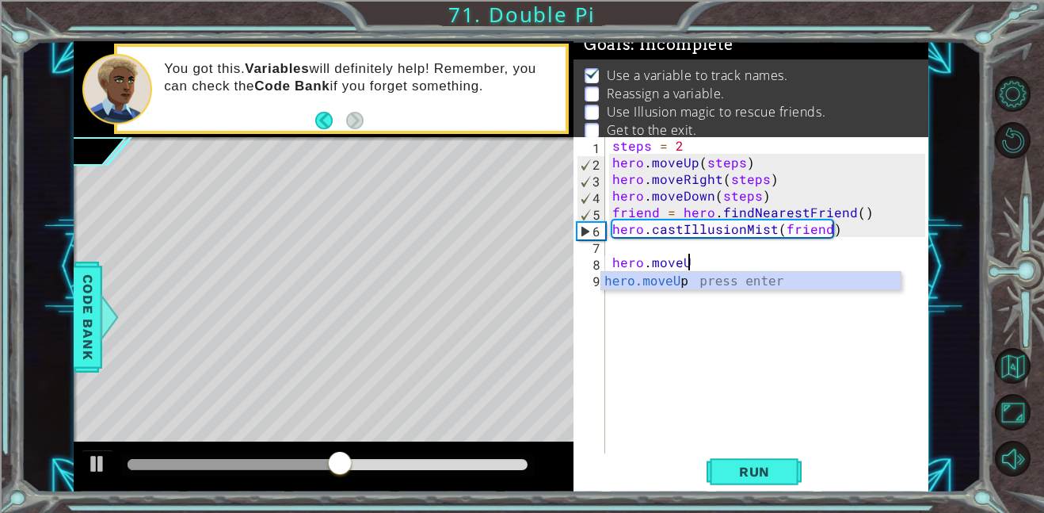
scroll to position [0, 4]
click at [793, 284] on div "hero.moveUp press enter" at bounding box center [750, 300] width 299 height 57
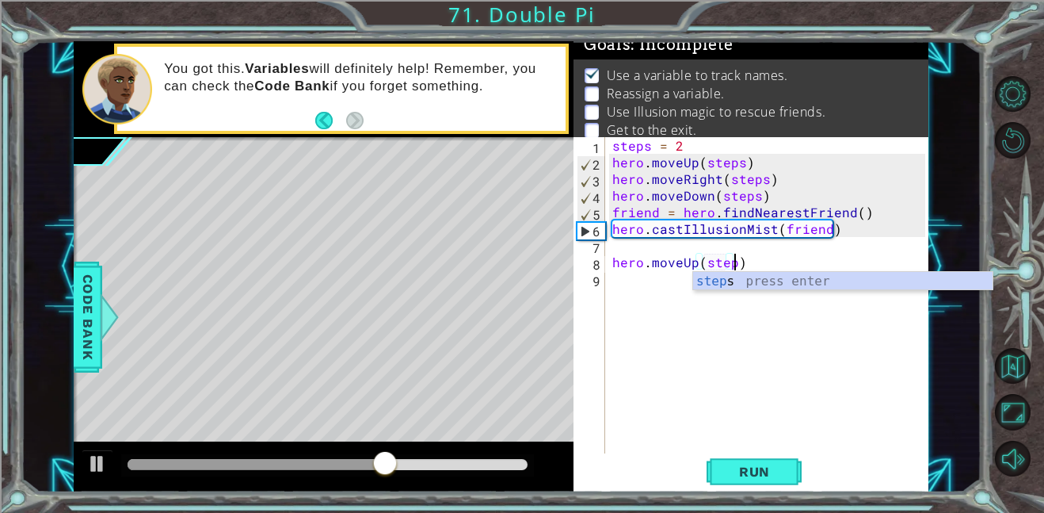
scroll to position [0, 7]
type textarea "hero.moveUp(steps)"
click at [643, 285] on div "steps = 2 hero . moveUp ( steps ) hero . moveRight ( steps ) hero . moveDown ( …" at bounding box center [770, 311] width 323 height 349
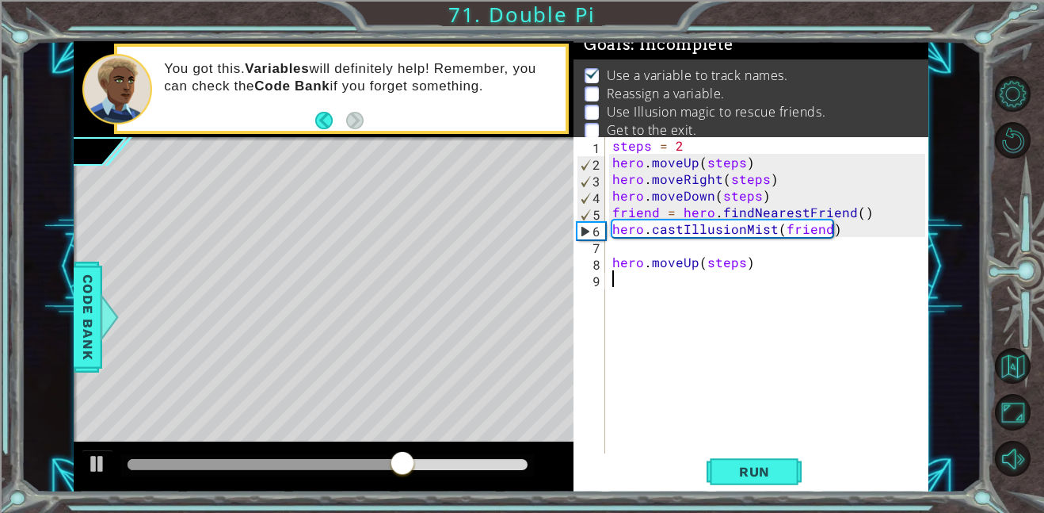
scroll to position [0, 0]
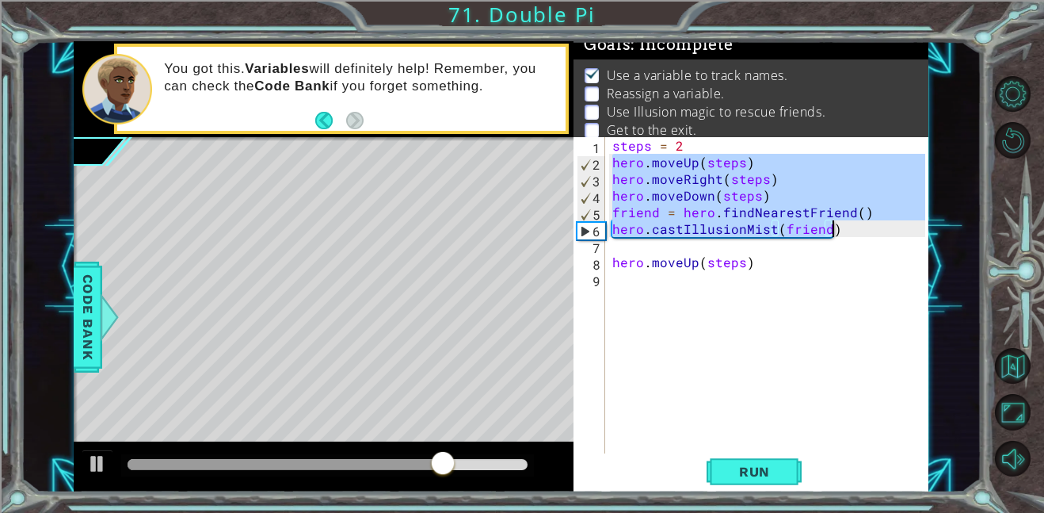
drag, startPoint x: 611, startPoint y: 159, endPoint x: 856, endPoint y: 231, distance: 255.7
click at [856, 231] on div "steps = 2 hero . moveUp ( steps ) hero . moveRight ( steps ) hero . moveDown ( …" at bounding box center [770, 311] width 323 height 349
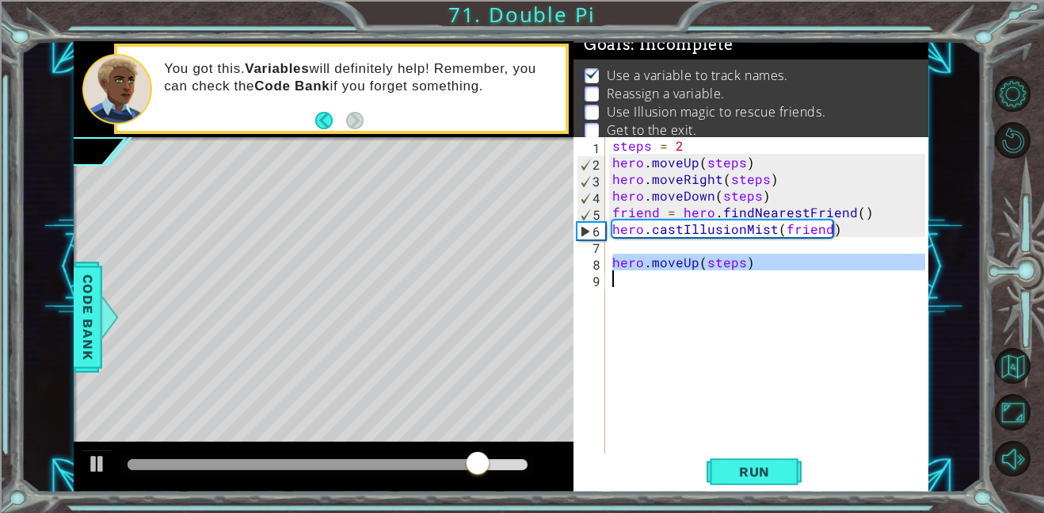
drag, startPoint x: 610, startPoint y: 261, endPoint x: 749, endPoint y: 275, distance: 139.4
click at [749, 275] on div "steps = 2 hero . moveUp ( steps ) hero . moveRight ( steps ) hero . moveDown ( …" at bounding box center [770, 311] width 323 height 349
type textarea "hero.moveUp(steps)"
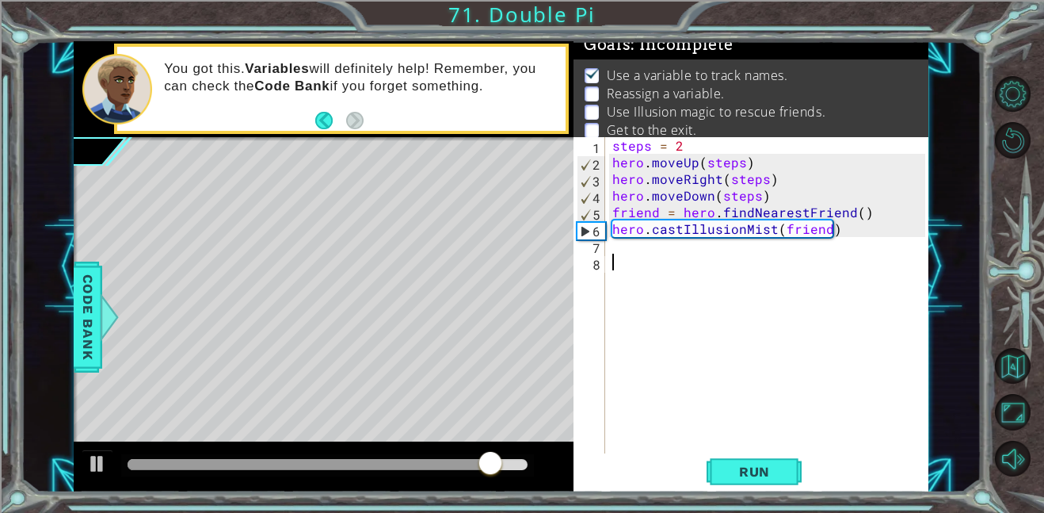
paste textarea "hero.castIllusionMist(friend)"
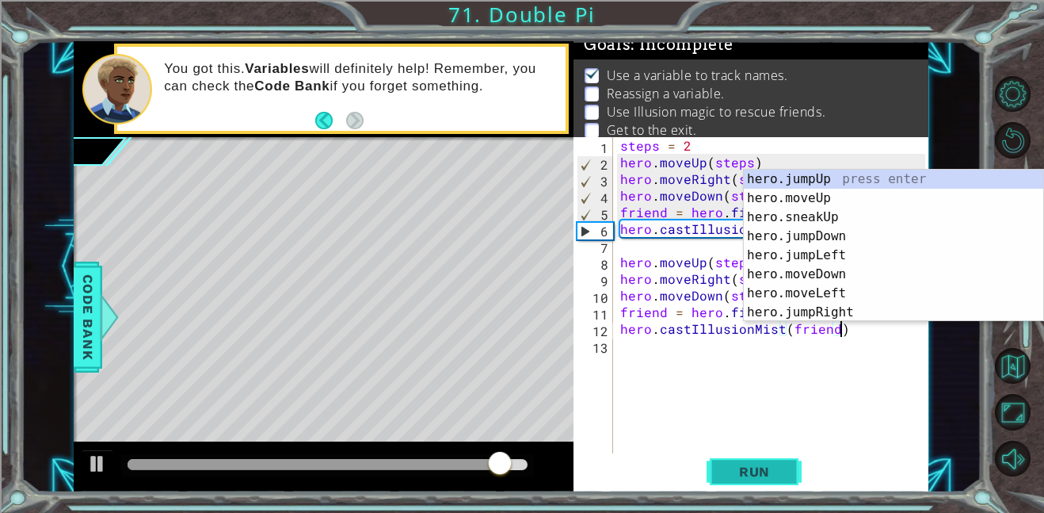
type textarea "hero.castIllusionMist(friend)"
click at [747, 467] on span "Run" at bounding box center [754, 471] width 63 height 16
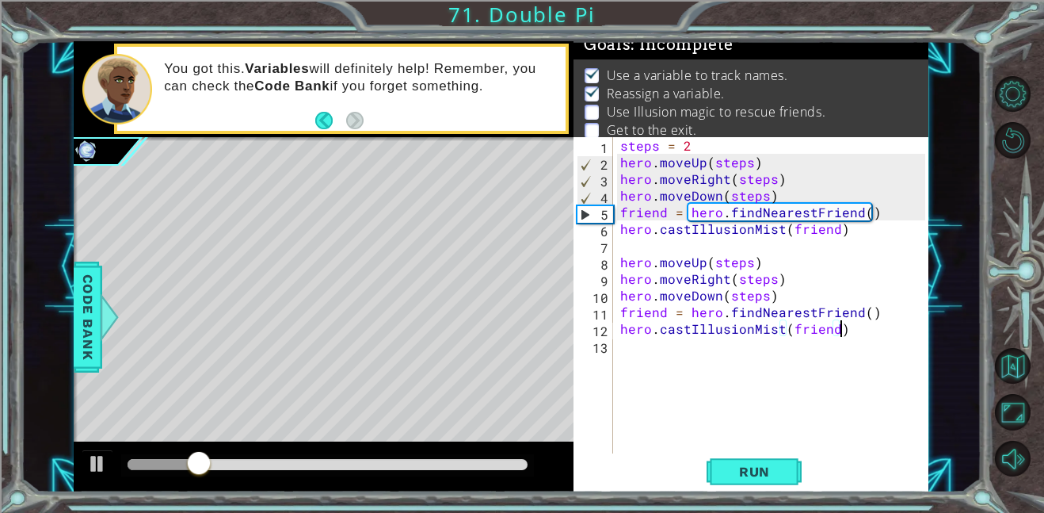
click at [694, 250] on div "steps = 2 hero . moveUp ( steps ) hero . moveRight ( steps ) hero . moveDown ( …" at bounding box center [775, 311] width 316 height 349
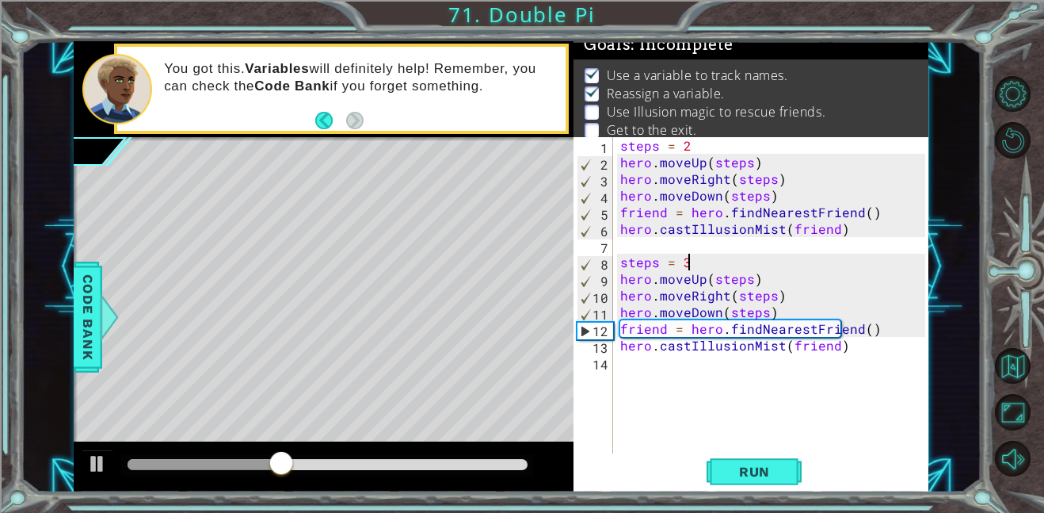
scroll to position [0, 3]
type textarea "steps = 3"
click at [779, 471] on span "Run" at bounding box center [754, 471] width 63 height 16
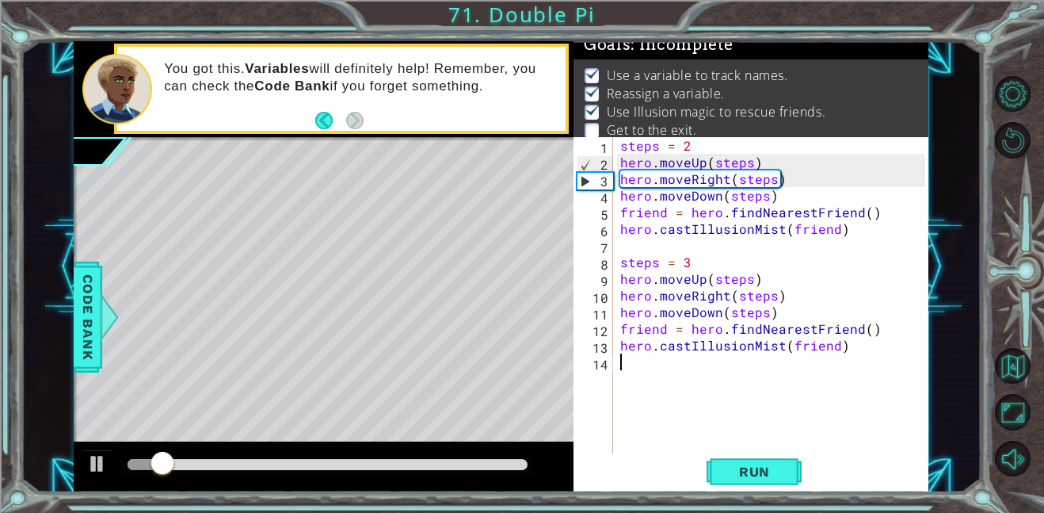
click at [656, 364] on div "steps = 2 hero . moveUp ( steps ) hero . moveRight ( steps ) hero . moveDown ( …" at bounding box center [775, 311] width 316 height 349
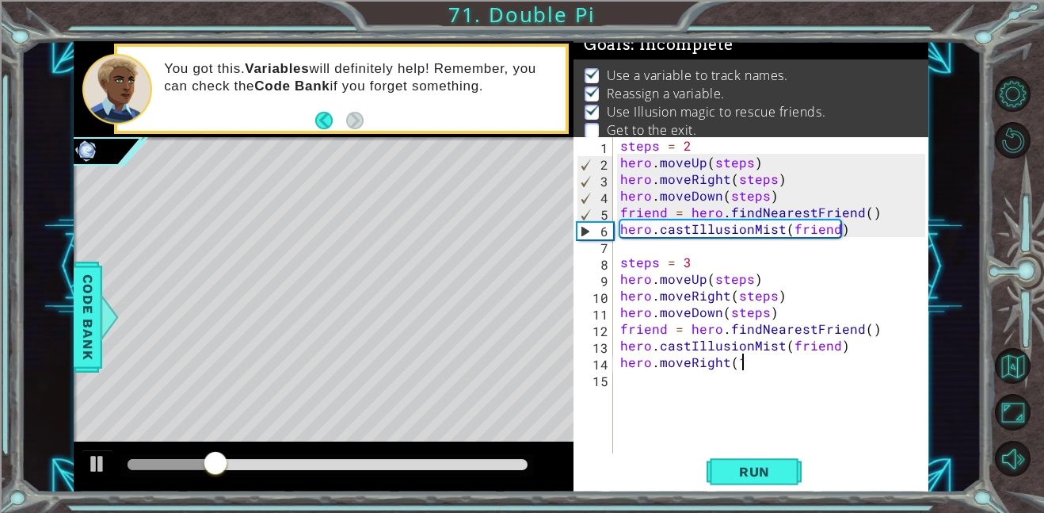
scroll to position [0, 7]
click at [772, 484] on button "Run" at bounding box center [754, 471] width 95 height 36
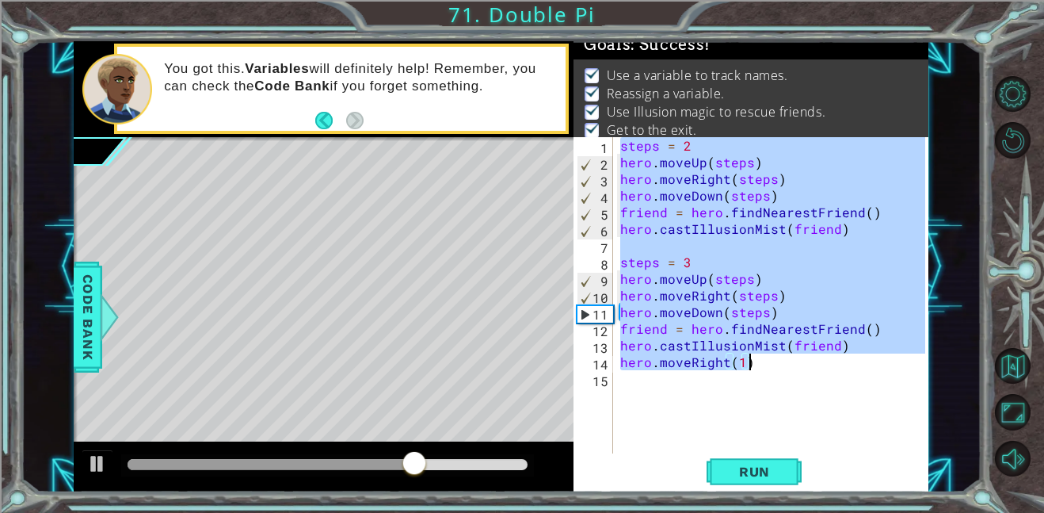
drag, startPoint x: 619, startPoint y: 147, endPoint x: 799, endPoint y: 375, distance: 289.9
click at [799, 375] on div "steps = 2 hero . moveUp ( steps ) hero . moveRight ( steps ) hero . moveDown ( …" at bounding box center [775, 311] width 316 height 349
type textarea "hero.moveRight(1)"
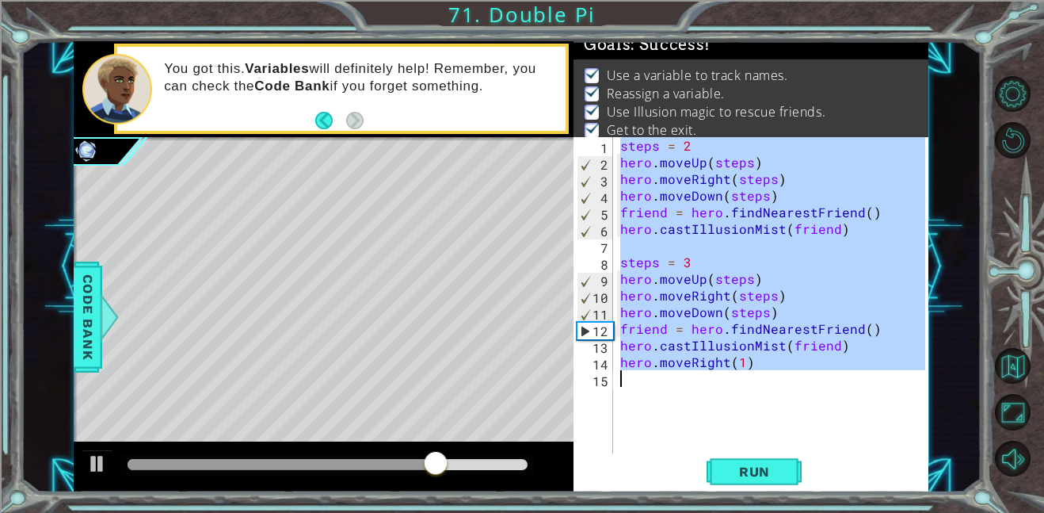
scroll to position [0, 0]
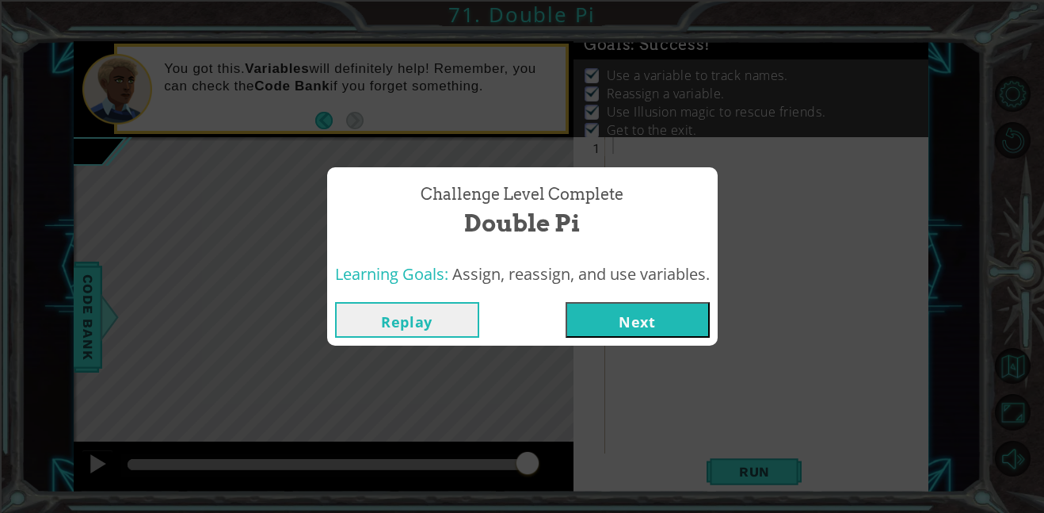
click at [655, 304] on button "Next" at bounding box center [638, 320] width 144 height 36
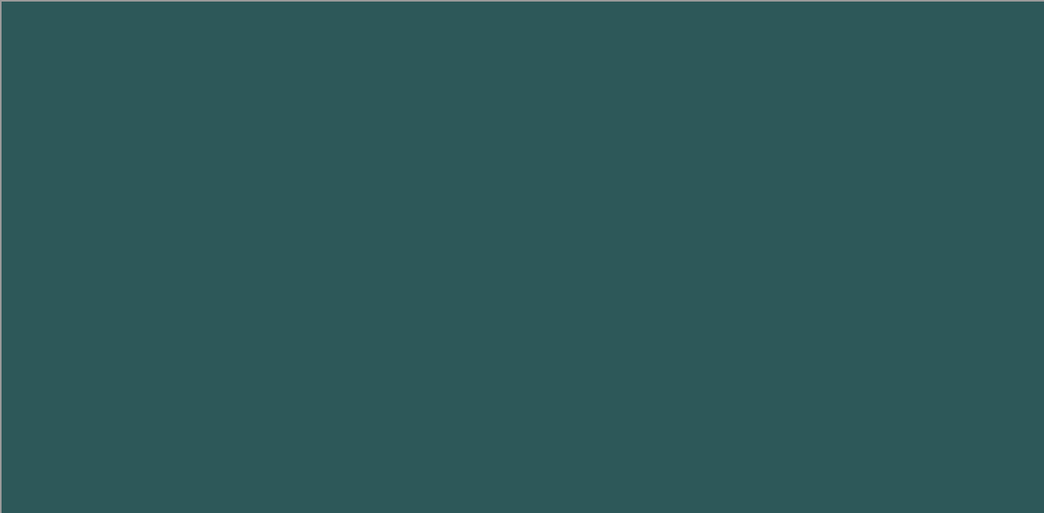
click at [642, 329] on body "1 2 3 4 5 6 7 8 9 Bootes press enter הההההההההההההההההההההההההההההההההההההההההה…" at bounding box center [522, 256] width 1044 height 513
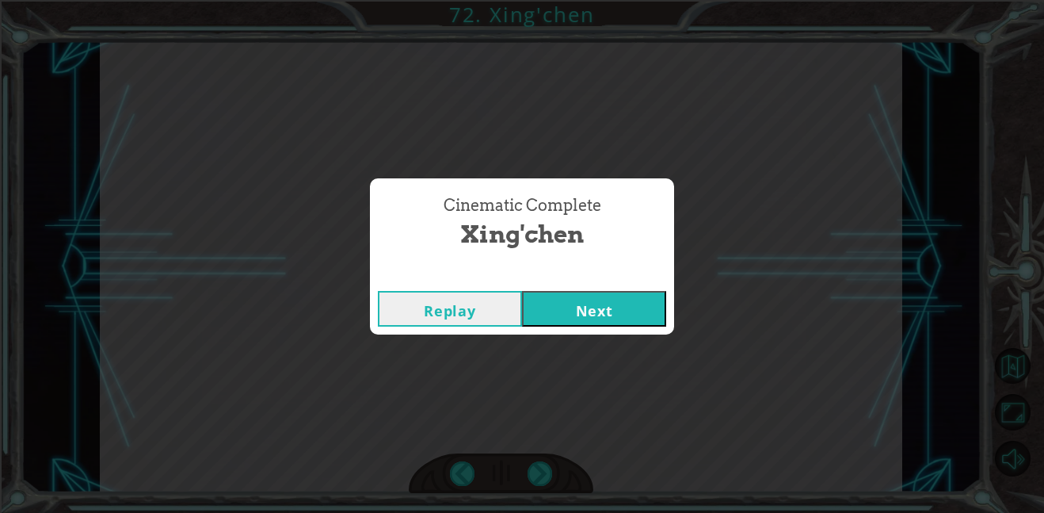
click at [641, 313] on button "Next" at bounding box center [594, 309] width 144 height 36
click at [591, 302] on button "Next" at bounding box center [594, 309] width 144 height 36
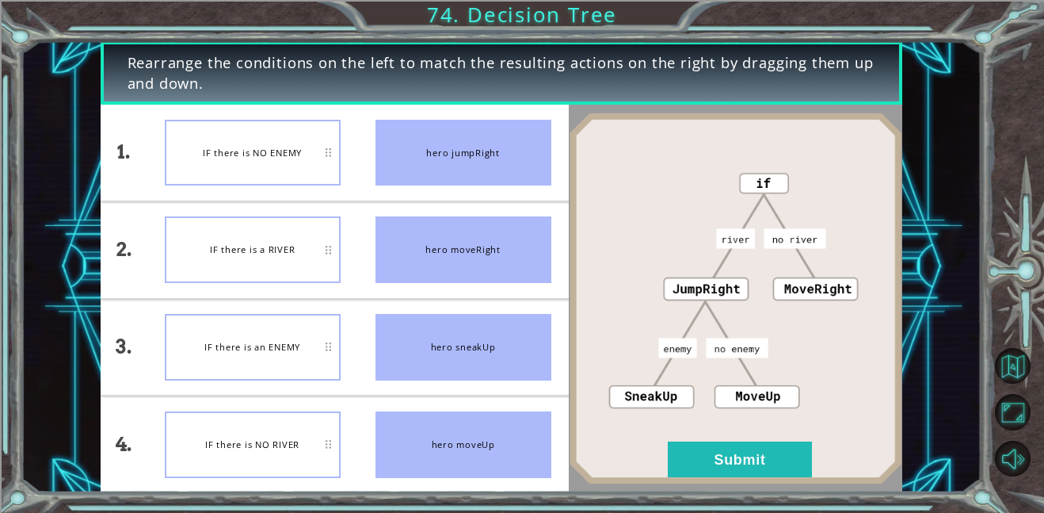
click at [725, 488] on div at bounding box center [735, 298] width 333 height 387
click at [730, 471] on button "Submit" at bounding box center [740, 459] width 144 height 36
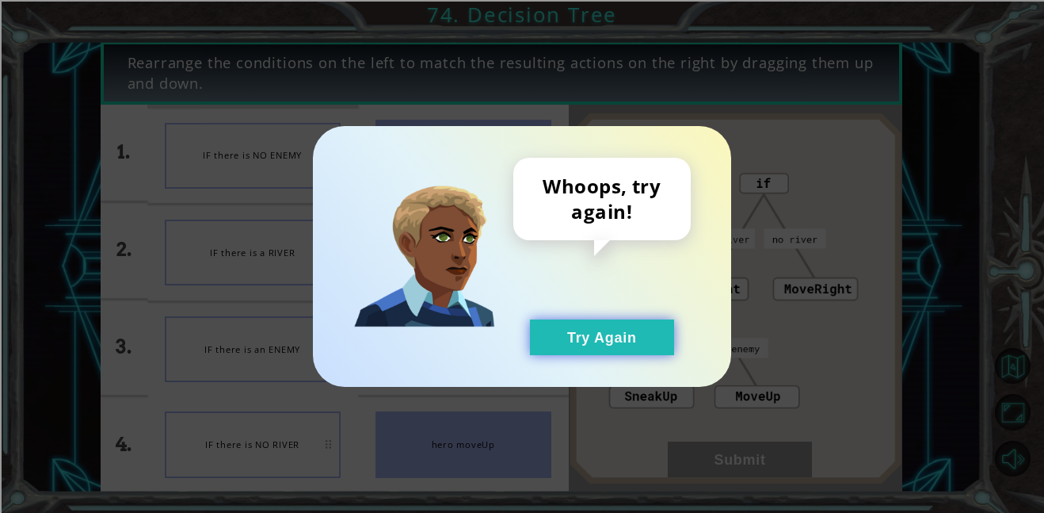
click at [640, 337] on button "Try Again" at bounding box center [602, 337] width 144 height 36
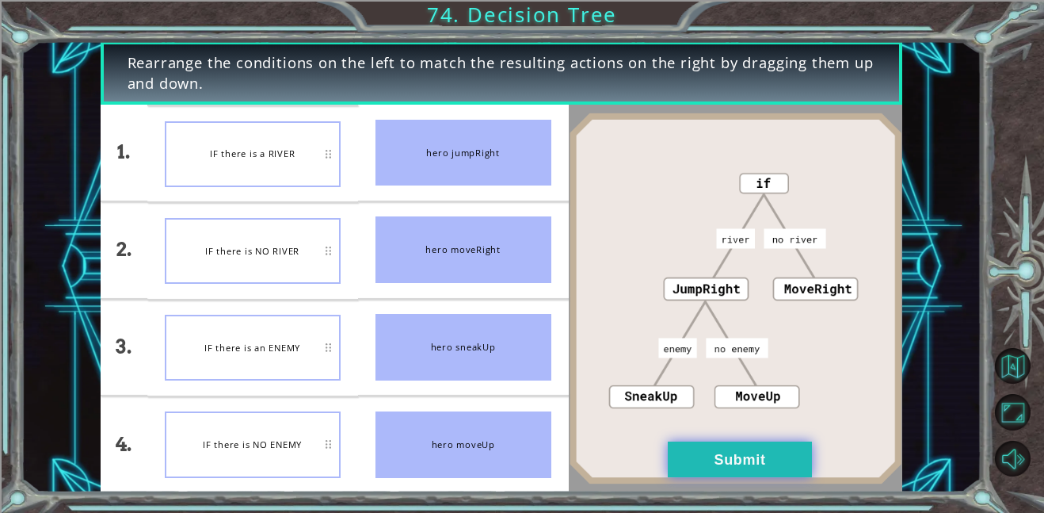
click at [686, 463] on button "Submit" at bounding box center [740, 459] width 144 height 36
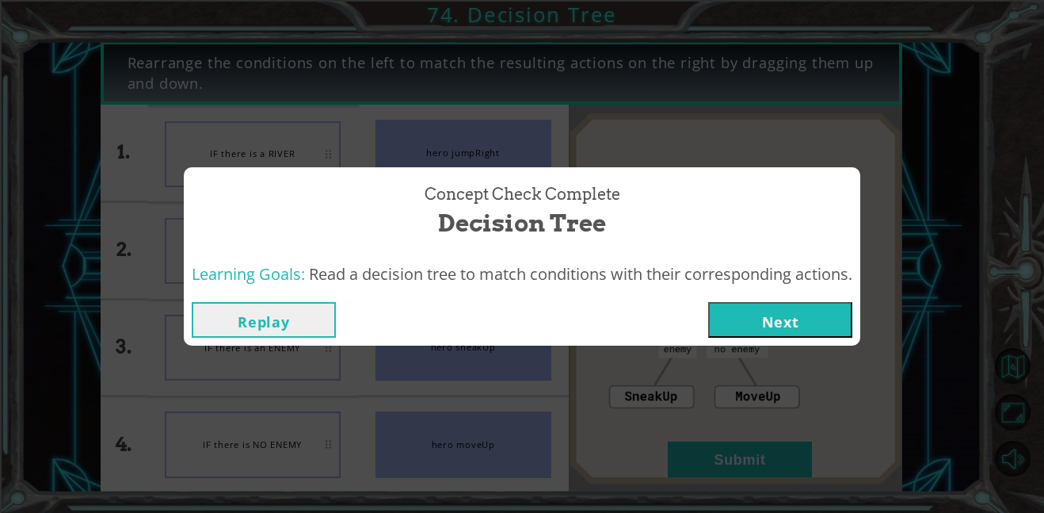
click at [765, 314] on button "Next" at bounding box center [780, 320] width 144 height 36
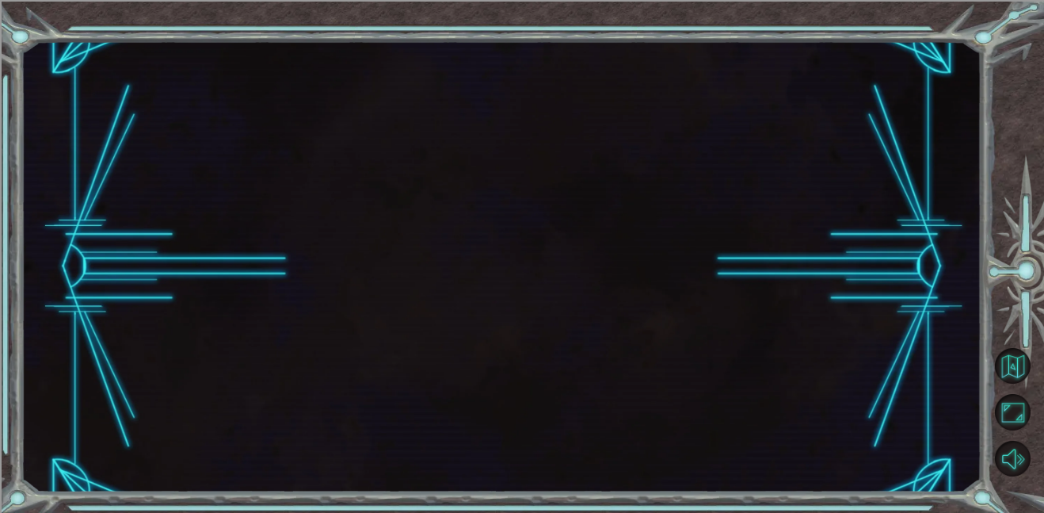
click at [770, 310] on button "Next" at bounding box center [780, 320] width 144 height 36
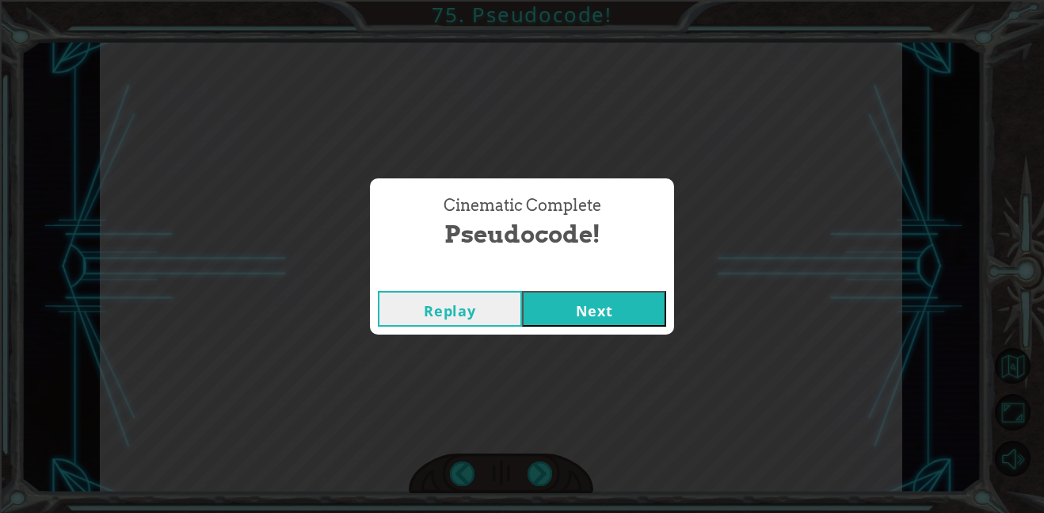
click at [648, 325] on button "Next" at bounding box center [594, 309] width 144 height 36
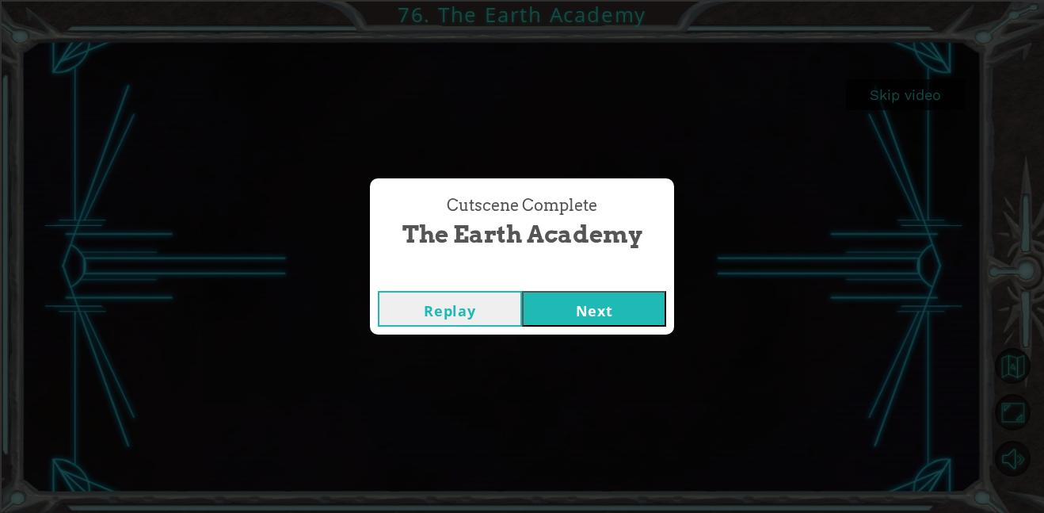
click at [596, 316] on button "Next" at bounding box center [594, 309] width 144 height 36
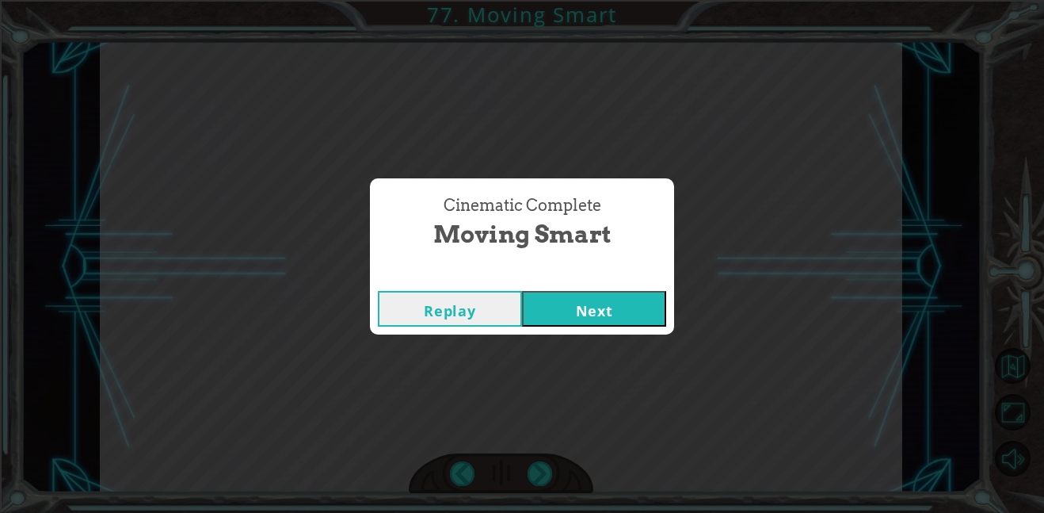
click at [612, 320] on button "Next" at bounding box center [594, 309] width 144 height 36
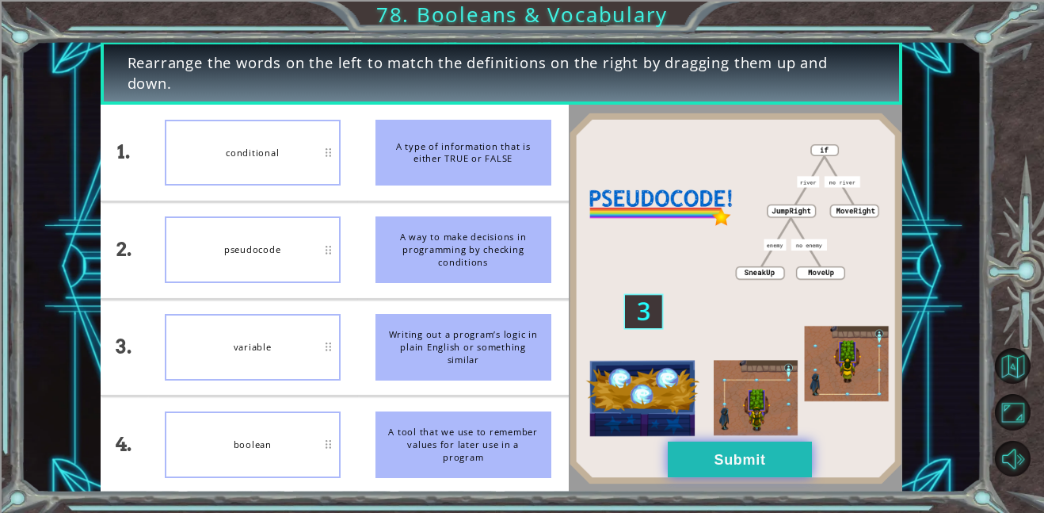
click at [697, 470] on button "Submit" at bounding box center [740, 459] width 144 height 36
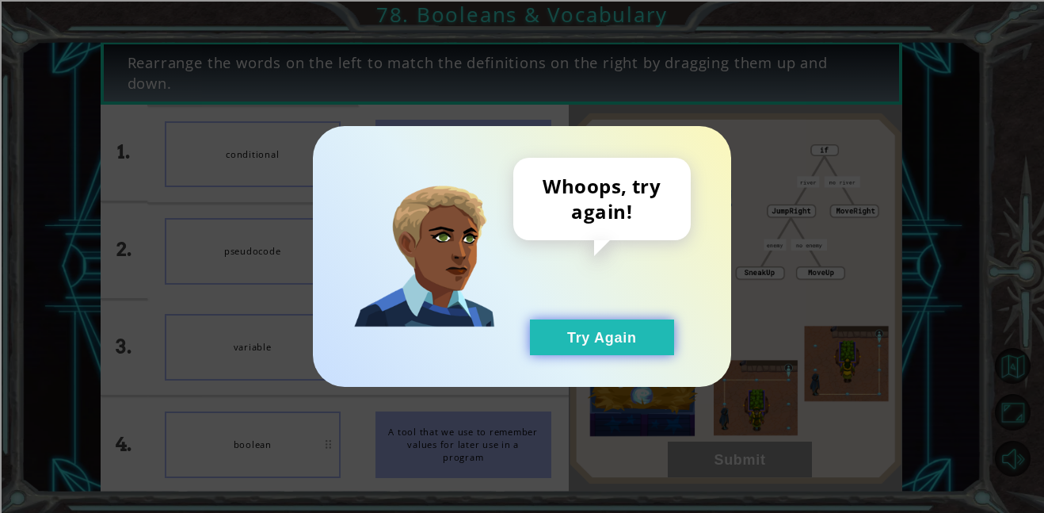
click at [593, 350] on button "Try Again" at bounding box center [602, 337] width 144 height 36
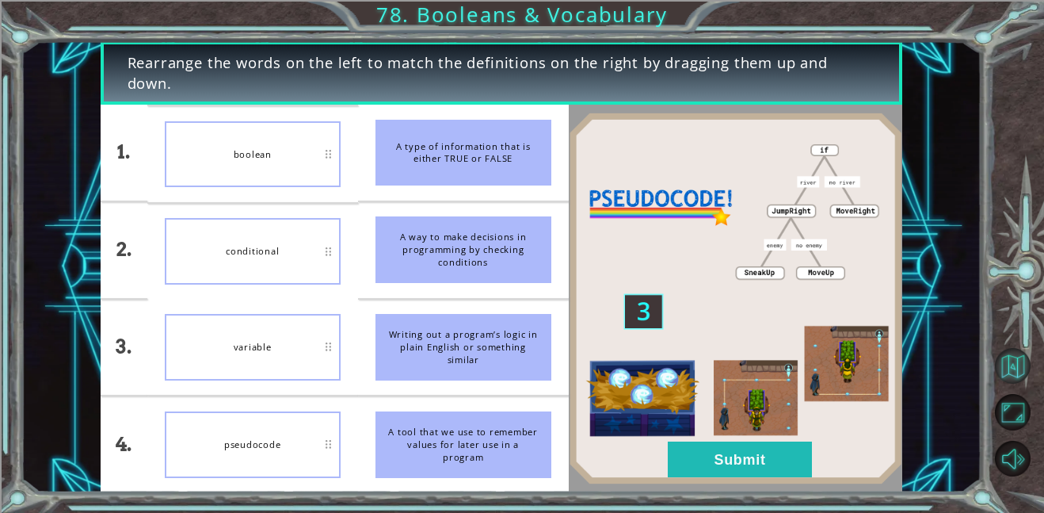
click at [996, 366] on button "Back to Map" at bounding box center [1013, 366] width 36 height 36
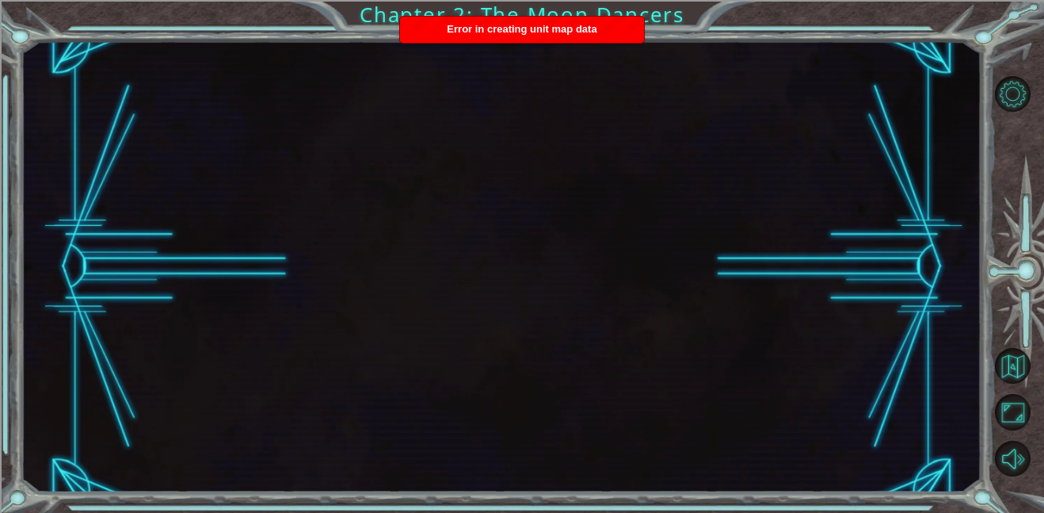
click at [509, 45] on div at bounding box center [501, 266] width 961 height 451
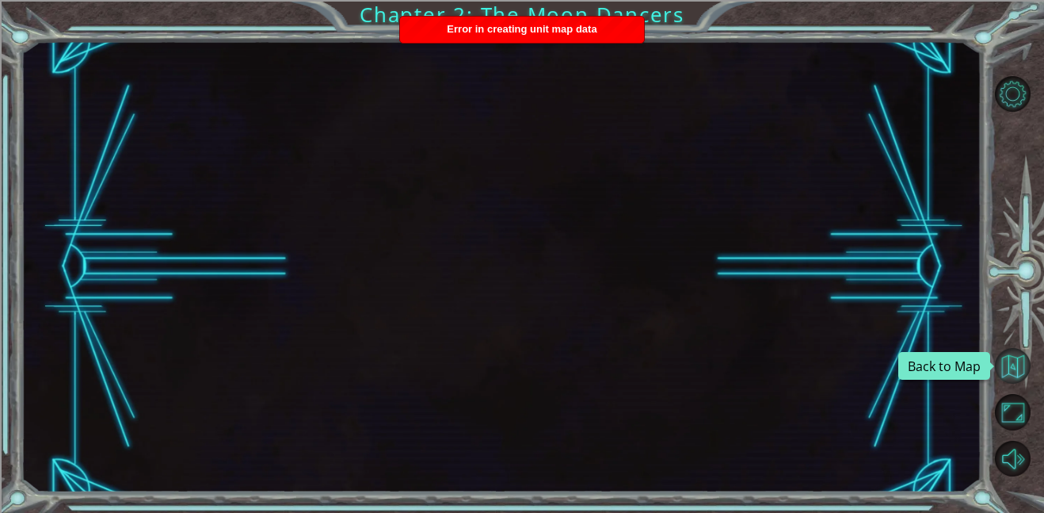
click at [1004, 375] on button "Back to Map" at bounding box center [1013, 366] width 36 height 36
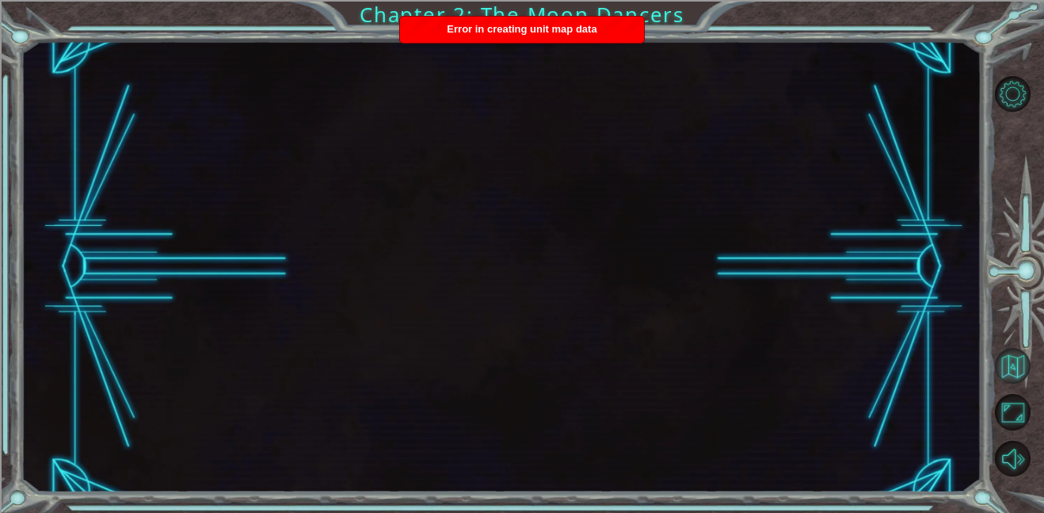
click at [1004, 375] on button "Back to Map" at bounding box center [1013, 366] width 36 height 36
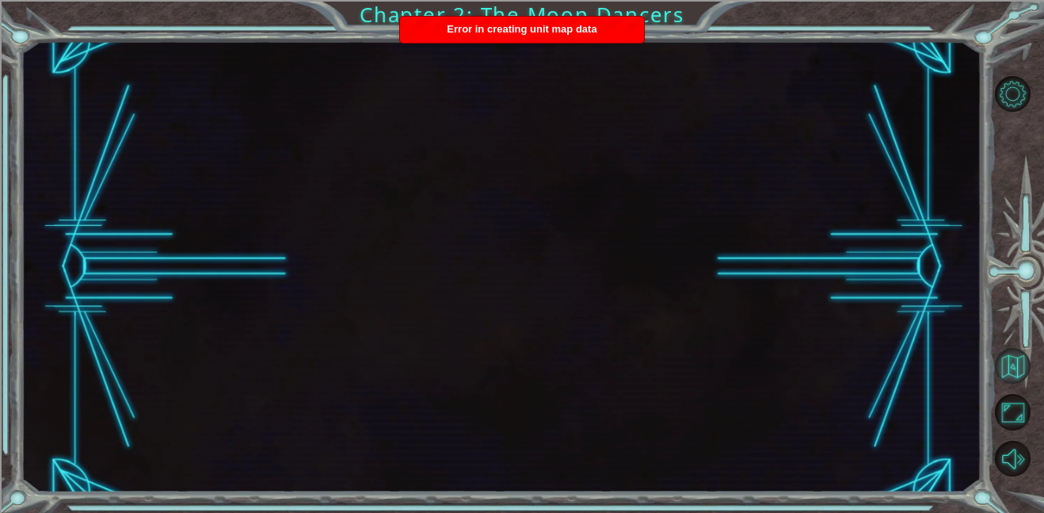
click at [1004, 375] on button "Back to Map" at bounding box center [1013, 366] width 36 height 36
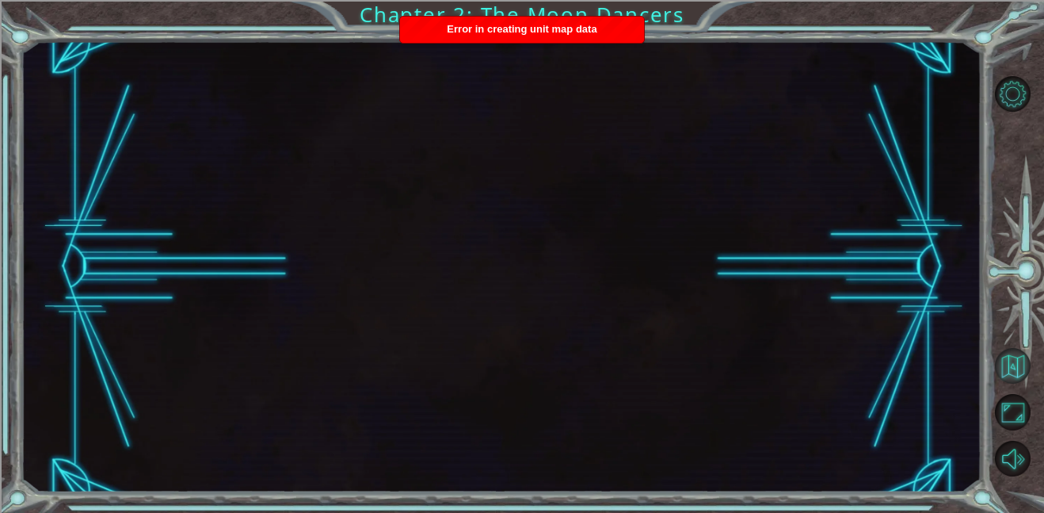
click at [1004, 375] on button "Back to Map" at bounding box center [1013, 366] width 36 height 36
click at [1003, 92] on button "Level Options" at bounding box center [1013, 94] width 36 height 36
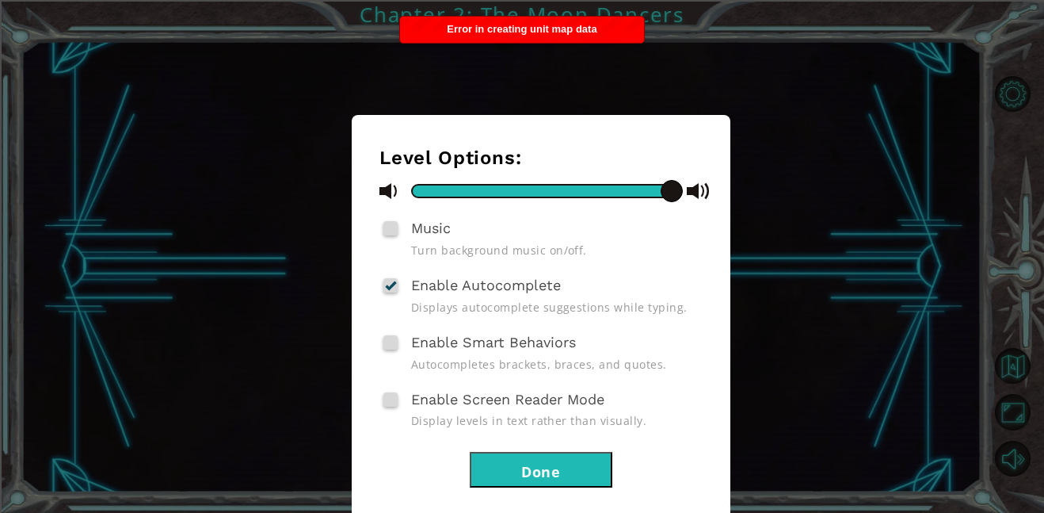
click at [572, 467] on button "Done" at bounding box center [541, 470] width 143 height 36
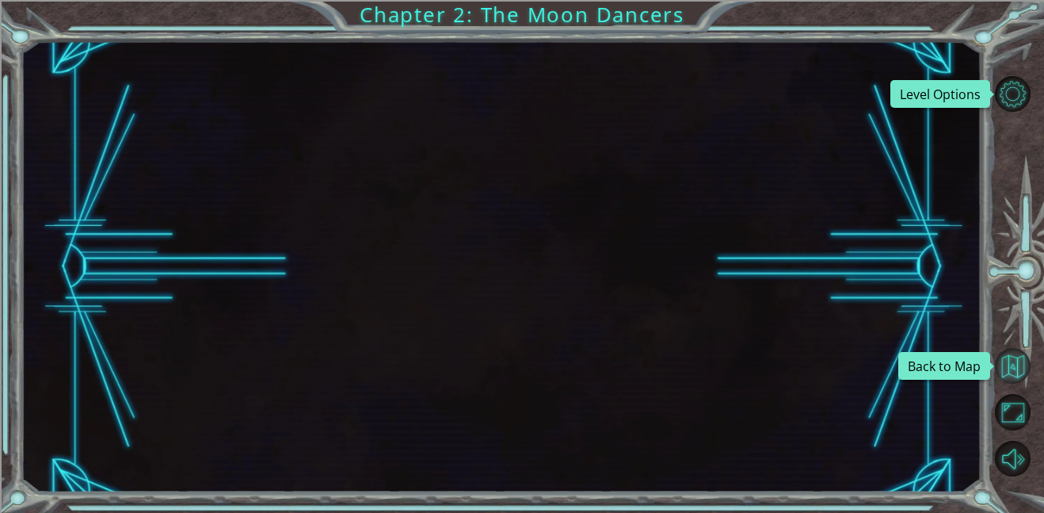
click at [1020, 373] on button "Back to Map" at bounding box center [1013, 366] width 36 height 36
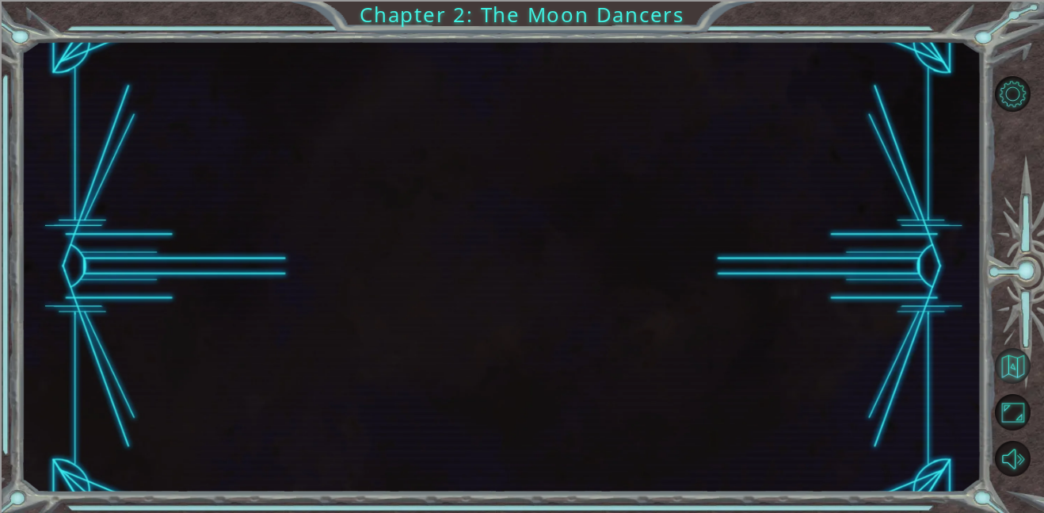
click at [1020, 373] on button "Back to Map" at bounding box center [1013, 366] width 36 height 36
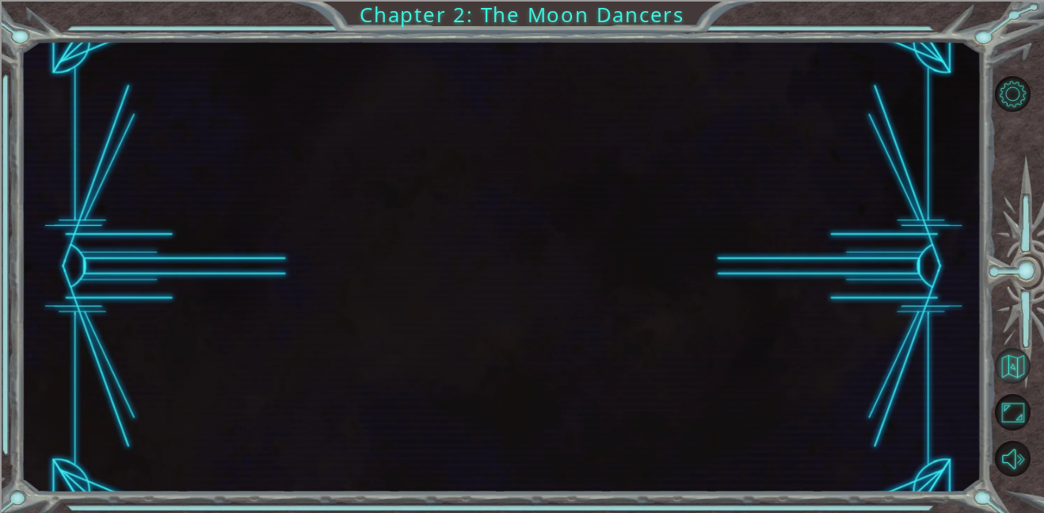
click at [1020, 373] on button "Back to Map" at bounding box center [1013, 366] width 36 height 36
